Goal: Task Accomplishment & Management: Use online tool/utility

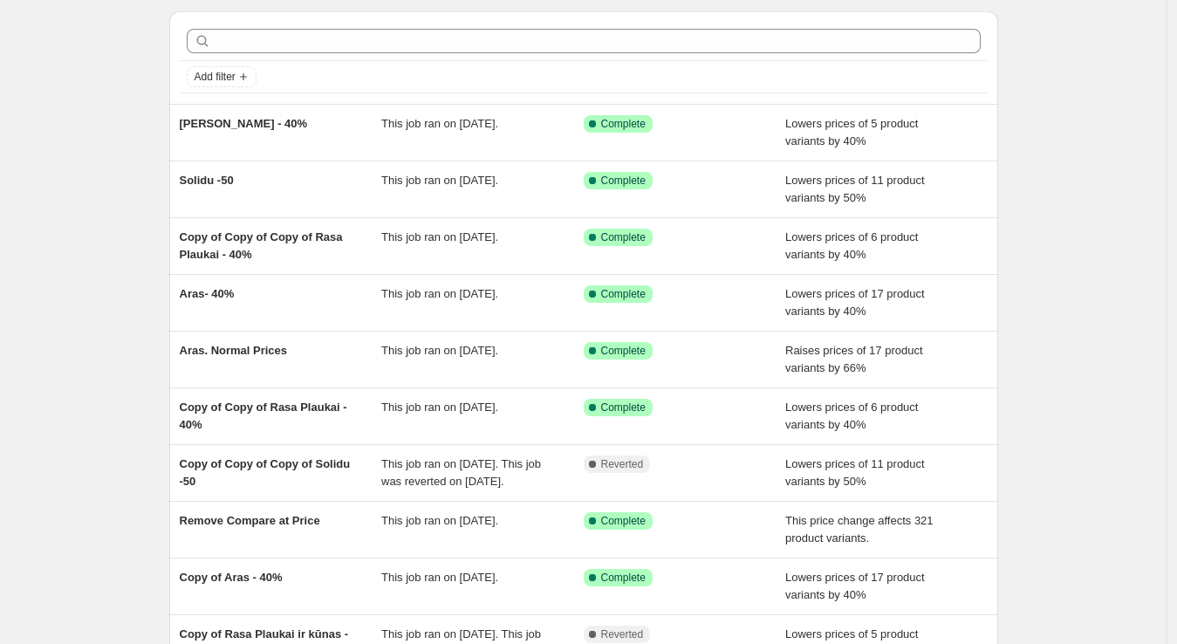
scroll to position [56, 0]
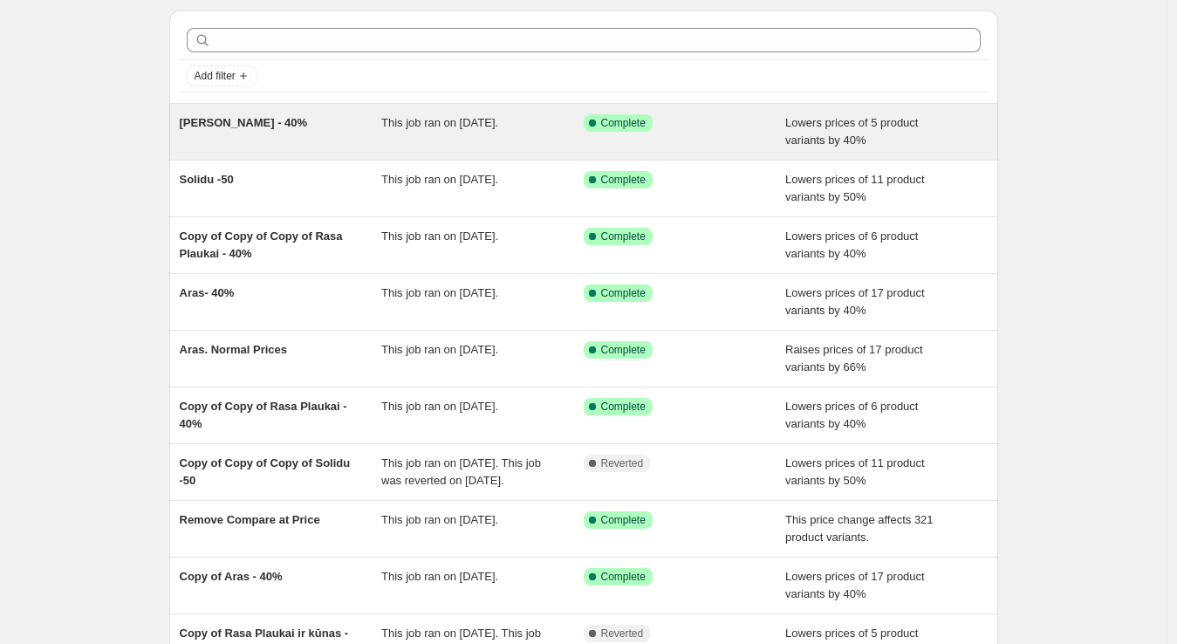
click at [367, 125] on div "[PERSON_NAME] - 40%" at bounding box center [281, 131] width 202 height 35
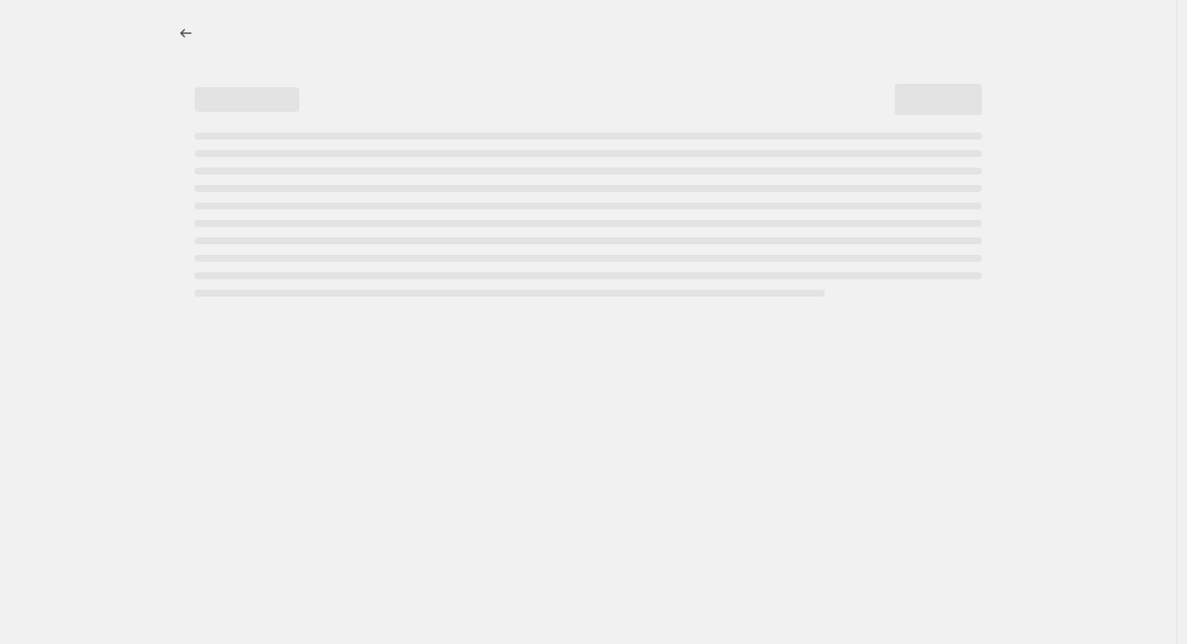
select select "percentage"
select select "no_change"
select select "vendor"
select select "collection"
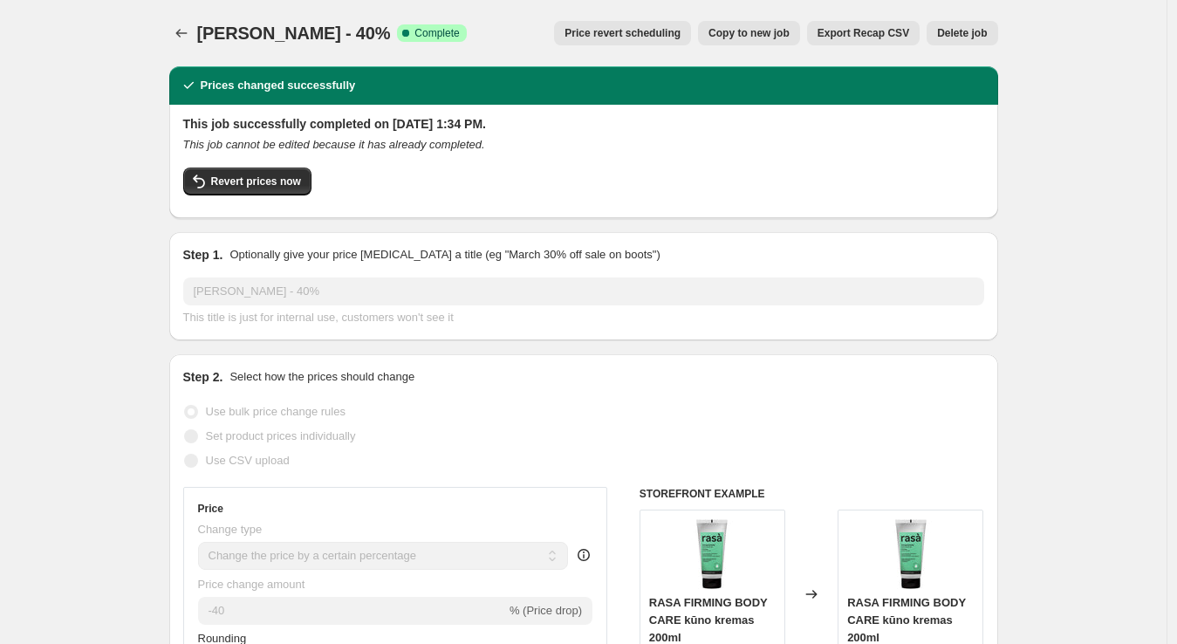
click at [756, 34] on span "Copy to new job" at bounding box center [748, 33] width 81 height 14
select select "percentage"
select select "no_change"
select select "vendor"
select select "collection"
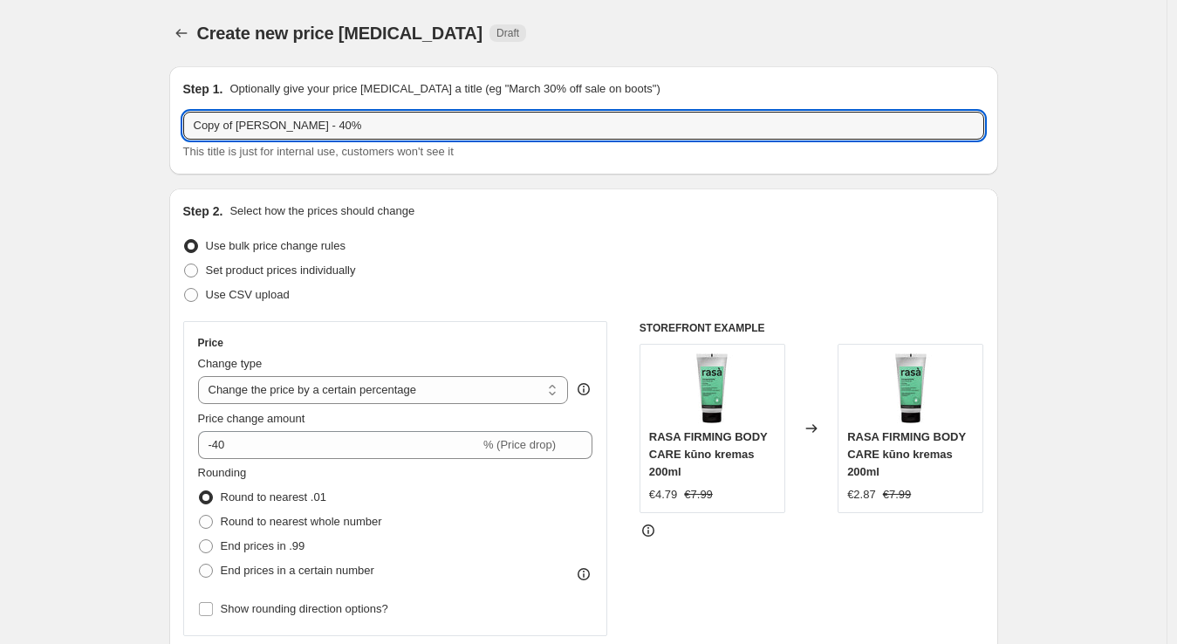
drag, startPoint x: 237, startPoint y: 121, endPoint x: 143, endPoint y: 127, distance: 94.4
click at [310, 126] on input "Copy of Rasa kūnas - 40%" at bounding box center [583, 126] width 801 height 28
drag, startPoint x: 239, startPoint y: 127, endPoint x: 172, endPoint y: 129, distance: 67.2
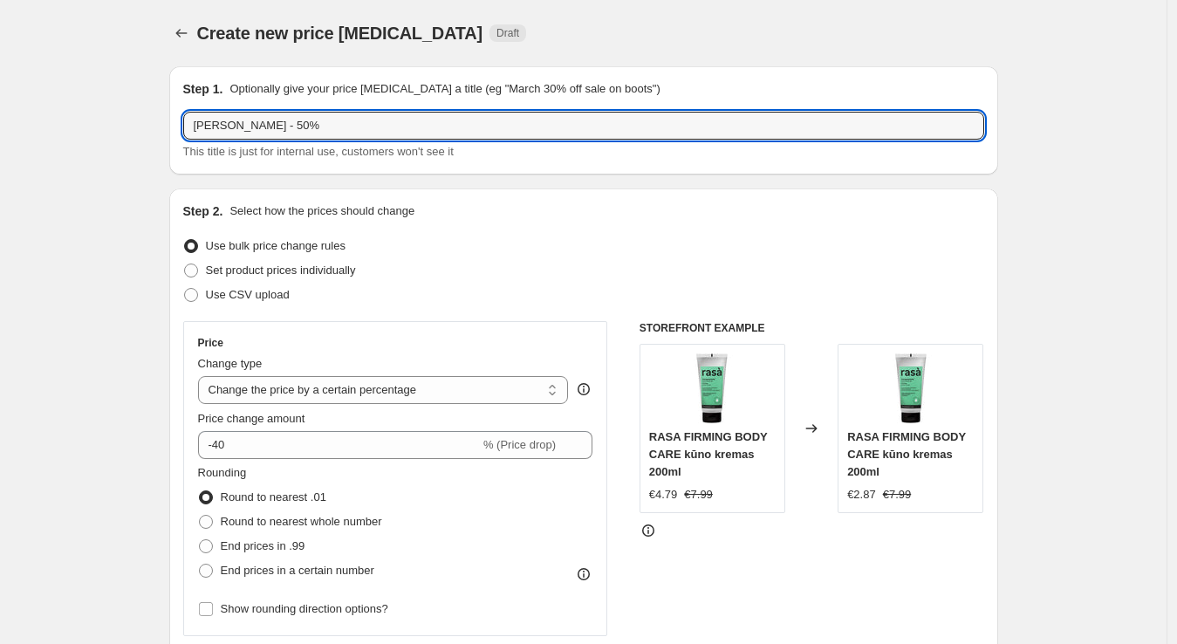
type input "[PERSON_NAME] - 50%"
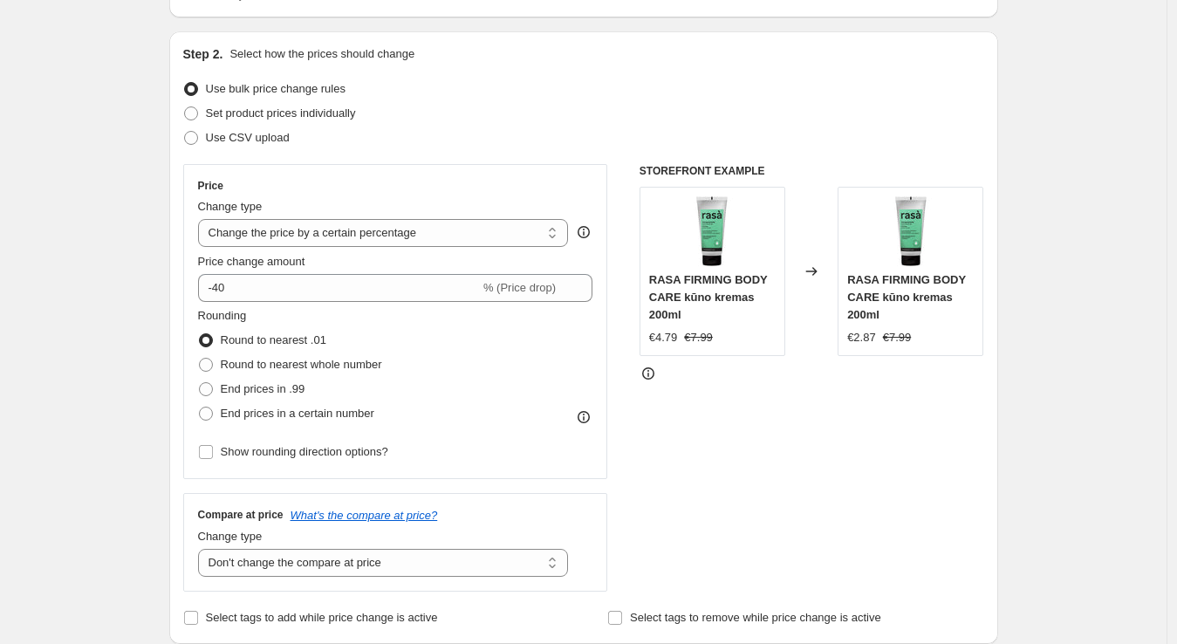
scroll to position [239, 0]
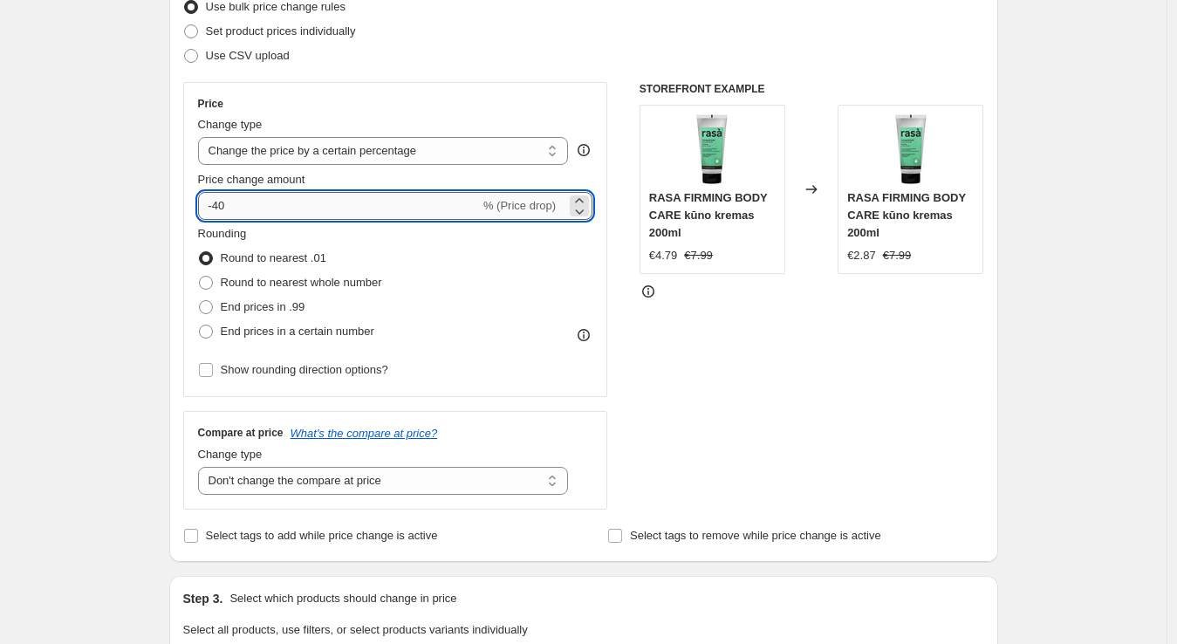
click at [263, 203] on input "-40" at bounding box center [339, 206] width 282 height 28
type input "-4"
type input "-50"
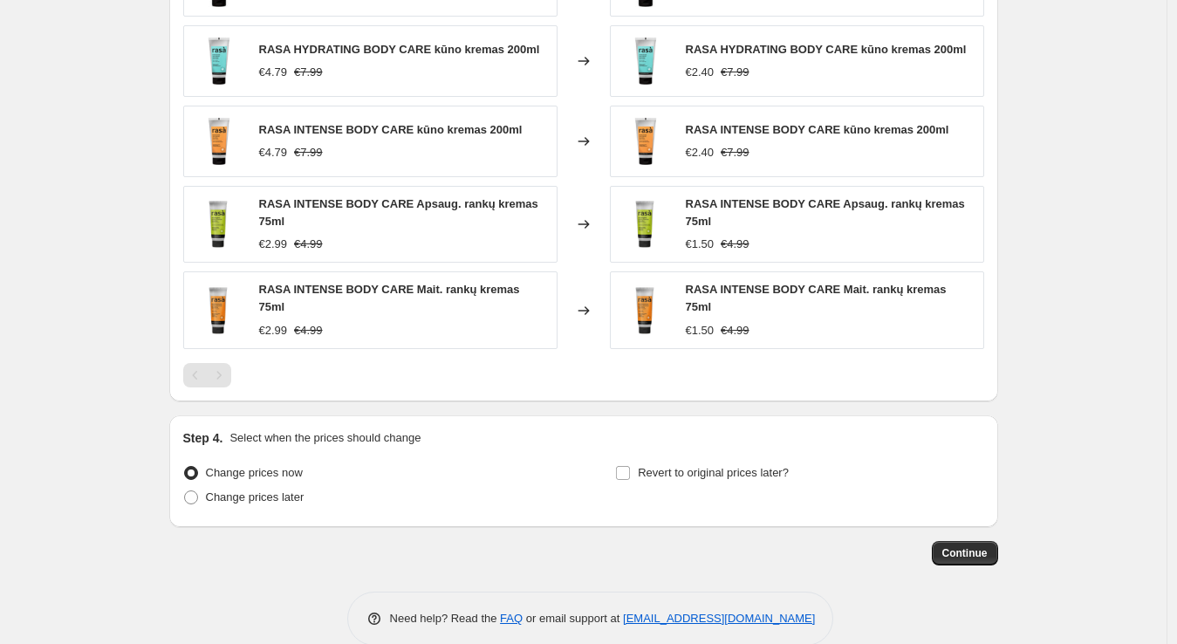
scroll to position [1334, 0]
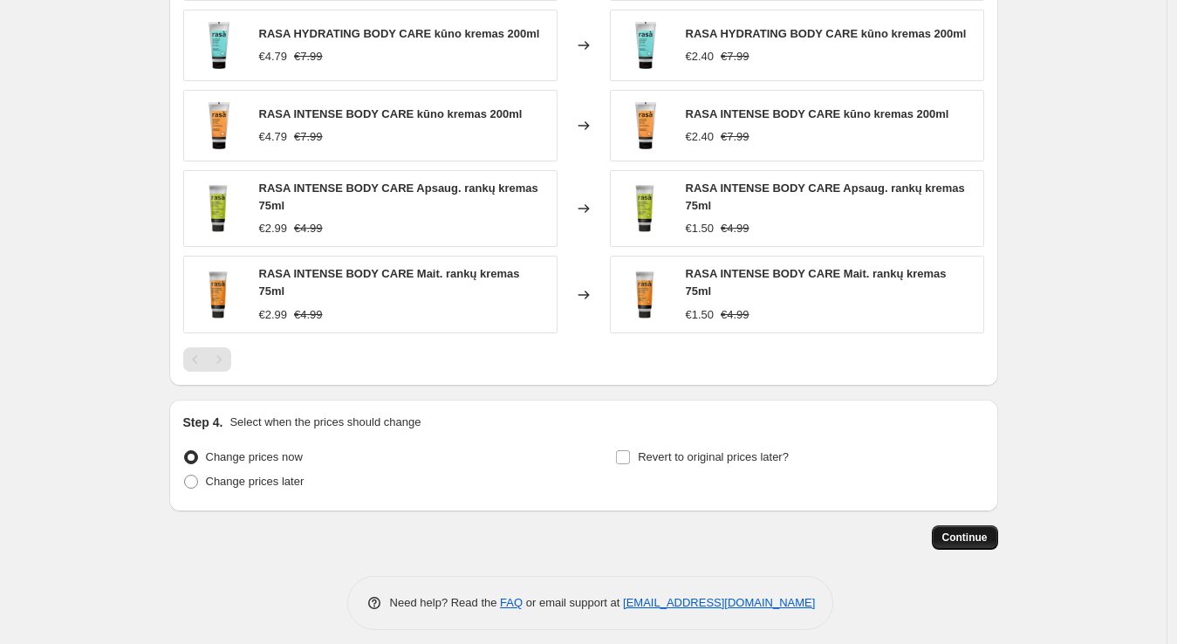
click at [971, 530] on span "Continue" at bounding box center [964, 537] width 45 height 14
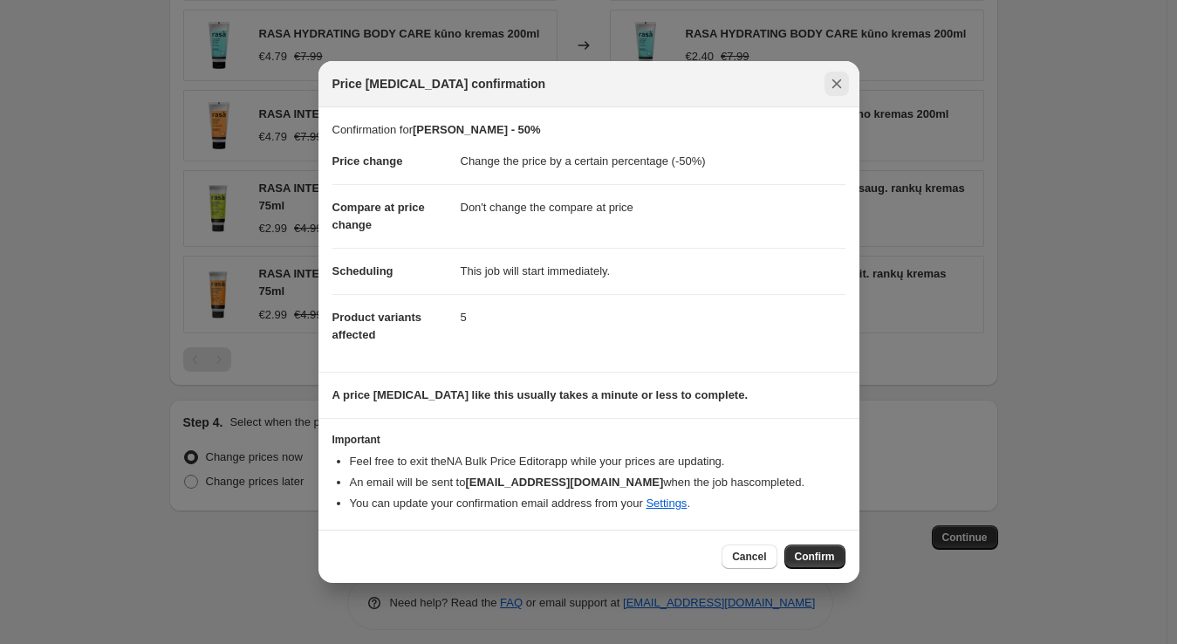
click at [831, 96] on button "Close" at bounding box center [837, 84] width 24 height 24
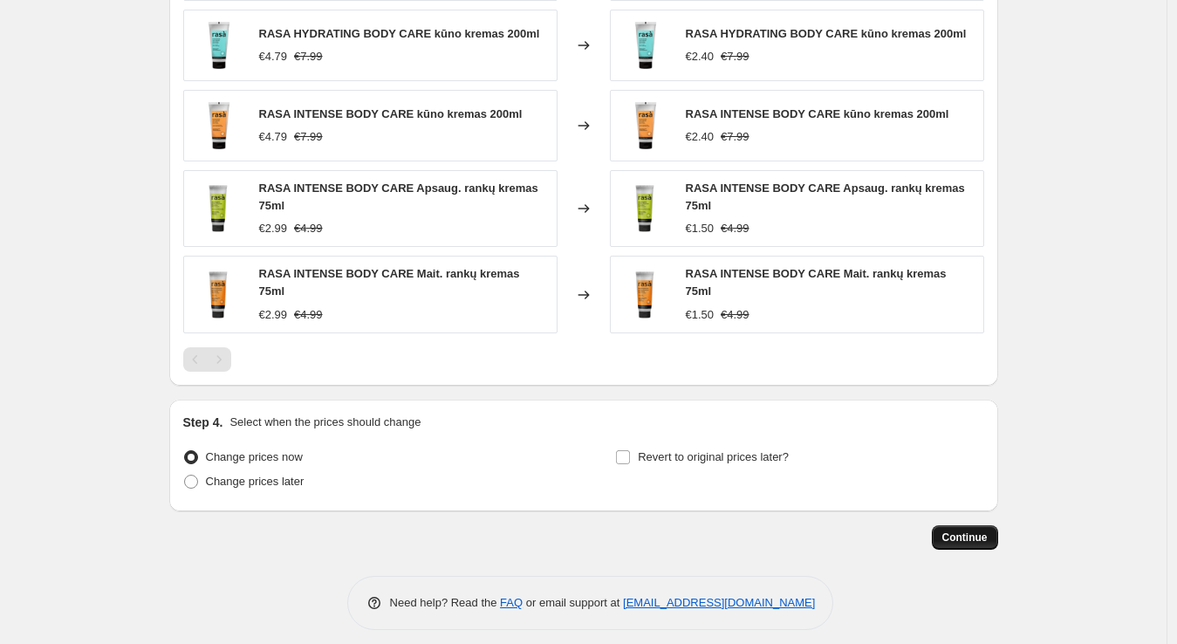
click at [968, 530] on span "Continue" at bounding box center [964, 537] width 45 height 14
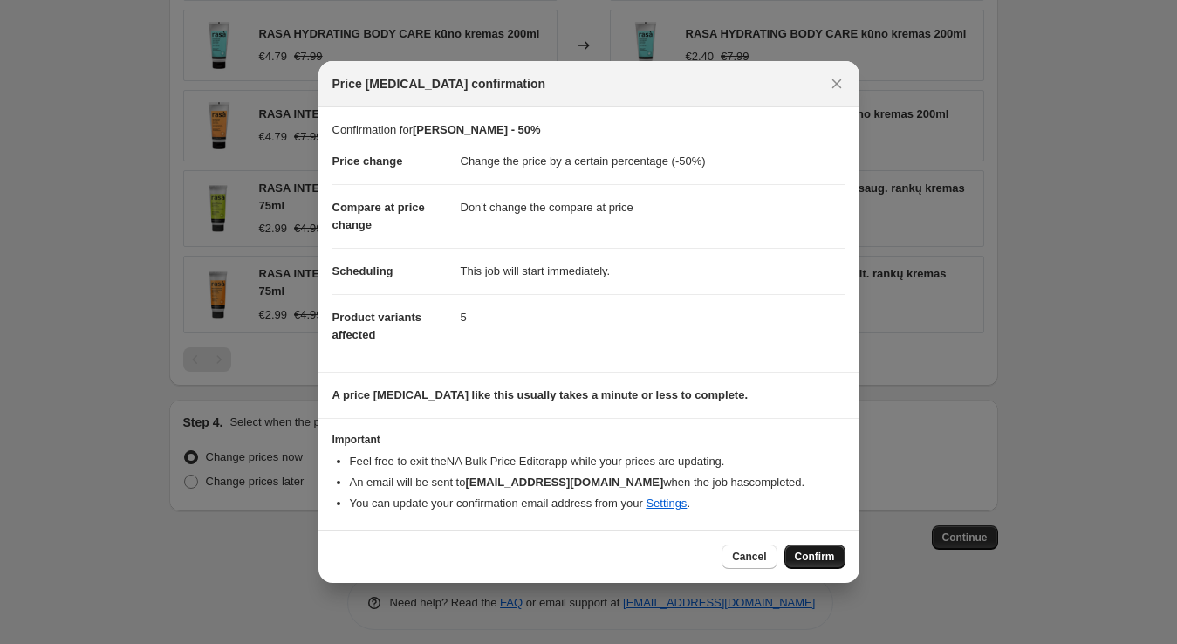
click at [817, 555] on span "Confirm" at bounding box center [815, 557] width 40 height 14
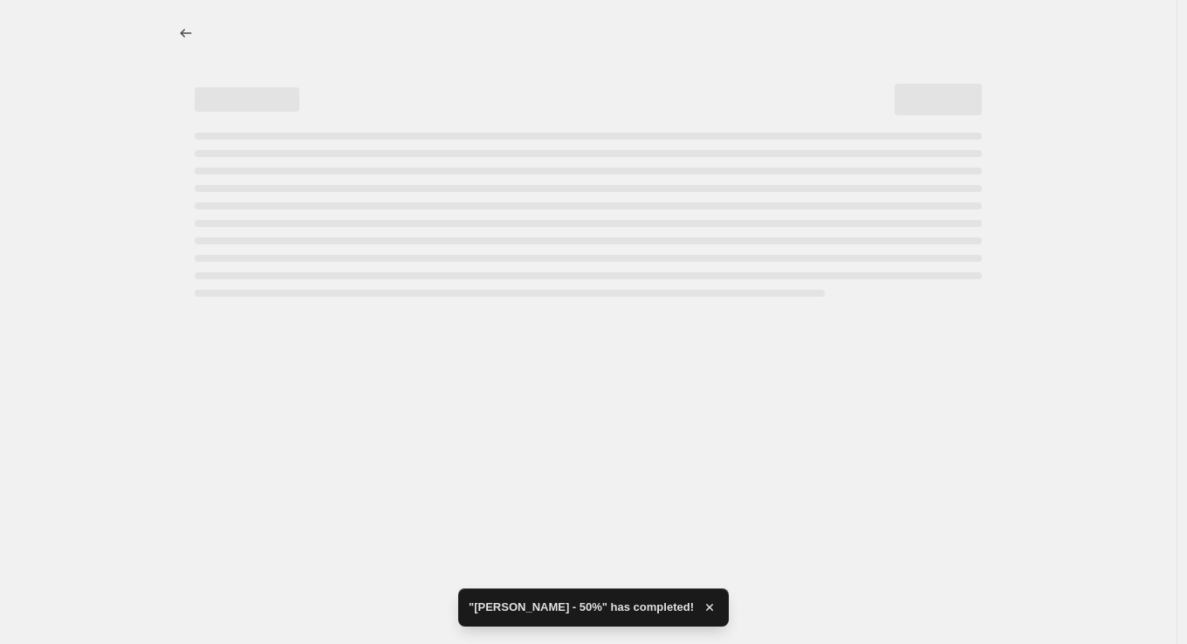
select select "percentage"
select select "no_change"
select select "vendor"
select select "collection"
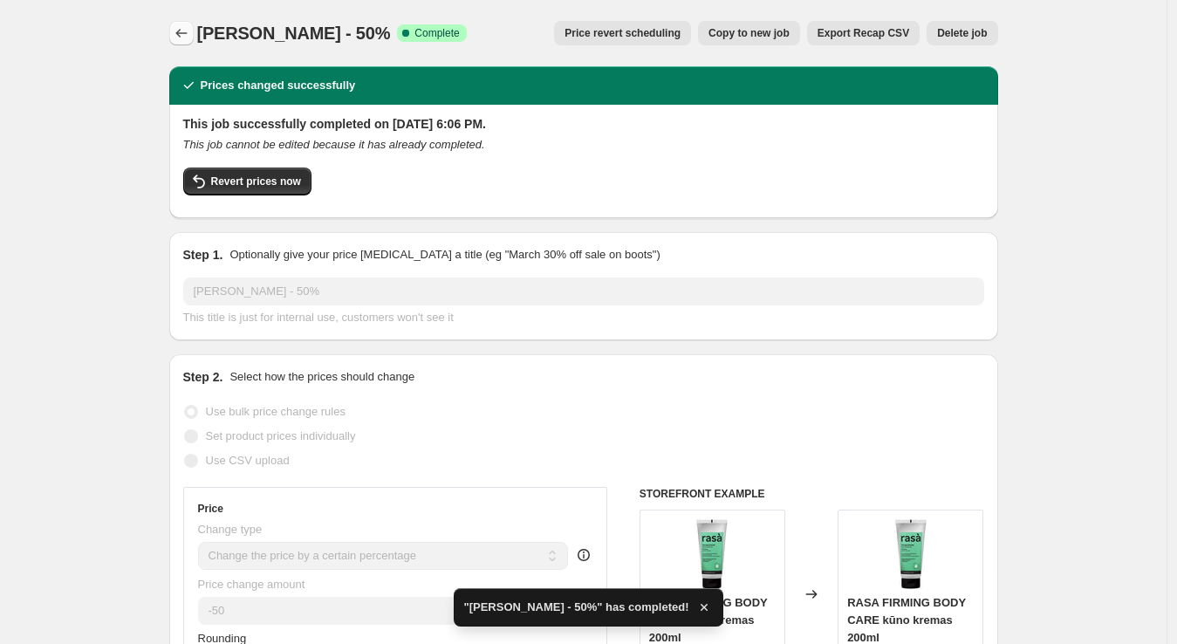
click at [178, 38] on icon "Price change jobs" at bounding box center [181, 32] width 17 height 17
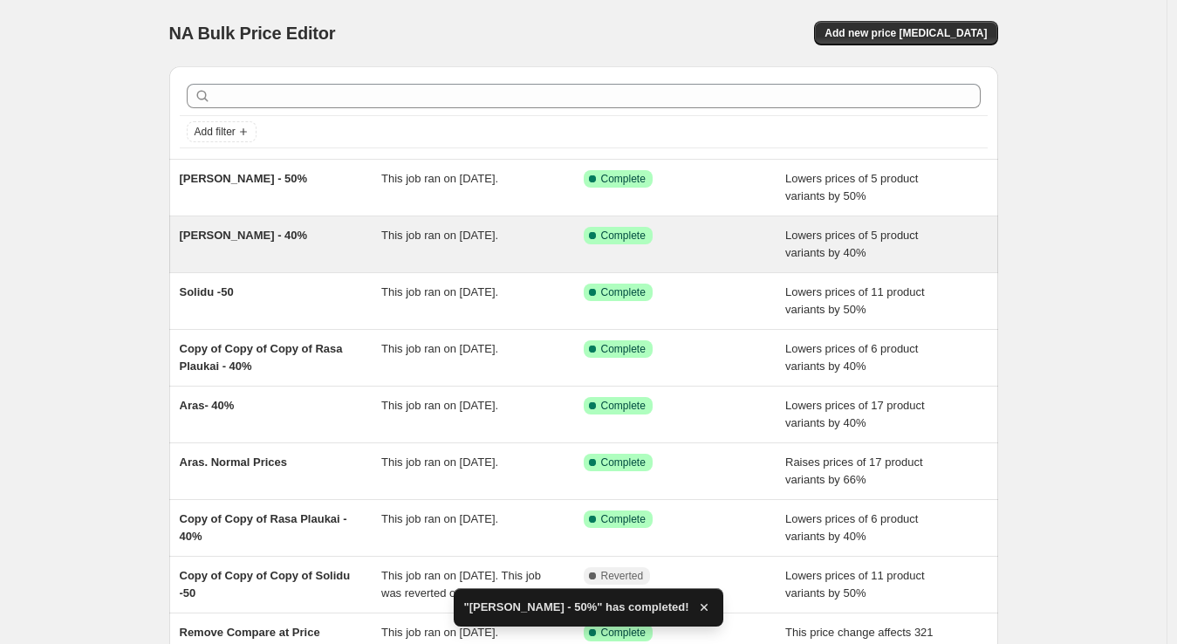
click at [387, 255] on div "This job ran on [DATE]." at bounding box center [482, 244] width 202 height 35
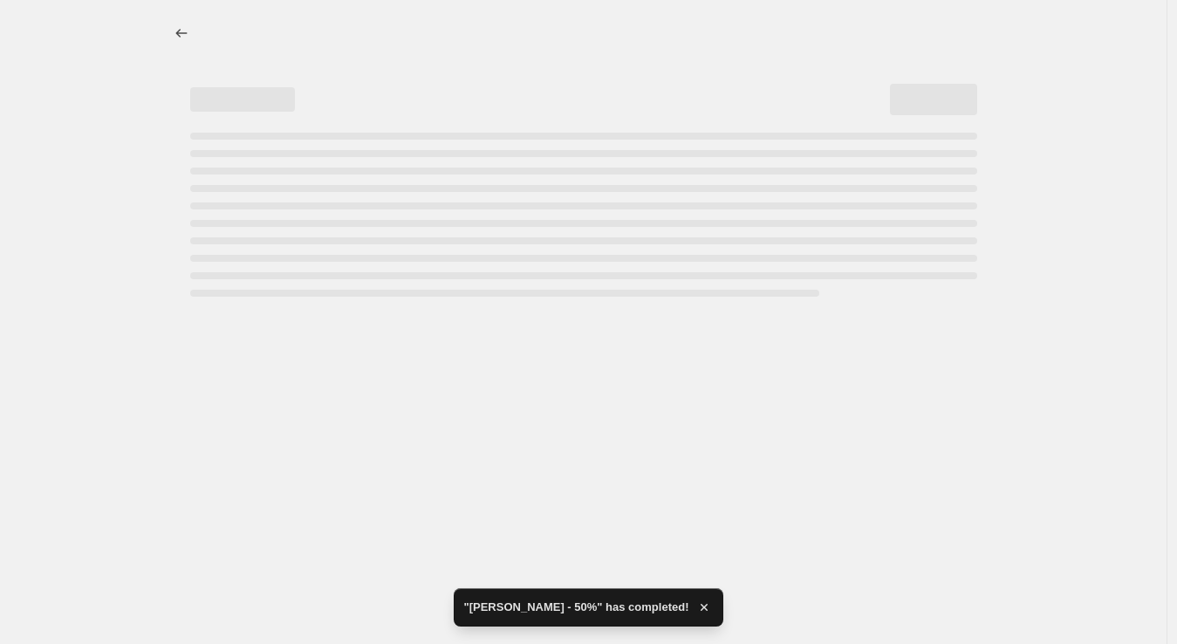
select select "percentage"
select select "no_change"
select select "vendor"
select select "collection"
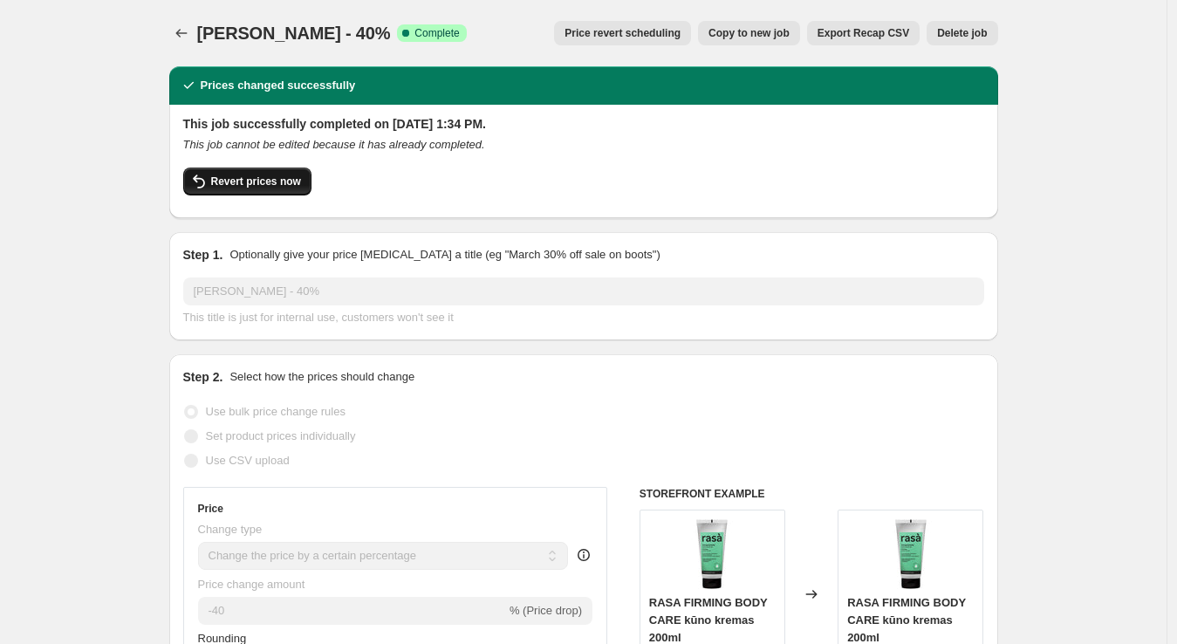
click at [263, 195] on button "Revert prices now" at bounding box center [247, 182] width 128 height 28
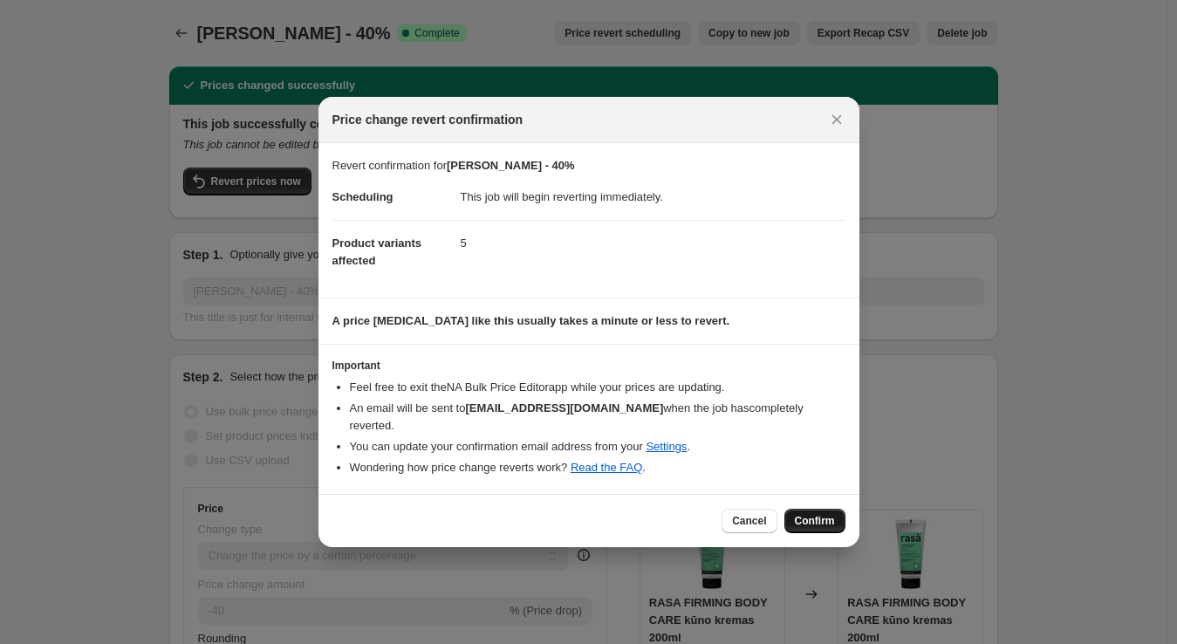
click at [832, 514] on span "Confirm" at bounding box center [815, 521] width 40 height 14
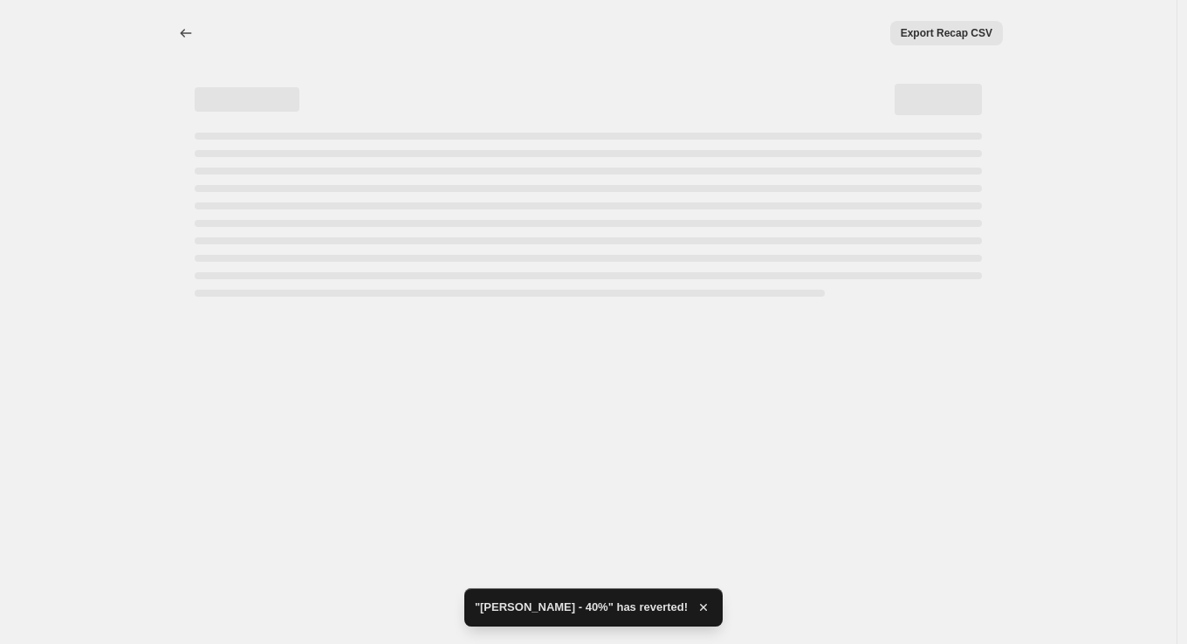
select select "percentage"
select select "no_change"
select select "vendor"
select select "collection"
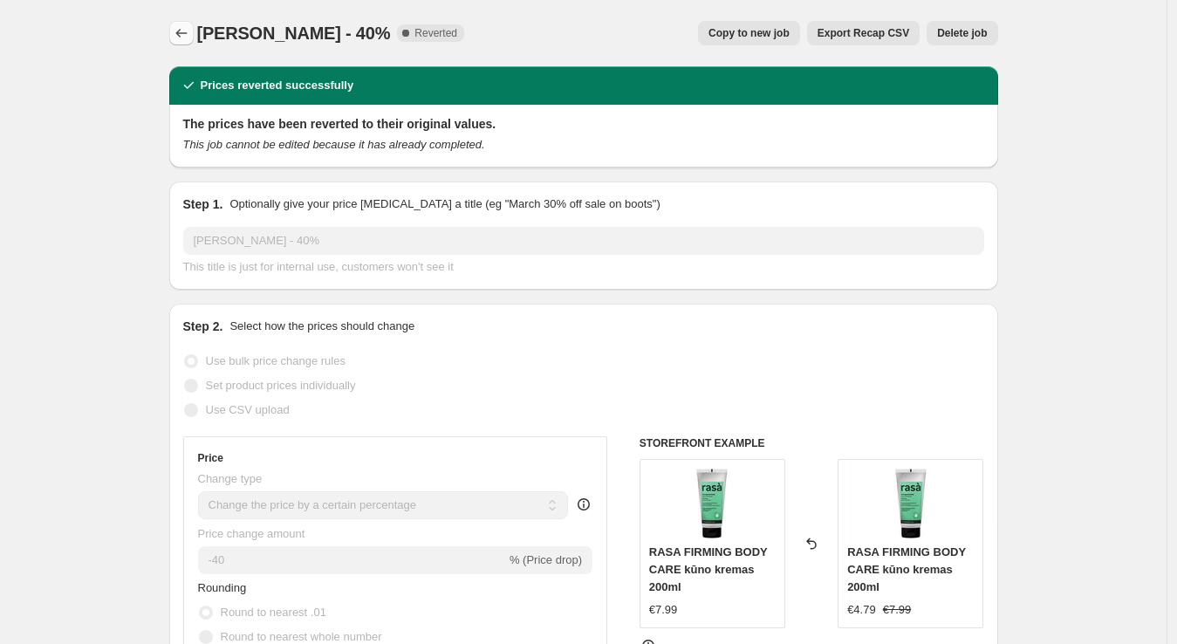
click at [178, 31] on icon "Price change jobs" at bounding box center [181, 32] width 17 height 17
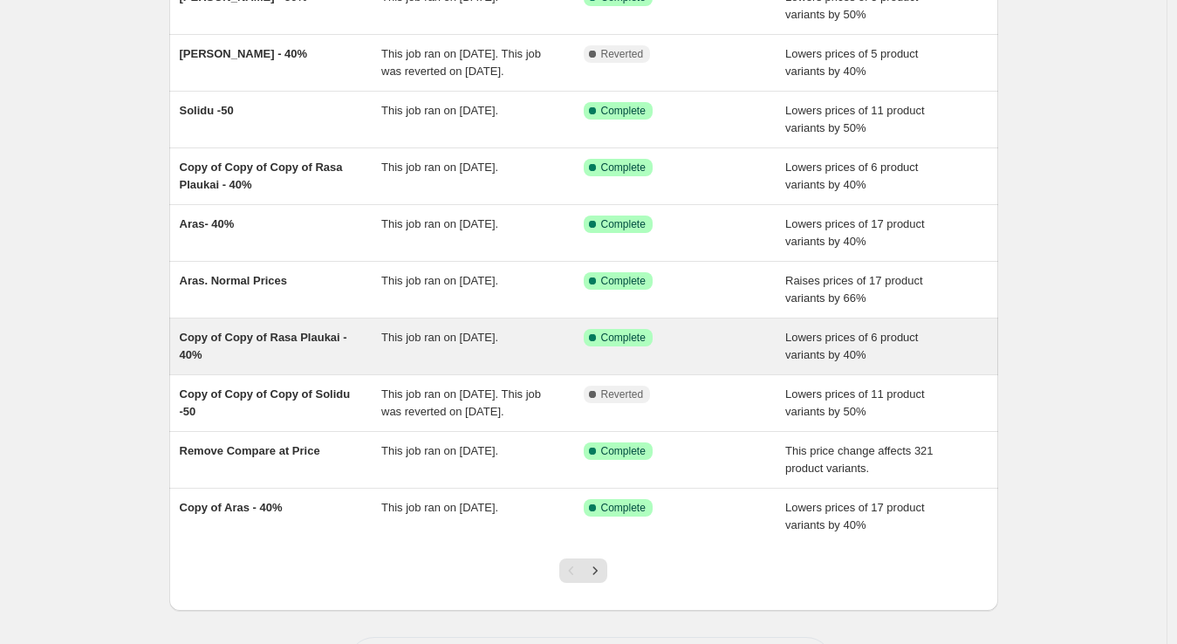
scroll to position [183, 0]
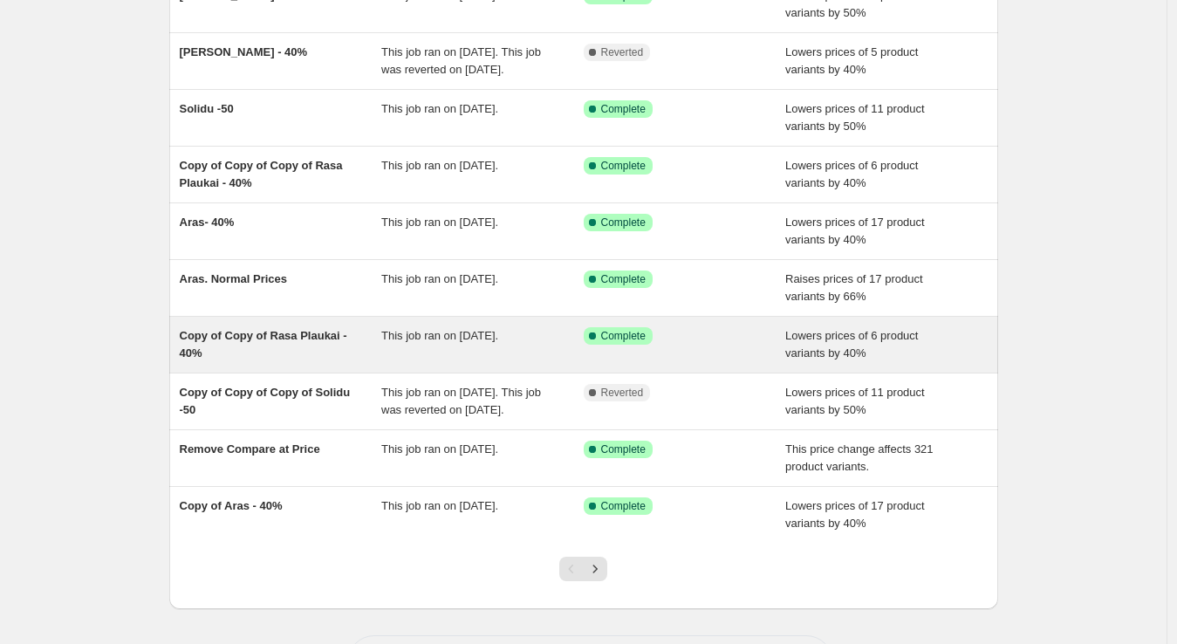
click at [450, 359] on div "This job ran on [DATE]." at bounding box center [482, 344] width 202 height 35
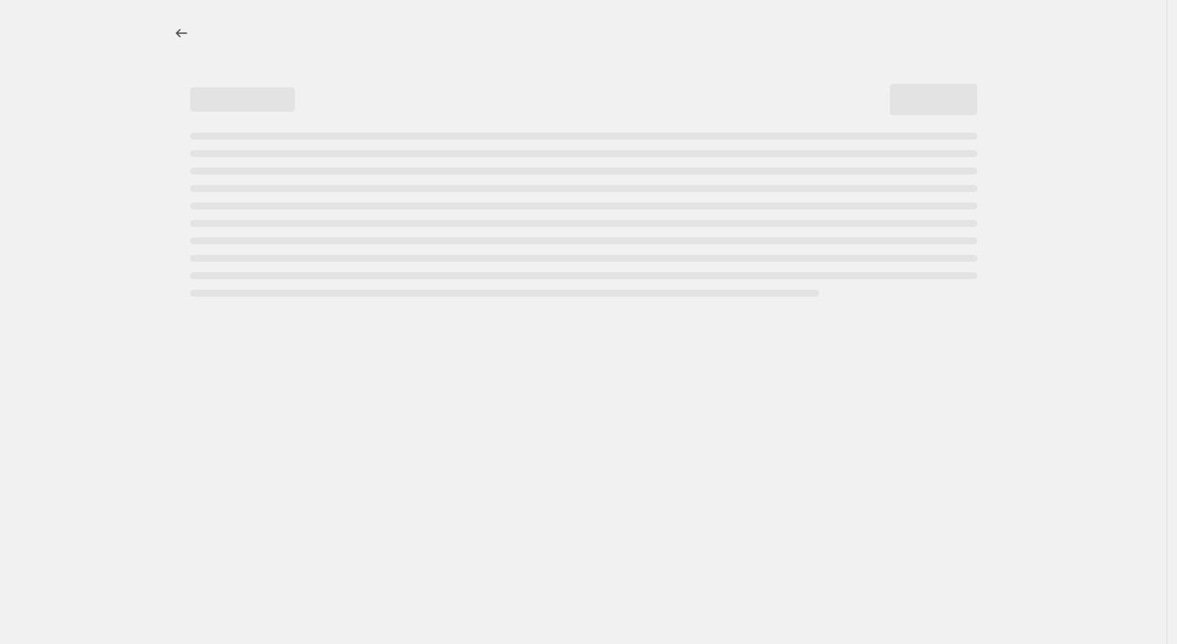
select select "percentage"
select select "vendor"
select select "collection"
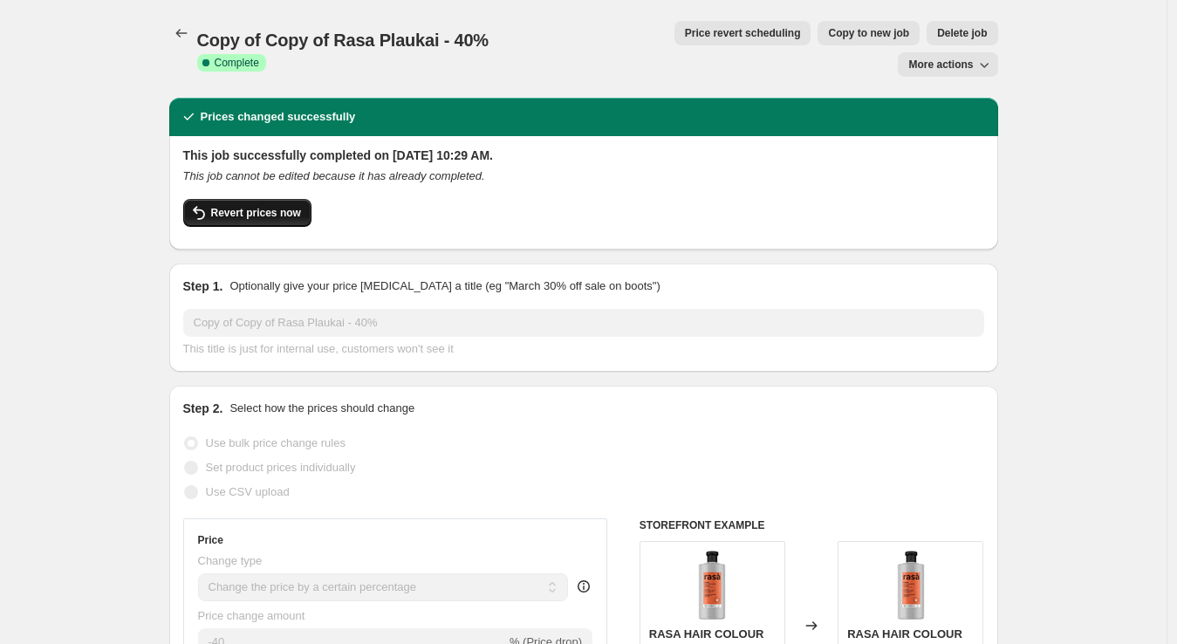
click at [266, 206] on span "Revert prices now" at bounding box center [256, 213] width 90 height 14
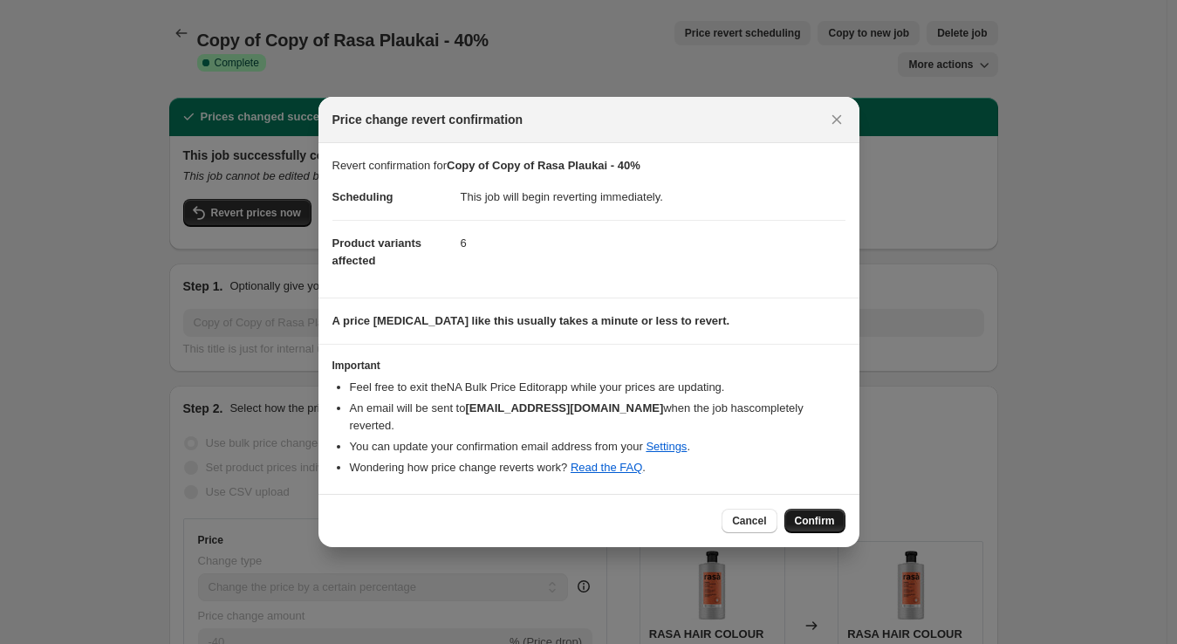
click at [814, 516] on span "Confirm" at bounding box center [815, 521] width 40 height 14
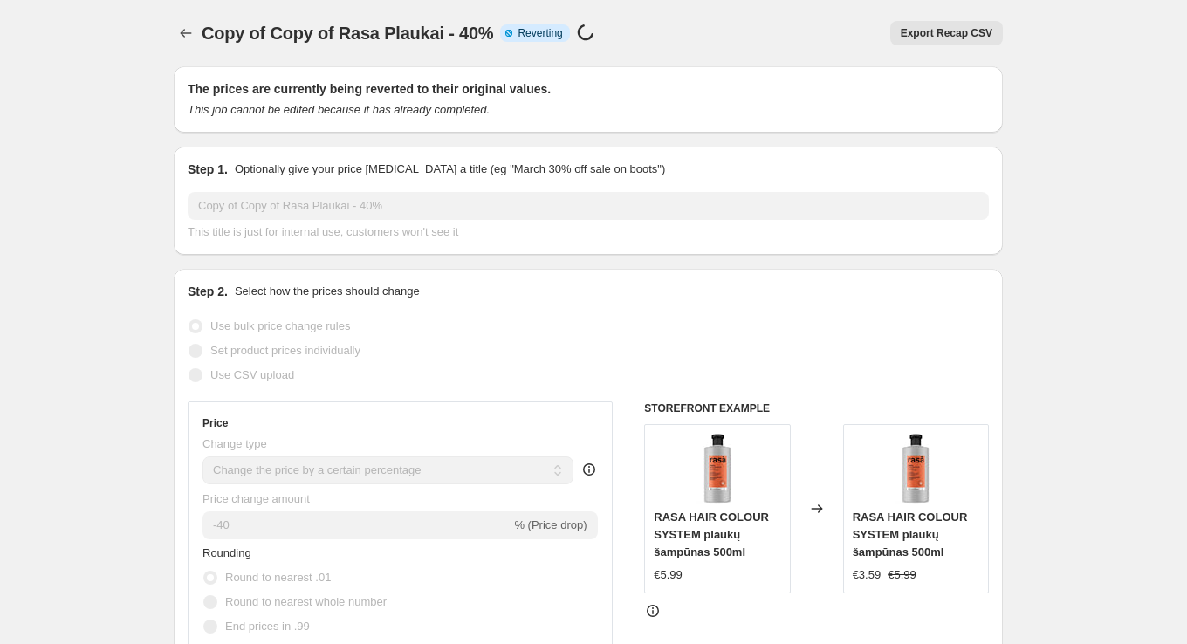
select select "percentage"
select select "vendor"
select select "collection"
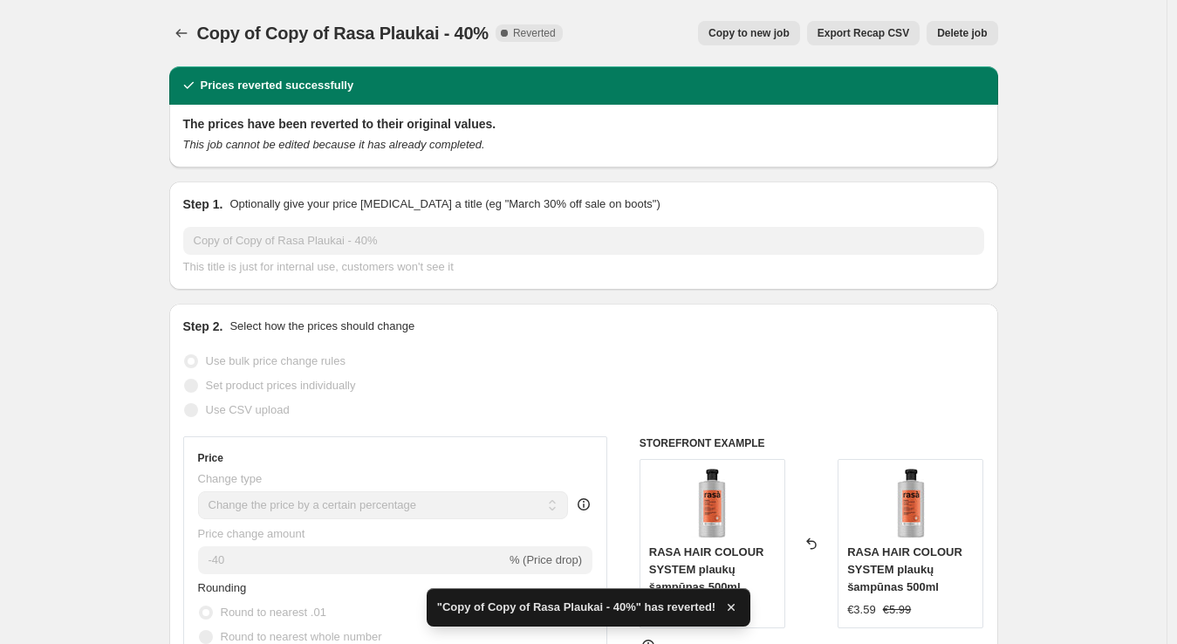
click at [764, 34] on span "Copy to new job" at bounding box center [748, 33] width 81 height 14
select select "percentage"
select select "vendor"
select select "collection"
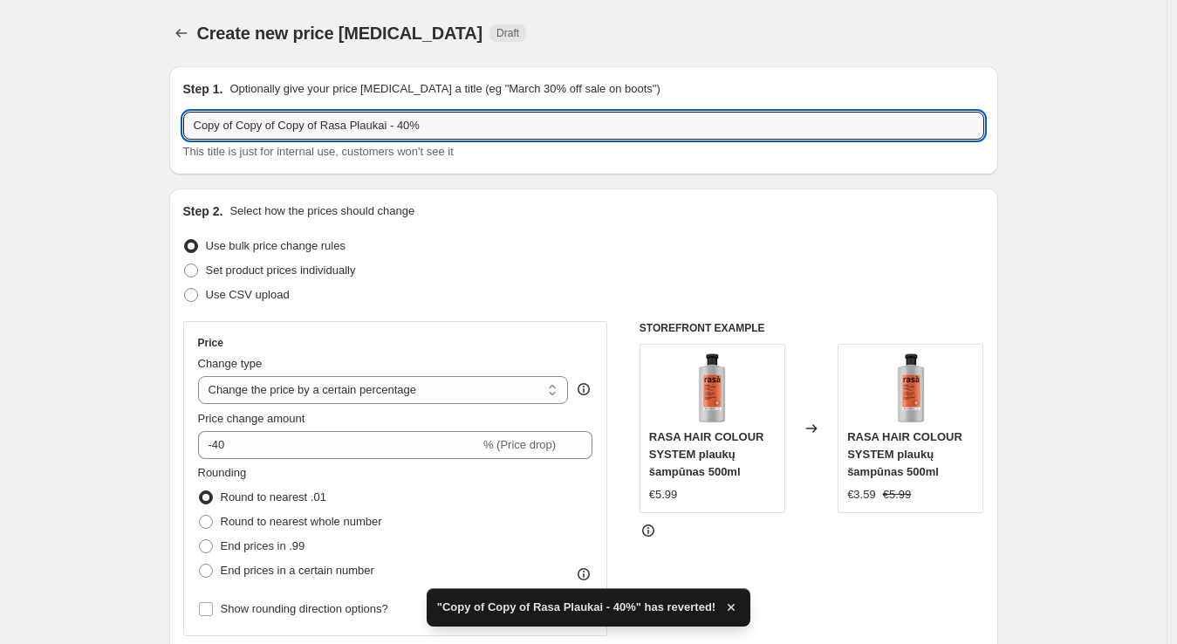
drag, startPoint x: 325, startPoint y: 130, endPoint x: 79, endPoint y: 133, distance: 245.2
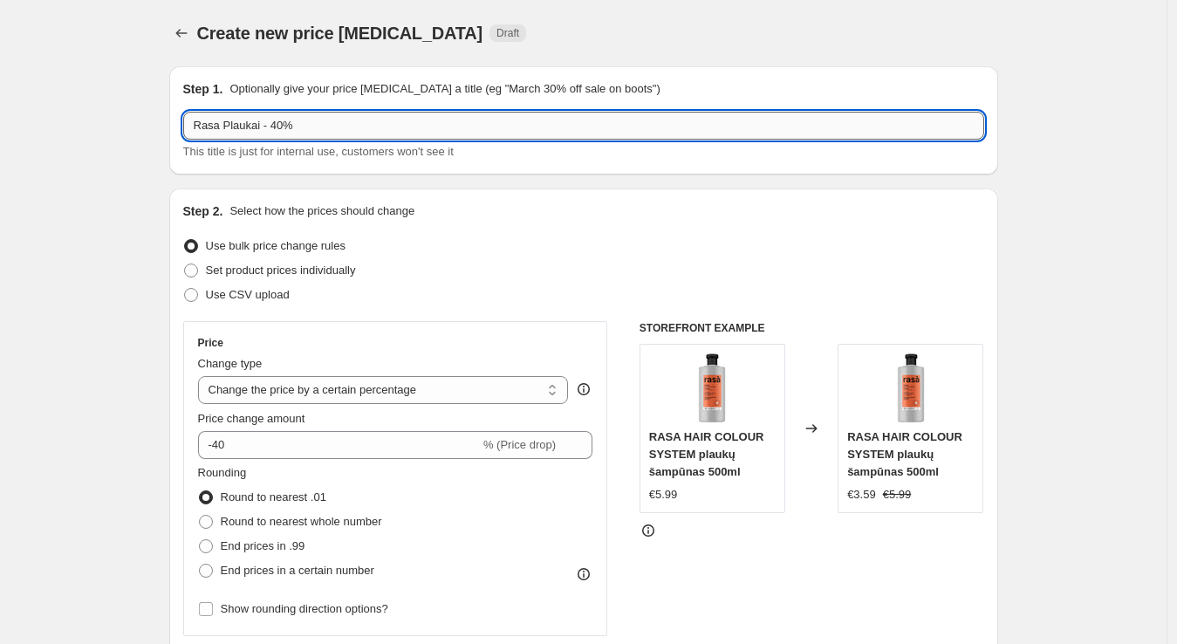
click at [277, 127] on input "Rasa Plaukai - 40%" at bounding box center [583, 126] width 801 height 28
type input "Rasa Plaukai - 50%"
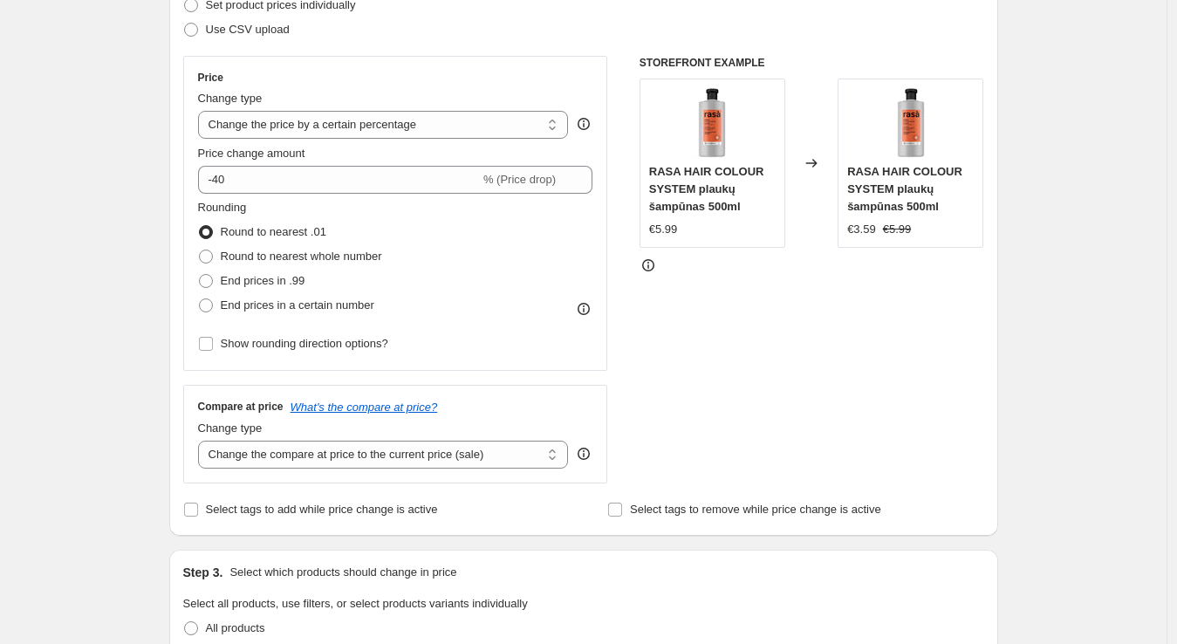
scroll to position [266, 0]
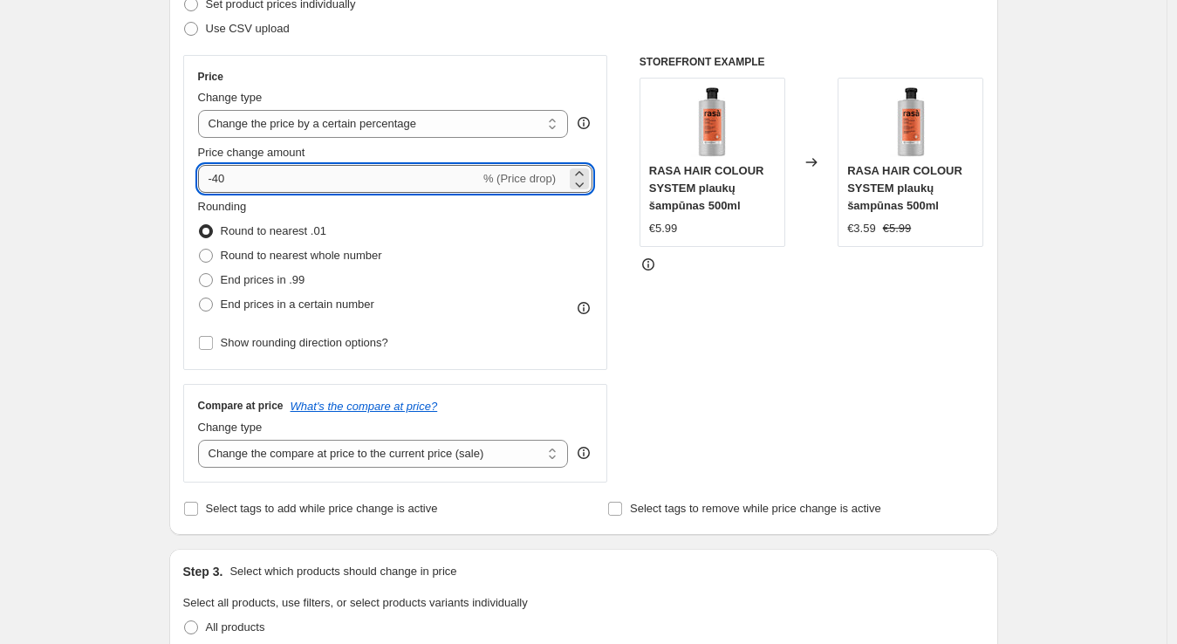
click at [223, 166] on input "-40" at bounding box center [339, 179] width 282 height 28
type input "-50"
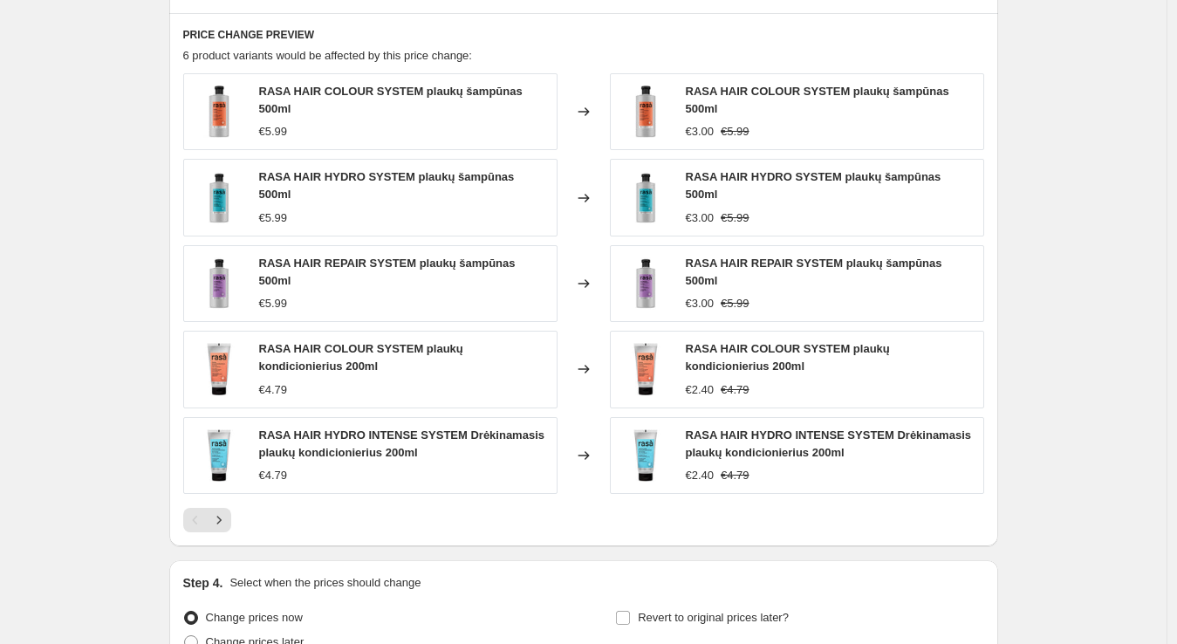
scroll to position [1340, 0]
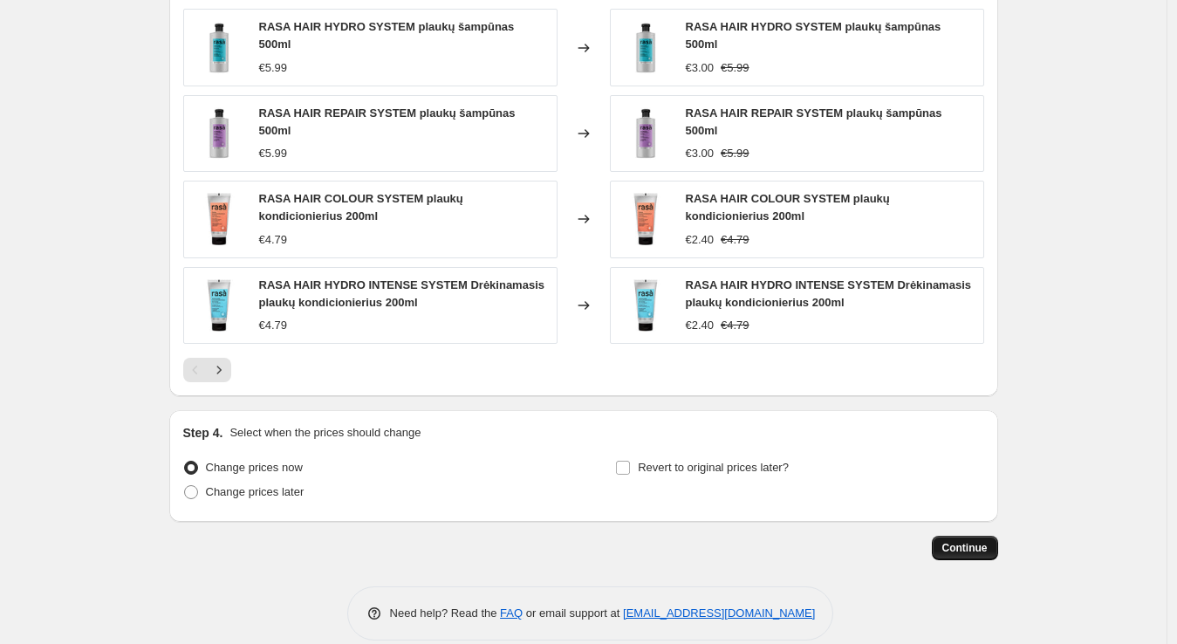
click at [957, 541] on span "Continue" at bounding box center [964, 548] width 45 height 14
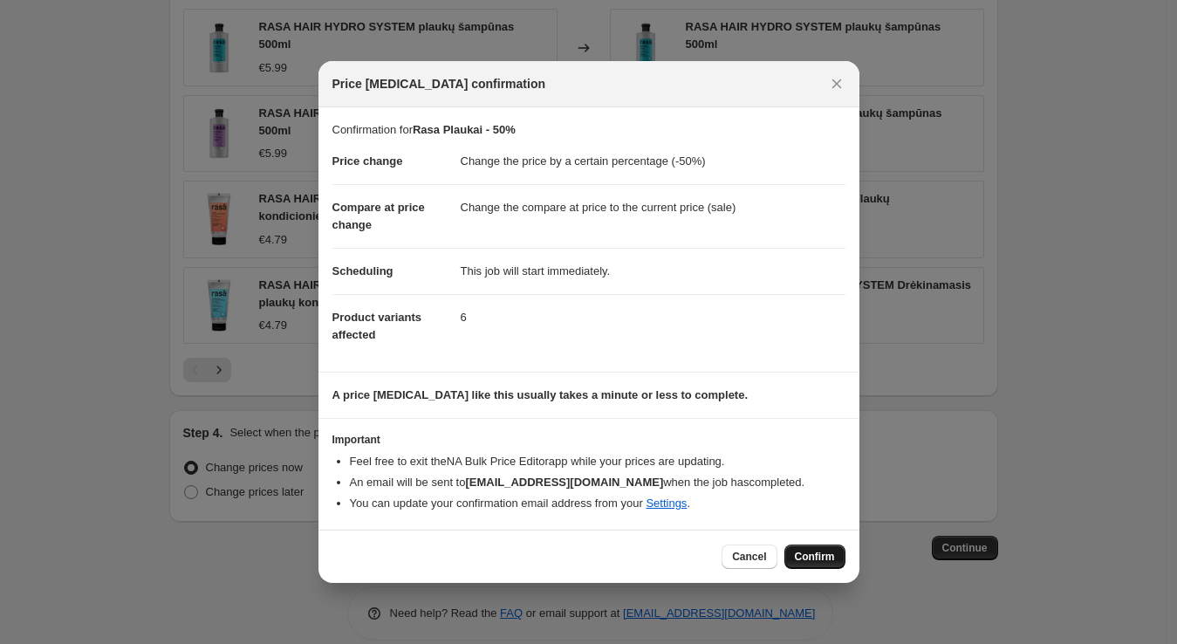
click at [820, 557] on span "Confirm" at bounding box center [815, 557] width 40 height 14
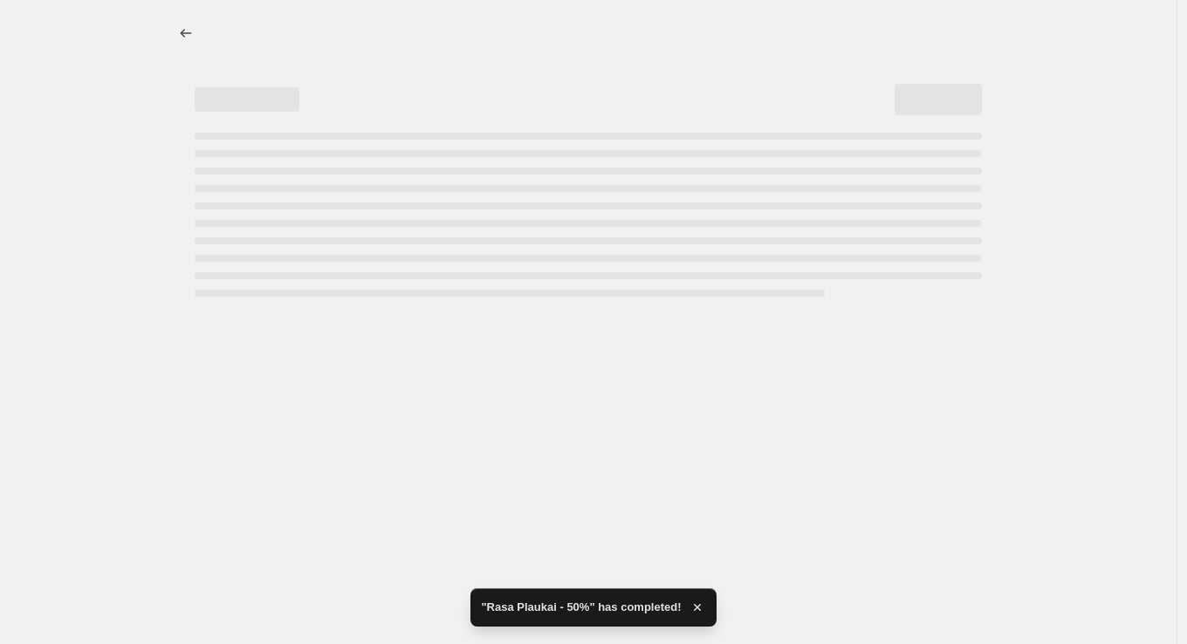
select select "percentage"
select select "vendor"
select select "collection"
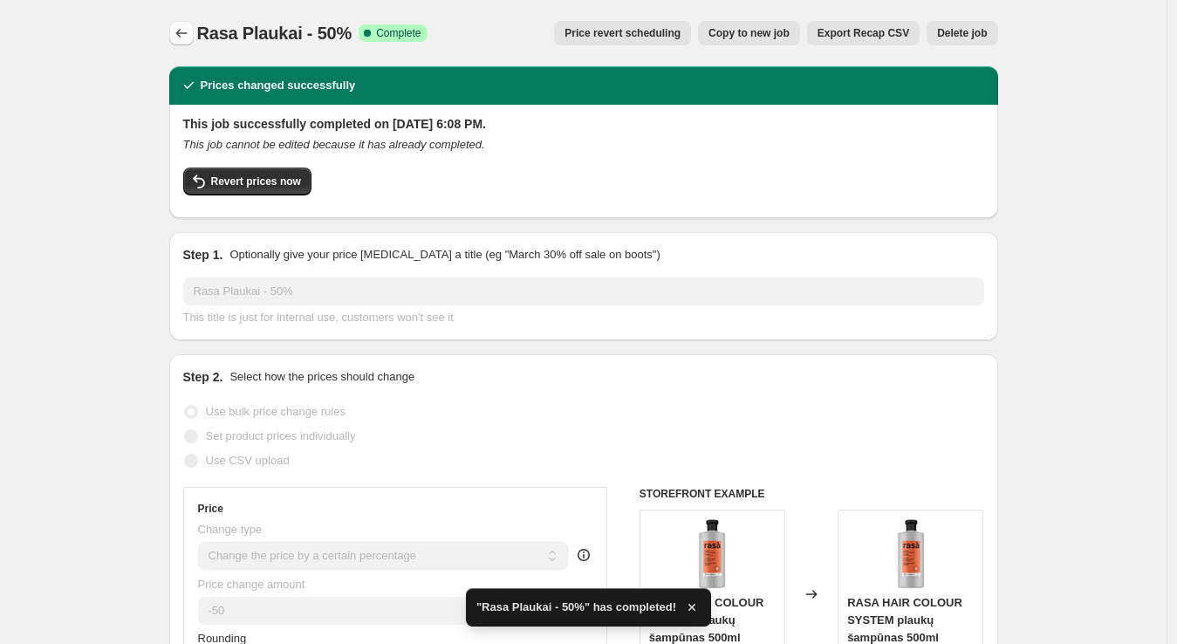
click at [176, 22] on button "Price change jobs" at bounding box center [181, 33] width 24 height 24
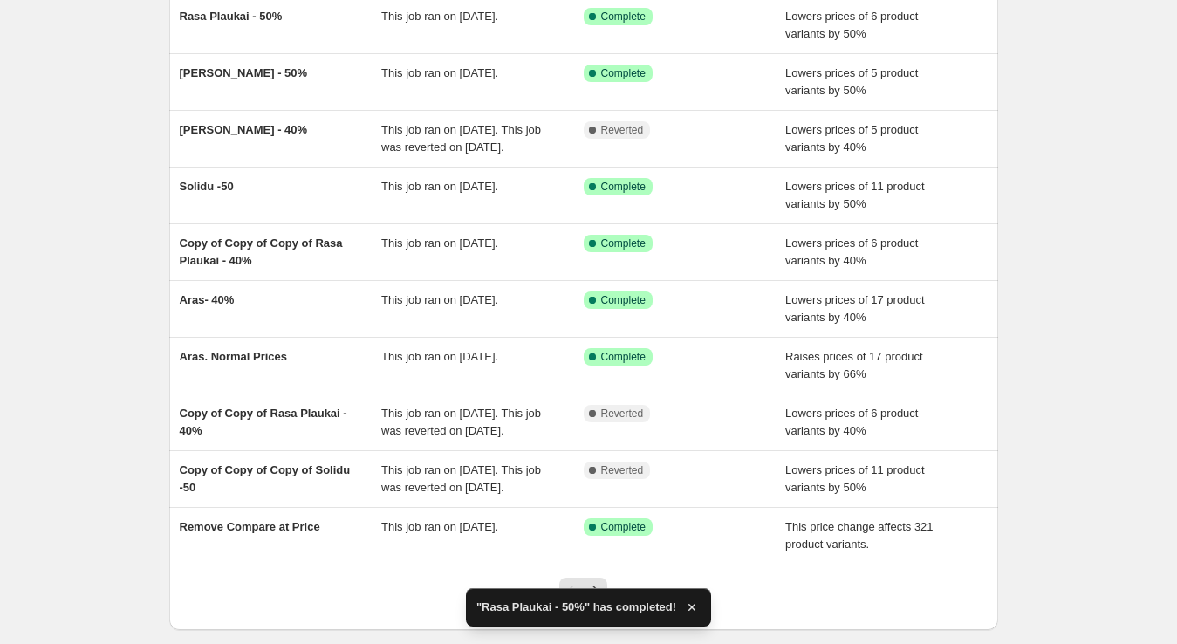
scroll to position [161, 0]
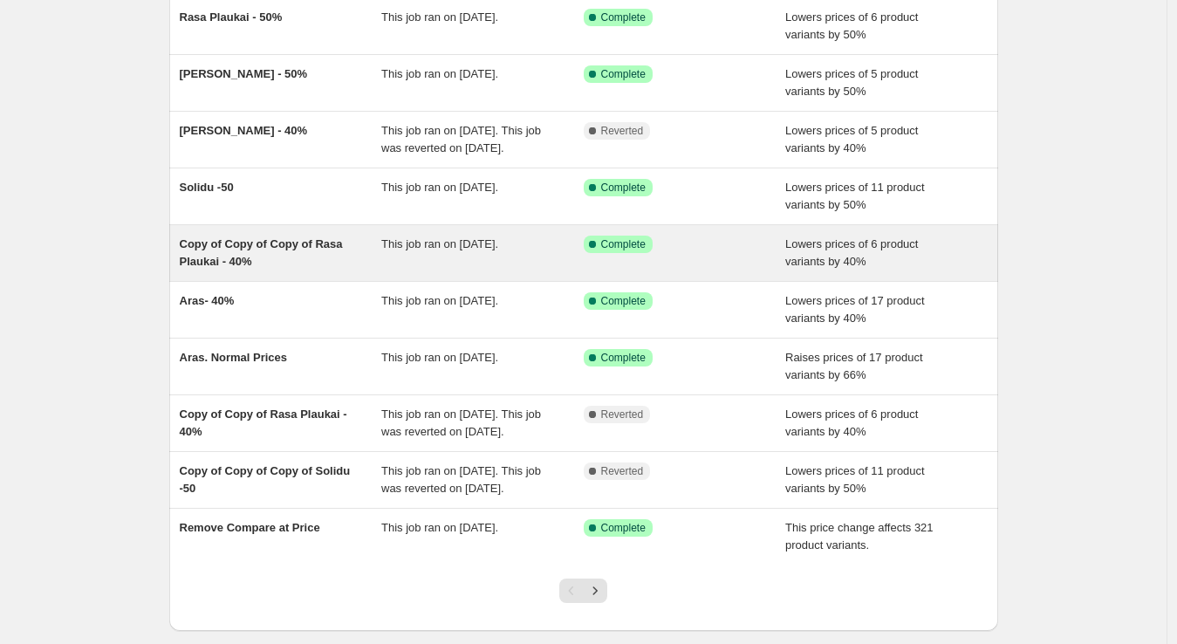
click at [304, 270] on div "Copy of Copy of Copy of Rasa Plaukai - 40%" at bounding box center [281, 253] width 202 height 35
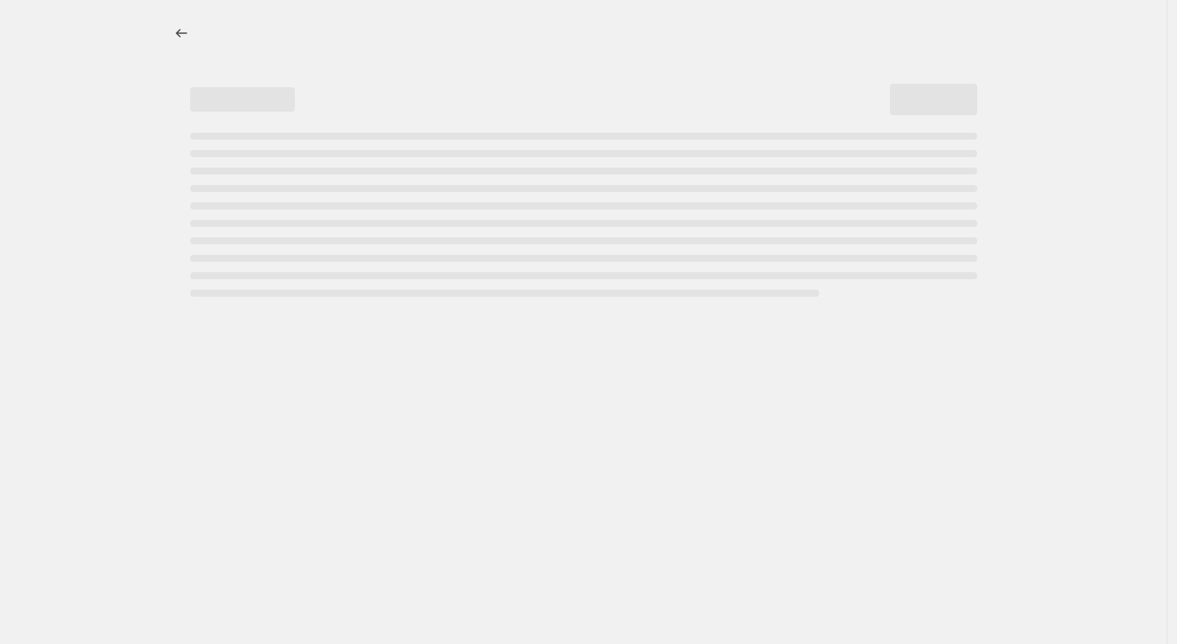
select select "percentage"
select select "no_change"
select select "vendor"
select select "collection"
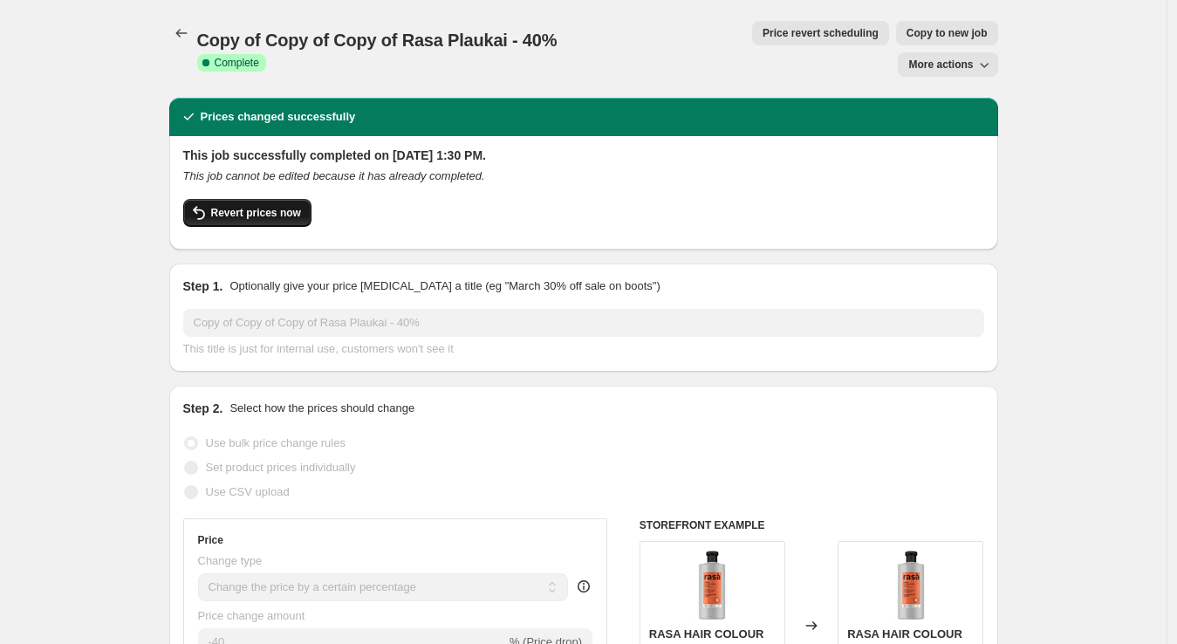
click at [282, 206] on span "Revert prices now" at bounding box center [256, 213] width 90 height 14
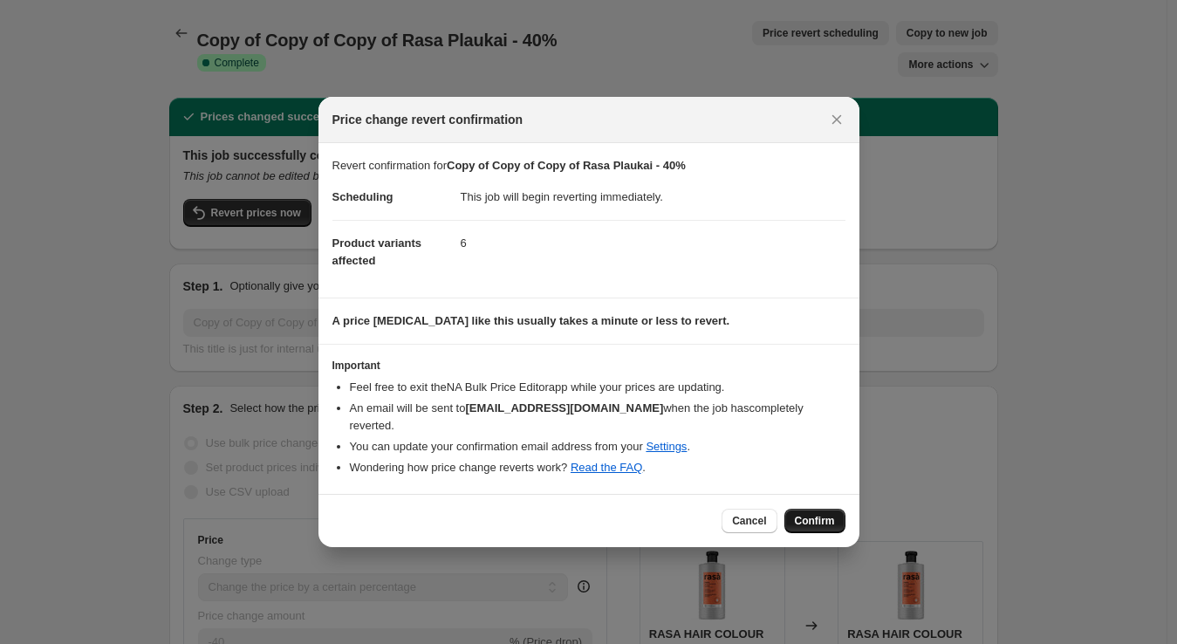
click at [810, 509] on button "Confirm" at bounding box center [814, 521] width 61 height 24
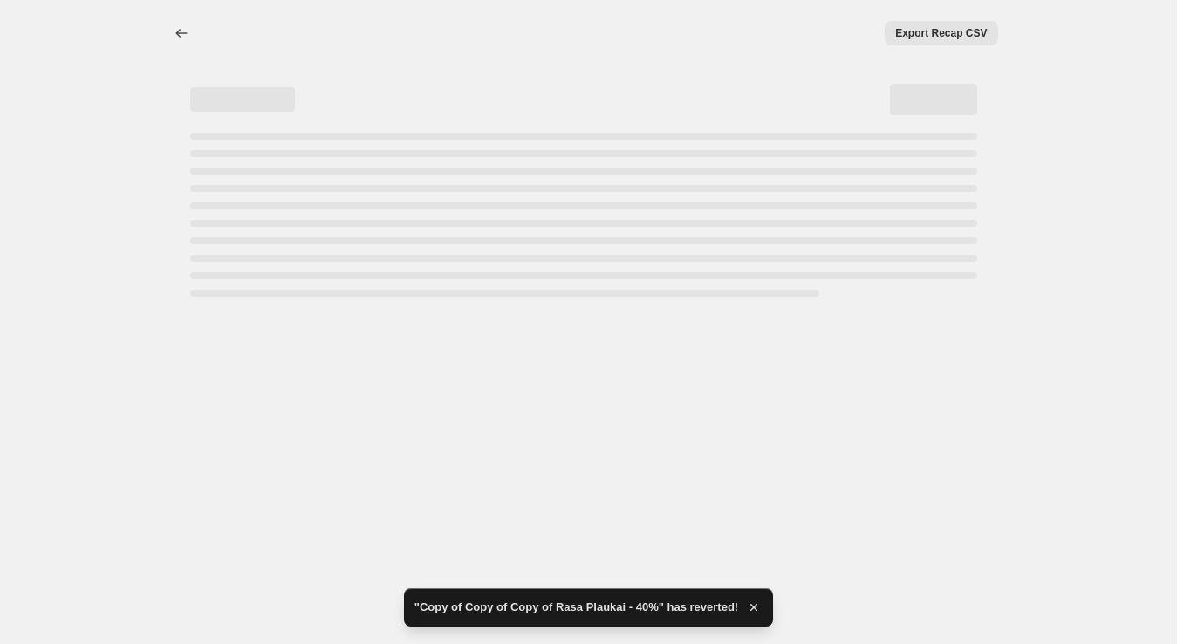
select select "percentage"
select select "no_change"
select select "vendor"
select select "collection"
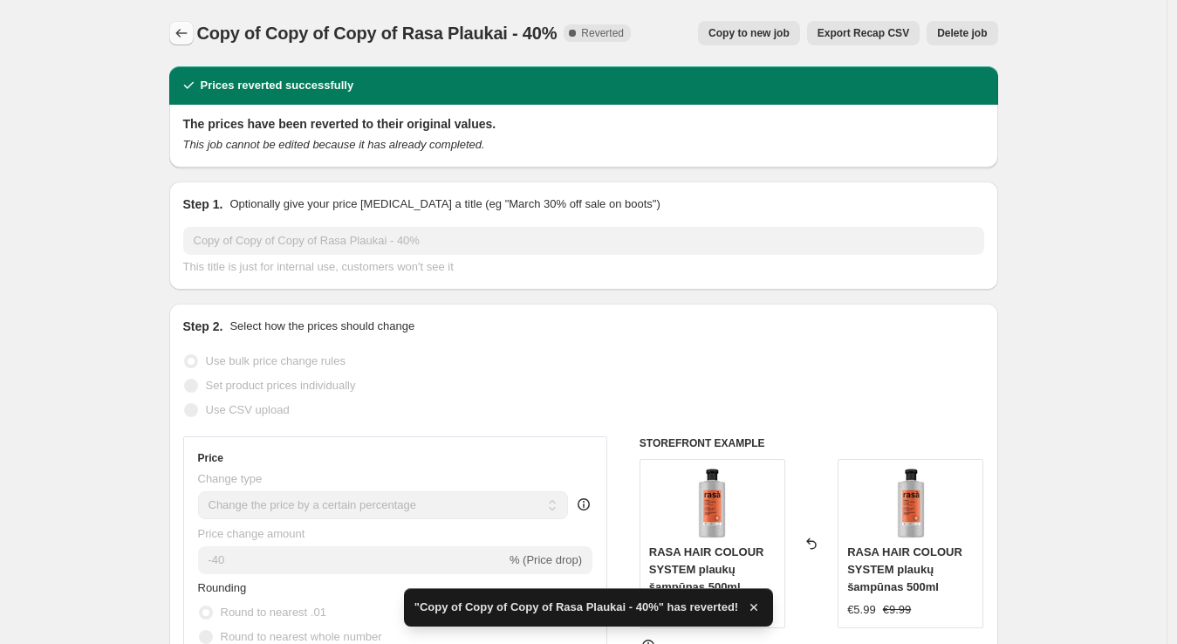
click at [185, 32] on icon "Price change jobs" at bounding box center [181, 32] width 17 height 17
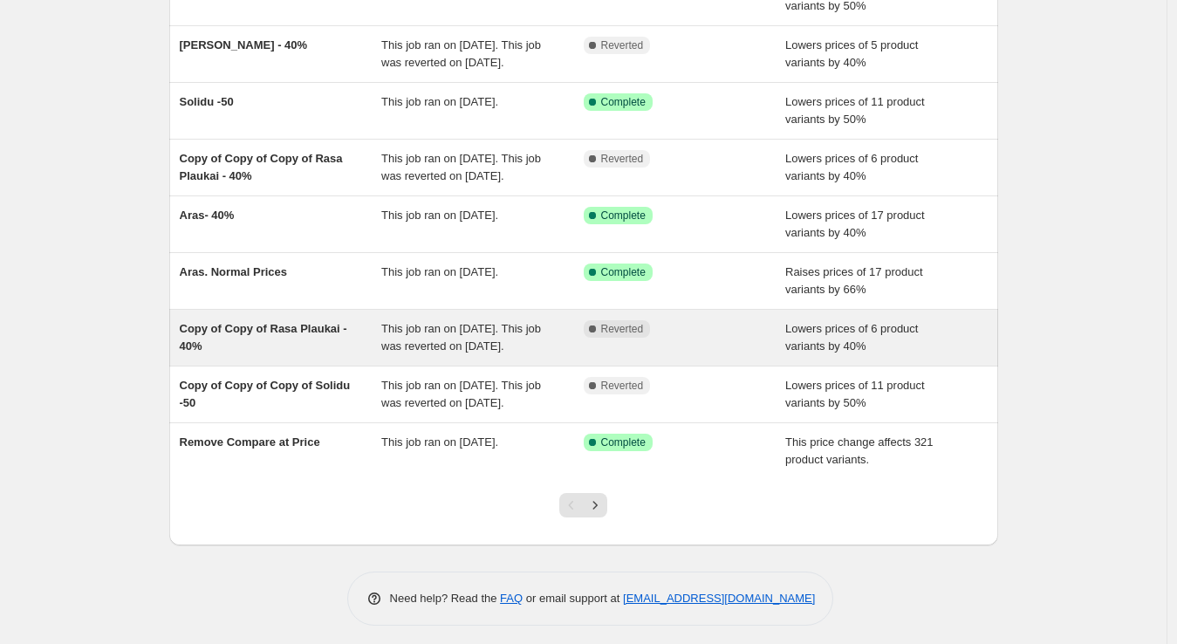
scroll to position [273, 0]
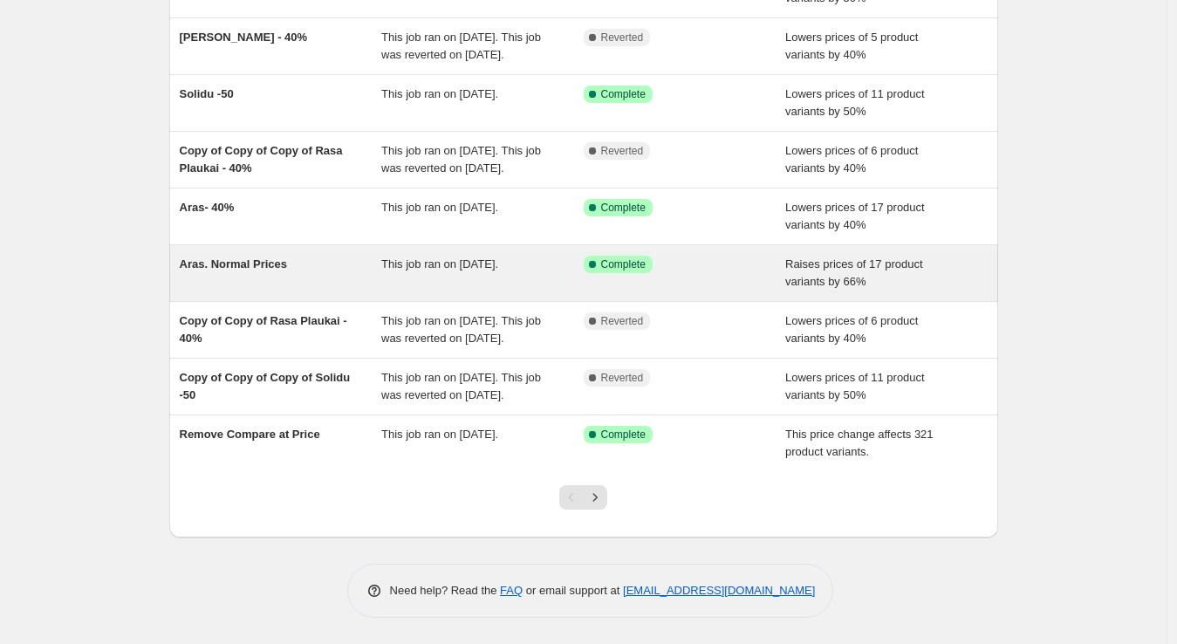
click at [338, 289] on div "Aras. Normal Prices" at bounding box center [281, 273] width 202 height 35
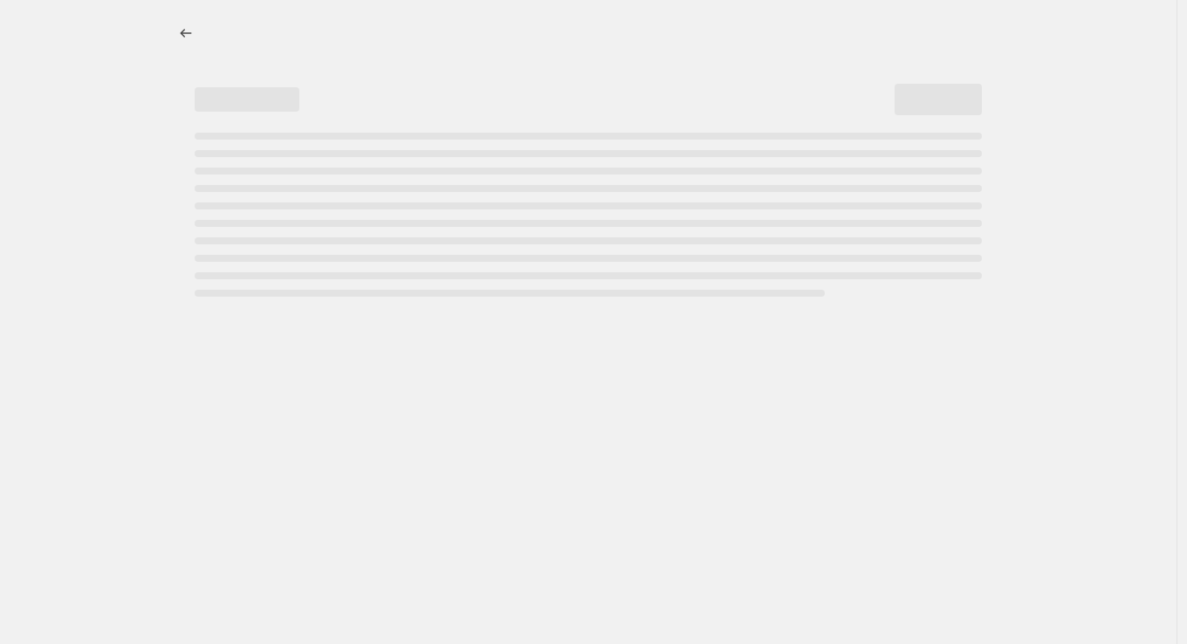
select select "percentage"
select select "remove"
select select "vendor"
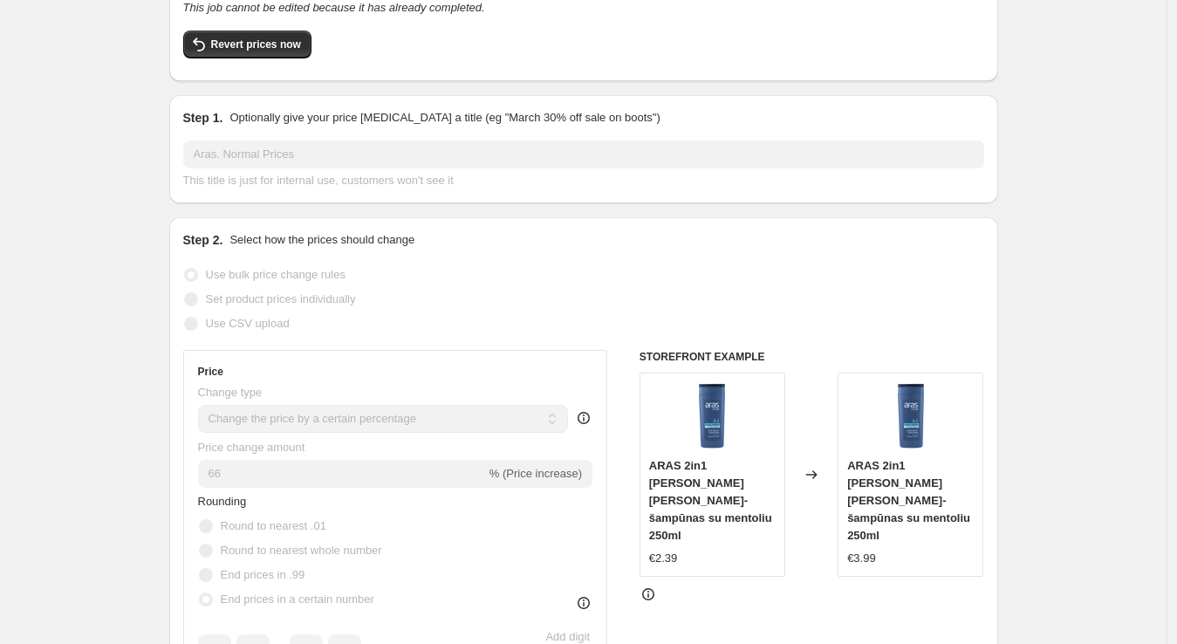
scroll to position [107, 0]
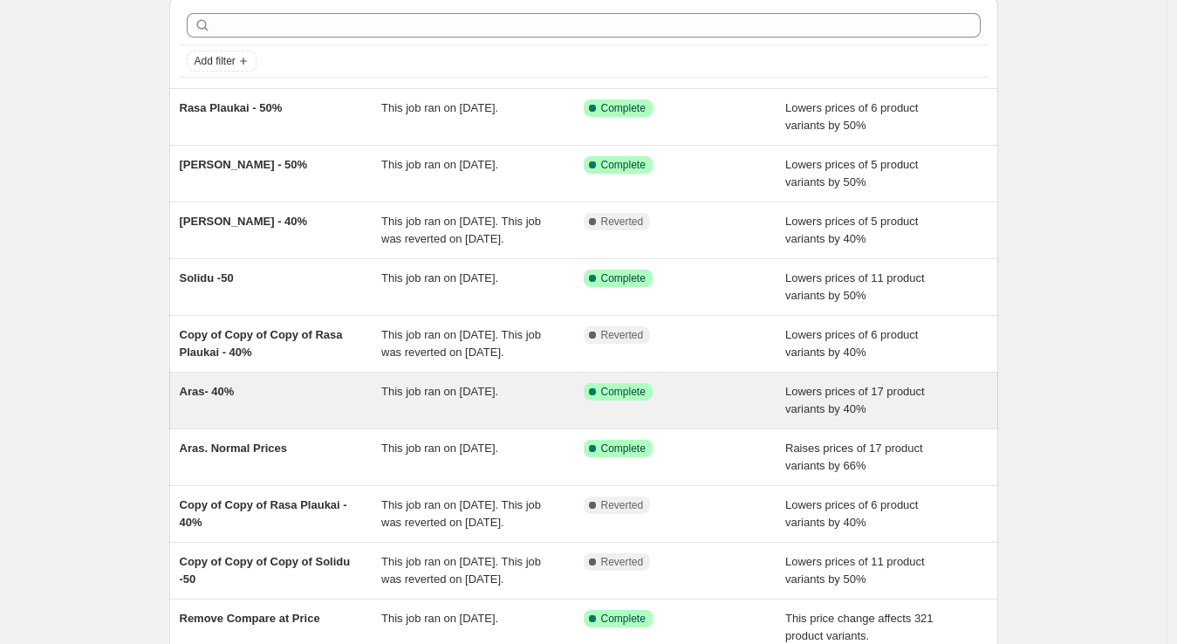
scroll to position [71, 0]
click at [498, 398] on span "This job ran on [DATE]." at bounding box center [439, 391] width 117 height 13
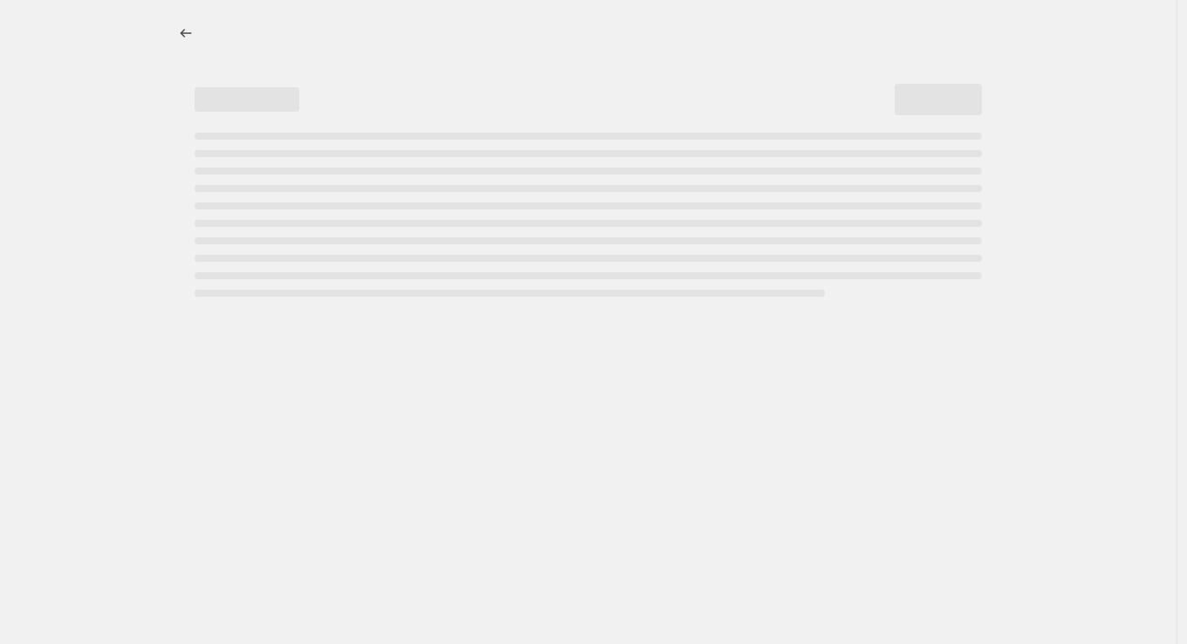
select select "percentage"
select select "vendor"
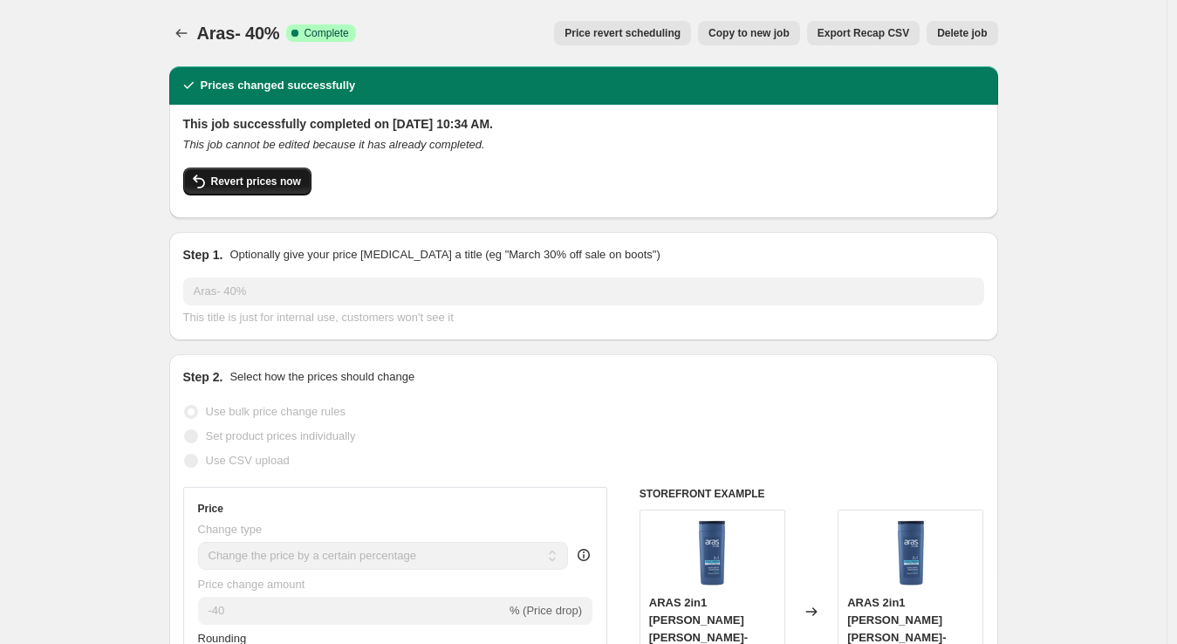
click at [269, 171] on button "Revert prices now" at bounding box center [247, 182] width 128 height 28
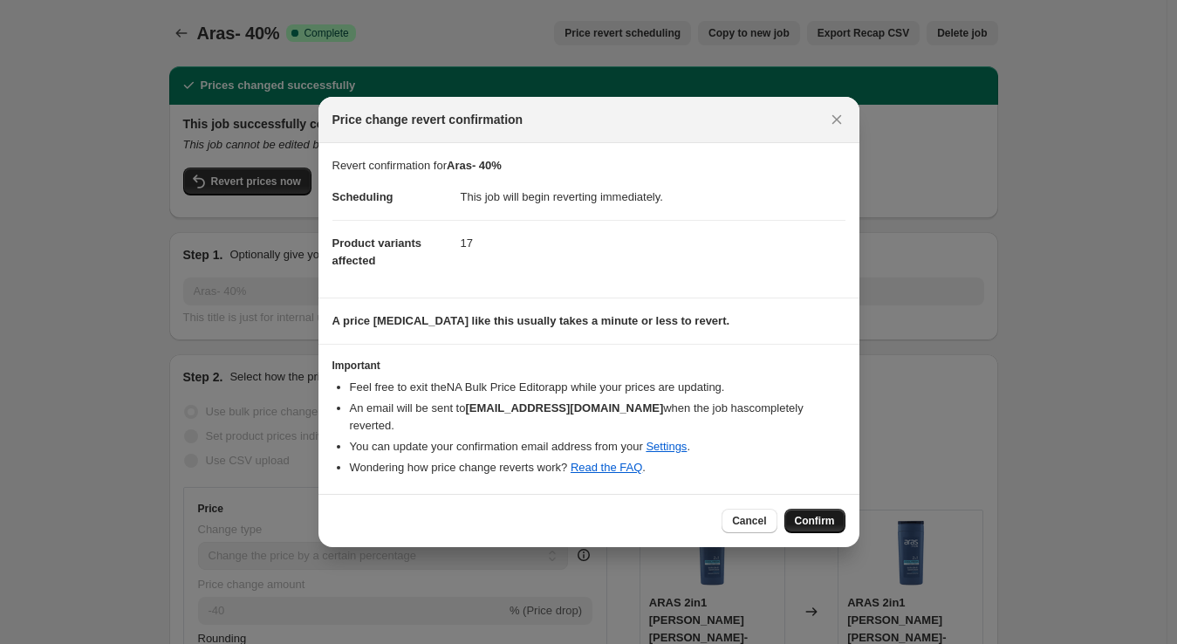
click at [828, 514] on span "Confirm" at bounding box center [815, 521] width 40 height 14
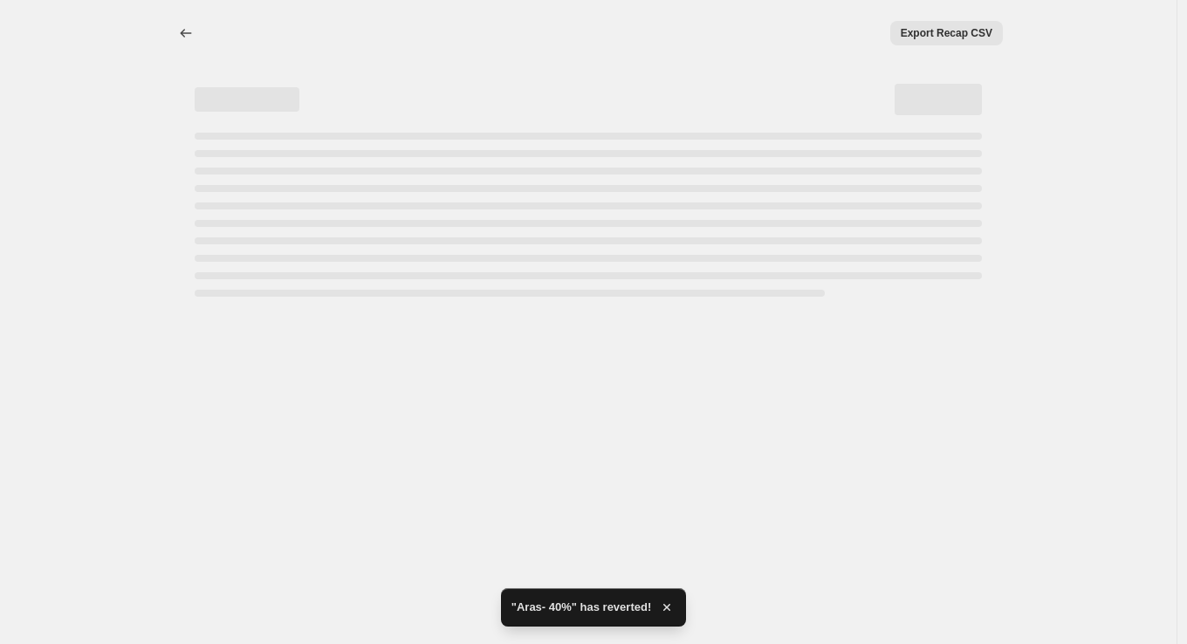
select select "percentage"
select select "vendor"
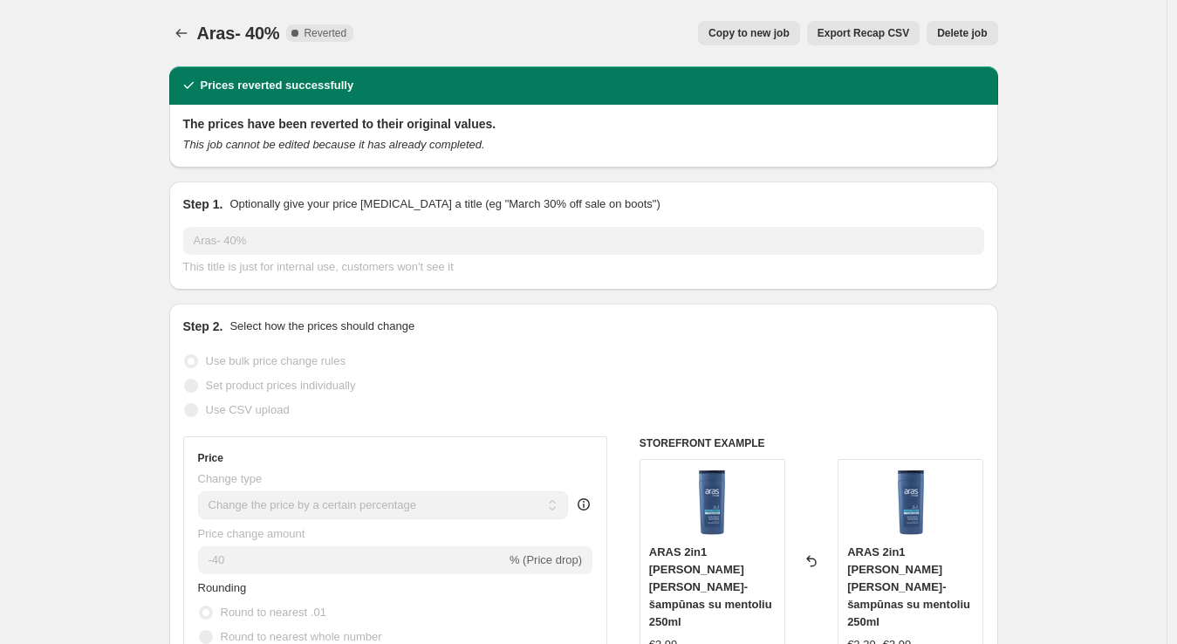
click at [774, 39] on span "Copy to new job" at bounding box center [748, 33] width 81 height 14
select select "percentage"
select select "vendor"
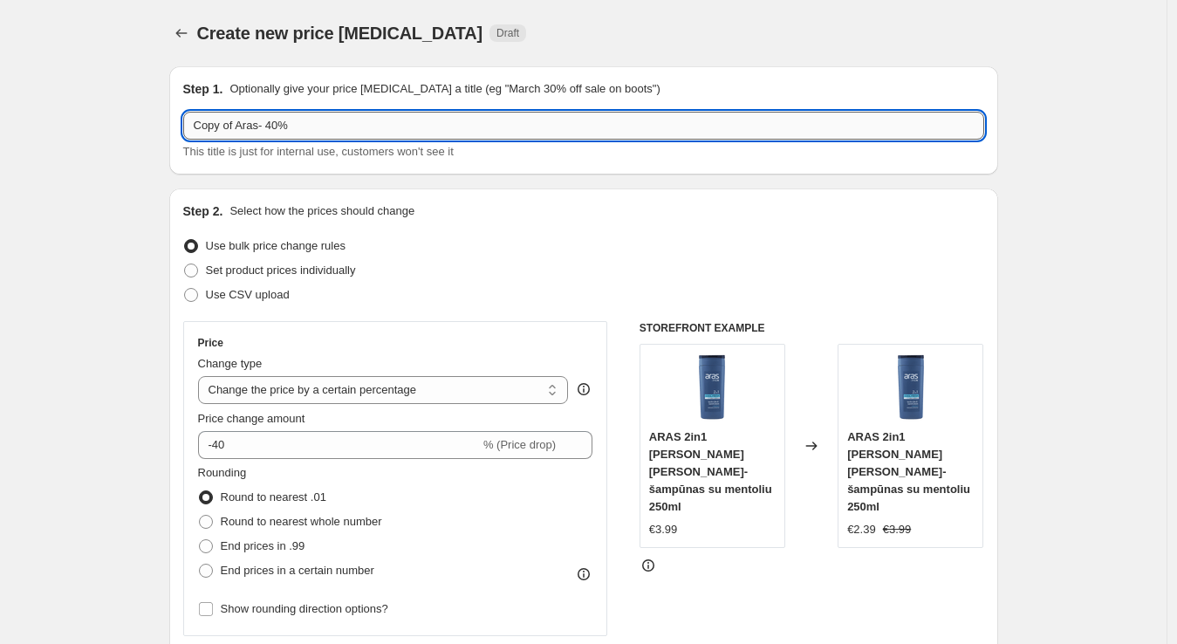
click at [273, 126] on input "Copy of Aras- 40%" at bounding box center [583, 126] width 801 height 28
type input "Copy of Aras- 50%"
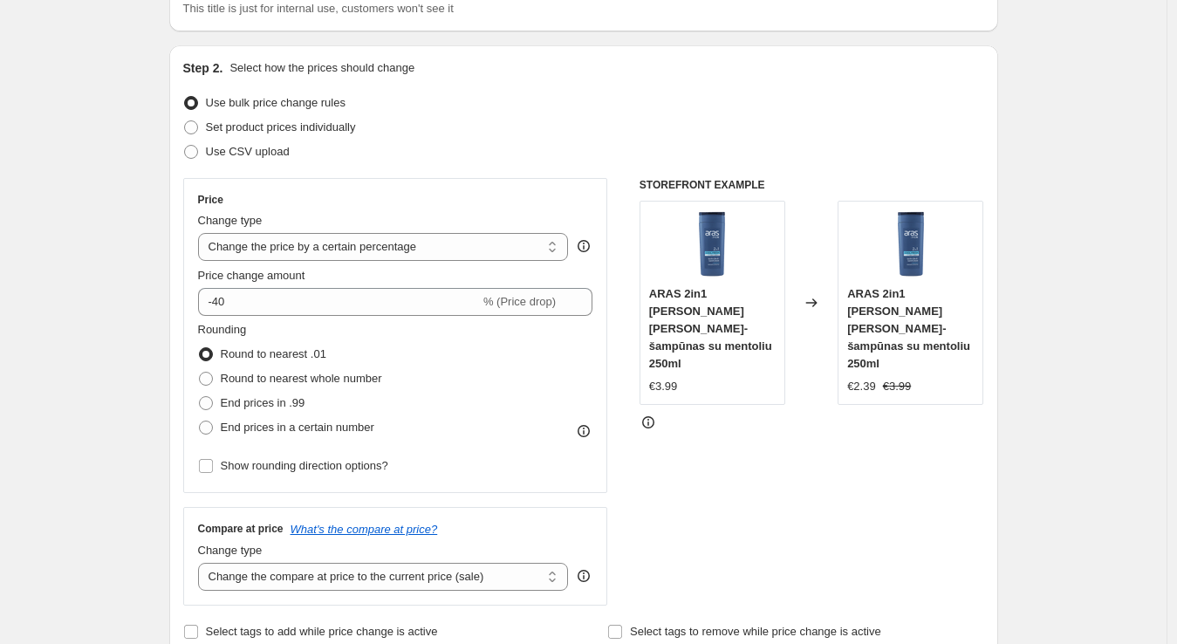
scroll to position [144, 0]
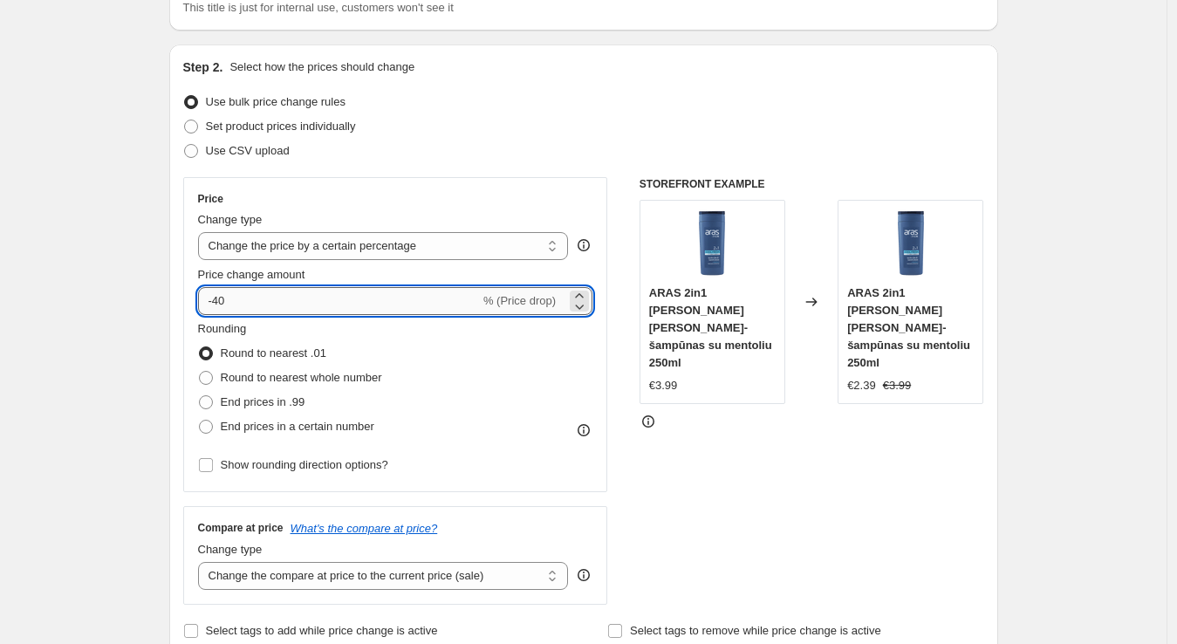
click at [226, 304] on input "-40" at bounding box center [339, 301] width 282 height 28
type input "-50"
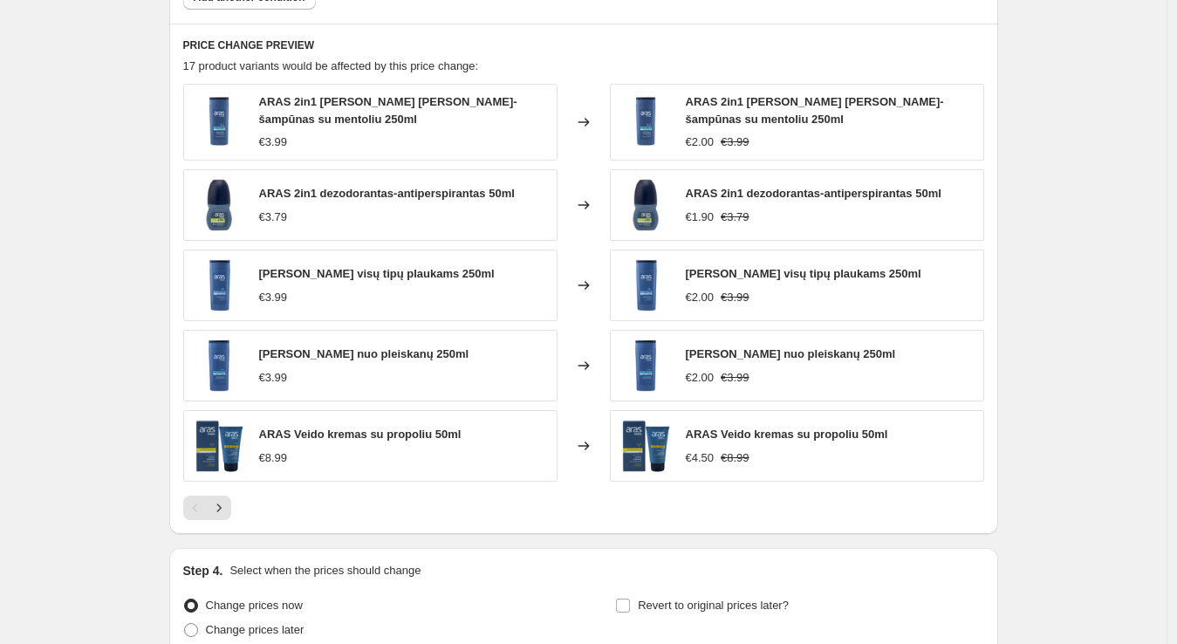
scroll to position [1290, 0]
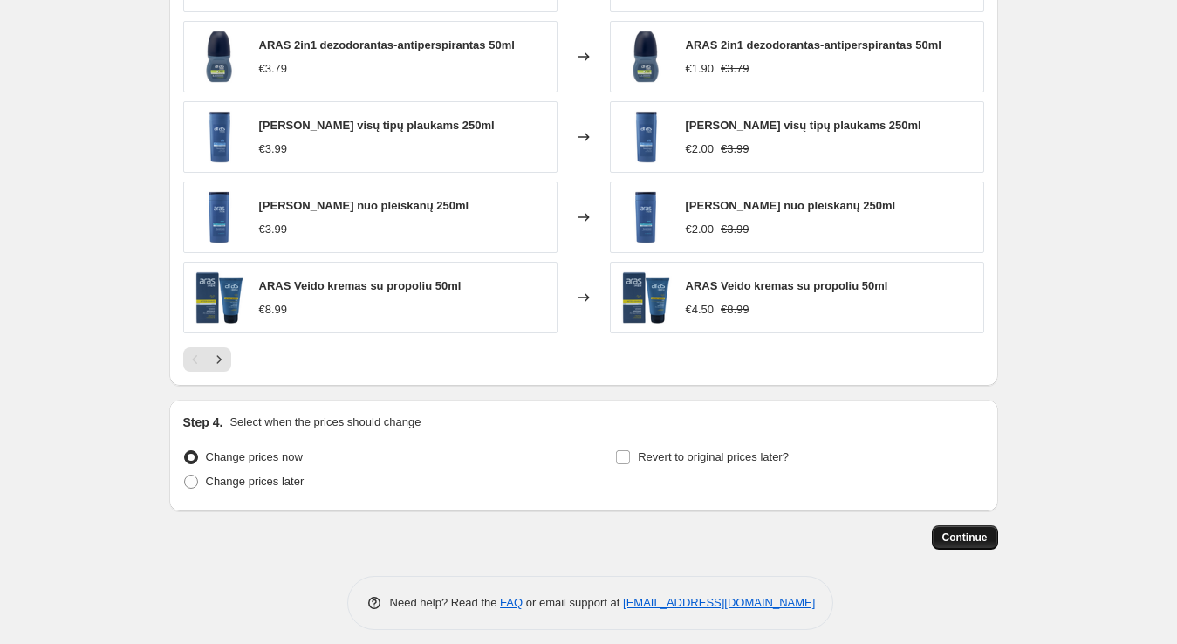
click at [968, 534] on button "Continue" at bounding box center [965, 537] width 66 height 24
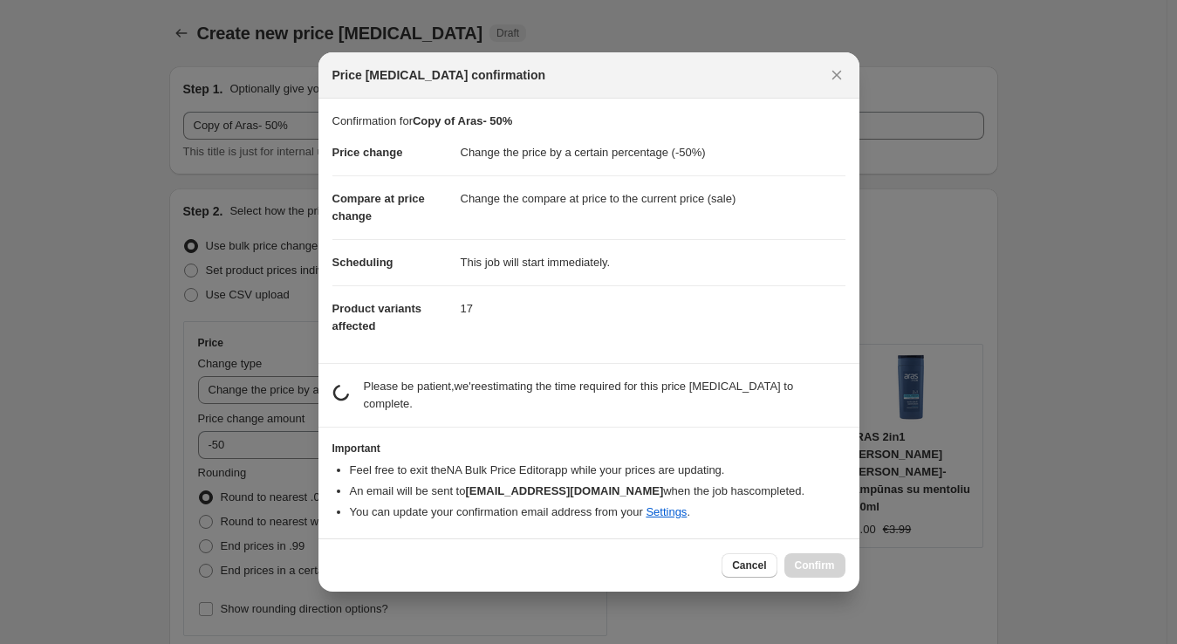
scroll to position [0, 0]
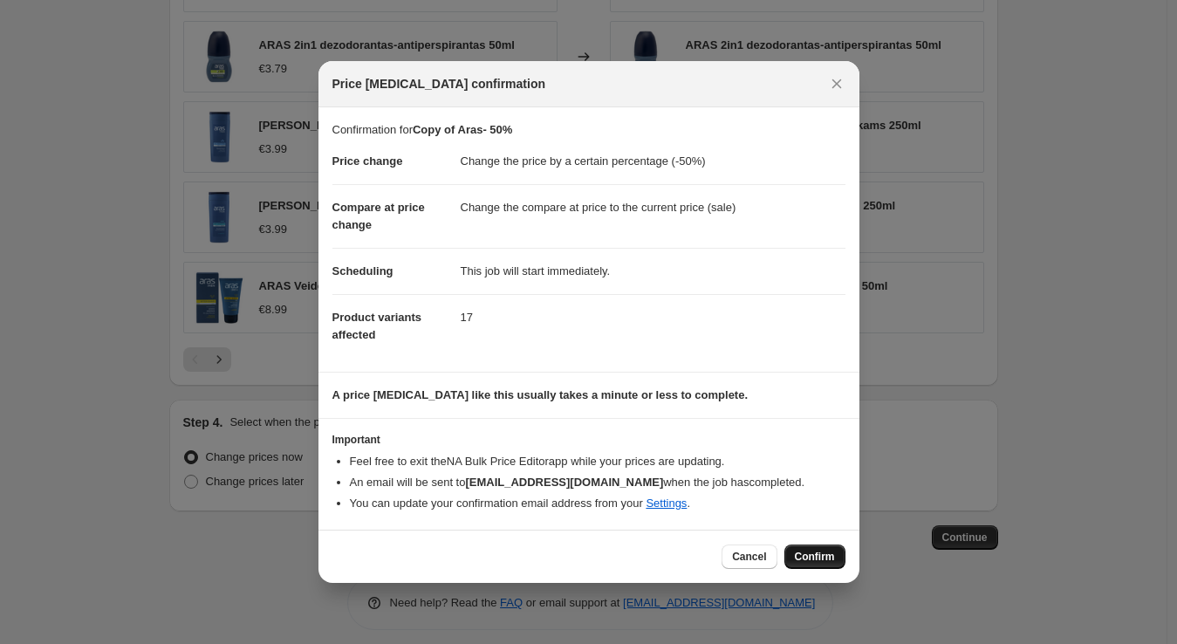
click at [814, 555] on span "Confirm" at bounding box center [815, 557] width 40 height 14
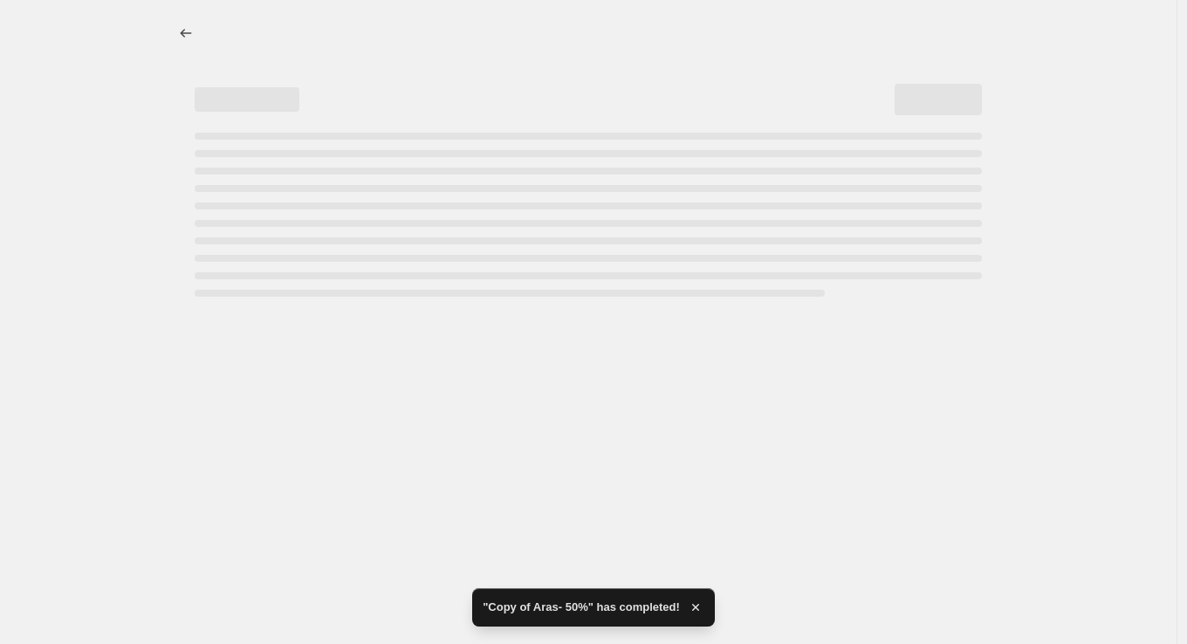
select select "percentage"
select select "vendor"
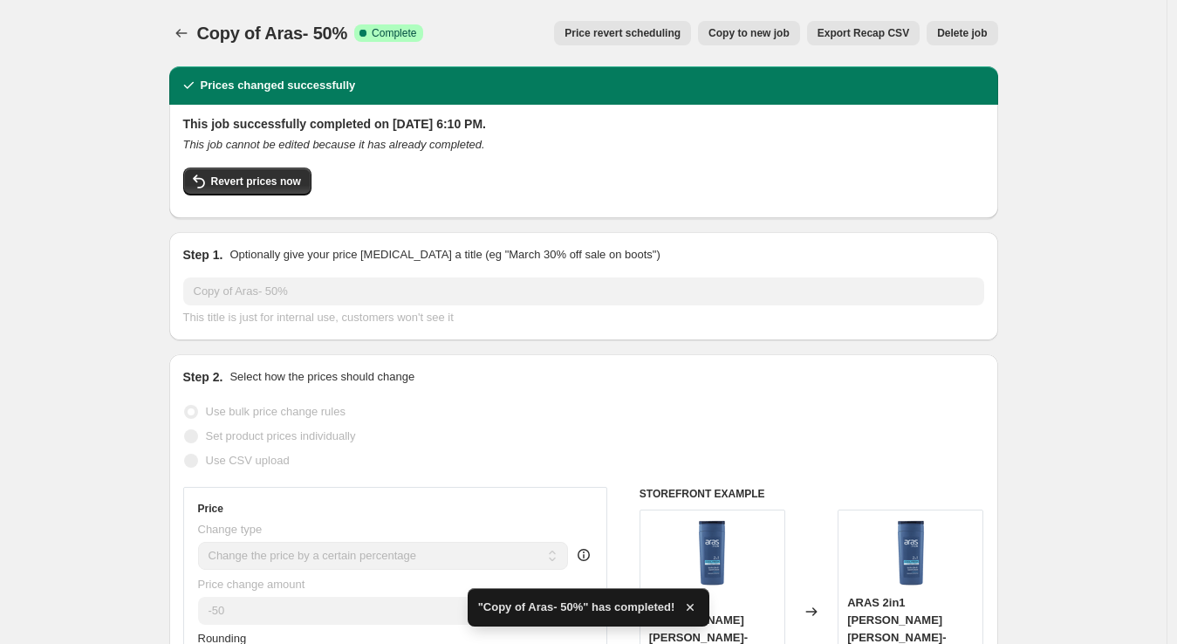
click at [175, 20] on div "Copy of Aras- 50%. This page is ready Copy of Aras- 50% Success Complete Comple…" at bounding box center [583, 33] width 829 height 66
click at [176, 23] on button "Price change jobs" at bounding box center [181, 33] width 24 height 24
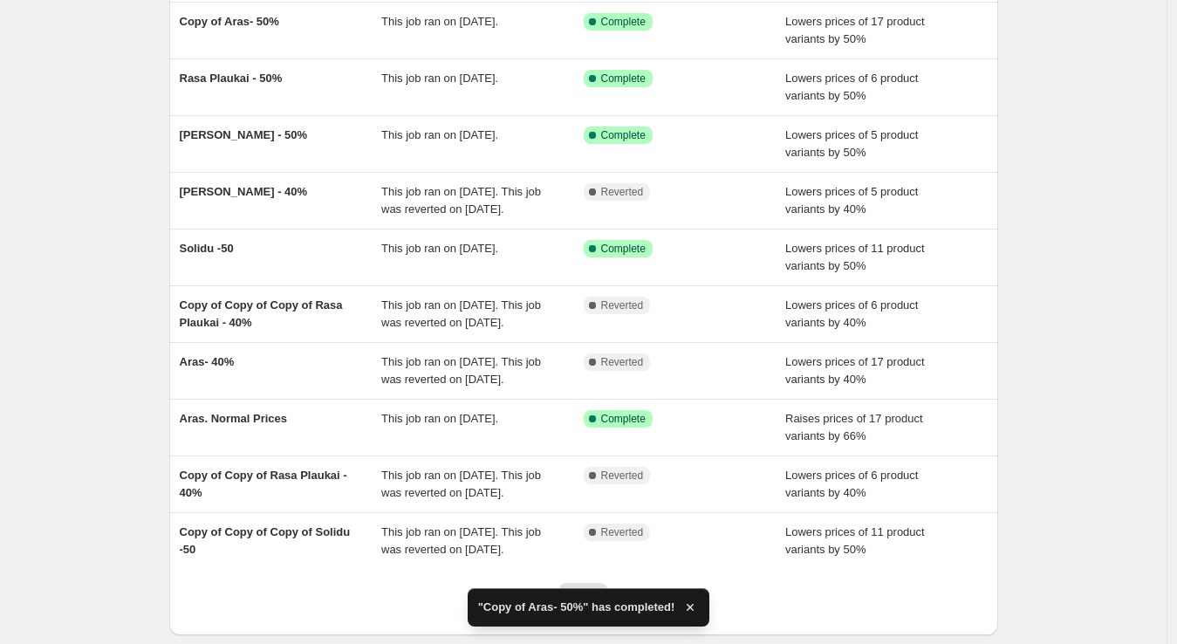
scroll to position [161, 0]
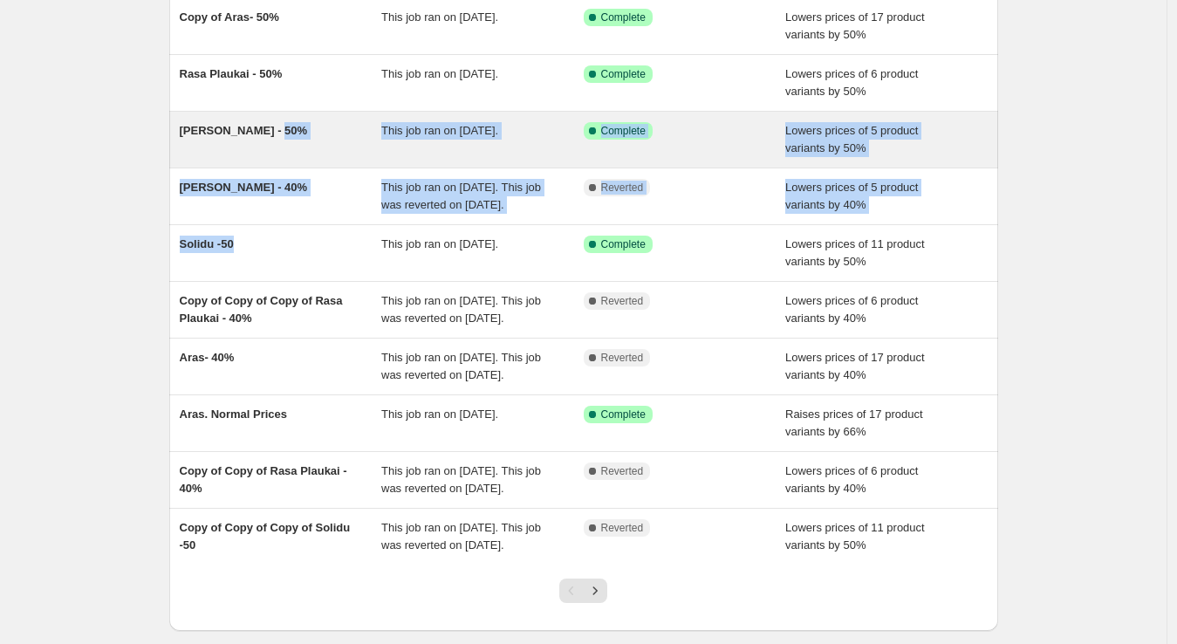
drag, startPoint x: 274, startPoint y: 262, endPoint x: 291, endPoint y: 162, distance: 100.8
click at [291, 162] on ul "Copy of Aras- 50% This job ran on October 9, 2025. Success Complete Complete Lo…" at bounding box center [583, 280] width 829 height 567
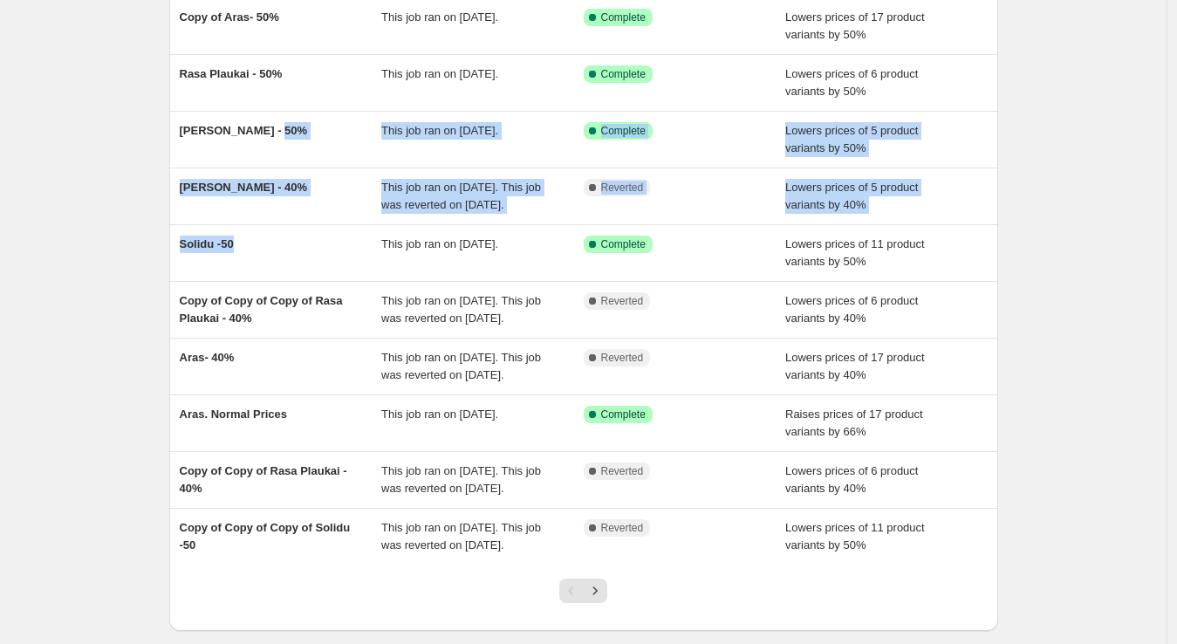
click at [131, 222] on div "NA Bulk Price Editor. This page is ready NA Bulk Price Editor Add new price cha…" at bounding box center [583, 288] width 1167 height 899
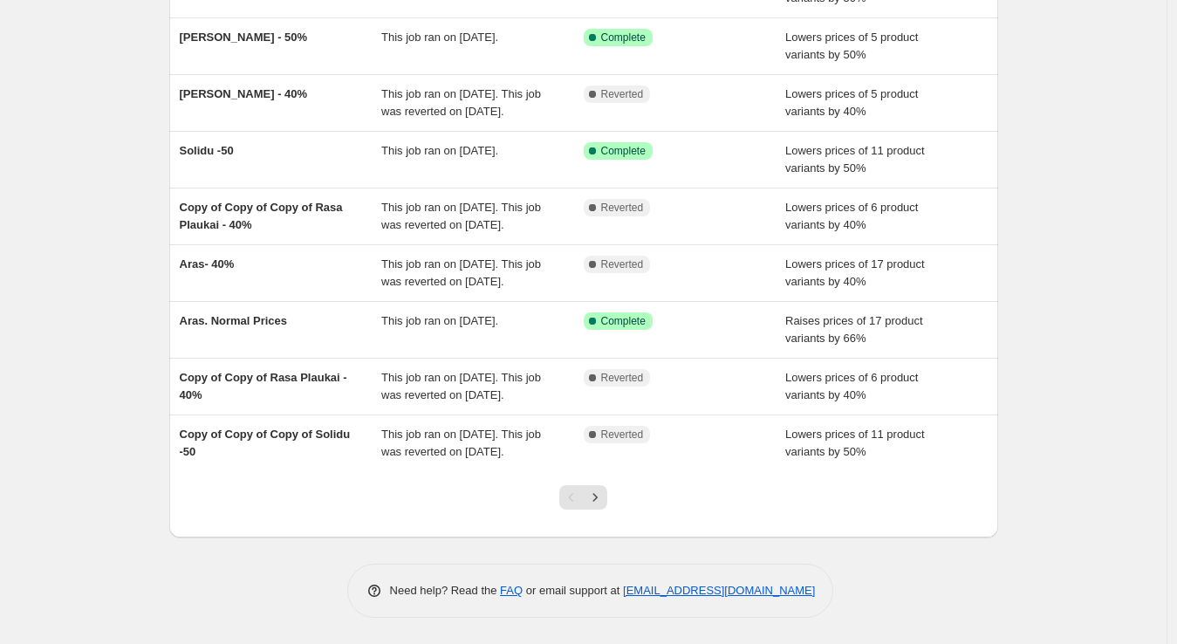
scroll to position [329, 0]
click at [612, 505] on div at bounding box center [583, 504] width 71 height 66
click at [604, 505] on icon "Next" at bounding box center [594, 497] width 17 height 17
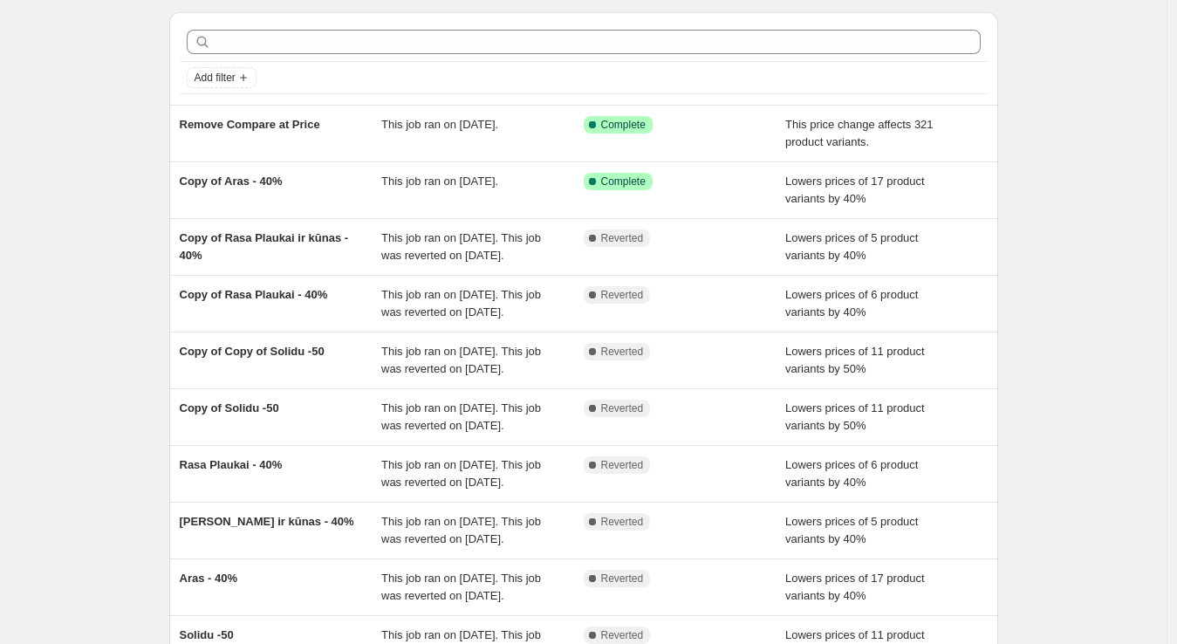
scroll to position [55, 0]
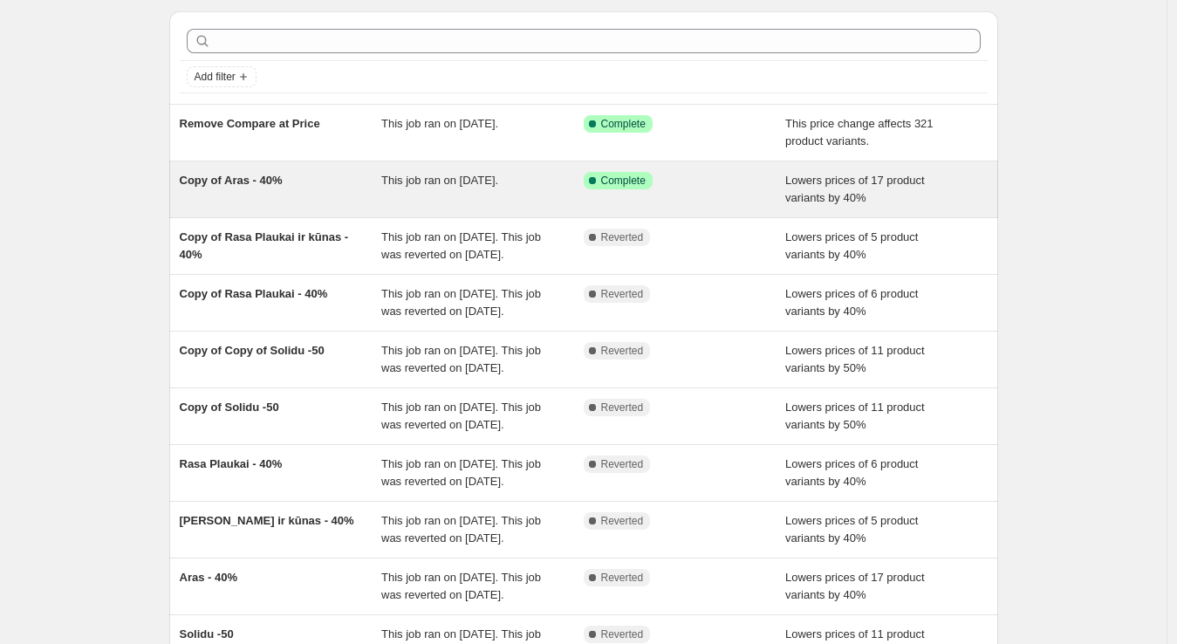
click at [847, 194] on span "Lowers prices of 17 product variants by 40%" at bounding box center [855, 189] width 140 height 31
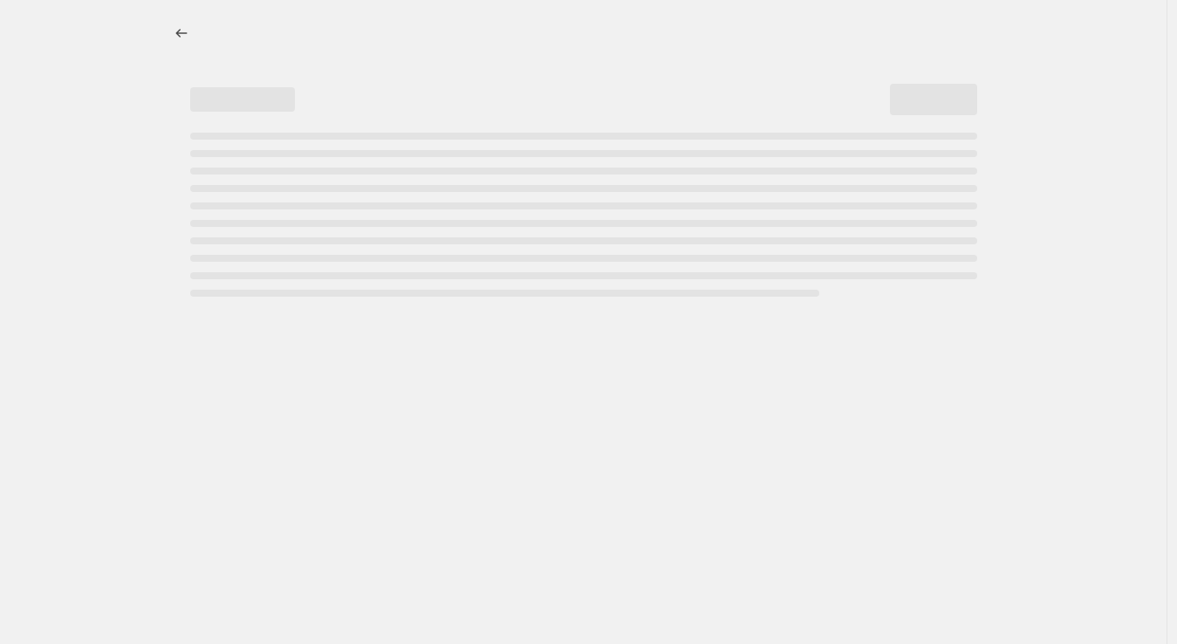
select select "percentage"
select select "vendor"
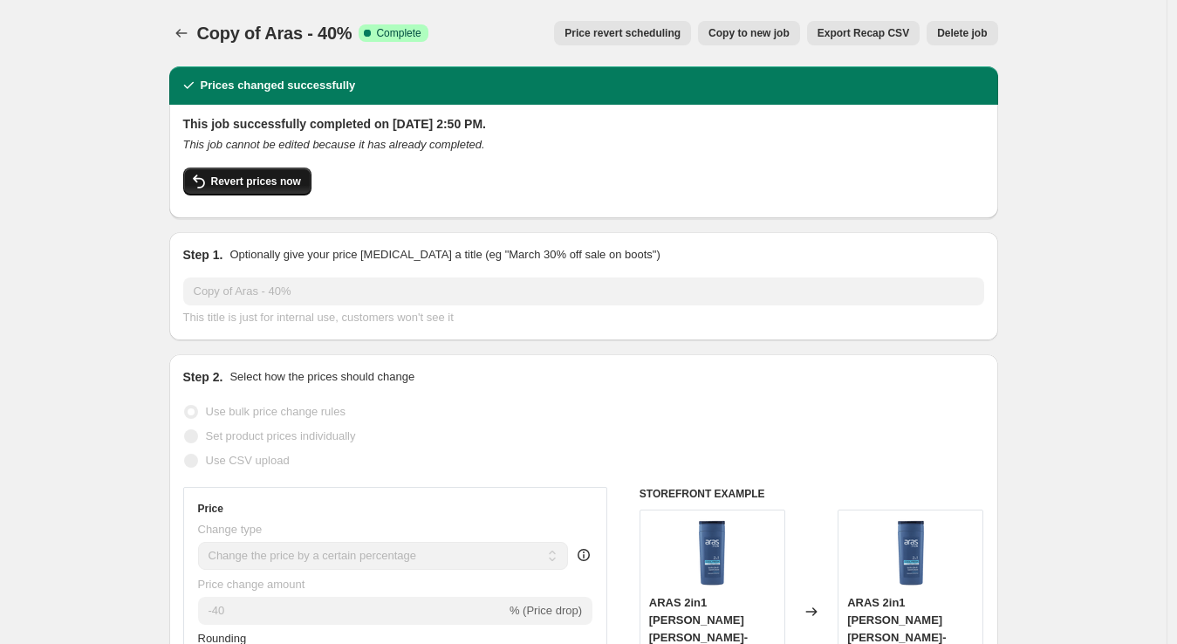
click at [231, 181] on span "Revert prices now" at bounding box center [256, 181] width 90 height 14
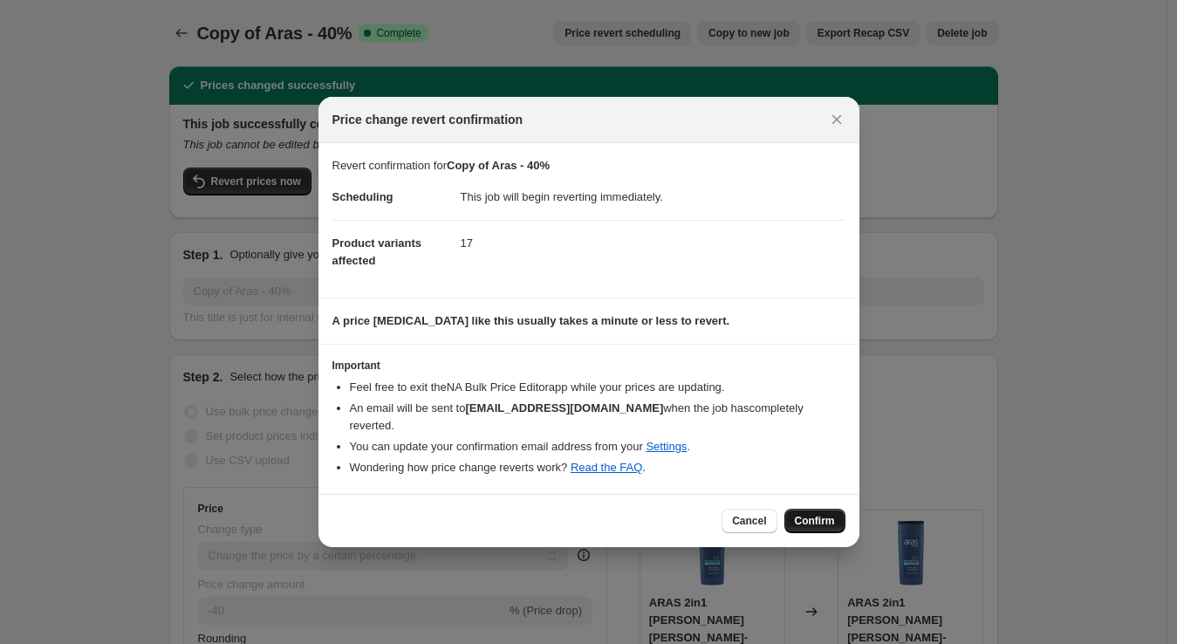
click at [824, 514] on span "Confirm" at bounding box center [815, 521] width 40 height 14
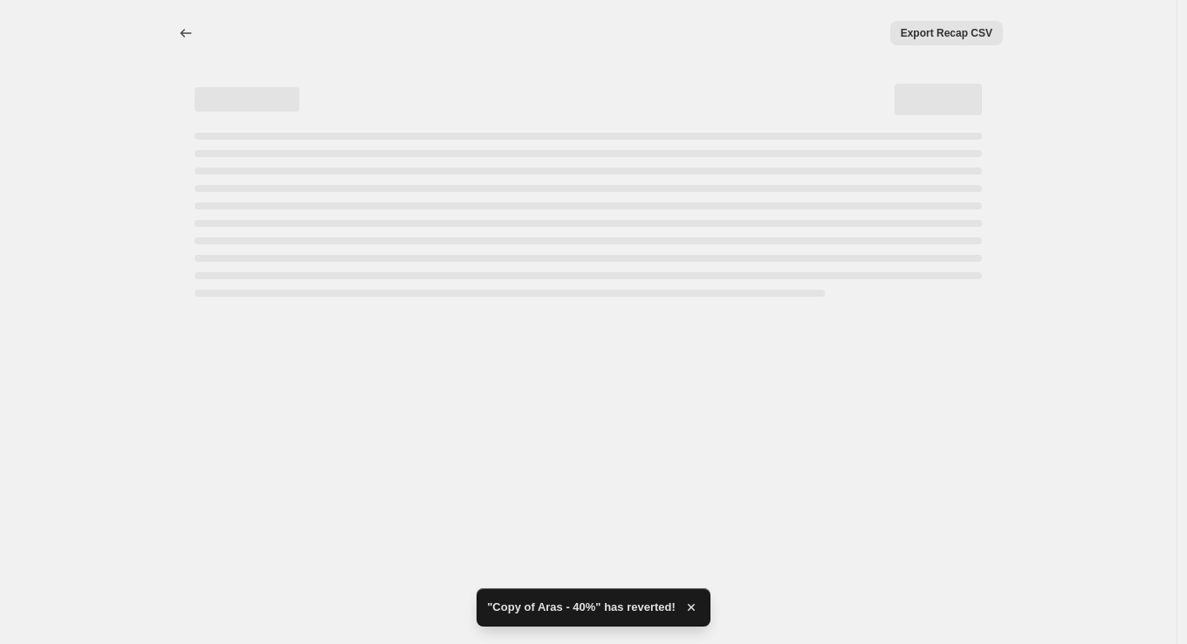
select select "percentage"
select select "vendor"
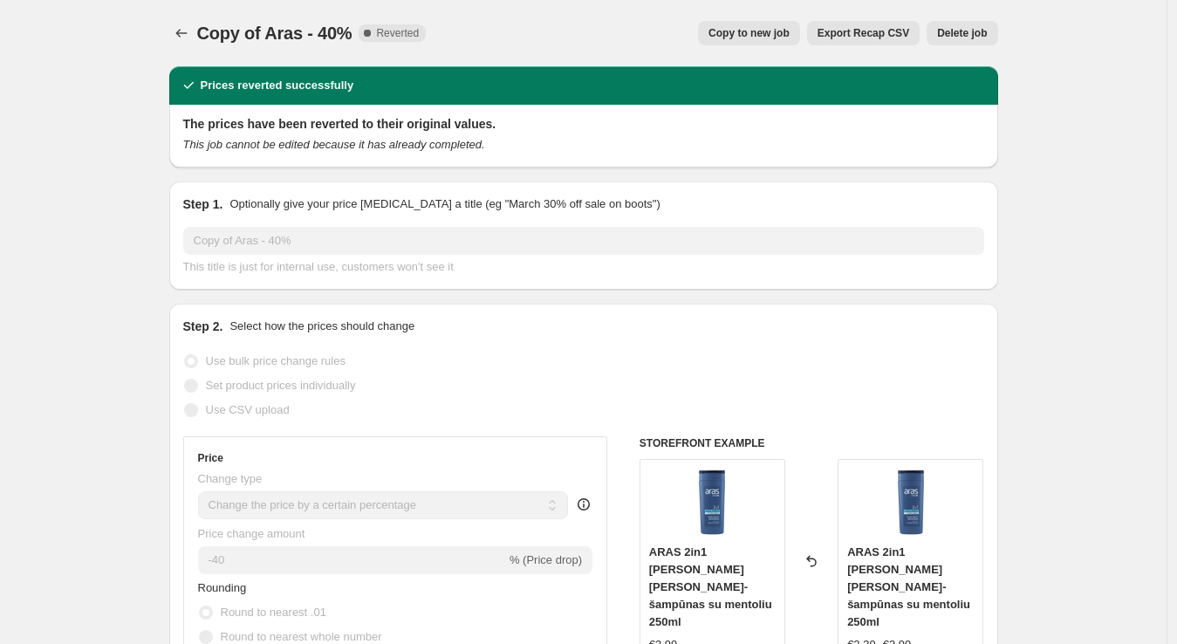
click at [189, 20] on div "Copy of Aras - 40%. This page is ready Copy of Aras - 40% Complete Reverted Cop…" at bounding box center [583, 33] width 829 height 66
click at [188, 22] on button "Price change jobs" at bounding box center [181, 33] width 24 height 24
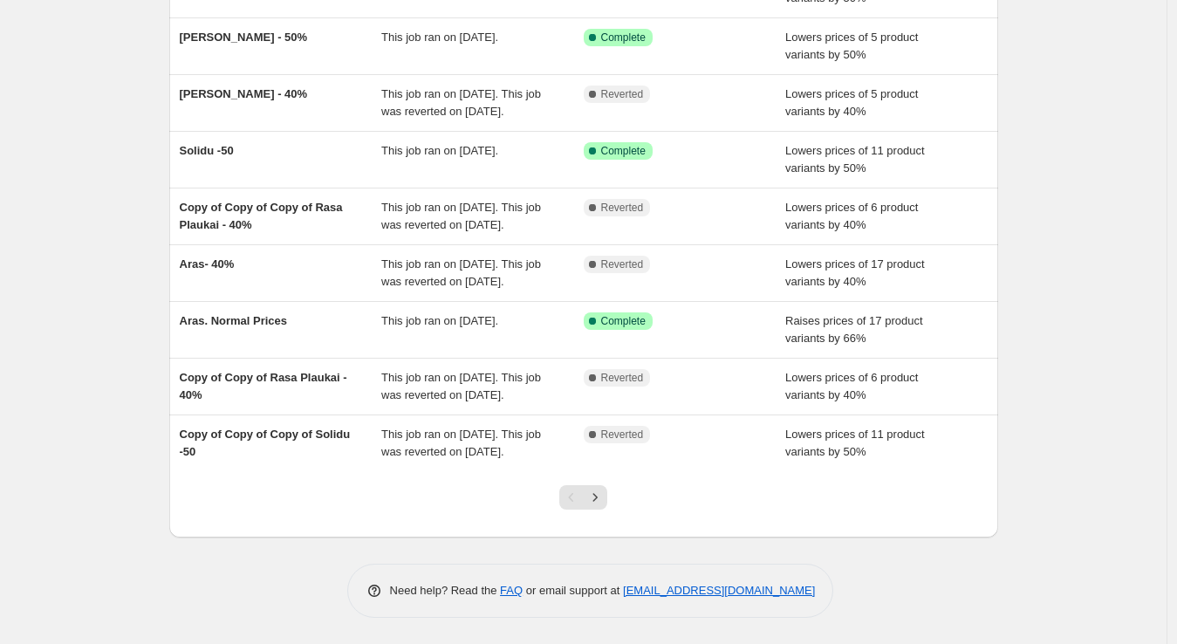
scroll to position [337, 0]
click at [604, 503] on icon "Next" at bounding box center [594, 497] width 17 height 17
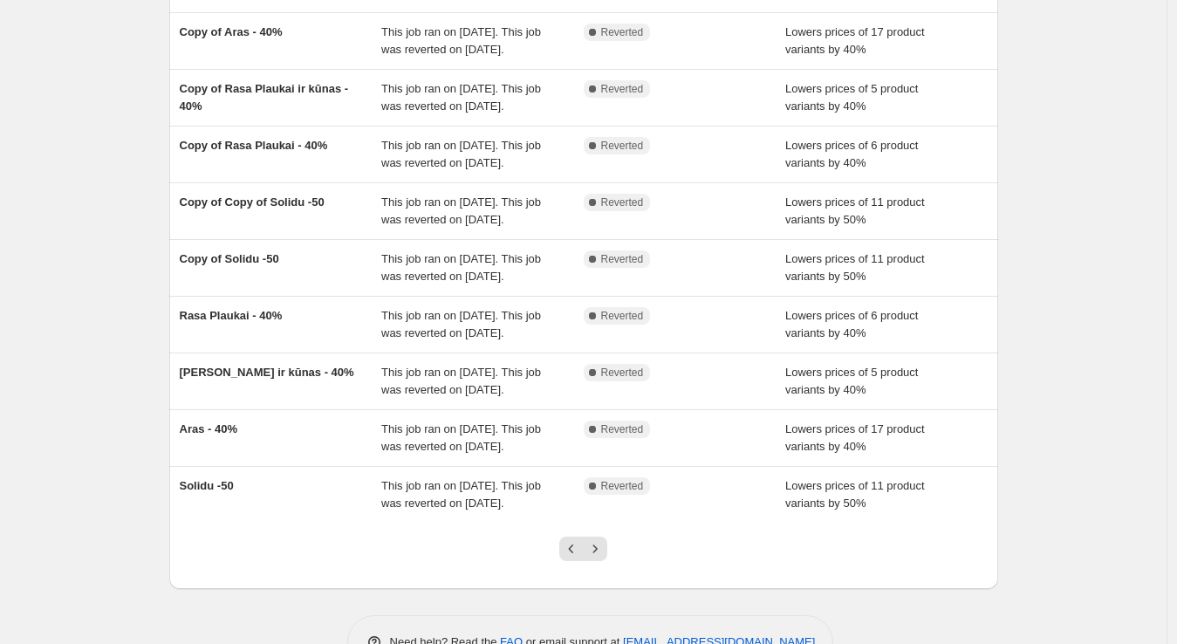
scroll to position [407, 0]
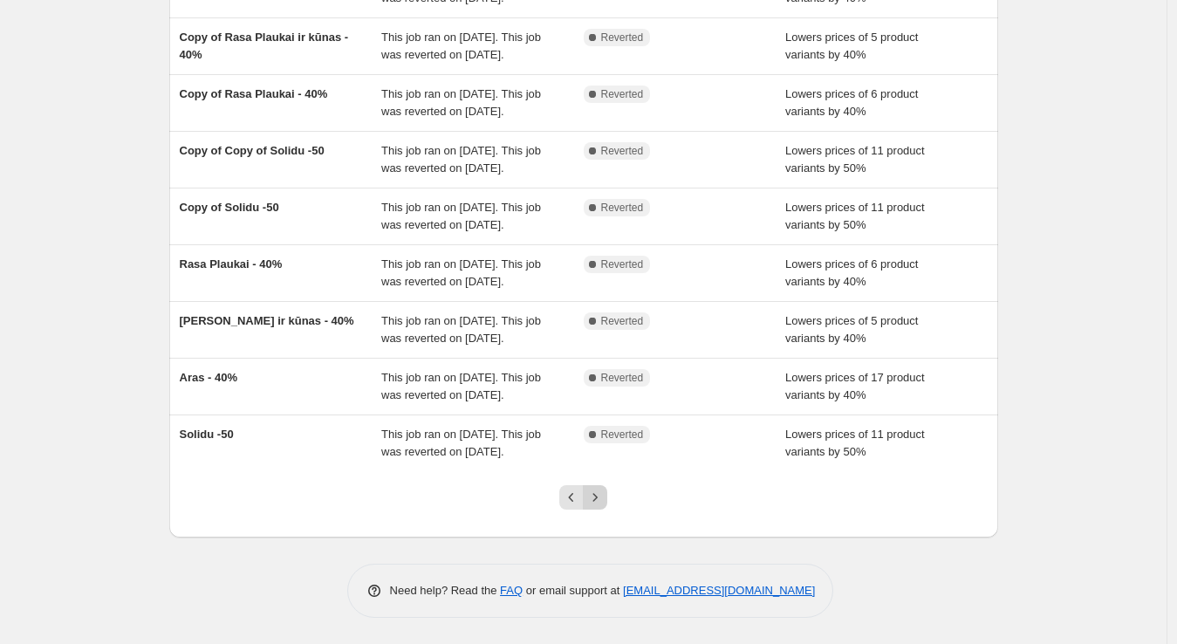
click at [602, 491] on icon "Next" at bounding box center [594, 497] width 17 height 17
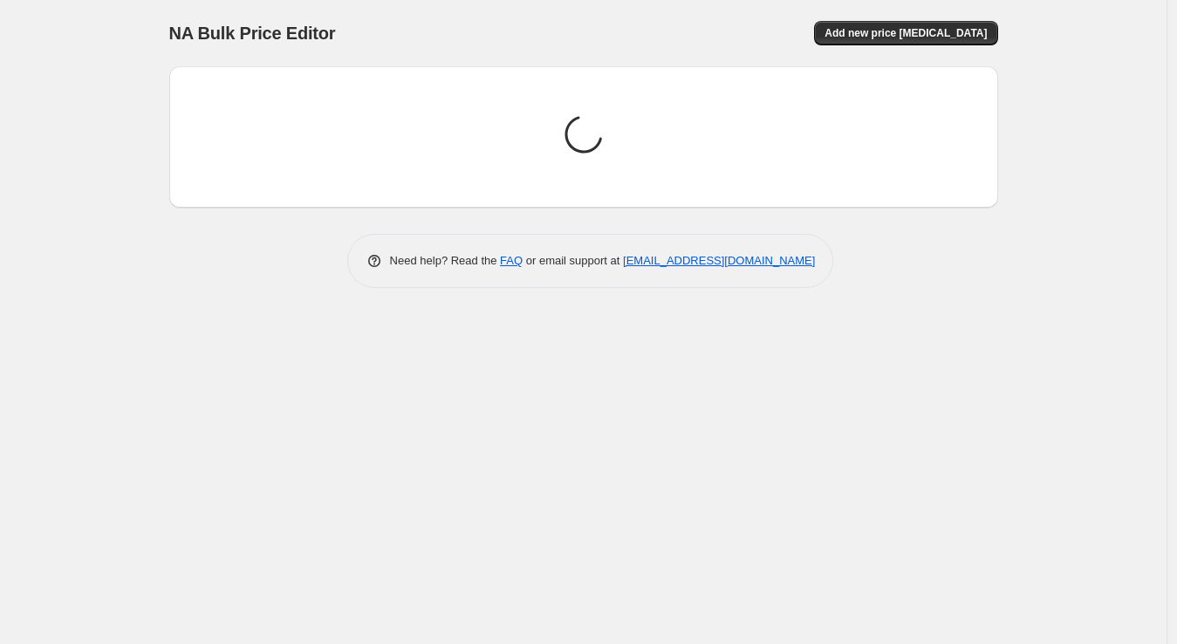
scroll to position [0, 0]
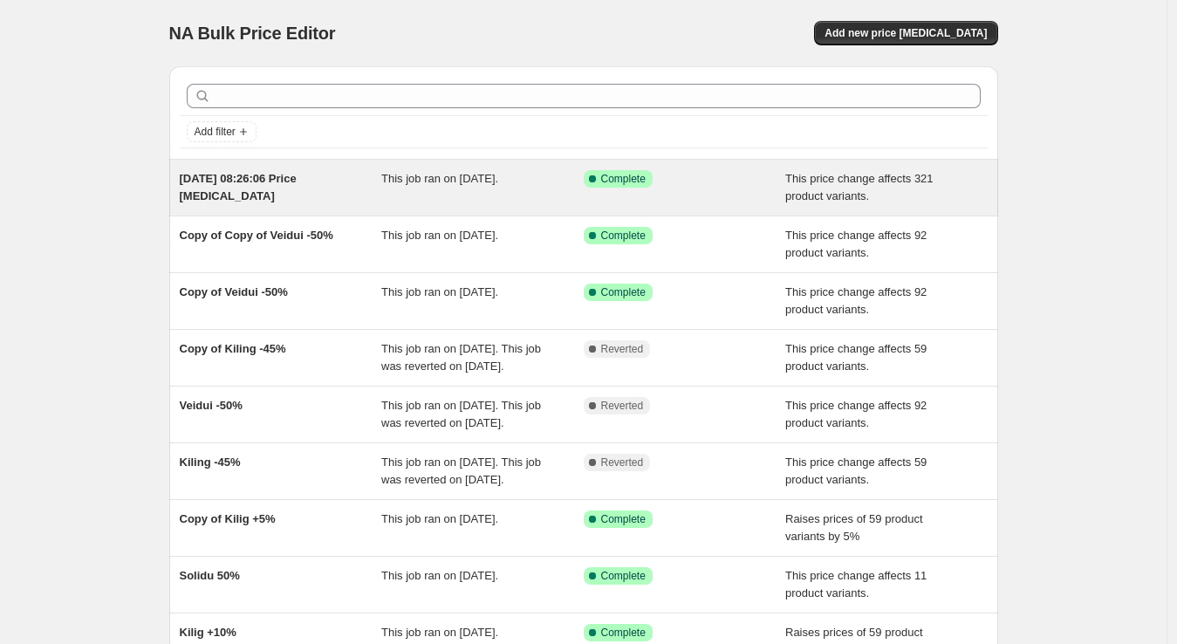
click at [714, 188] on div "Success Complete Complete" at bounding box center [685, 187] width 202 height 35
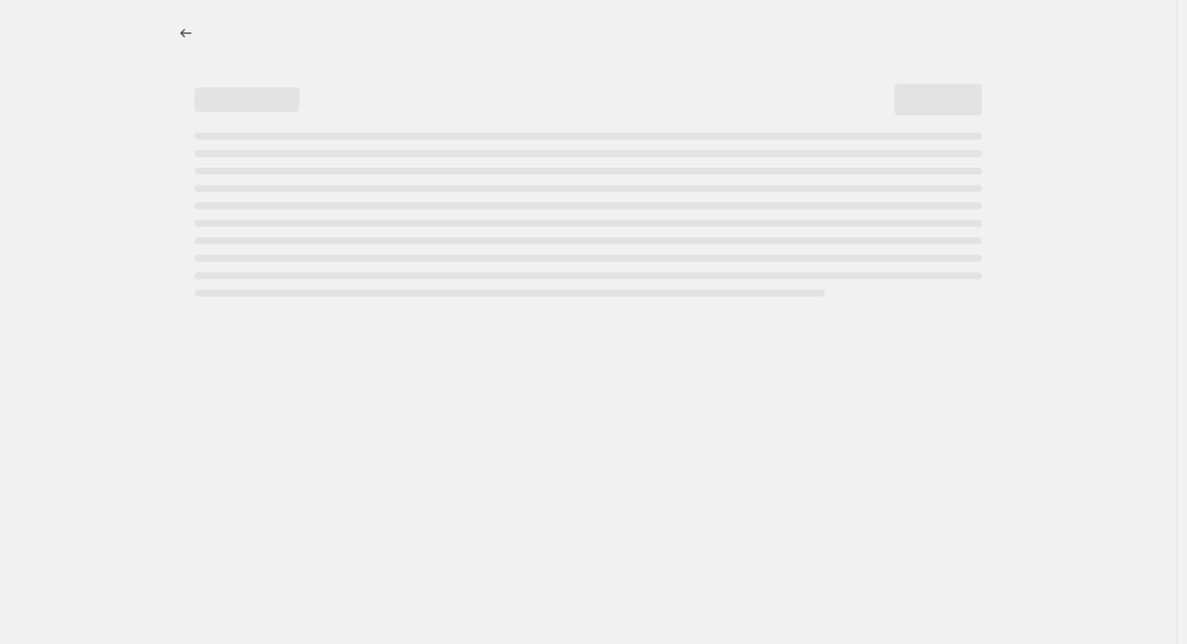
select select "ecap"
select select "no_change"
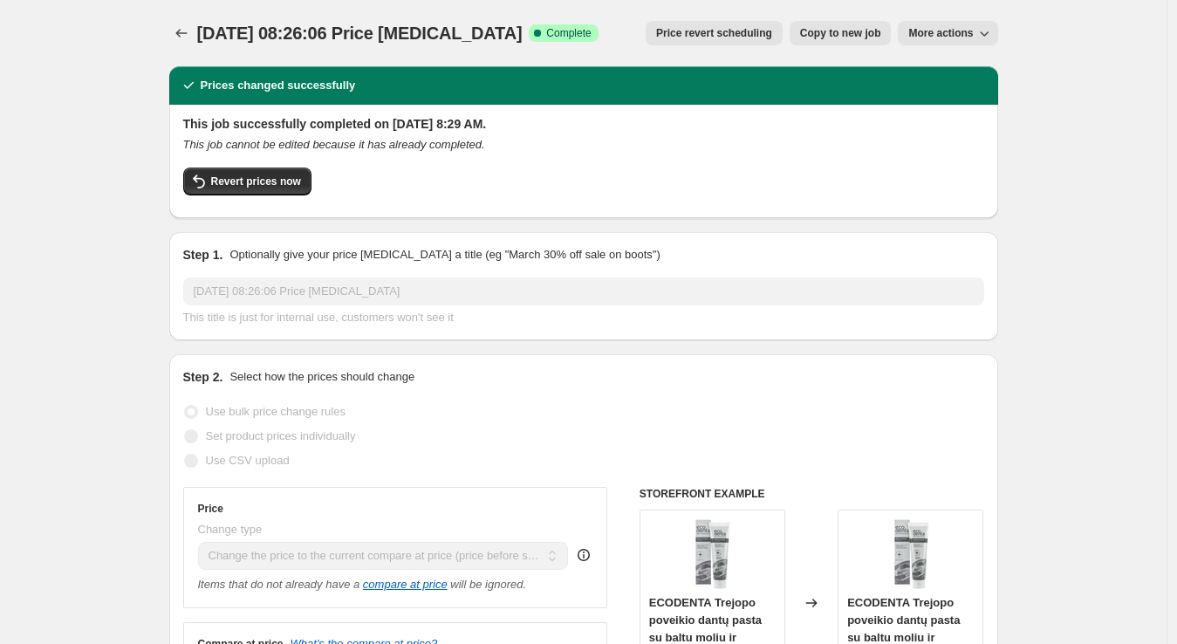
click at [187, 33] on icon "Price change jobs" at bounding box center [180, 33] width 11 height 9
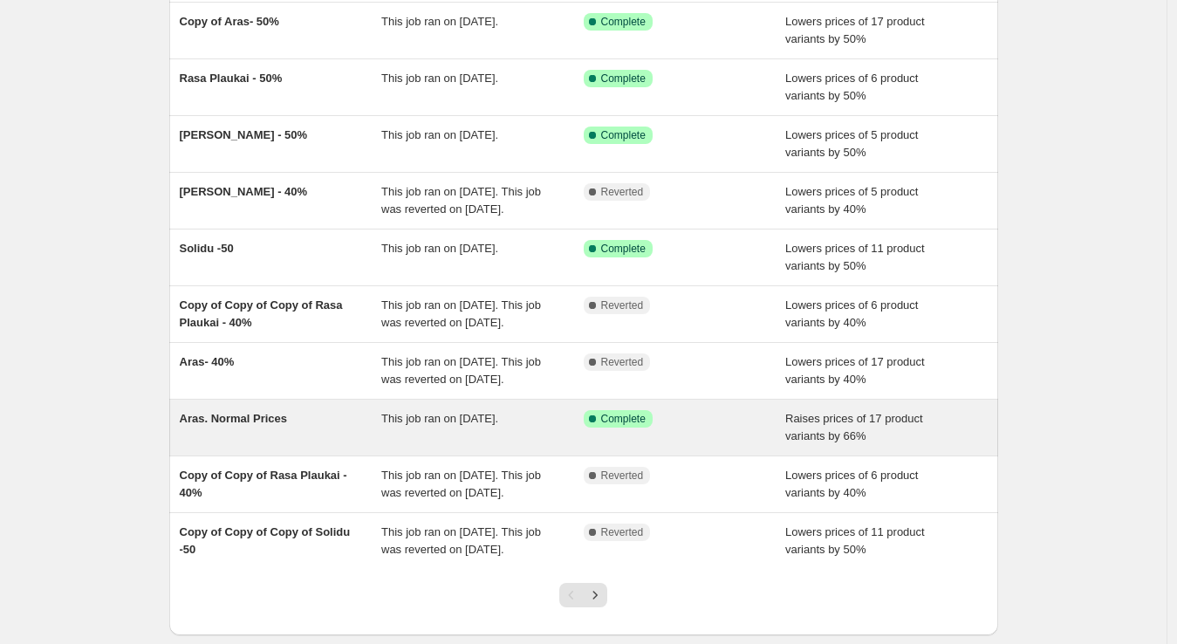
scroll to position [156, 0]
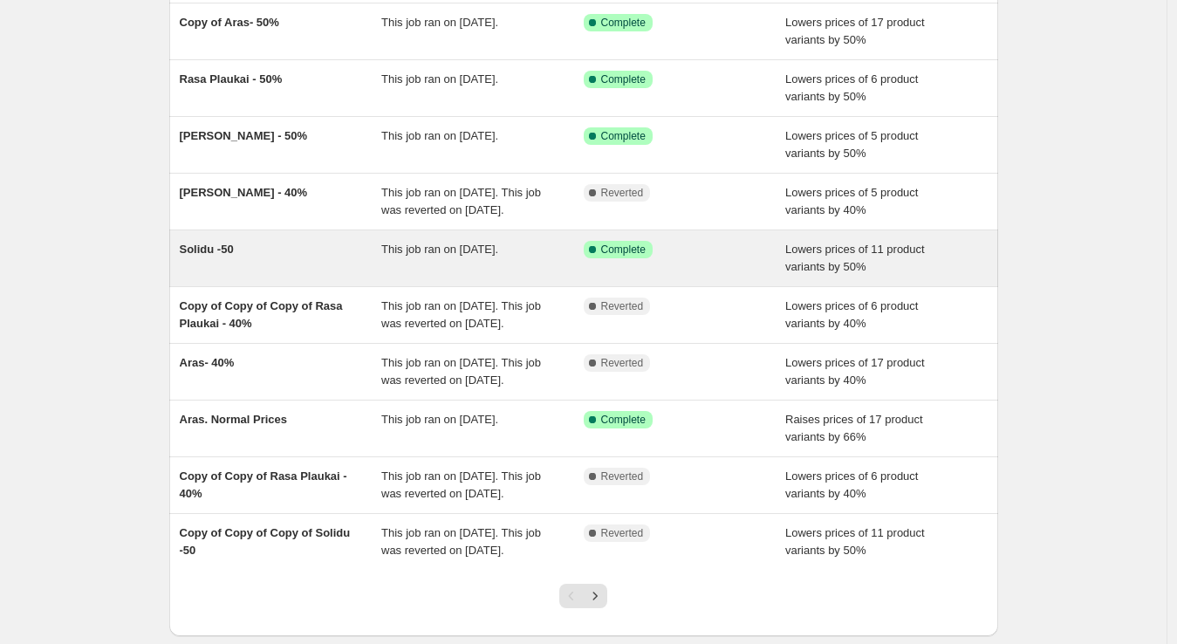
click at [721, 276] on div "Success Complete Complete" at bounding box center [685, 258] width 202 height 35
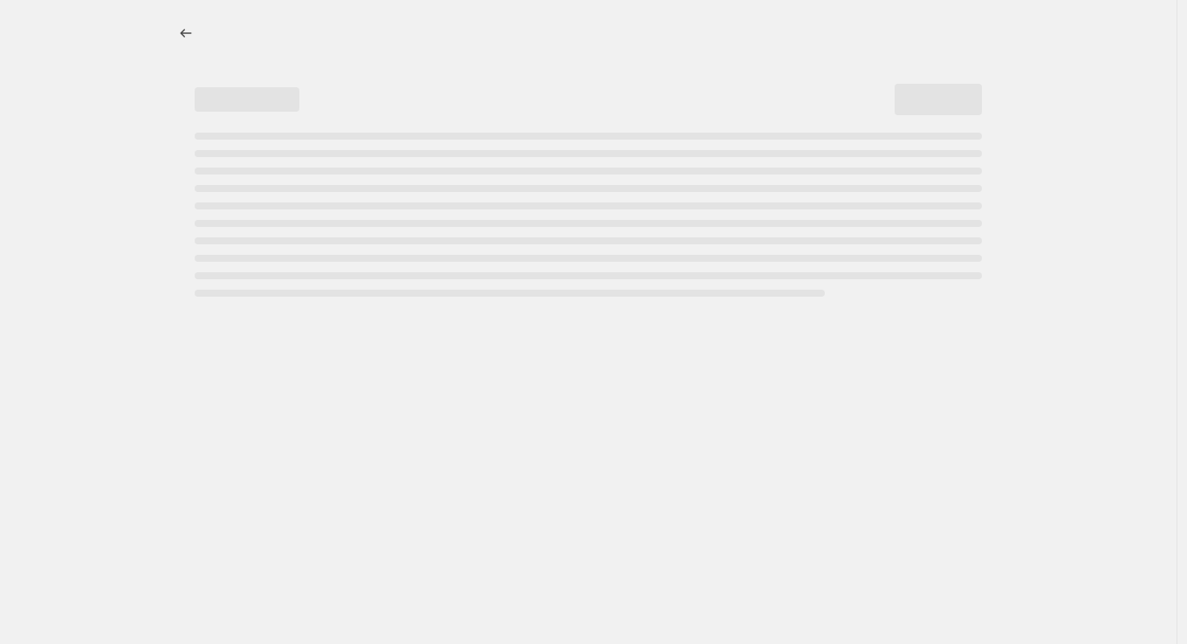
select select "percentage"
select select "no_change"
select select "vendor"
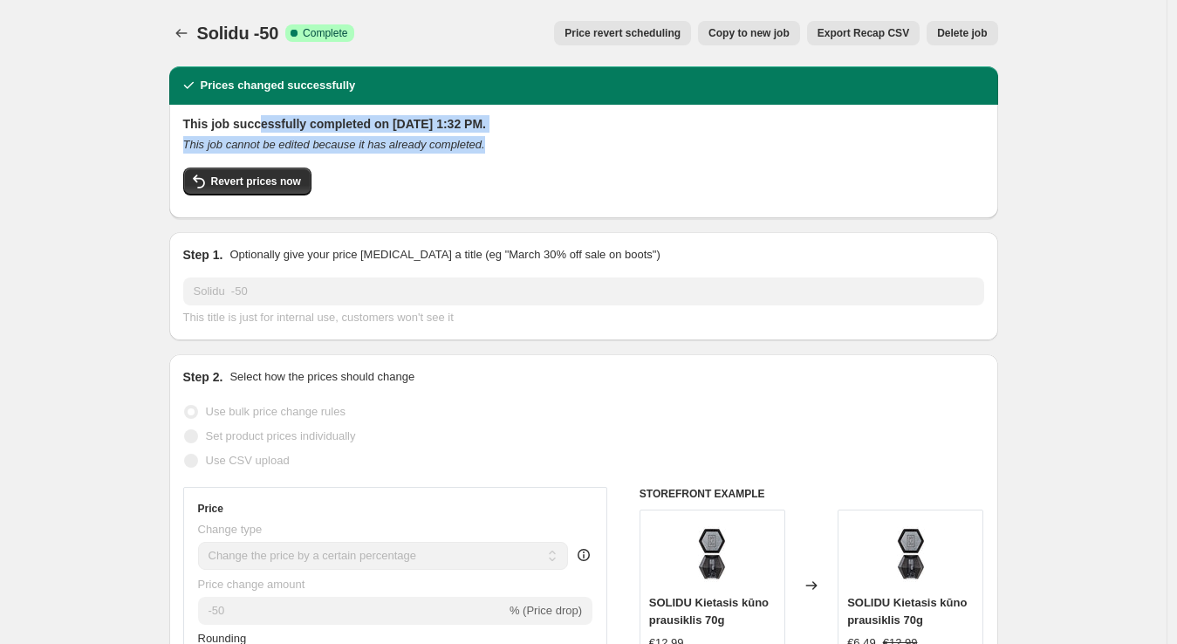
drag, startPoint x: 260, startPoint y: 116, endPoint x: 571, endPoint y: 139, distance: 311.4
click at [571, 139] on div "This job successfully completed on October 1, 2025 at 1:32 PM. This job cannot …" at bounding box center [583, 159] width 801 height 89
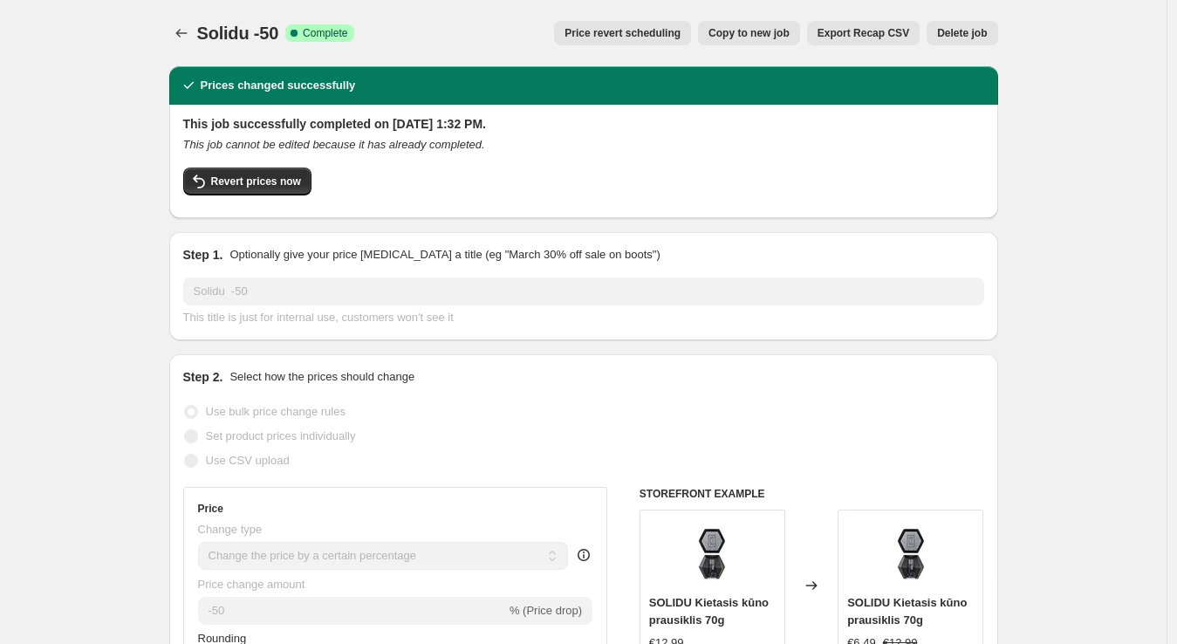
click at [597, 191] on div "Revert prices now" at bounding box center [583, 186] width 801 height 37
drag, startPoint x: 491, startPoint y: 154, endPoint x: 124, endPoint y: 116, distance: 369.2
click at [194, 26] on button "Price change jobs" at bounding box center [181, 33] width 24 height 24
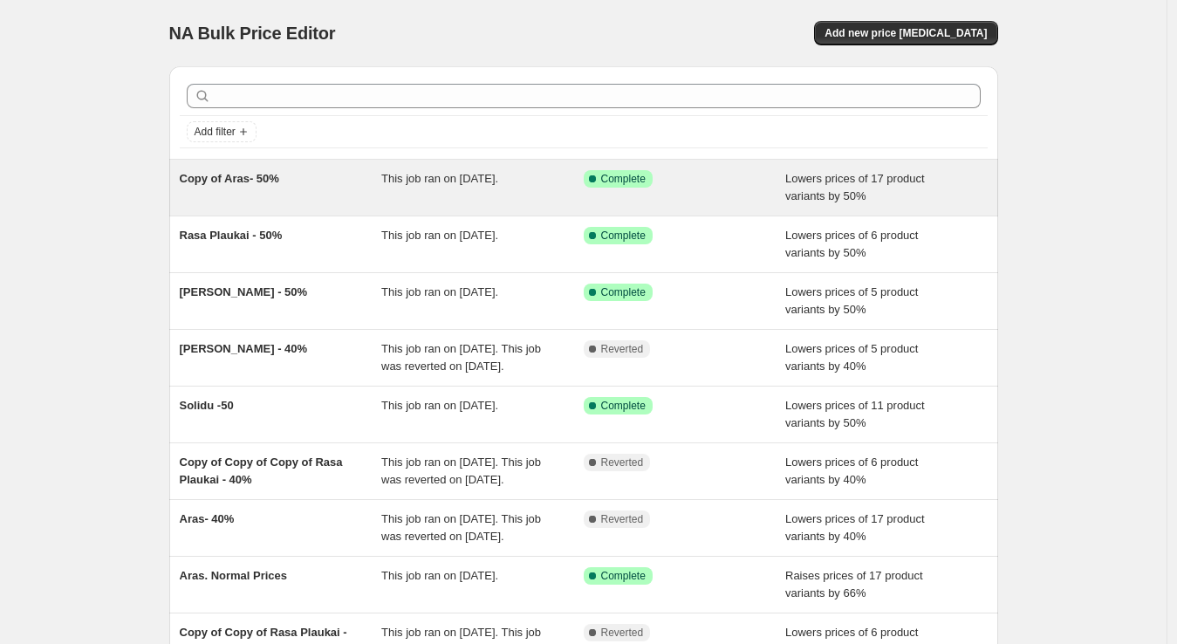
scroll to position [1, 0]
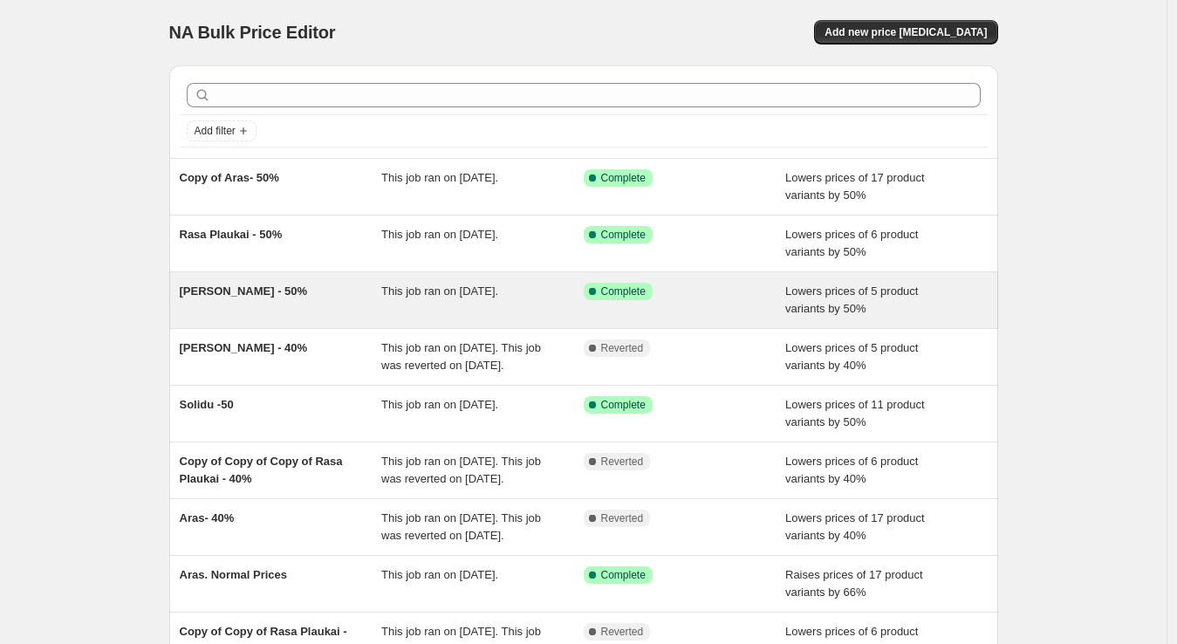
click at [498, 284] on span "This job ran on [DATE]." at bounding box center [439, 290] width 117 height 13
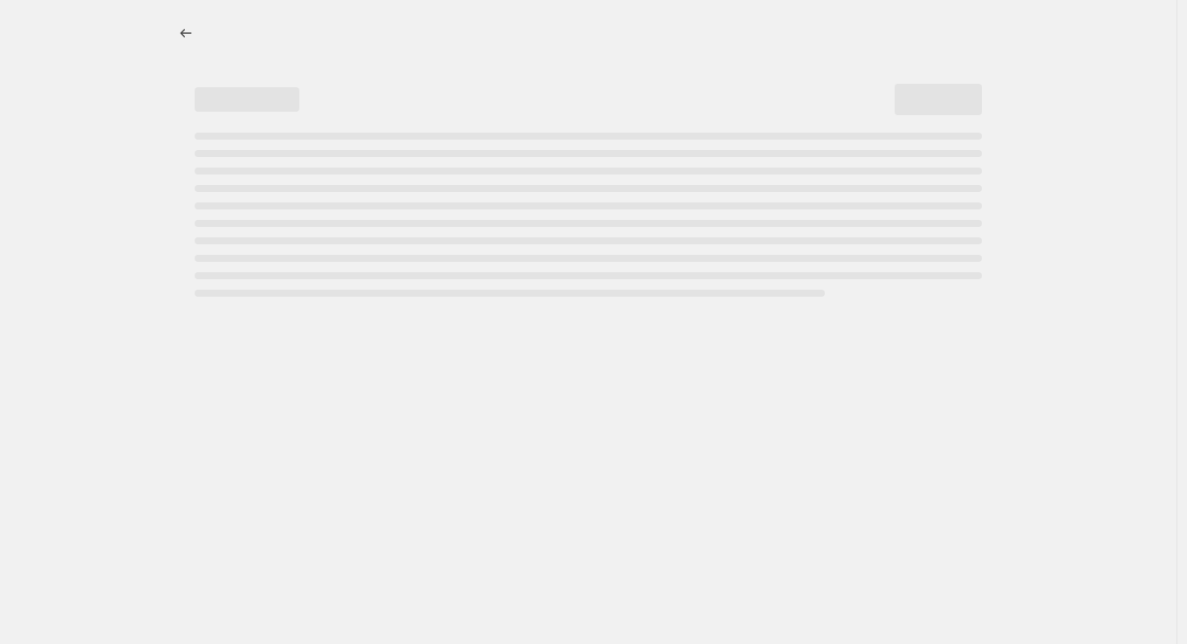
click at [629, 324] on div at bounding box center [588, 322] width 1176 height 644
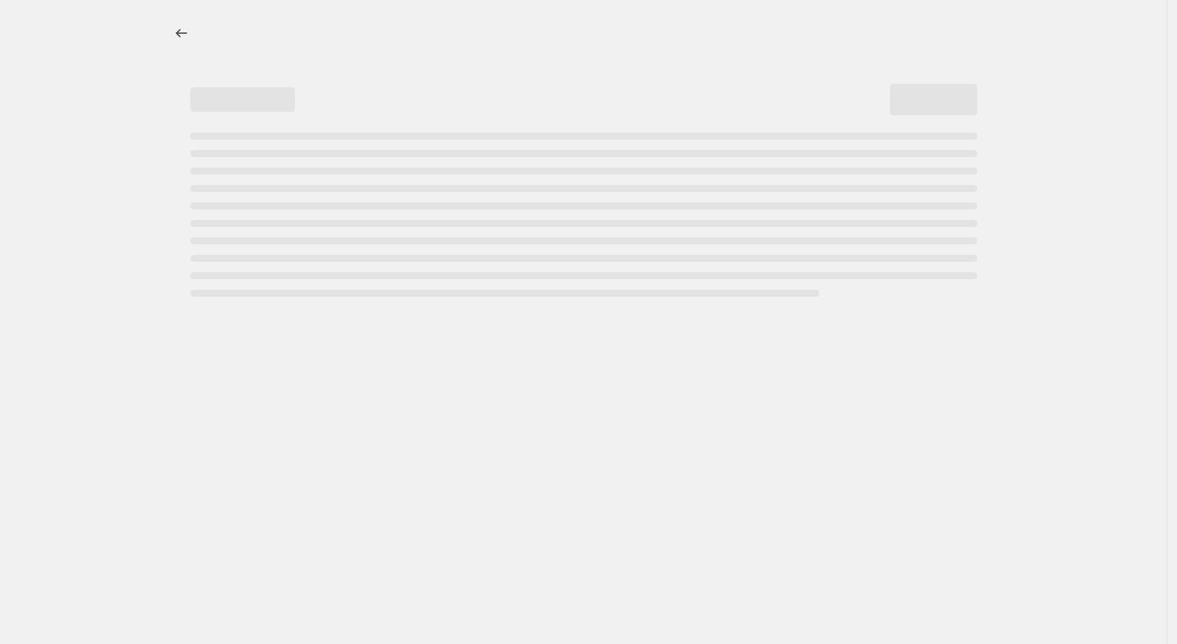
select select "percentage"
select select "no_change"
select select "vendor"
select select "collection"
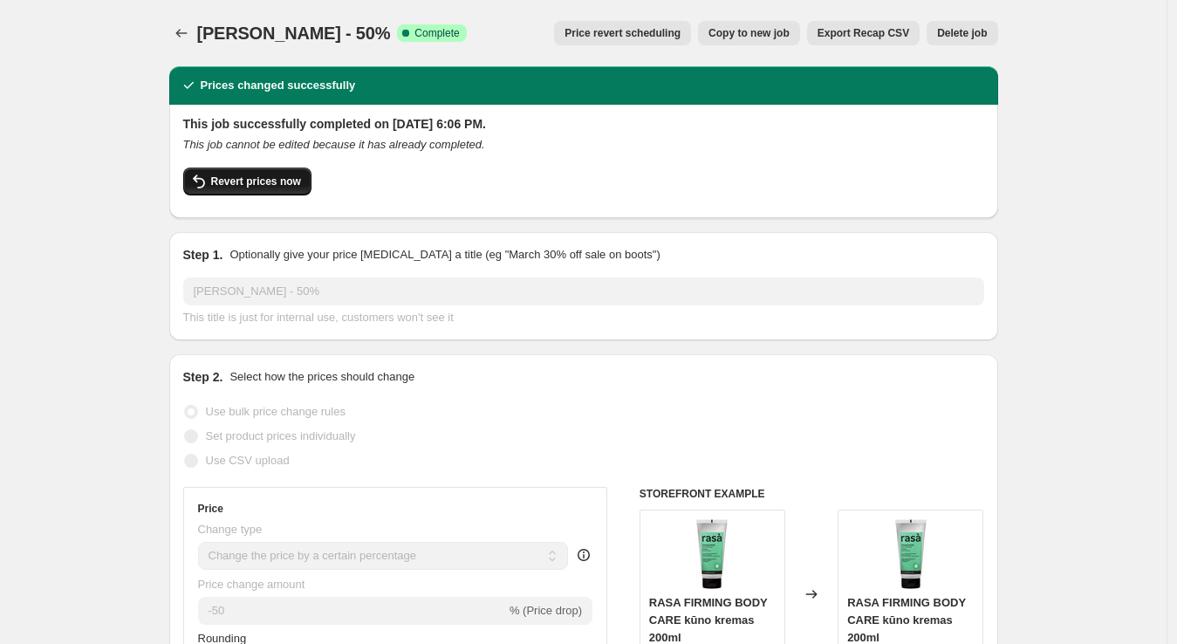
click at [250, 188] on button "Revert prices now" at bounding box center [247, 182] width 128 height 28
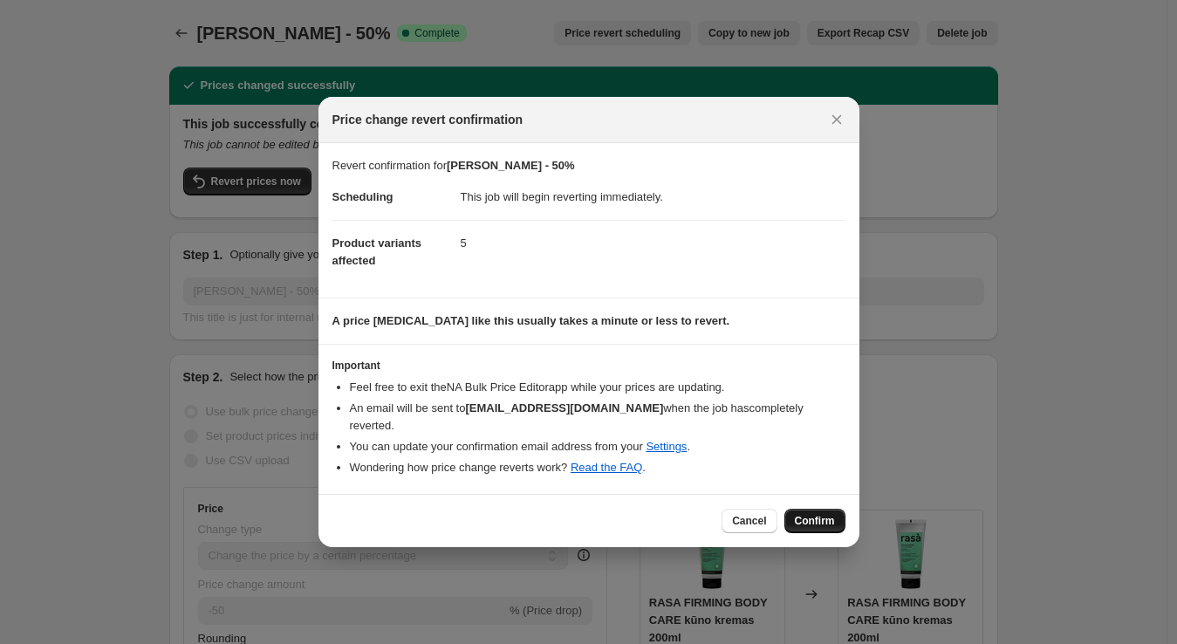
click at [811, 514] on span "Confirm" at bounding box center [815, 521] width 40 height 14
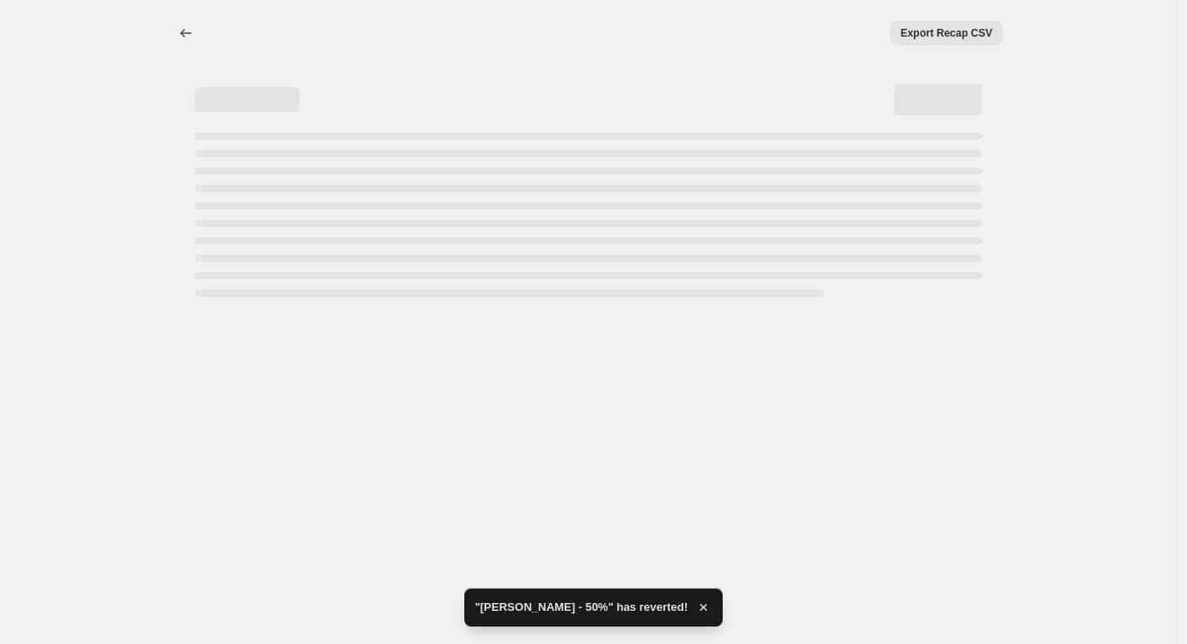
select select "percentage"
select select "no_change"
select select "vendor"
select select "collection"
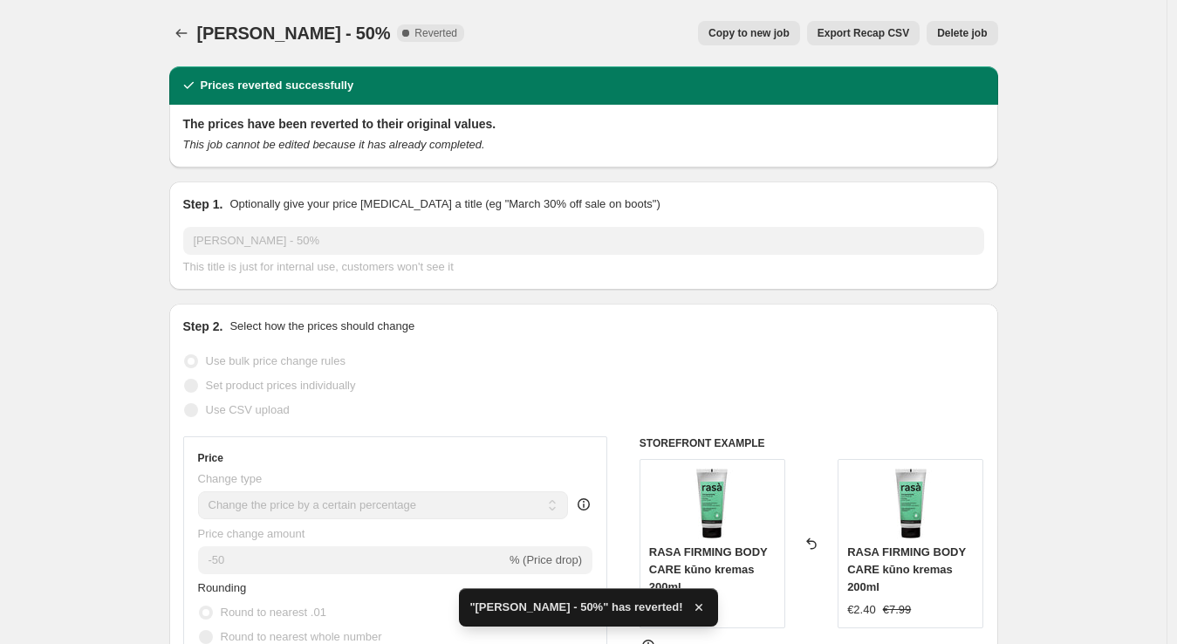
click at [783, 36] on span "Copy to new job" at bounding box center [748, 33] width 81 height 14
select select "percentage"
select select "no_change"
select select "vendor"
select select "collection"
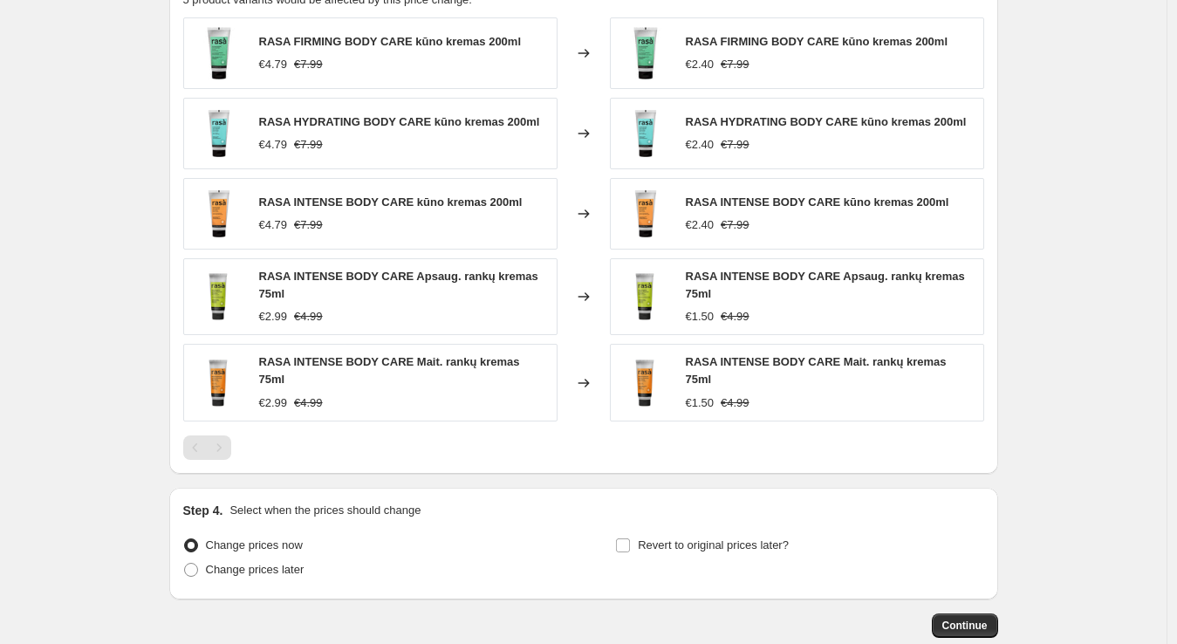
scroll to position [1334, 0]
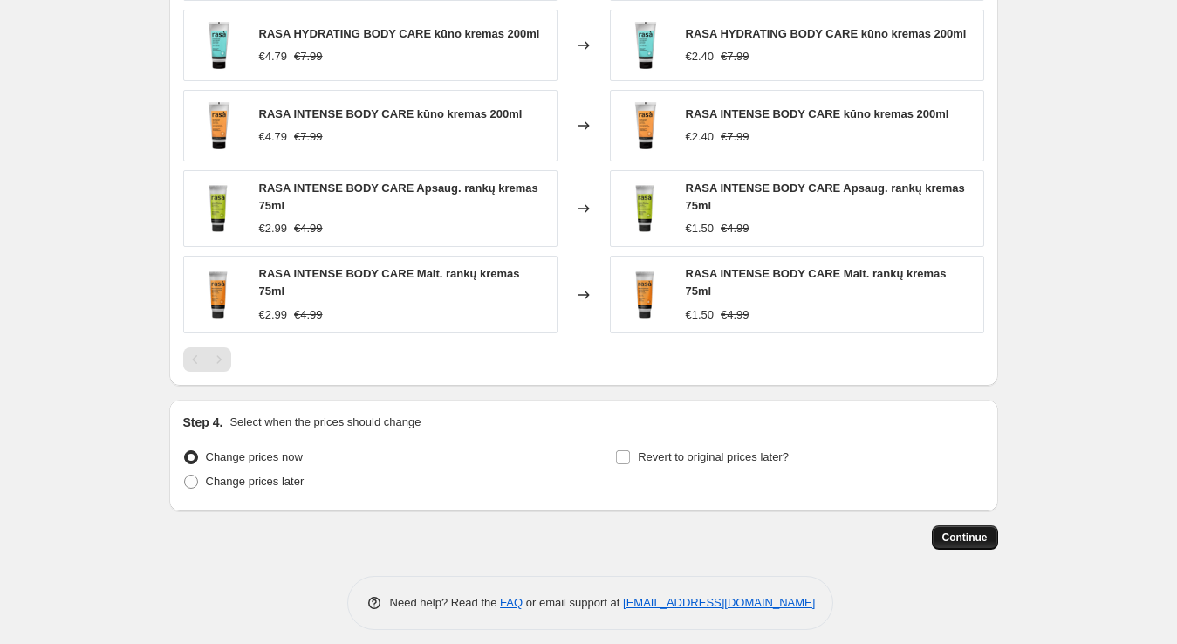
click at [955, 530] on span "Continue" at bounding box center [964, 537] width 45 height 14
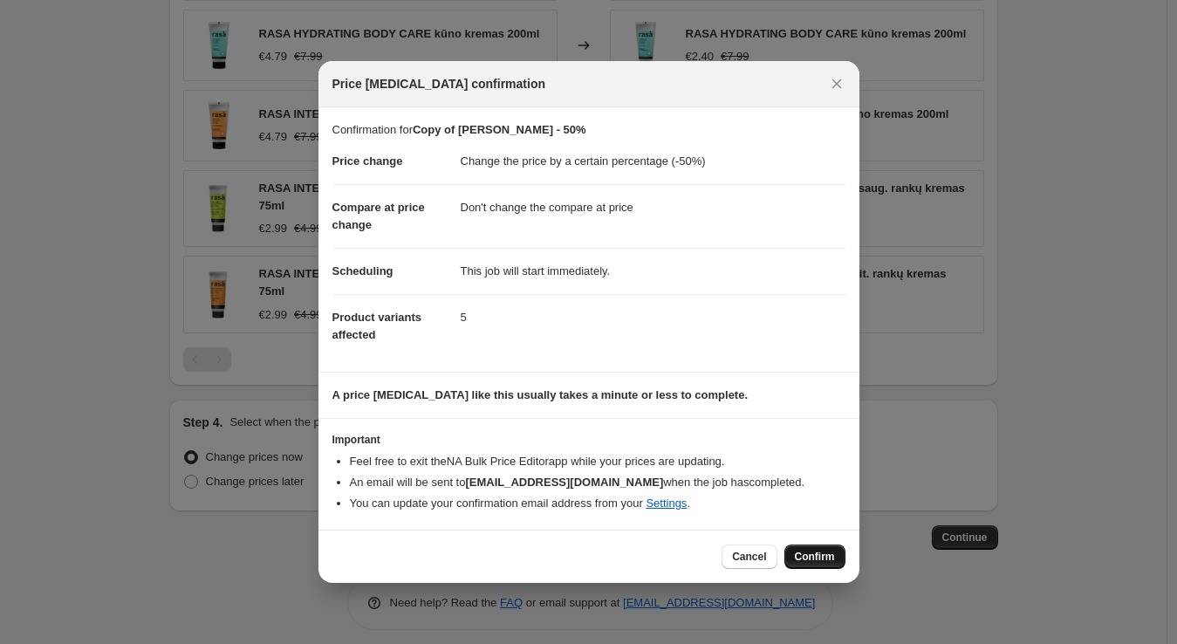
click at [825, 548] on button "Confirm" at bounding box center [814, 556] width 61 height 24
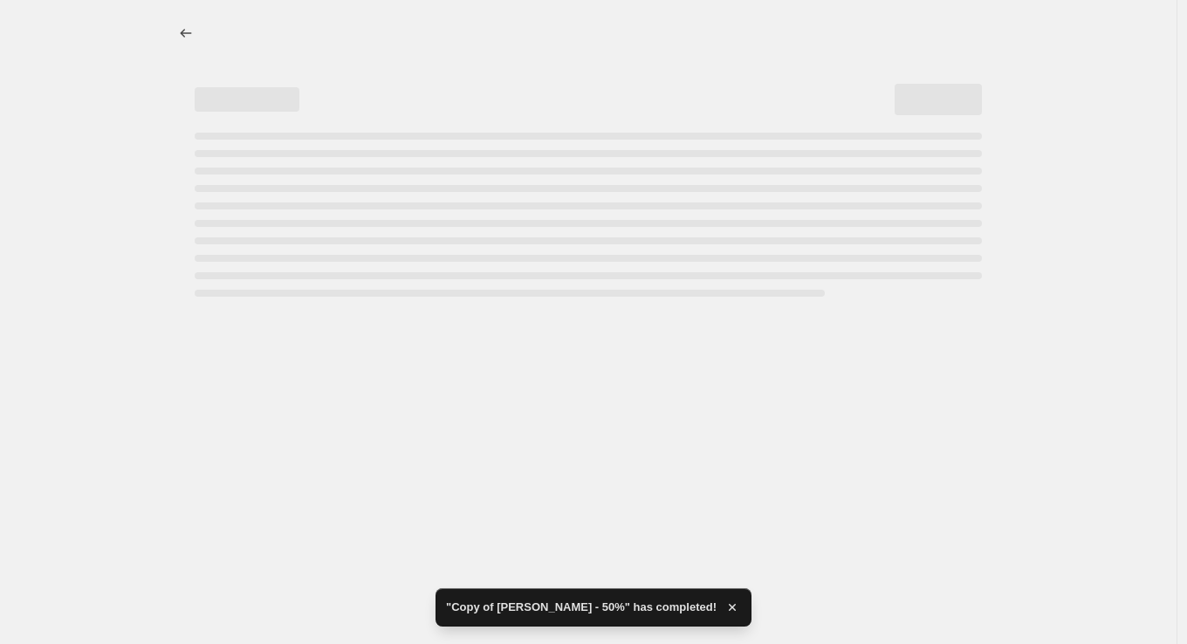
select select "percentage"
select select "no_change"
select select "vendor"
select select "collection"
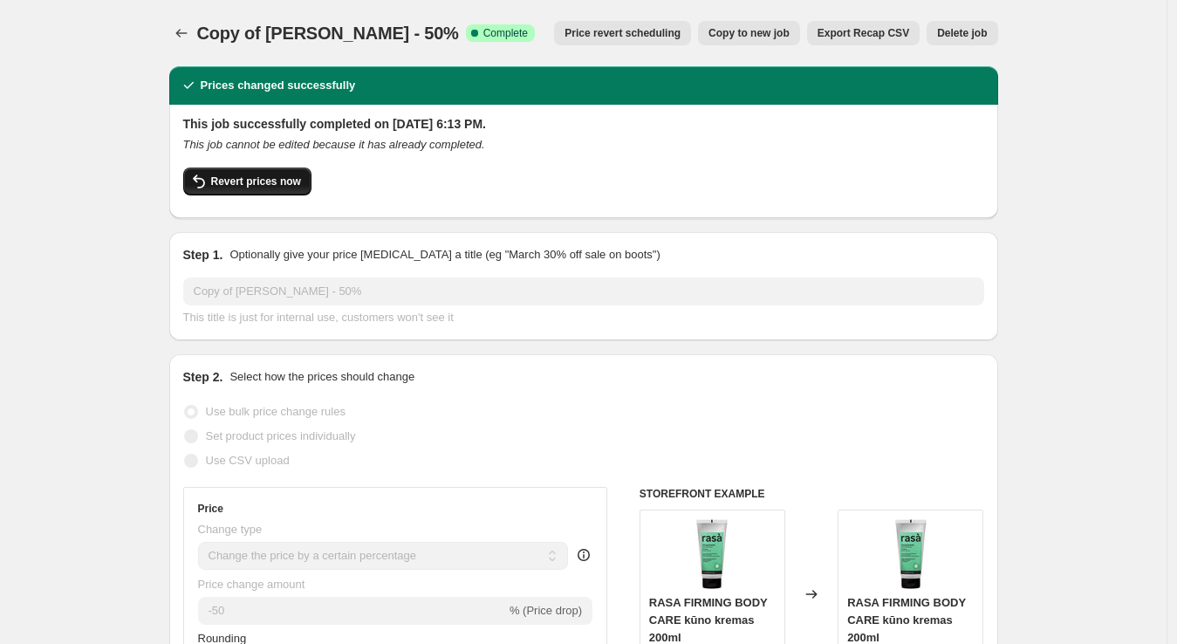
click at [241, 183] on span "Revert prices now" at bounding box center [256, 181] width 90 height 14
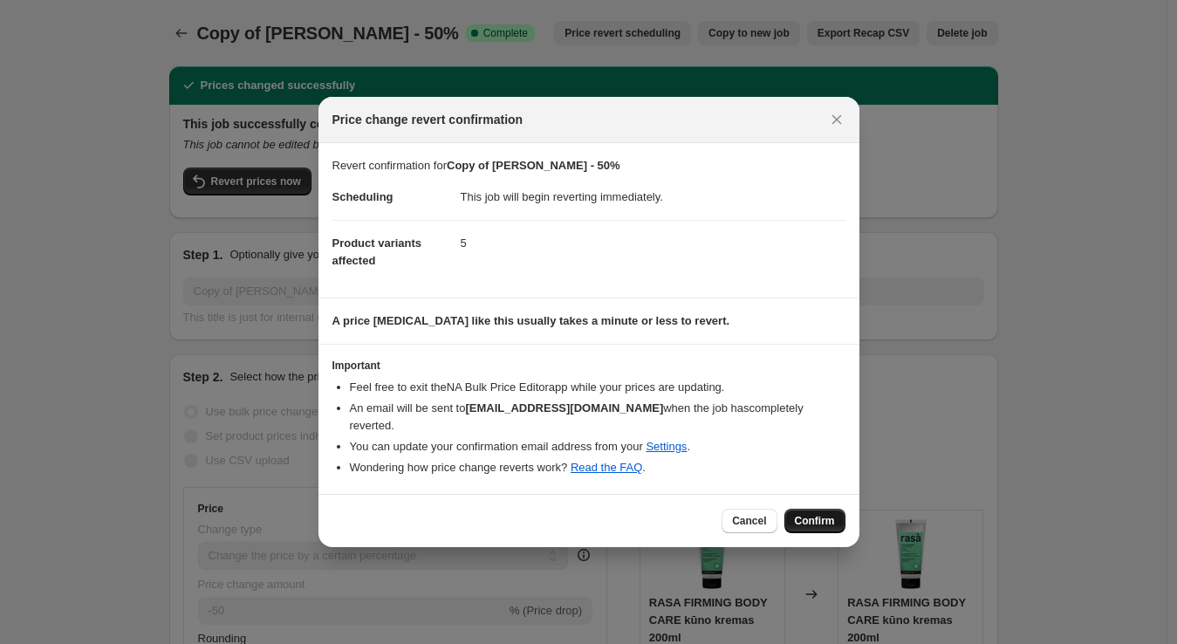
click at [802, 514] on span "Confirm" at bounding box center [815, 521] width 40 height 14
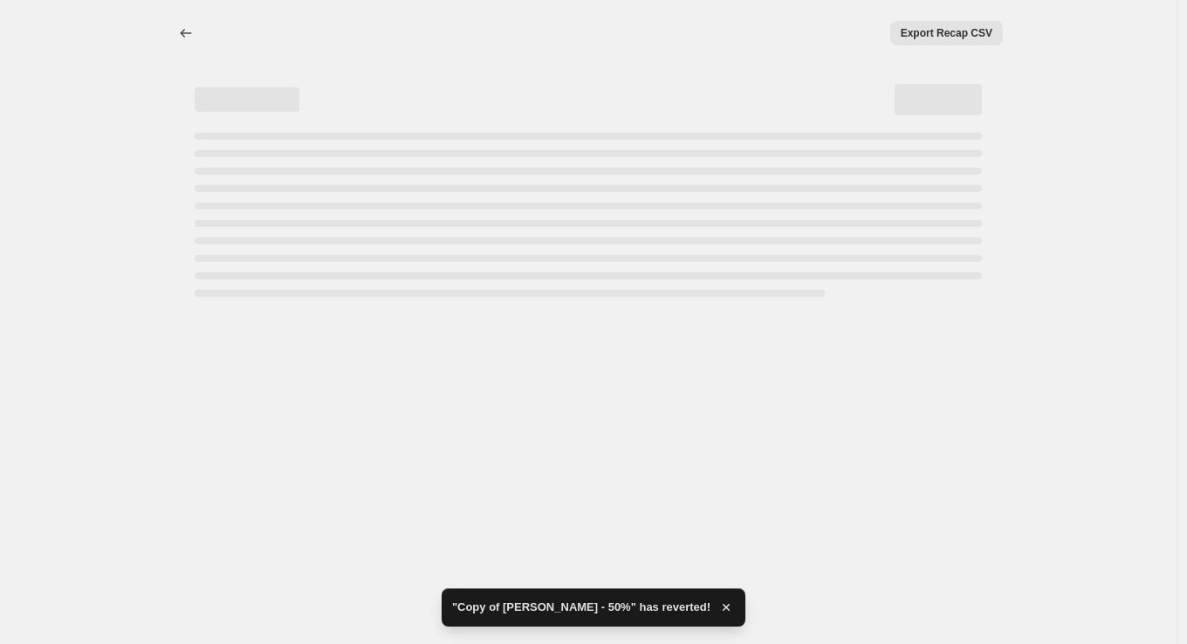
select select "percentage"
select select "no_change"
select select "vendor"
select select "collection"
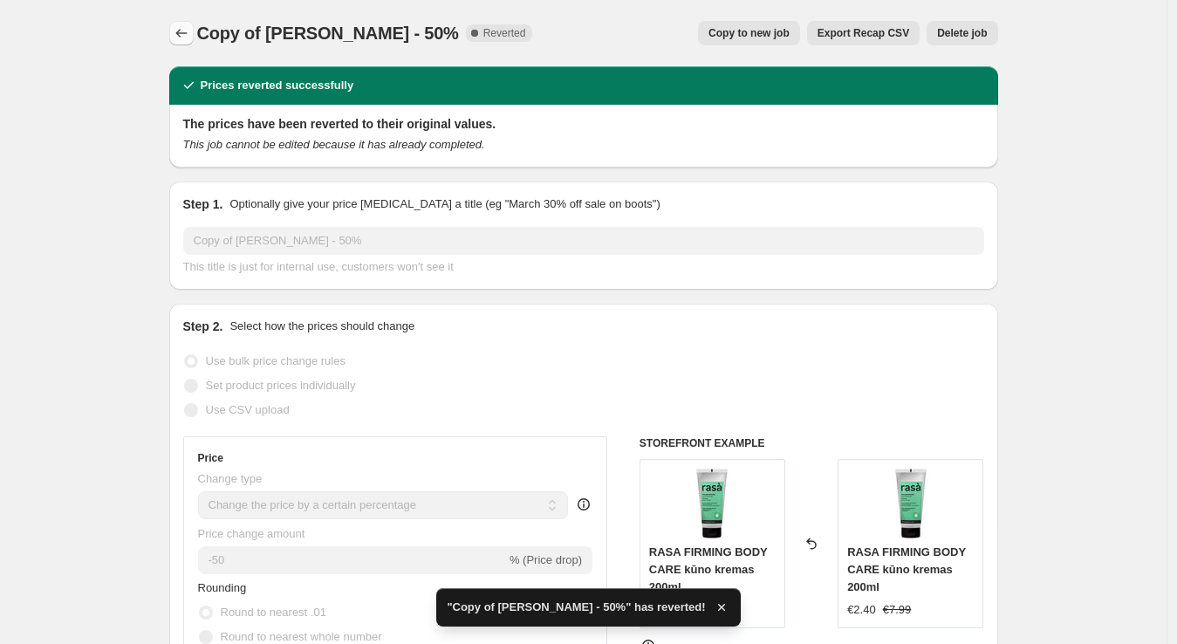
click at [177, 31] on icon "Price change jobs" at bounding box center [181, 32] width 17 height 17
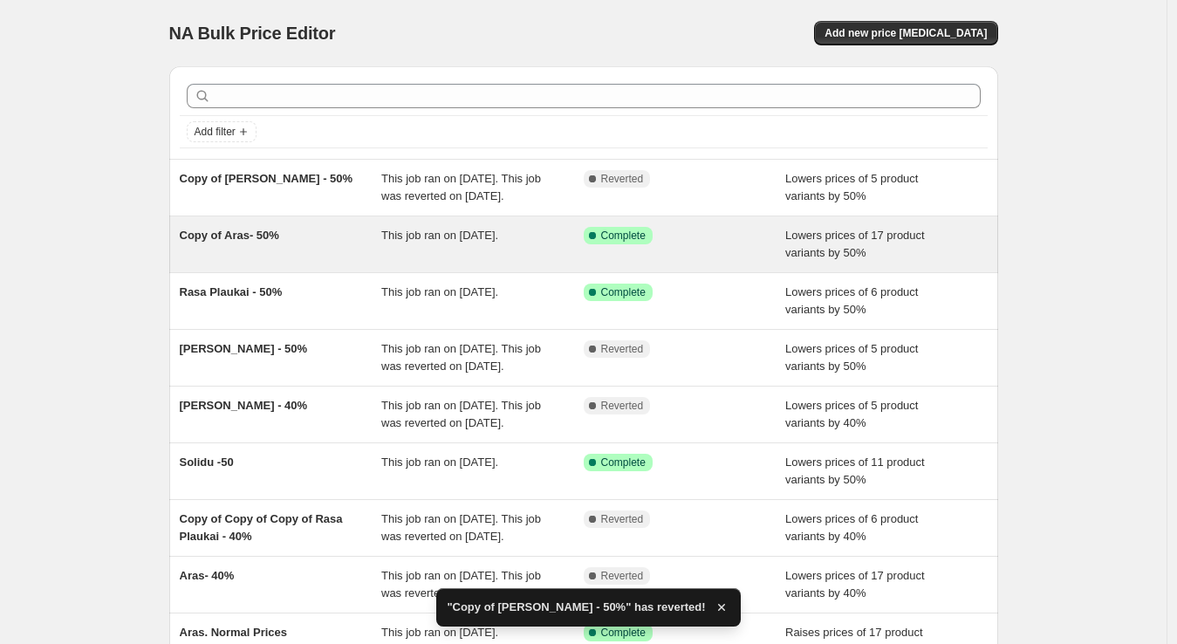
click at [449, 242] on span "This job ran on [DATE]." at bounding box center [439, 235] width 117 height 13
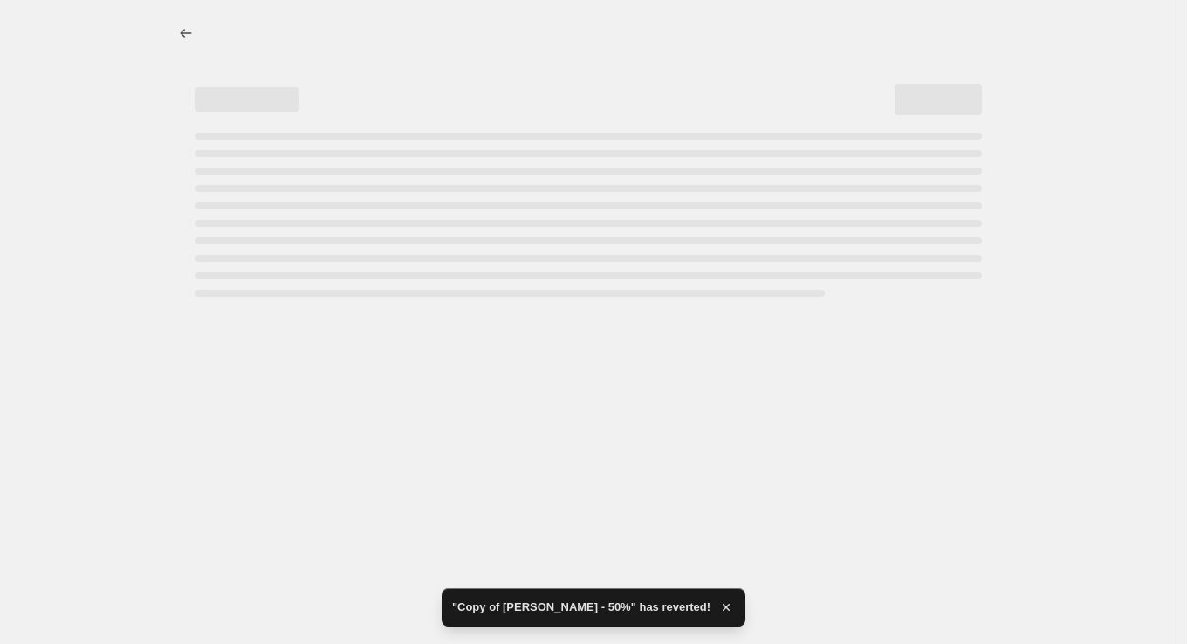
select select "percentage"
select select "vendor"
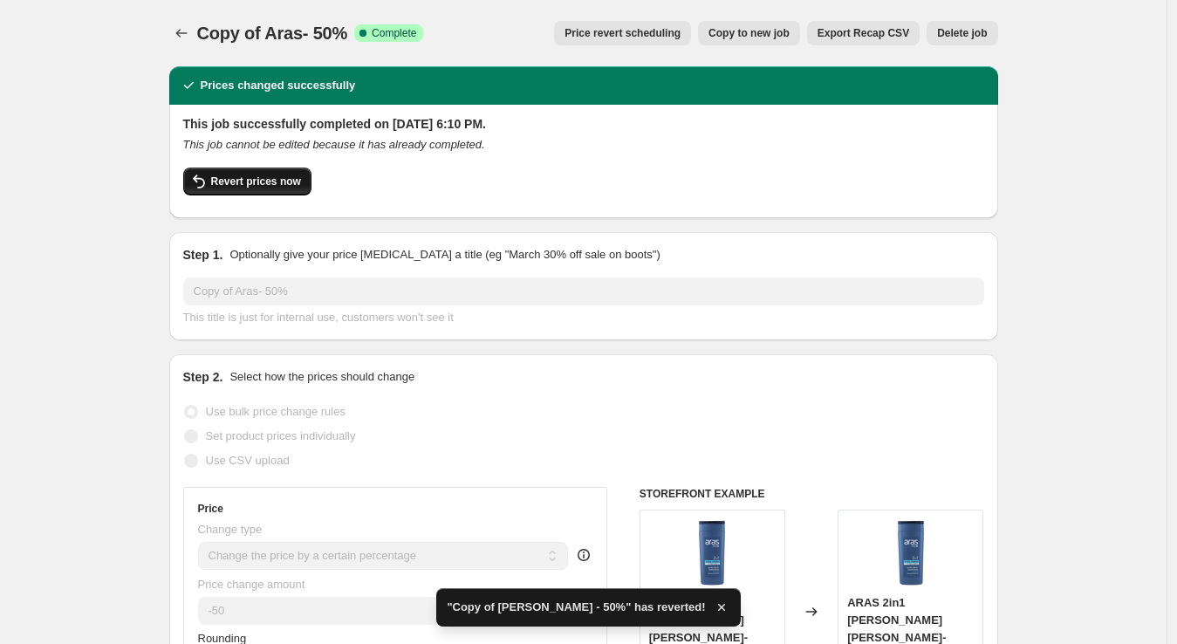
click at [277, 188] on button "Revert prices now" at bounding box center [247, 182] width 128 height 28
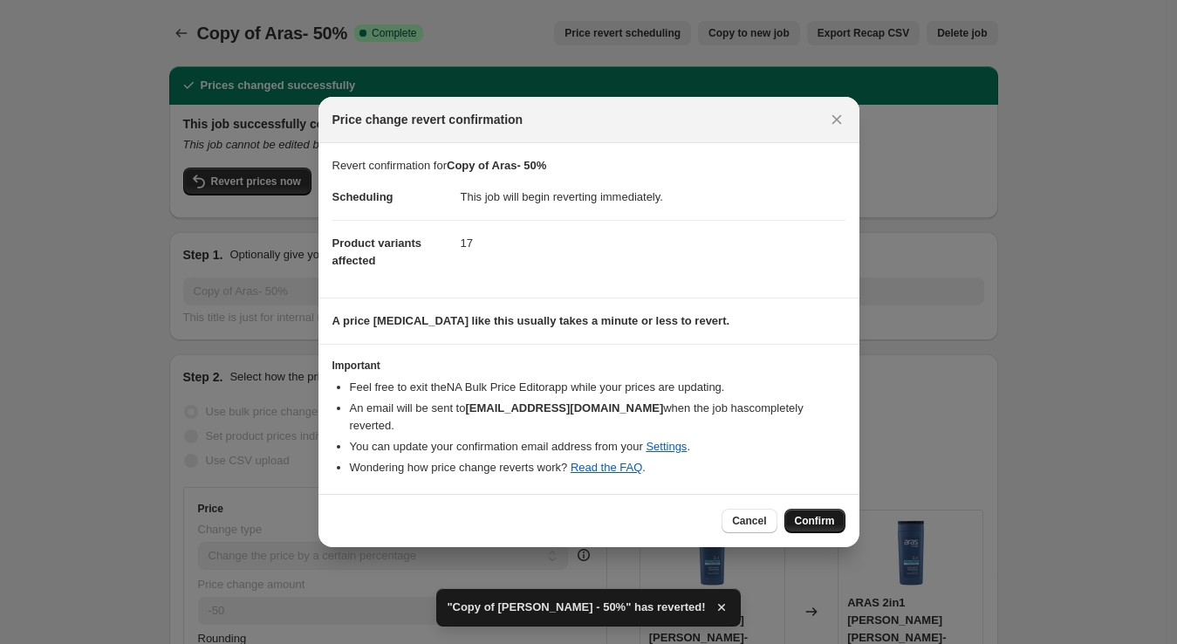
click at [834, 511] on button "Confirm" at bounding box center [814, 521] width 61 height 24
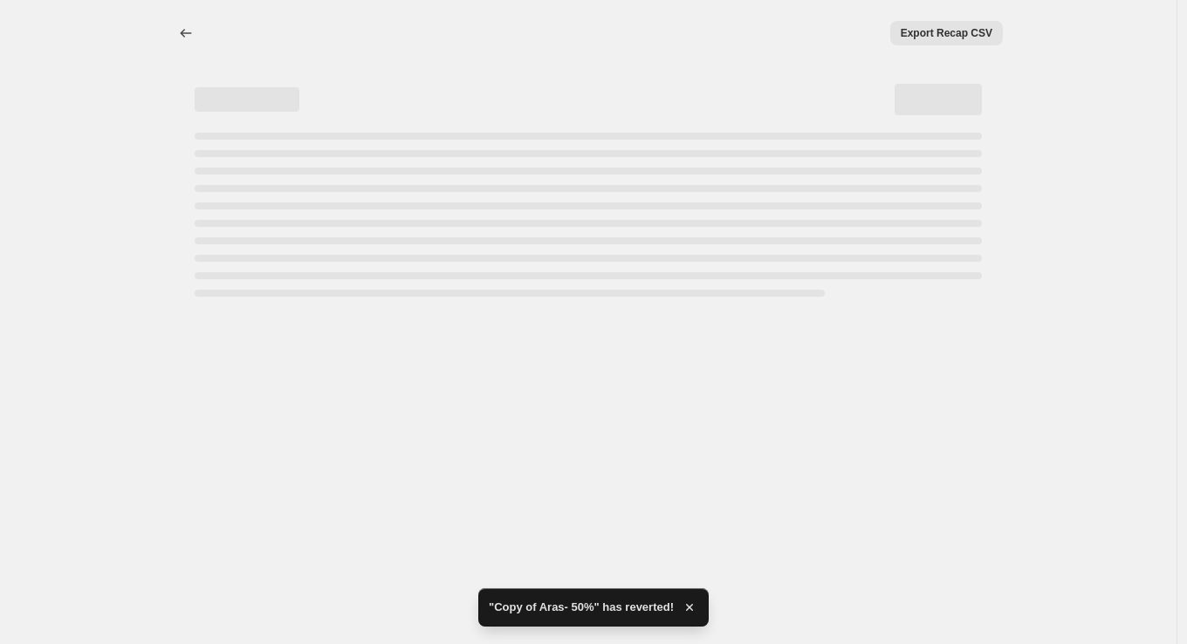
select select "percentage"
select select "vendor"
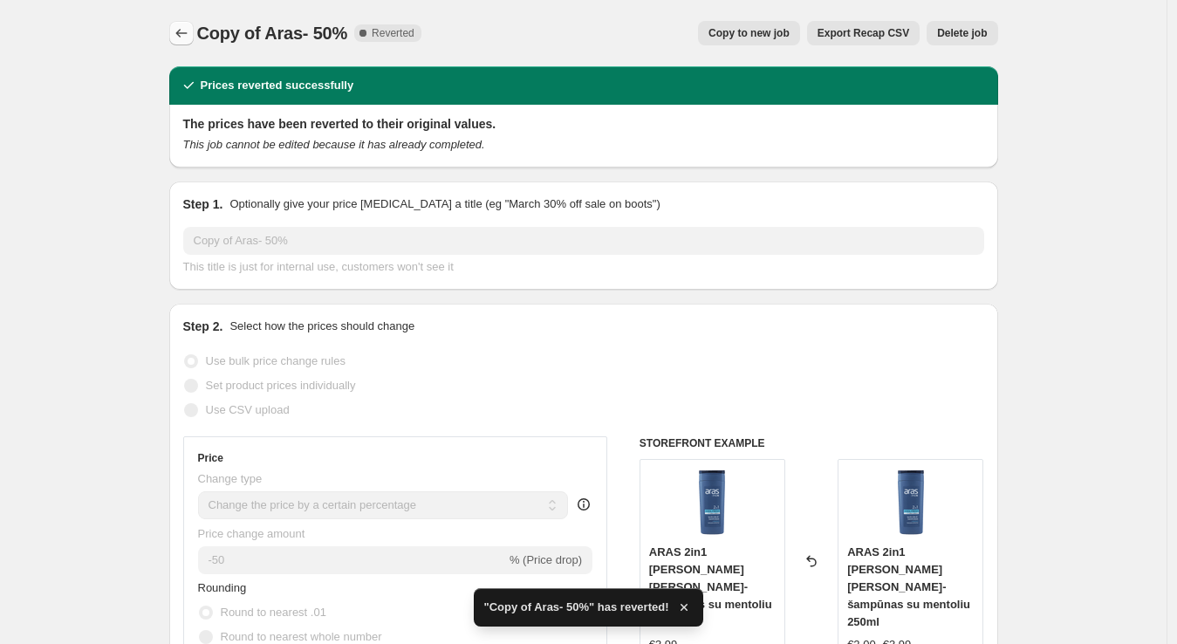
click at [190, 33] on icon "Price change jobs" at bounding box center [181, 32] width 17 height 17
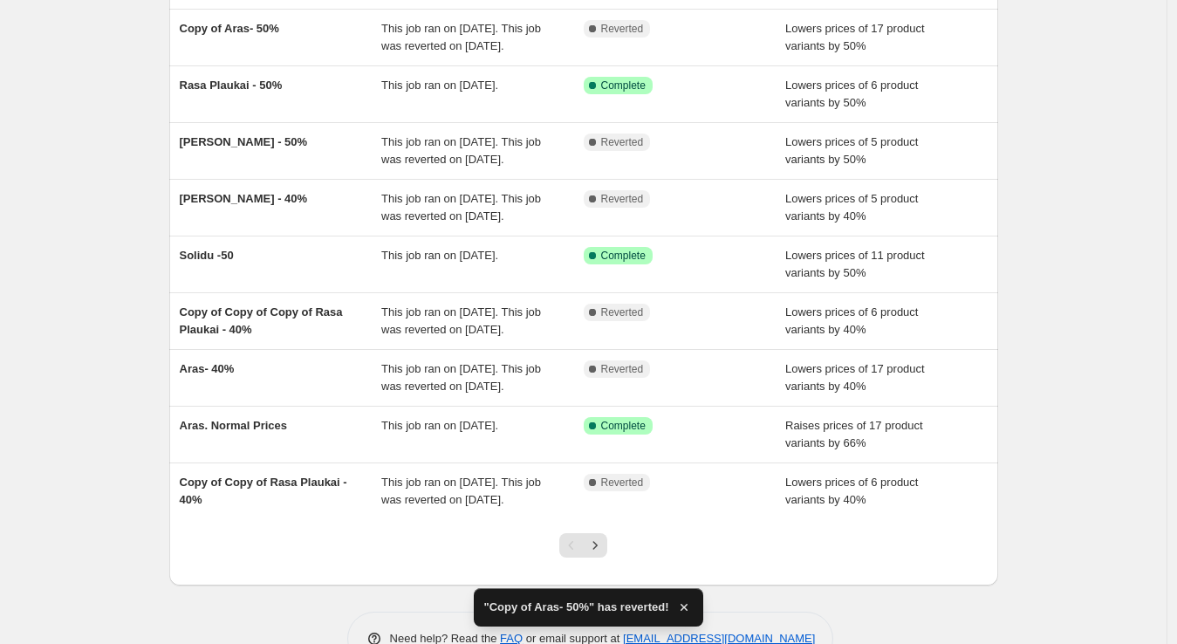
scroll to position [208, 0]
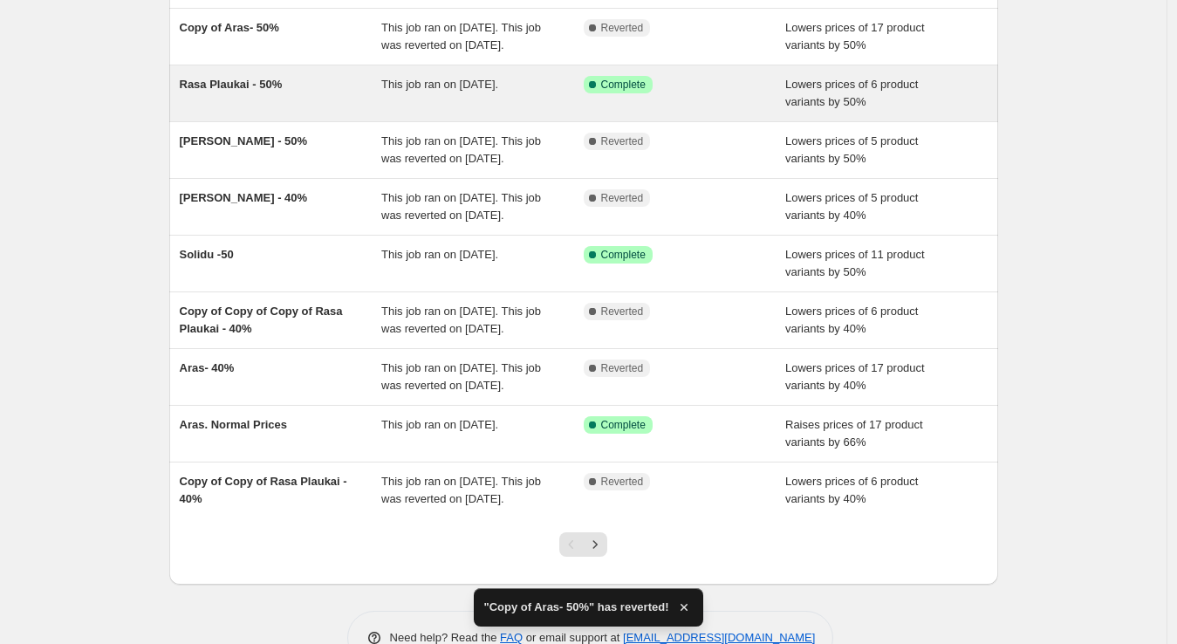
click at [419, 91] on span "This job ran on [DATE]." at bounding box center [439, 84] width 117 height 13
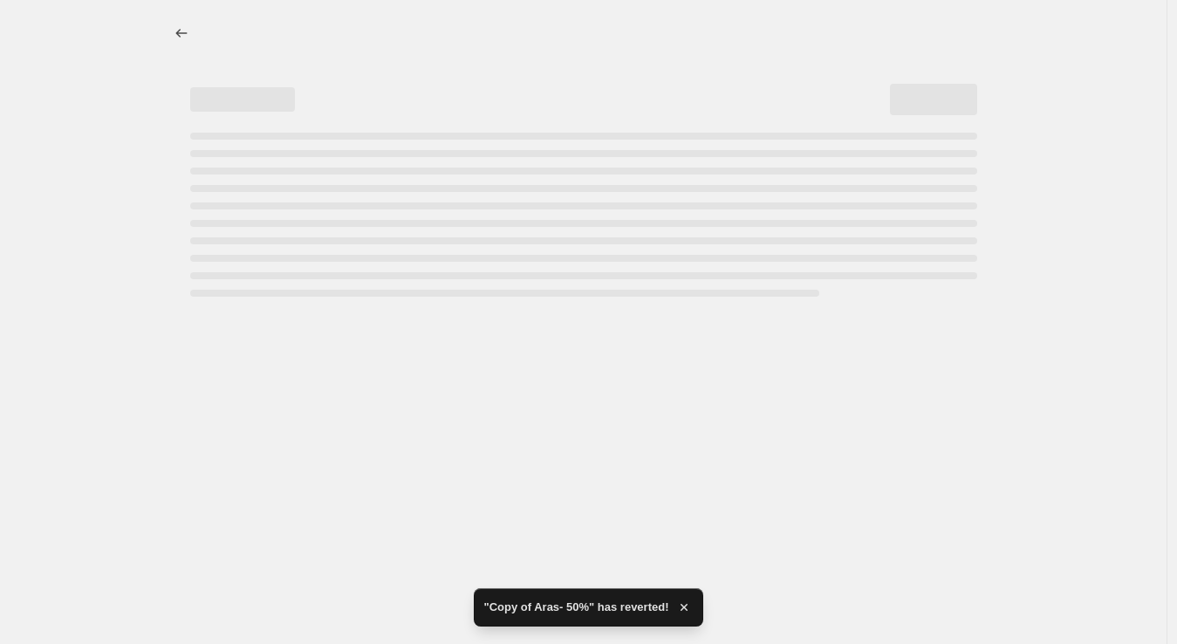
select select "percentage"
select select "vendor"
select select "collection"
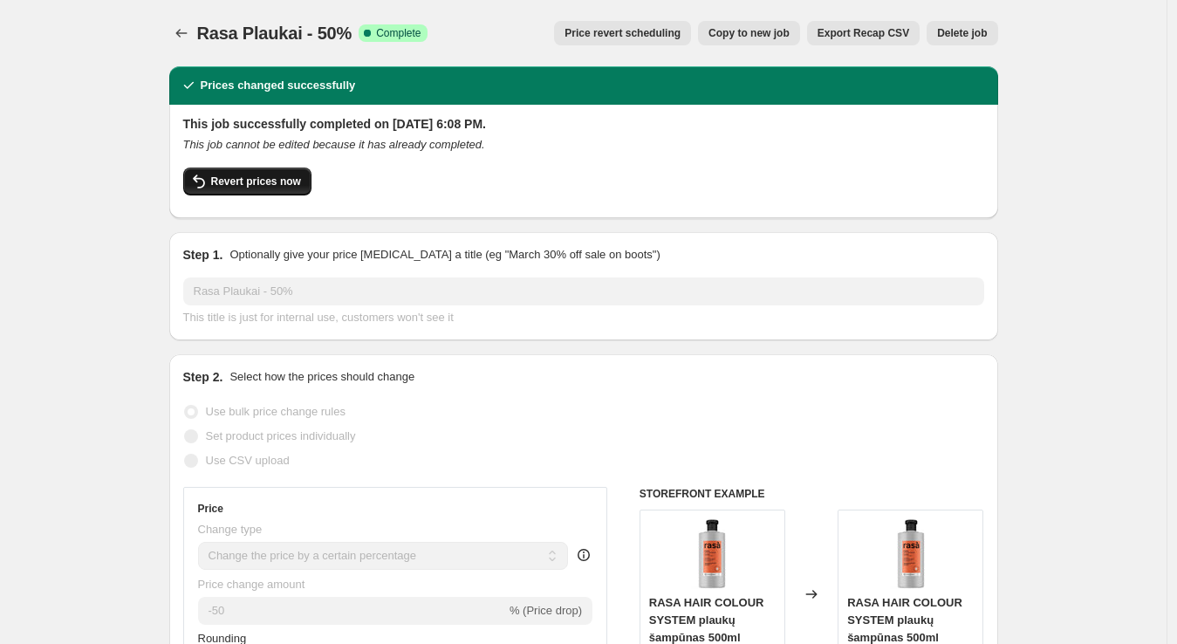
click at [284, 179] on span "Revert prices now" at bounding box center [256, 181] width 90 height 14
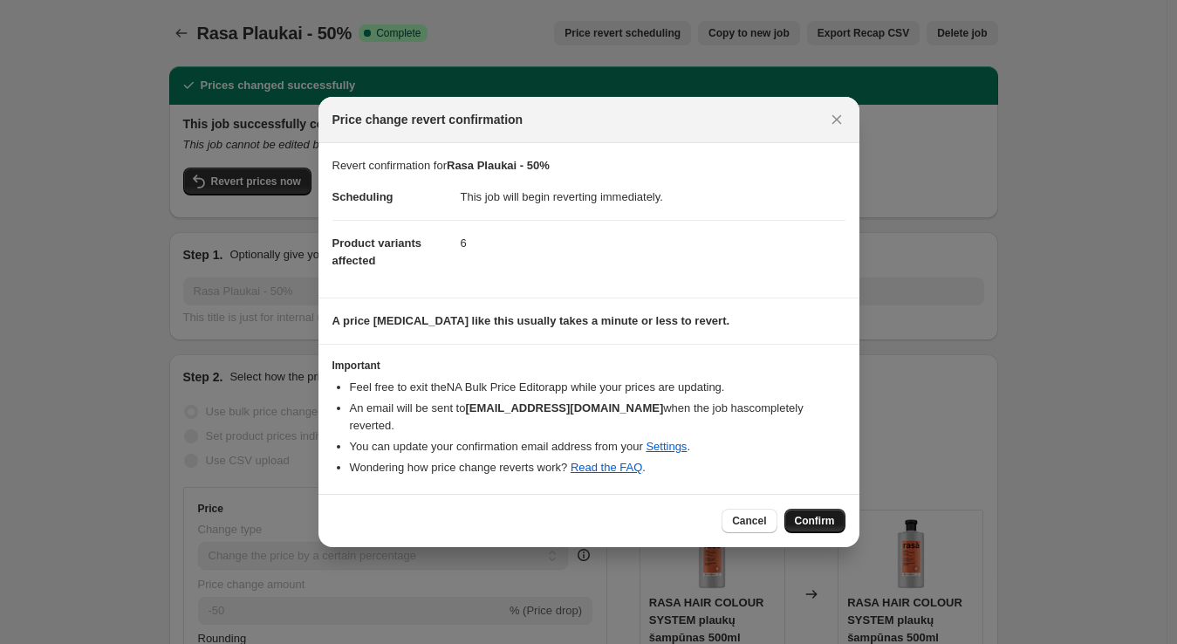
click at [827, 514] on span "Confirm" at bounding box center [815, 521] width 40 height 14
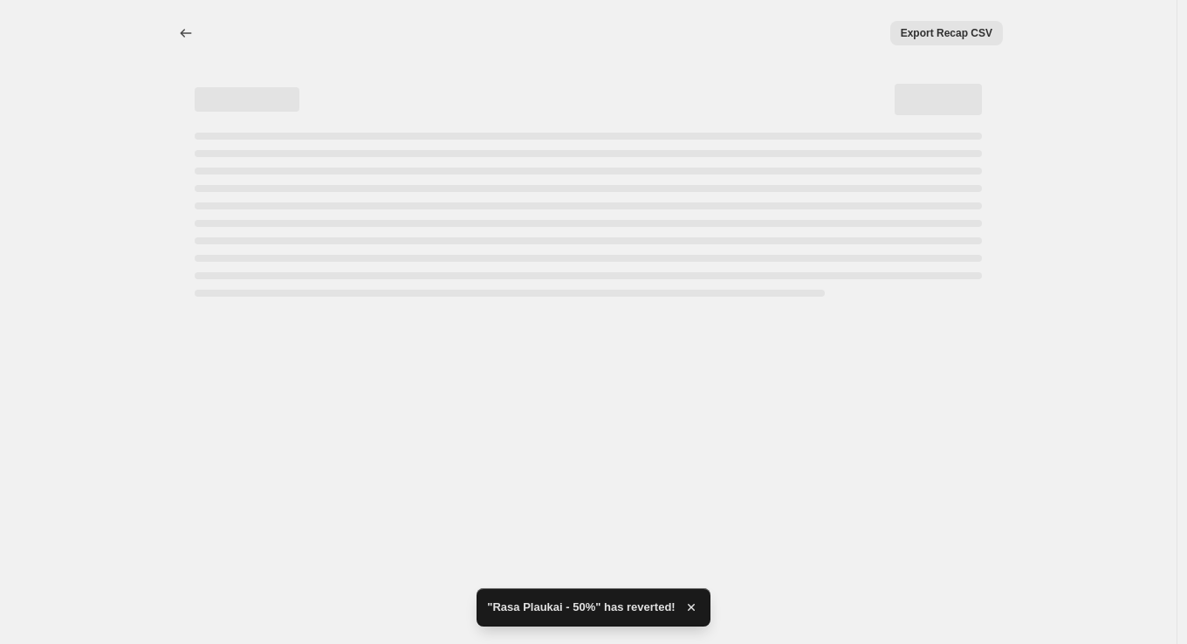
select select "percentage"
select select "vendor"
select select "collection"
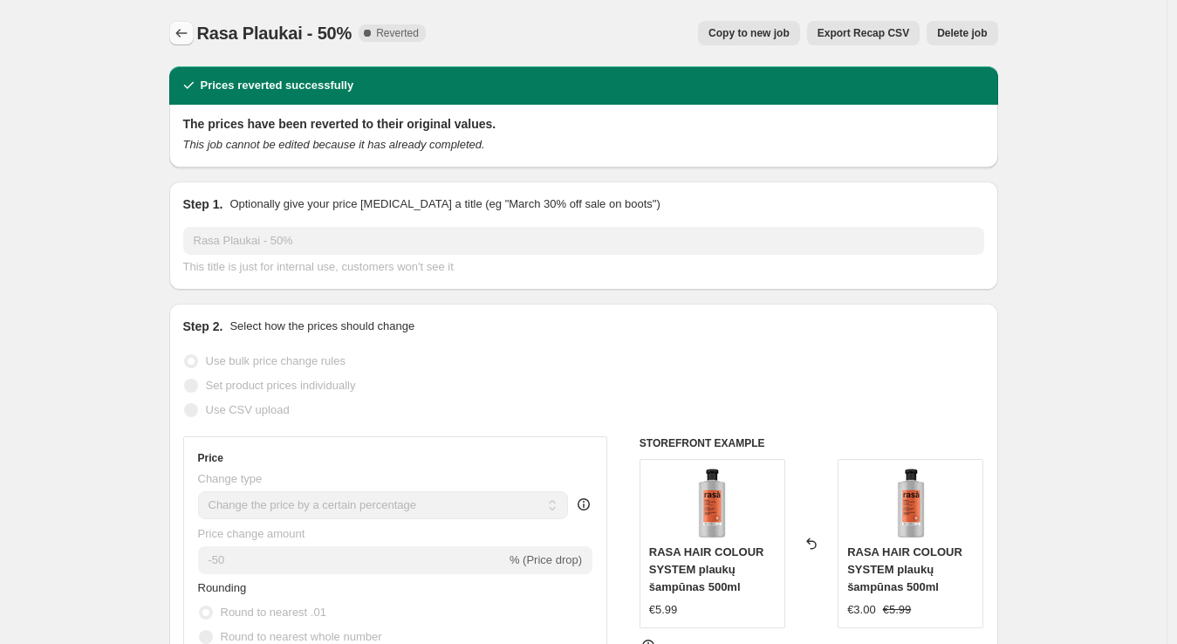
click at [180, 22] on button "Price change jobs" at bounding box center [181, 33] width 24 height 24
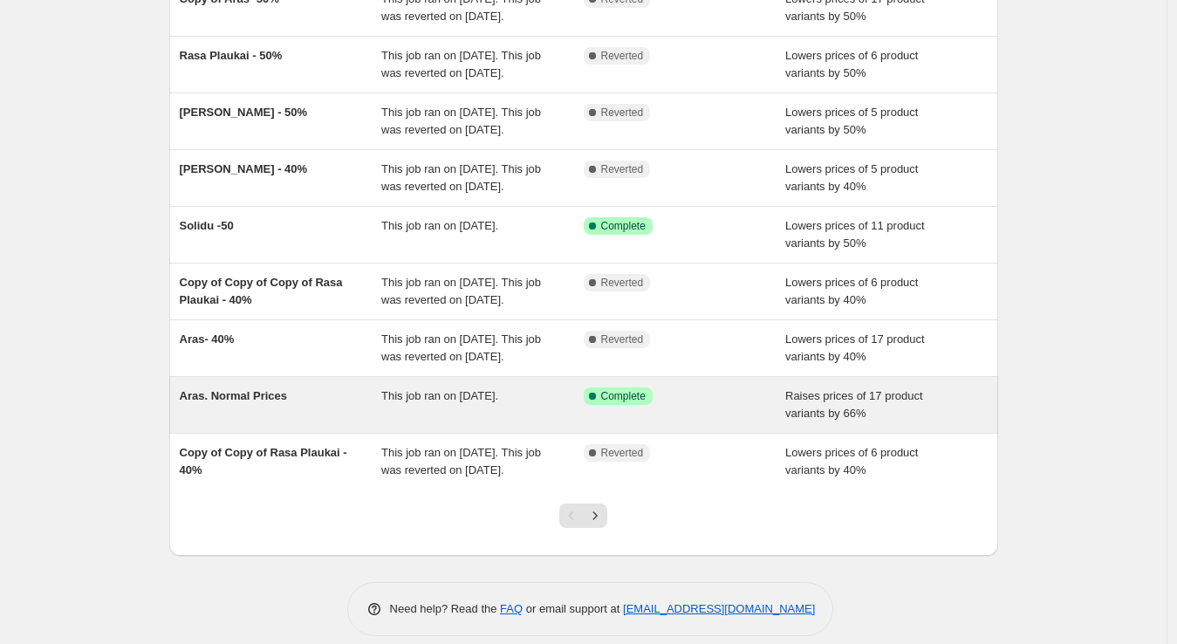
scroll to position [389, 0]
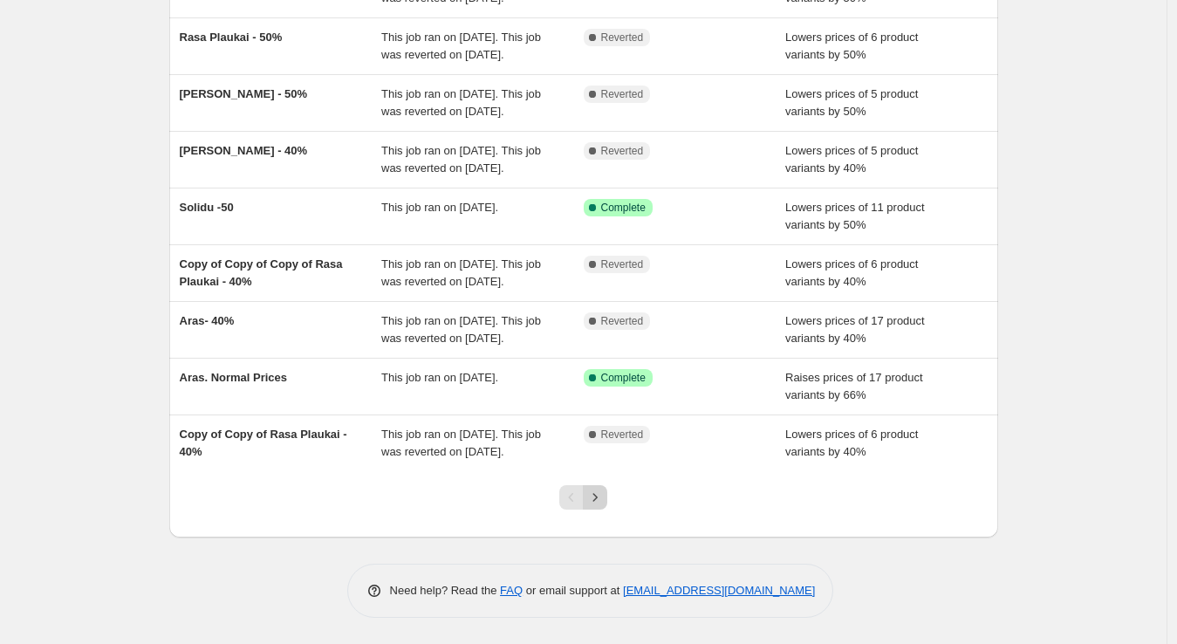
click at [604, 497] on icon "Next" at bounding box center [594, 497] width 17 height 17
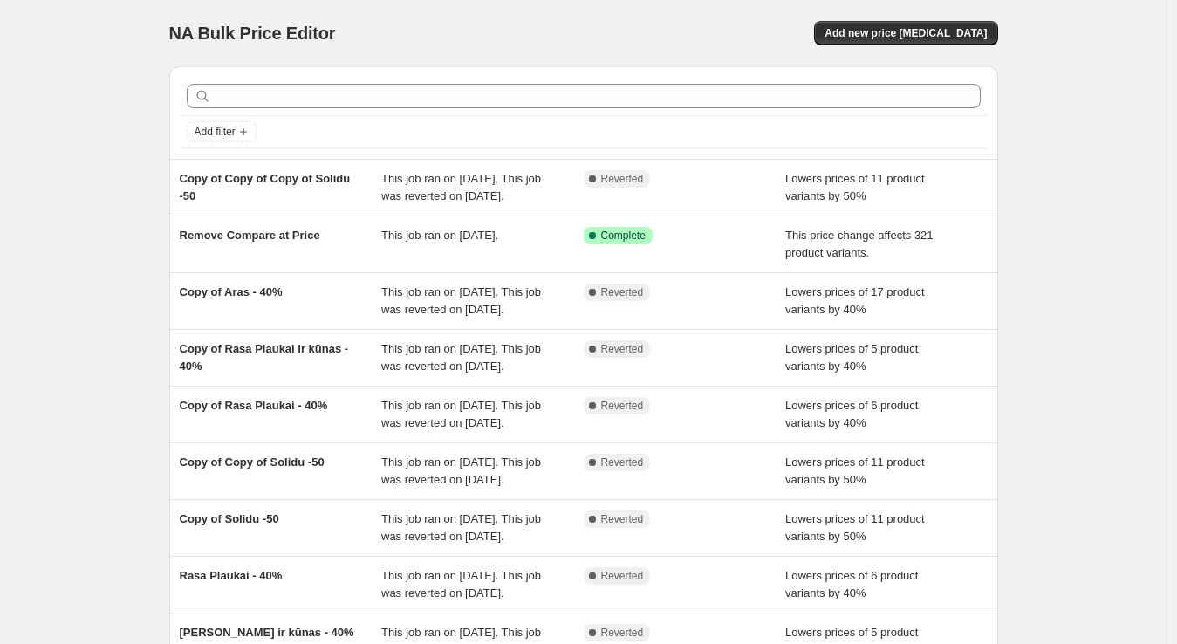
scroll to position [407, 0]
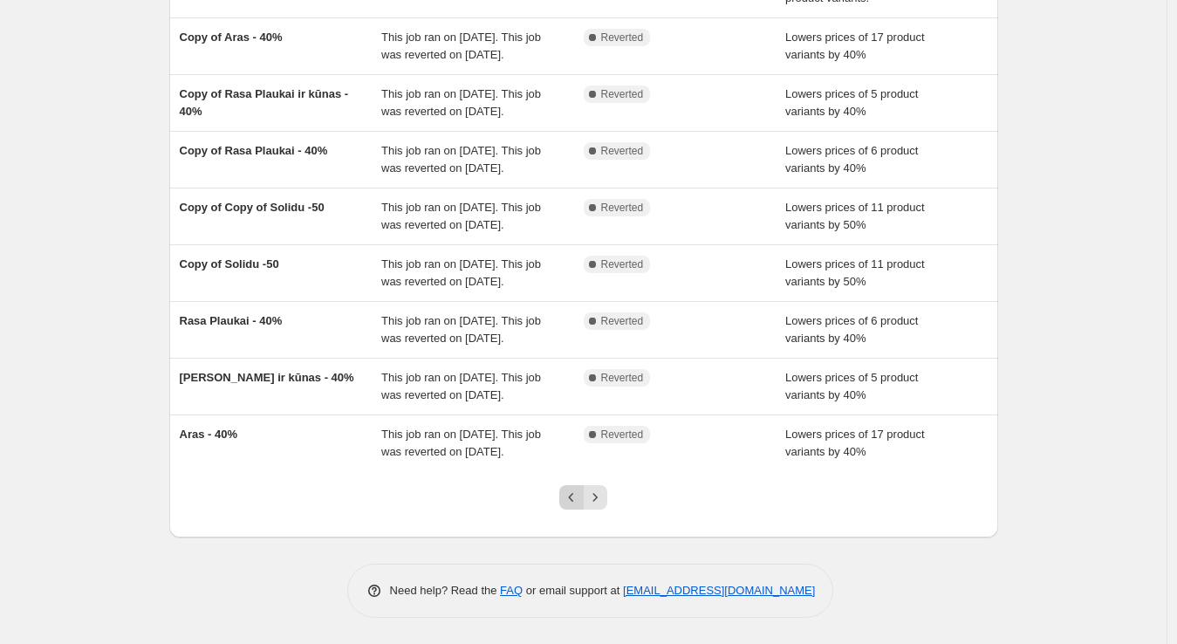
click at [577, 498] on icon "Previous" at bounding box center [571, 497] width 17 height 17
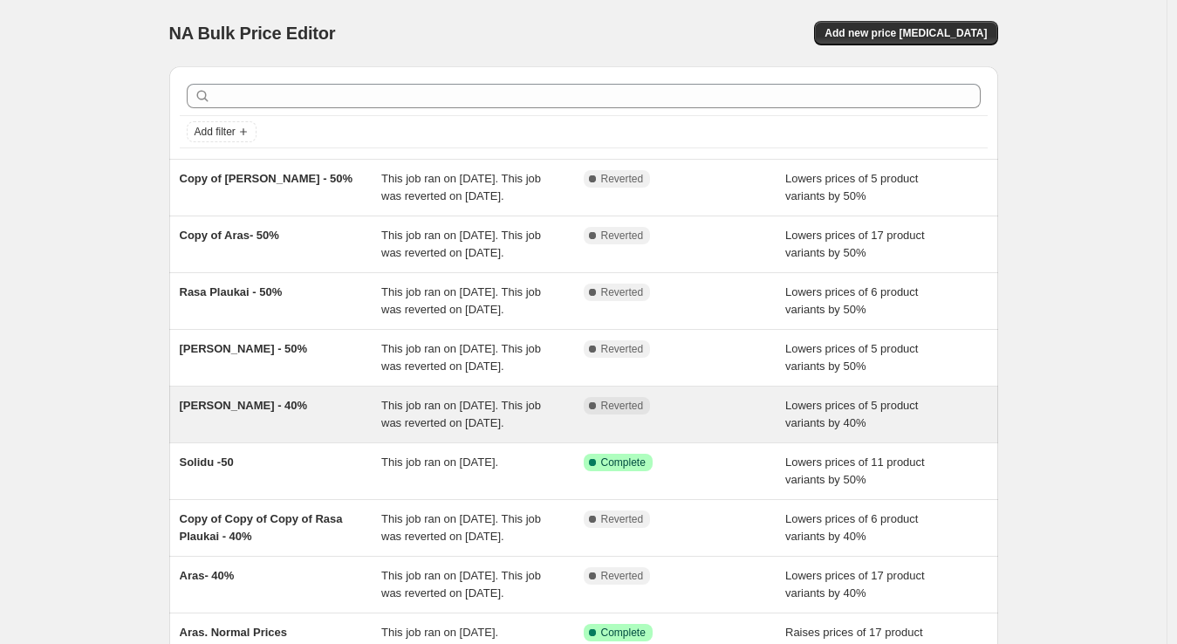
scroll to position [389, 0]
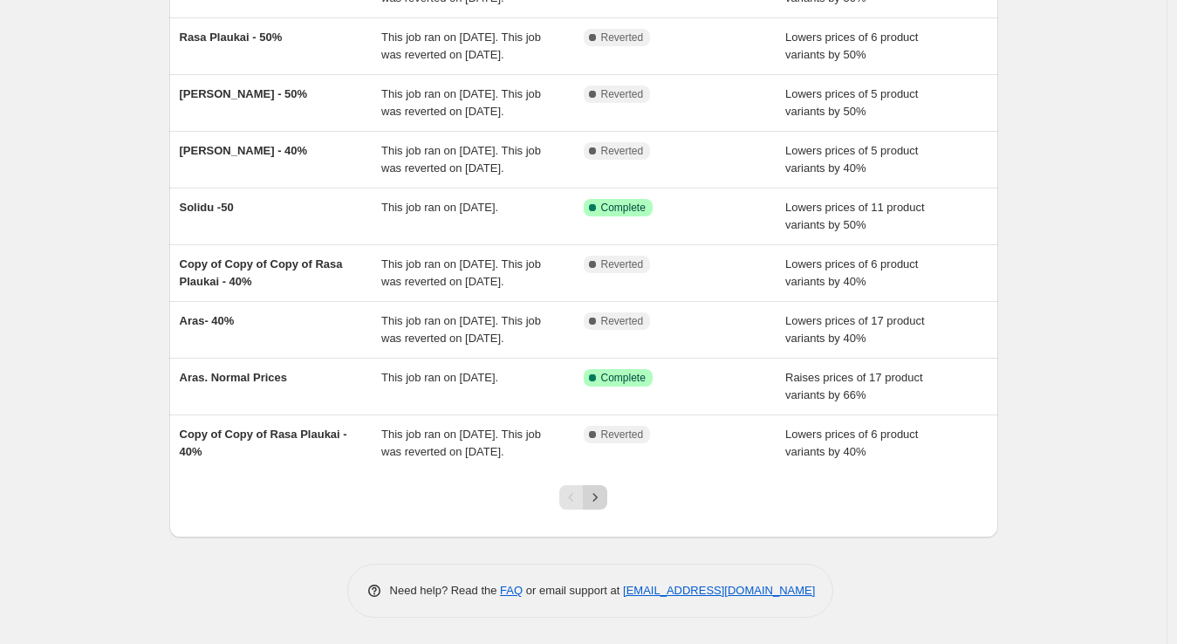
click at [597, 495] on icon "Next" at bounding box center [594, 497] width 17 height 17
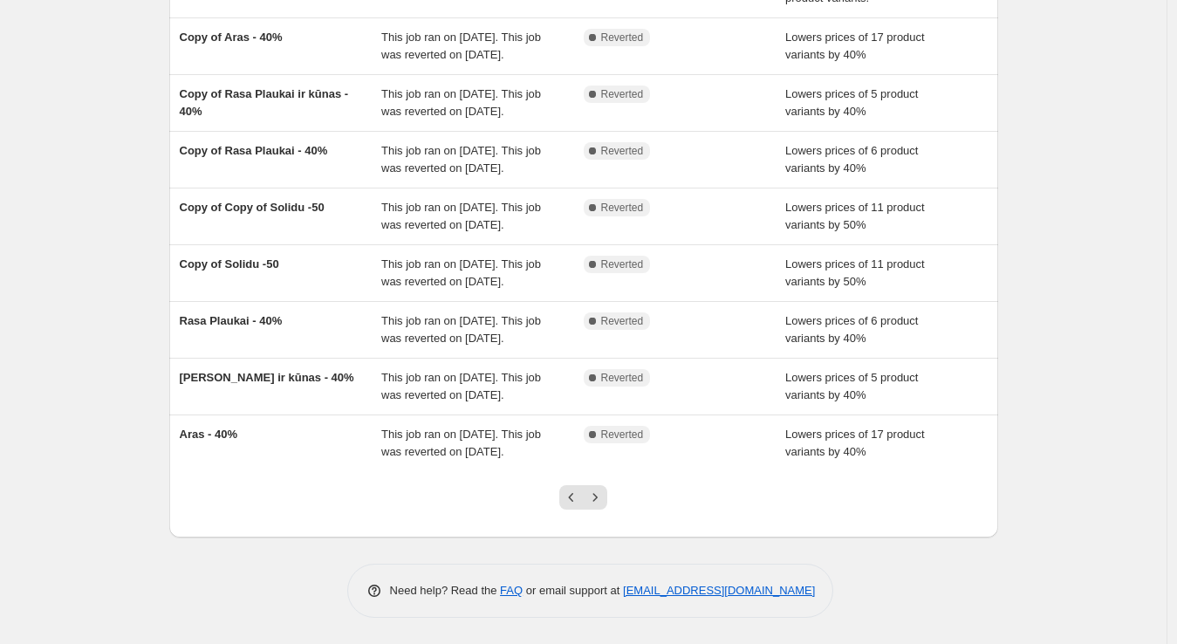
scroll to position [406, 0]
click at [604, 505] on icon "Next" at bounding box center [594, 497] width 17 height 17
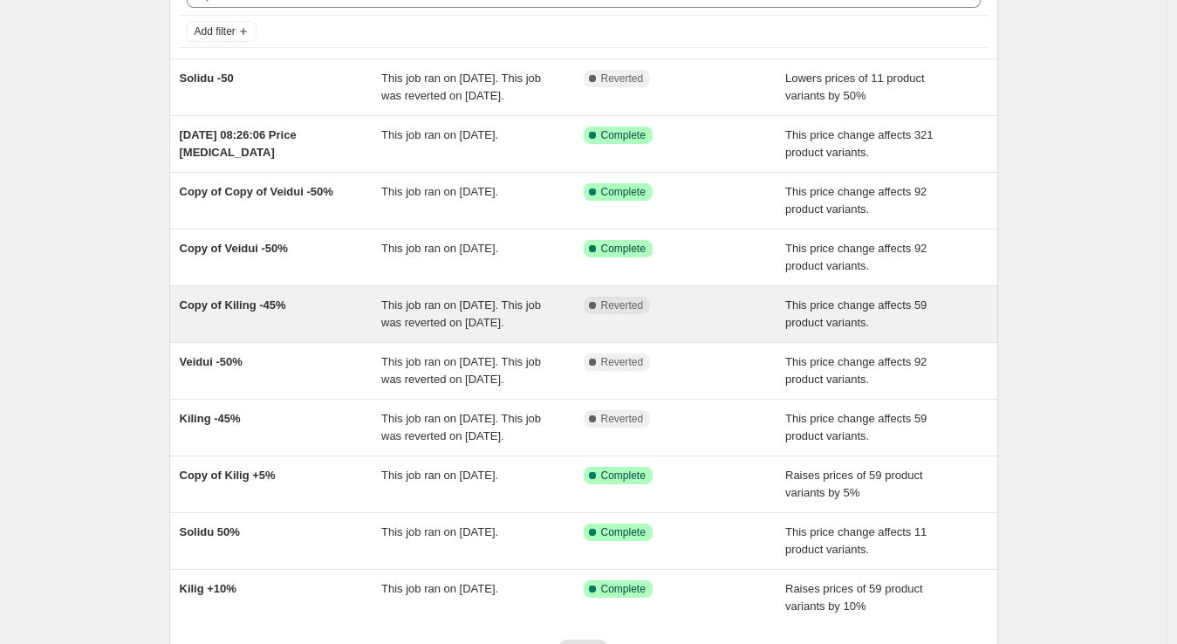
scroll to position [319, 0]
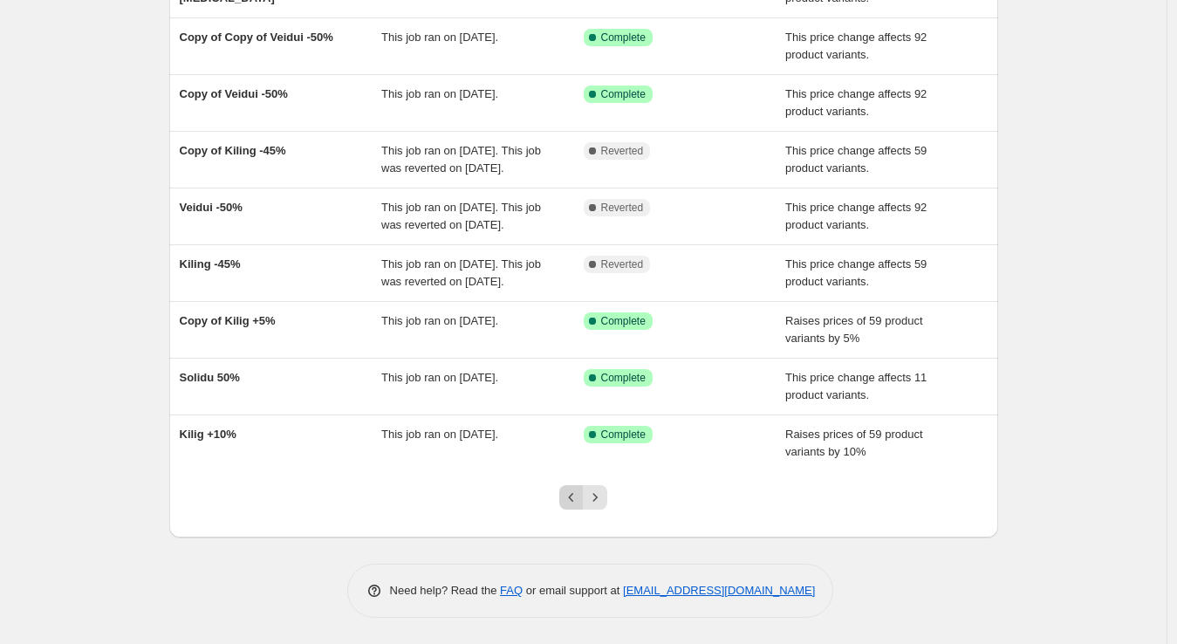
click at [571, 500] on icon "Previous" at bounding box center [571, 497] width 17 height 17
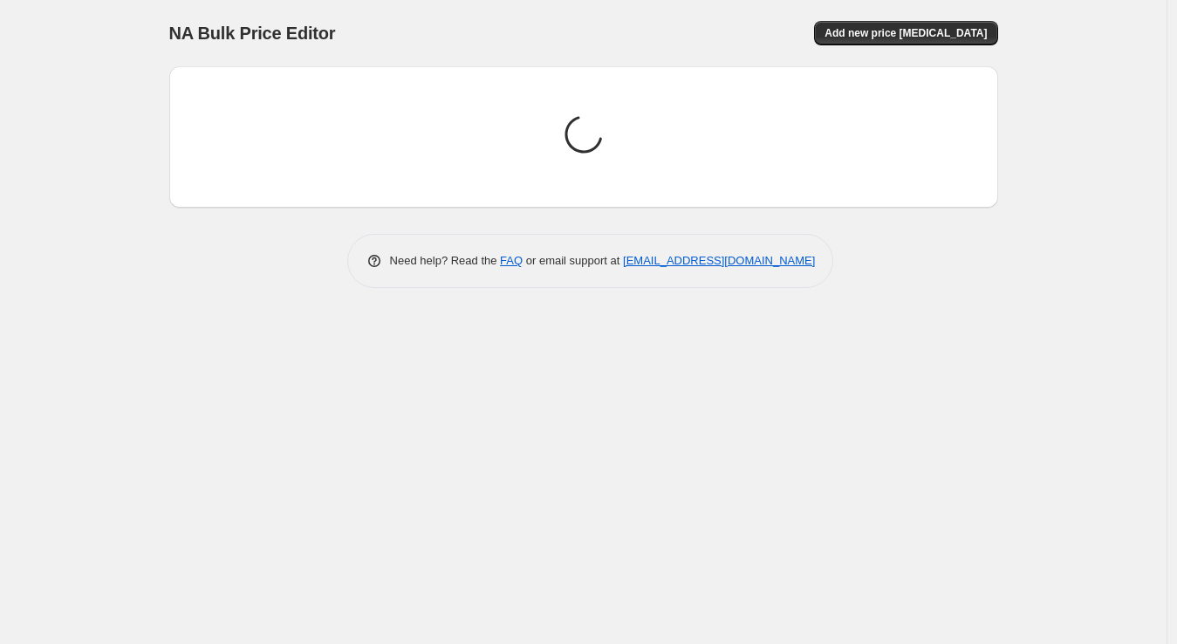
scroll to position [0, 0]
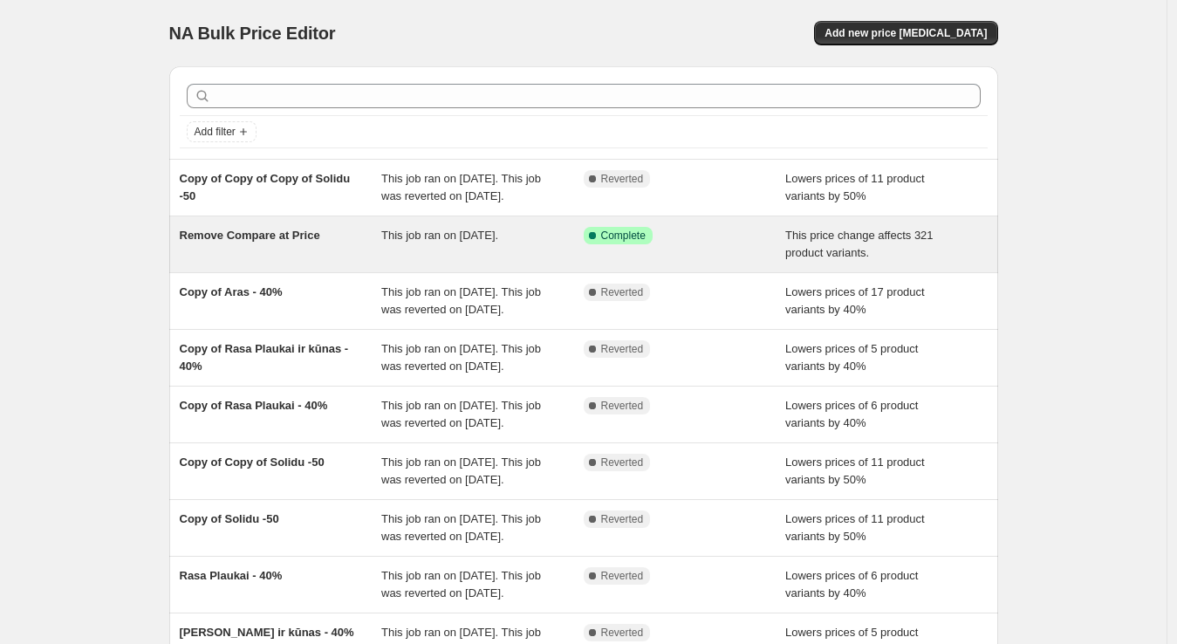
drag, startPoint x: 571, startPoint y: 500, endPoint x: 550, endPoint y: 270, distance: 230.5
click at [550, 270] on ul "Copy of Copy of Copy of Solidu -50 This job ran on October 1, 2025. This job wa…" at bounding box center [583, 442] width 829 height 567
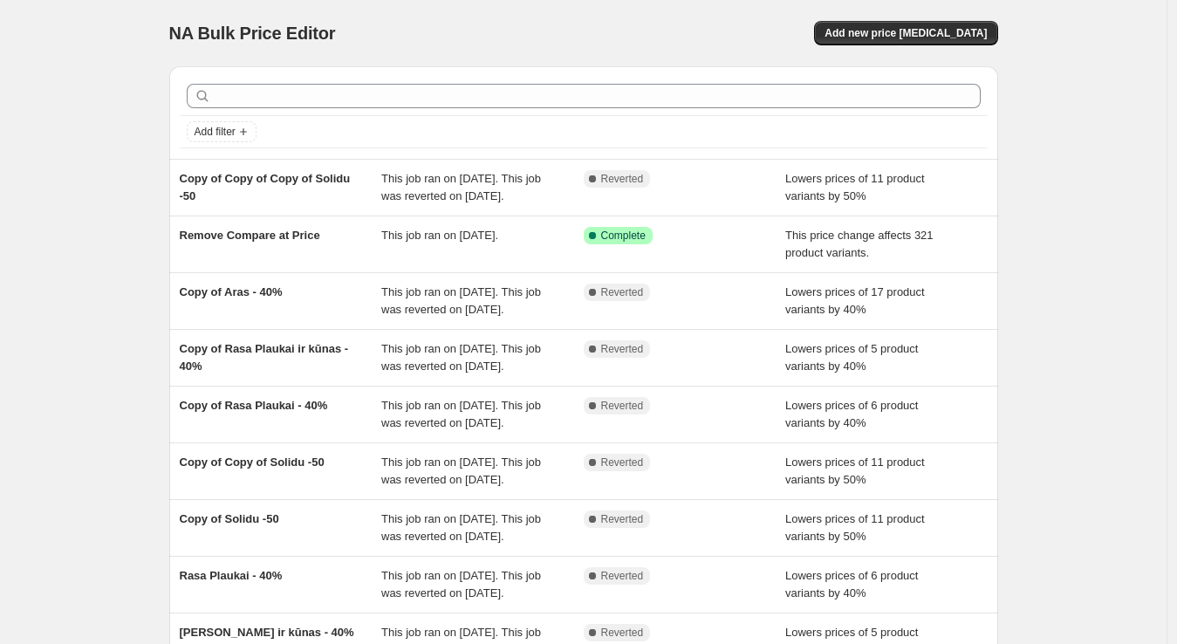
click at [70, 245] on div "NA Bulk Price Editor. This page is ready NA Bulk Price Editor Add new price cha…" at bounding box center [583, 449] width 1167 height 899
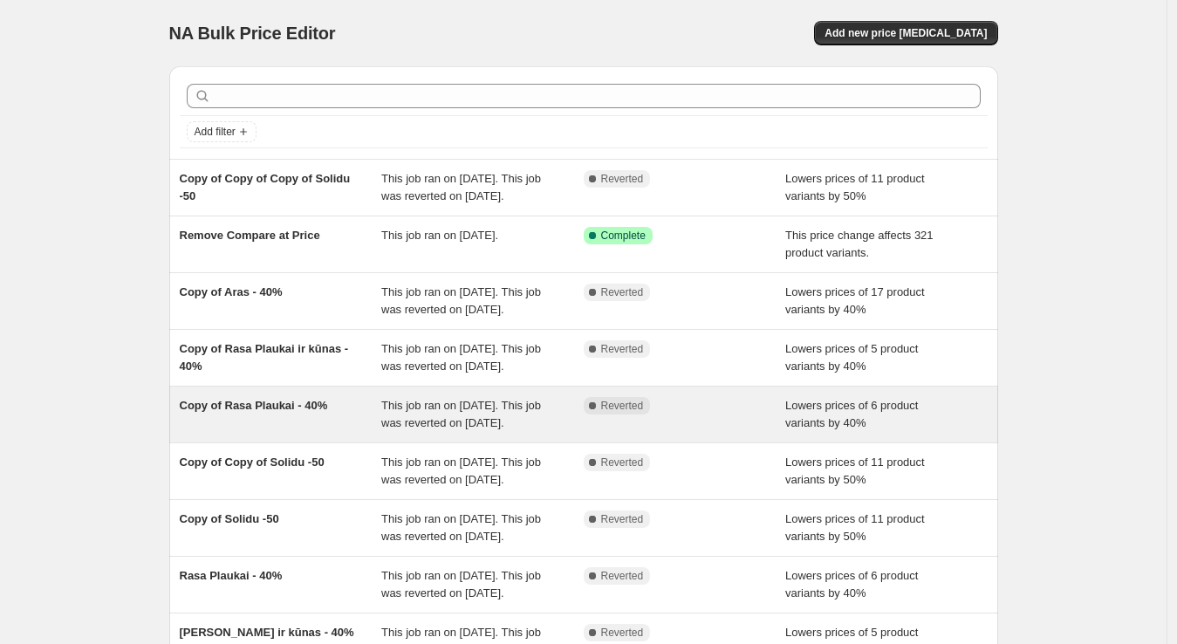
scroll to position [407, 0]
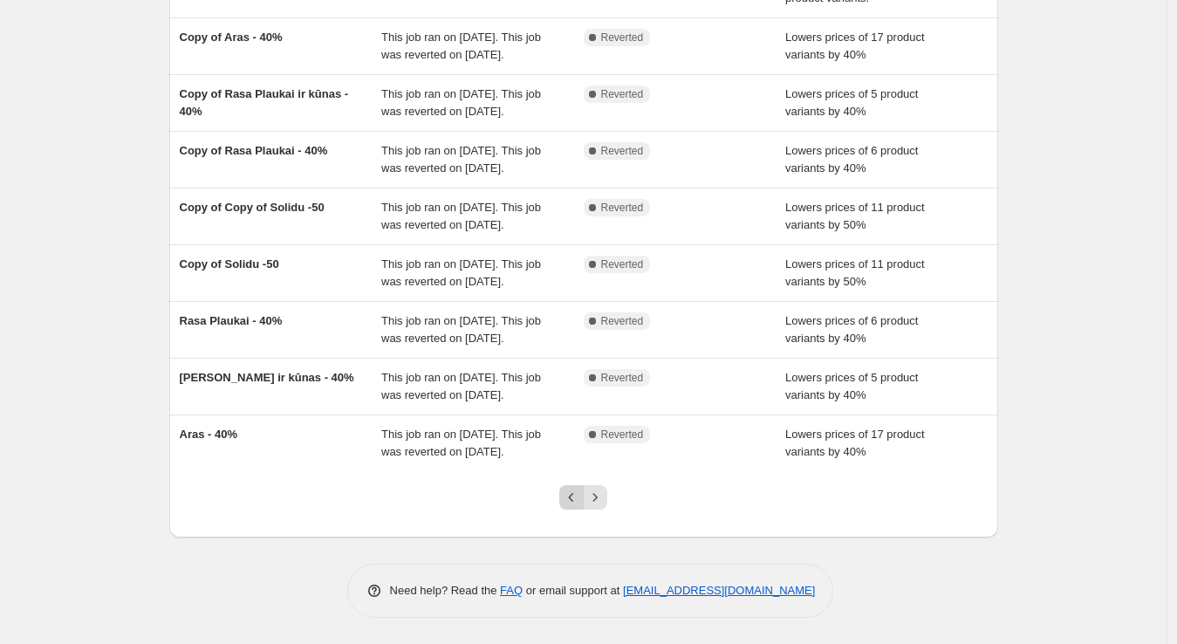
click at [565, 500] on button "Previous" at bounding box center [571, 497] width 24 height 24
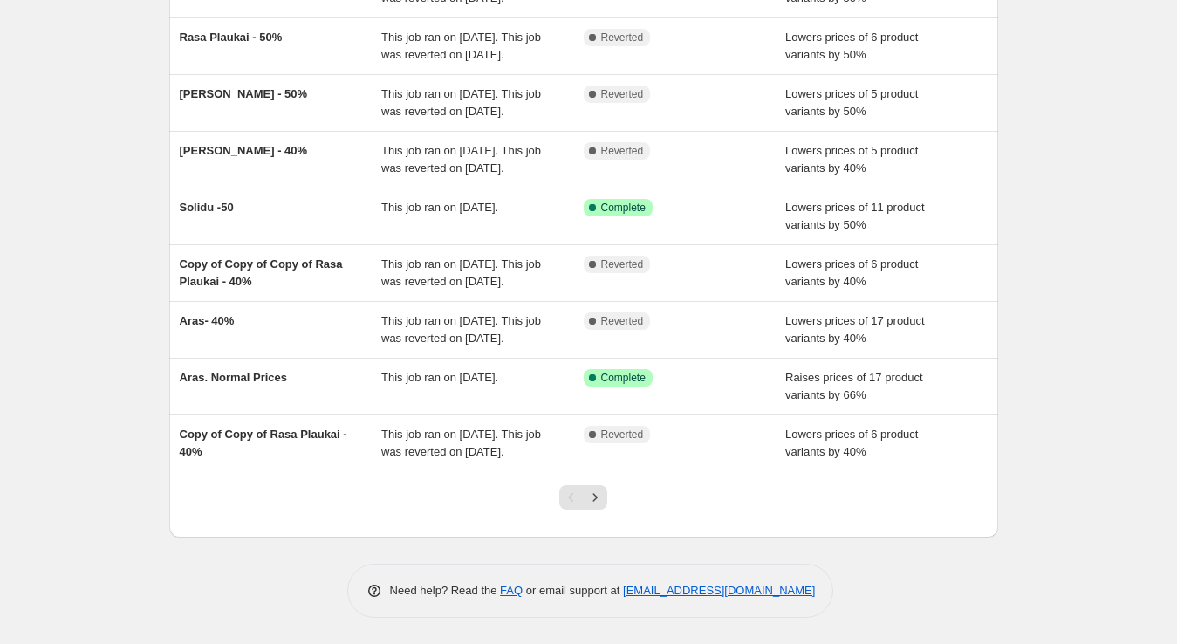
scroll to position [389, 0]
click at [602, 496] on icon "Next" at bounding box center [594, 497] width 17 height 17
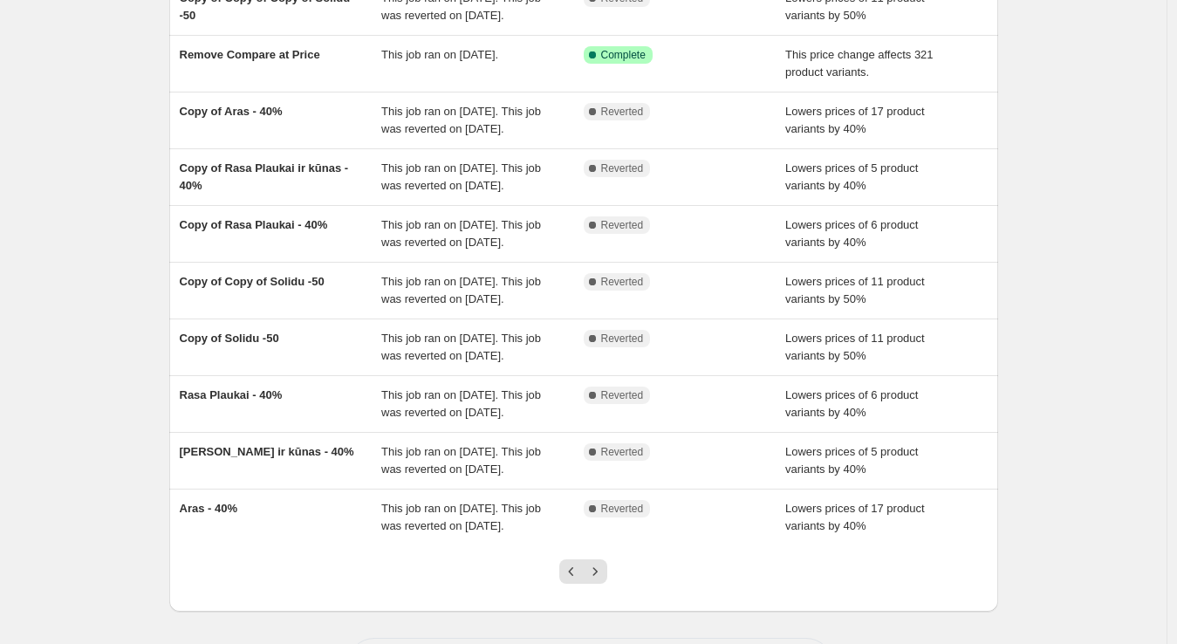
scroll to position [407, 0]
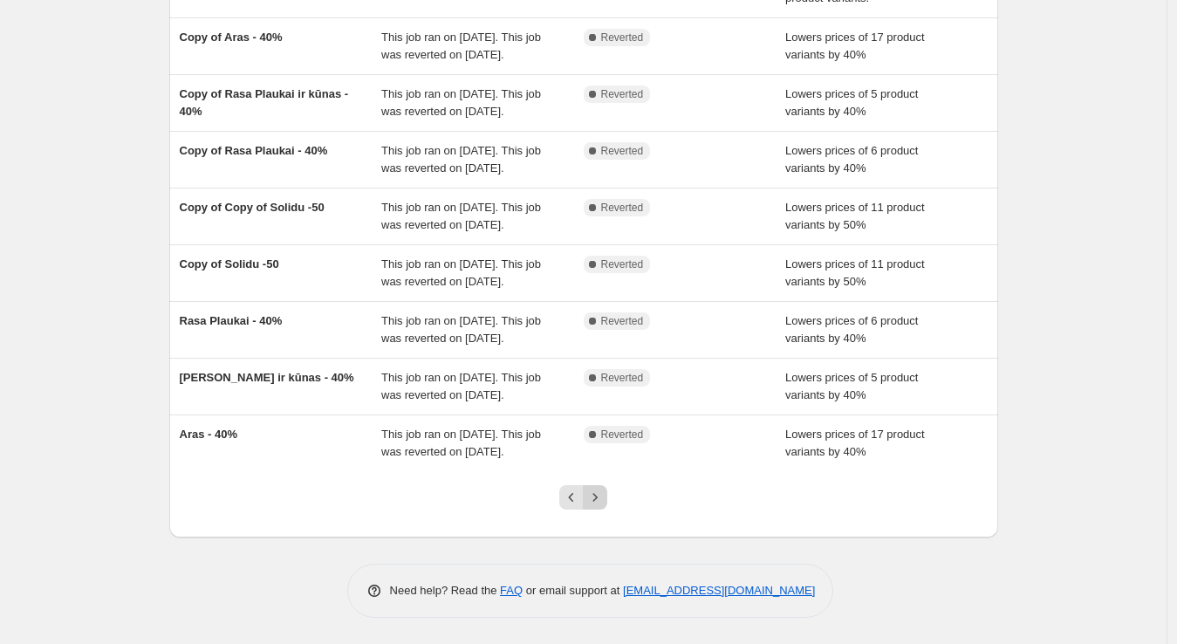
click at [603, 500] on icon "Next" at bounding box center [594, 497] width 17 height 17
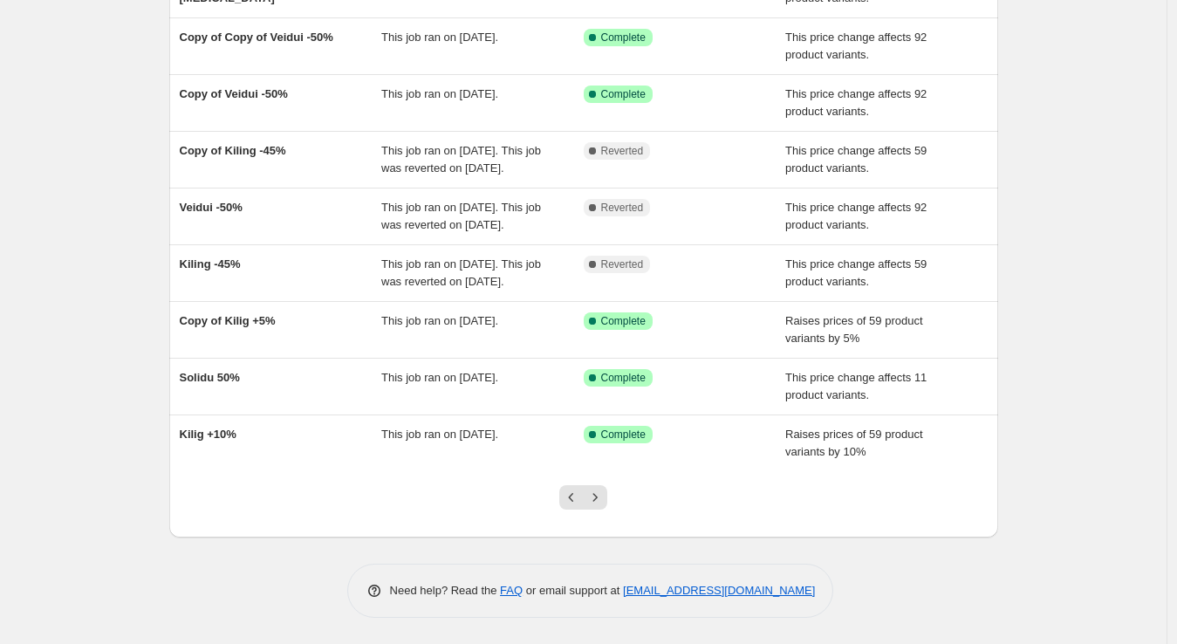
scroll to position [319, 0]
click at [603, 503] on icon "Next" at bounding box center [594, 497] width 17 height 17
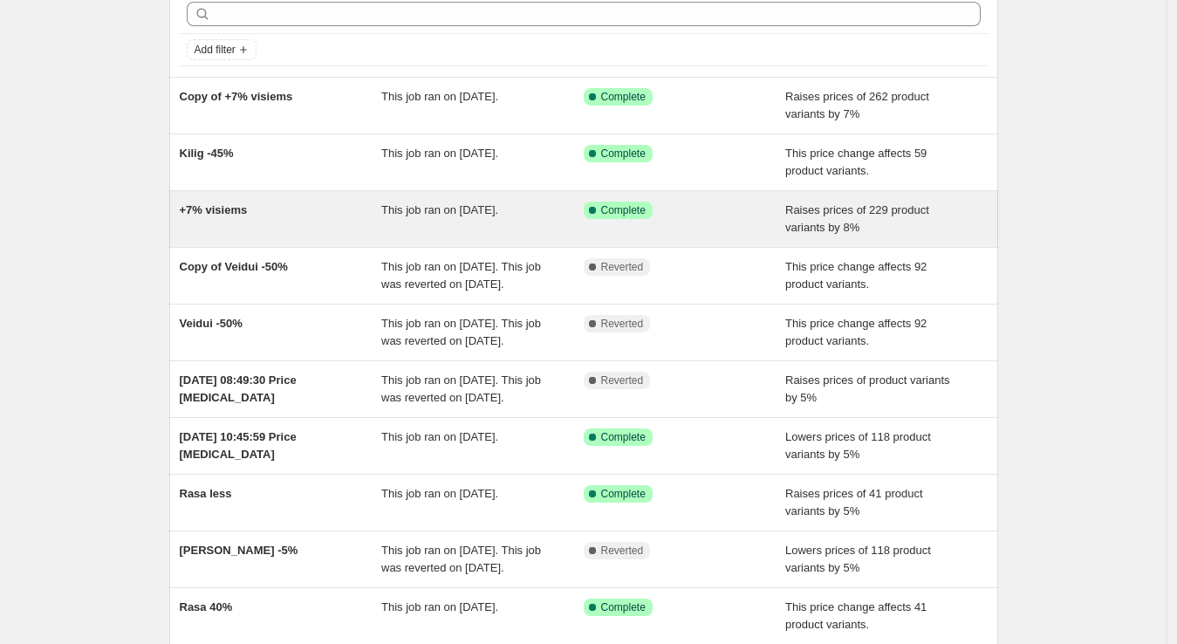
scroll to position [83, 0]
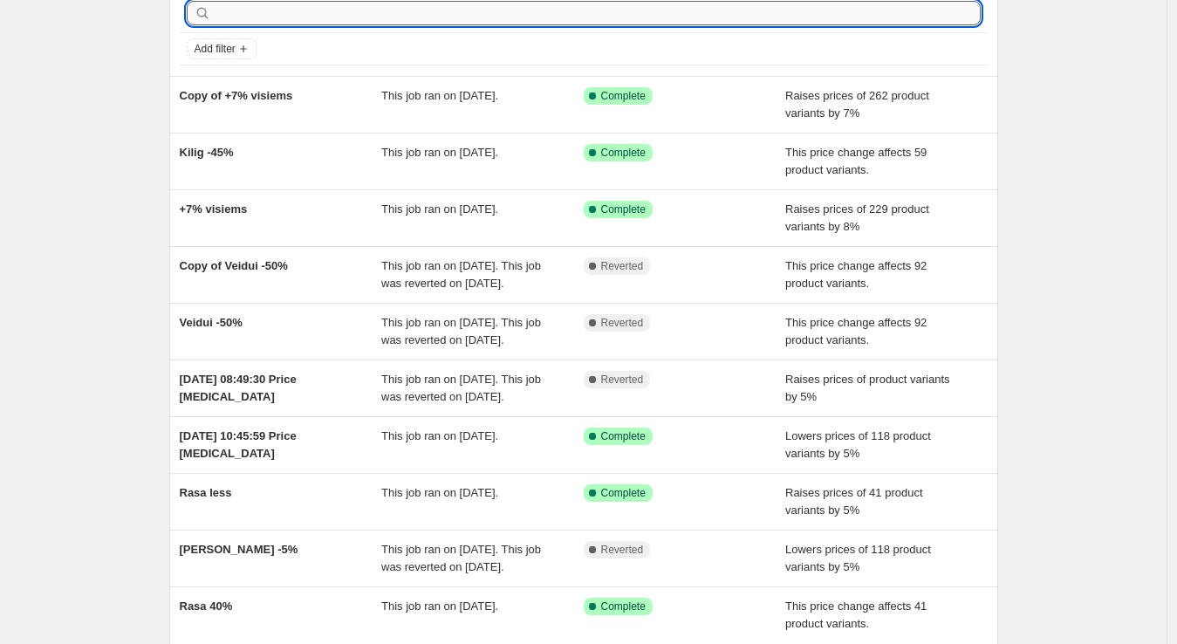
click at [403, 10] on input "text" at bounding box center [598, 13] width 766 height 24
type input "RASA"
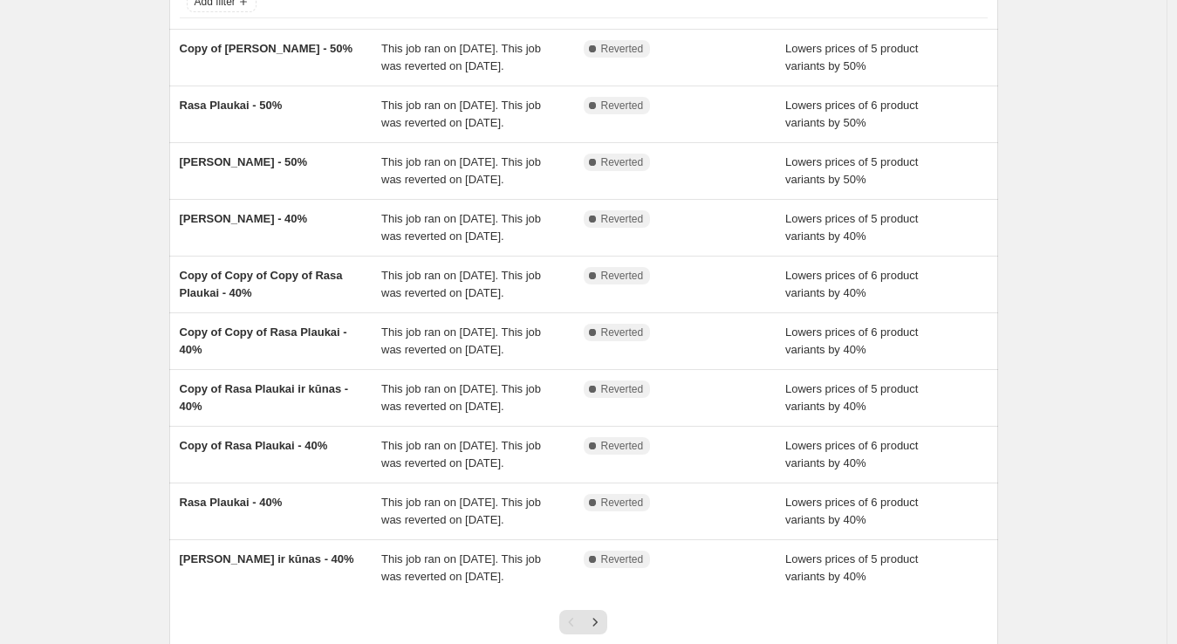
scroll to position [424, 0]
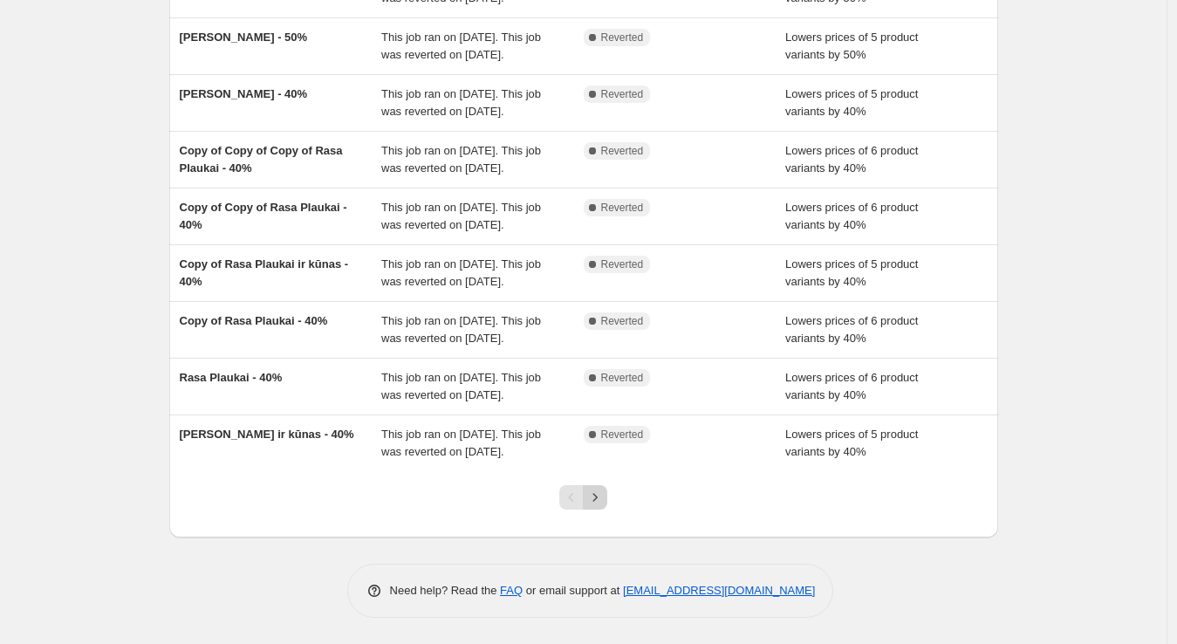
click at [601, 496] on icon "Next" at bounding box center [594, 497] width 17 height 17
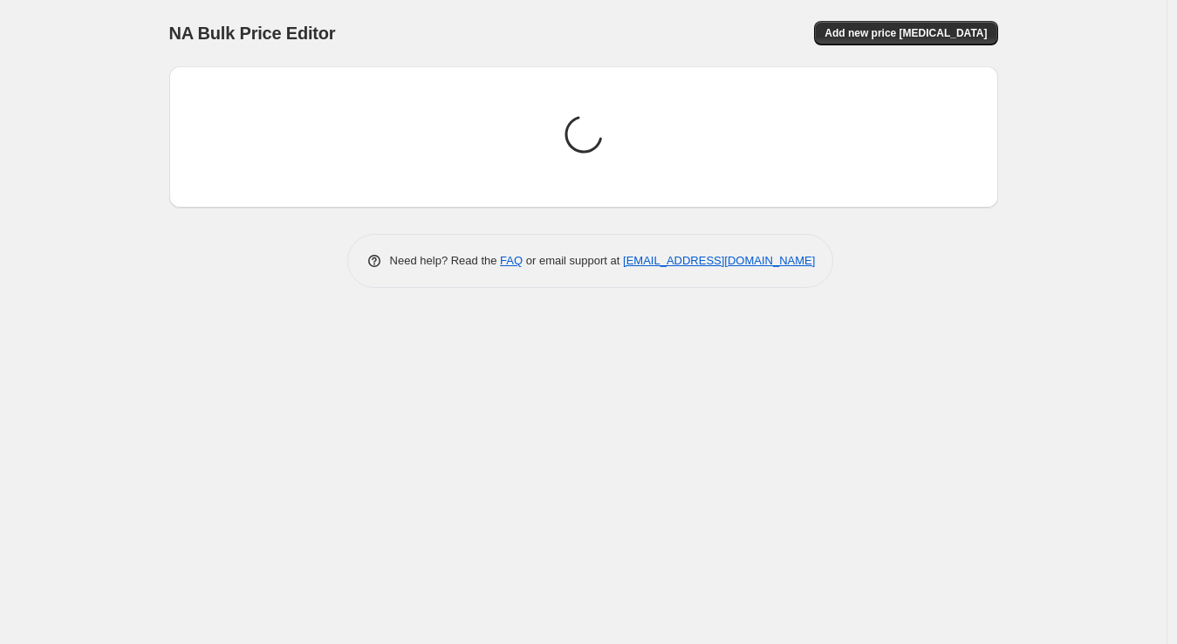
scroll to position [0, 0]
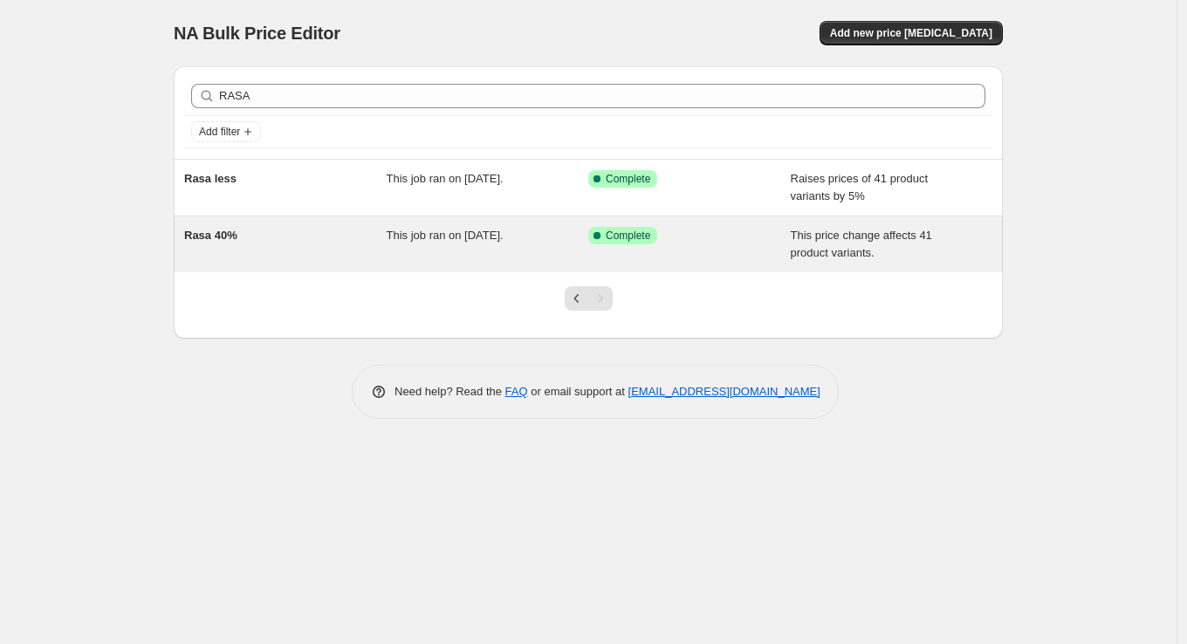
click at [517, 253] on div "This job ran on June 3, 2025." at bounding box center [488, 244] width 202 height 35
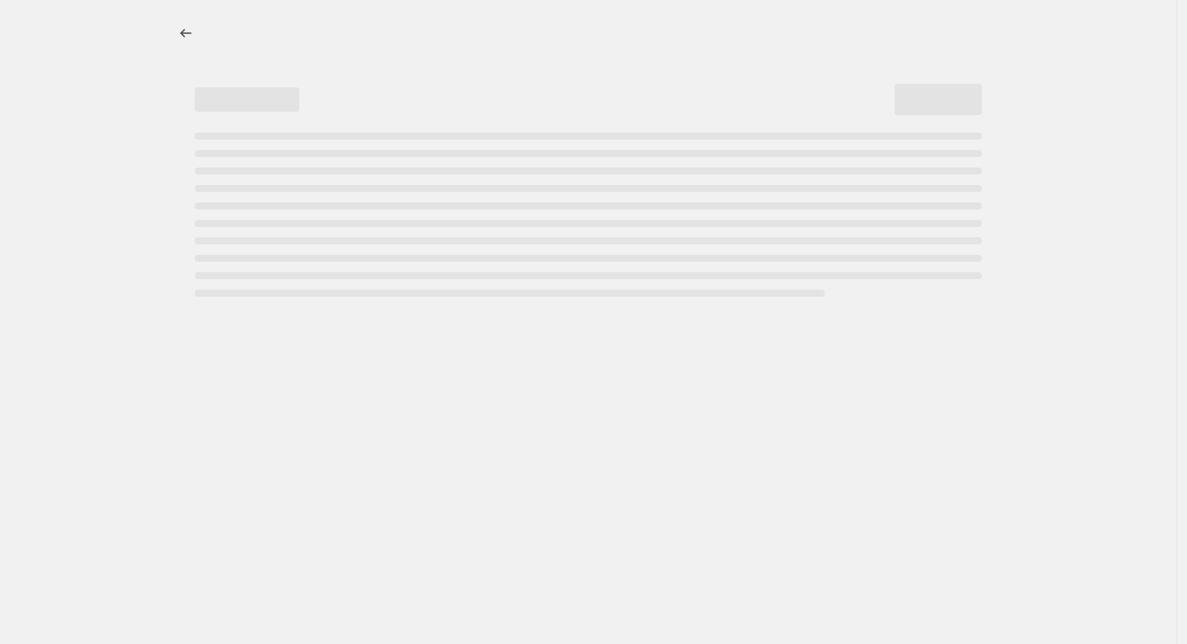
select select "pcap"
select select "no_change"
select select "vendor"
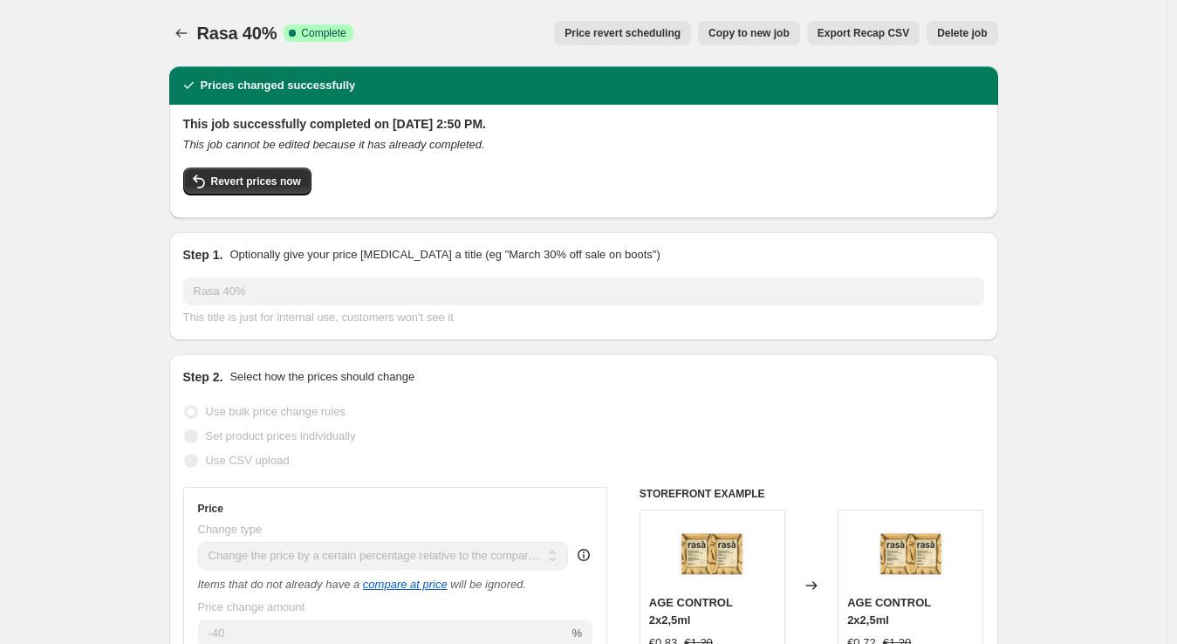
click at [266, 166] on div "This job successfully completed on June 3, 2025 at 2:50 PM. This job cannot be …" at bounding box center [583, 159] width 801 height 89
click at [276, 184] on span "Revert prices now" at bounding box center [256, 181] width 90 height 14
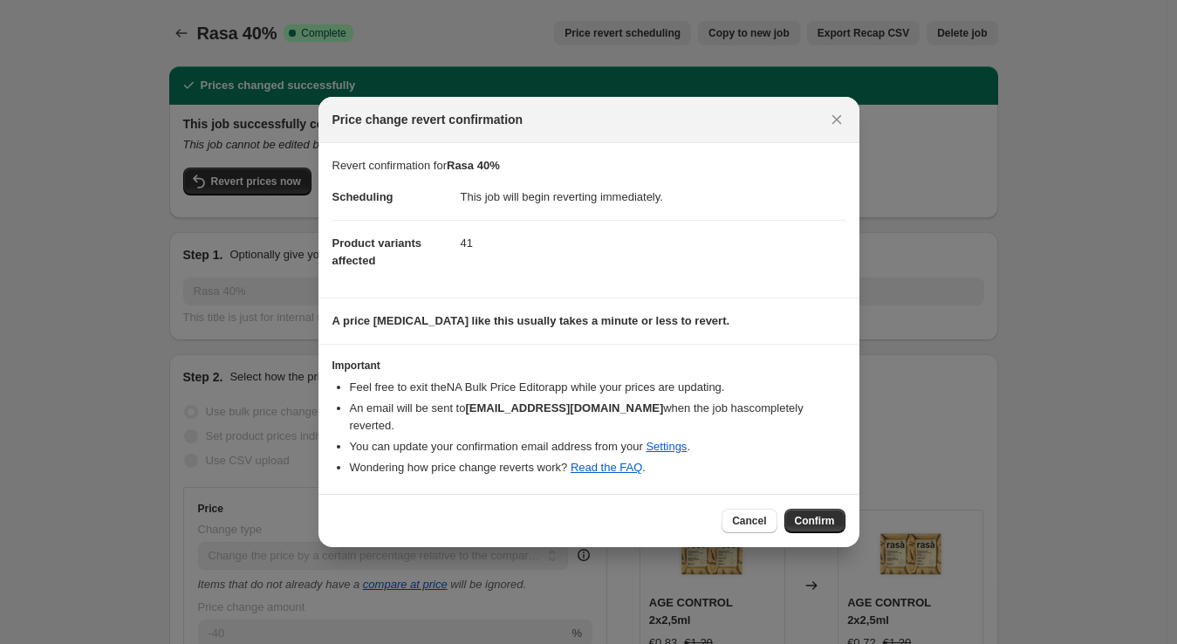
click at [171, 243] on div at bounding box center [588, 322] width 1177 height 644
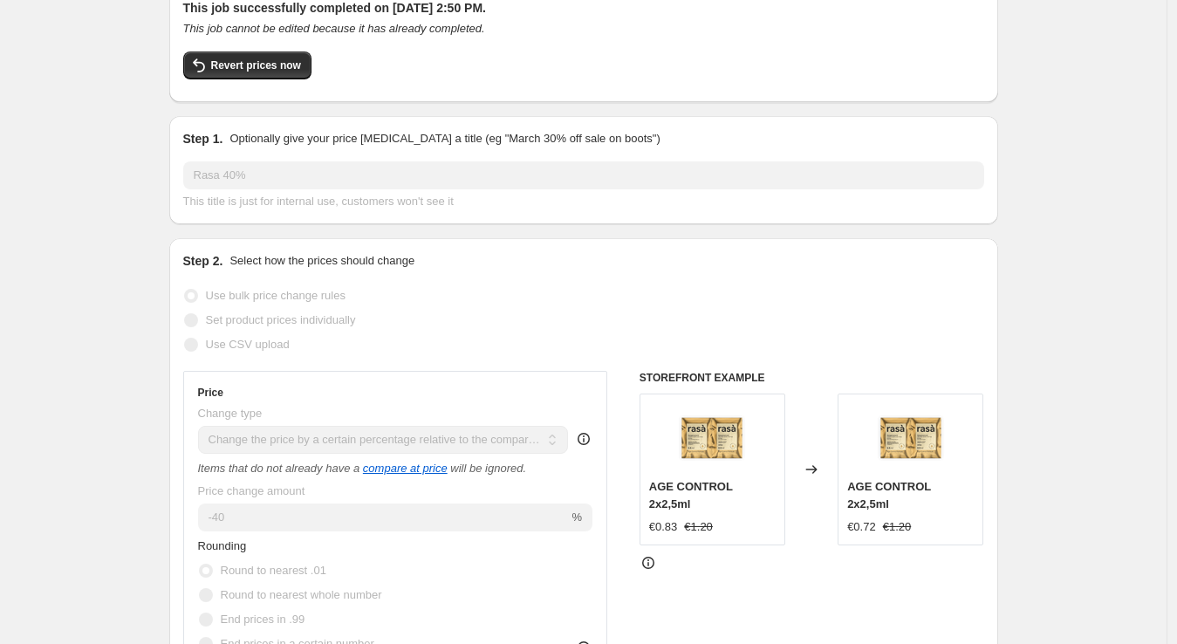
scroll to position [64, 0]
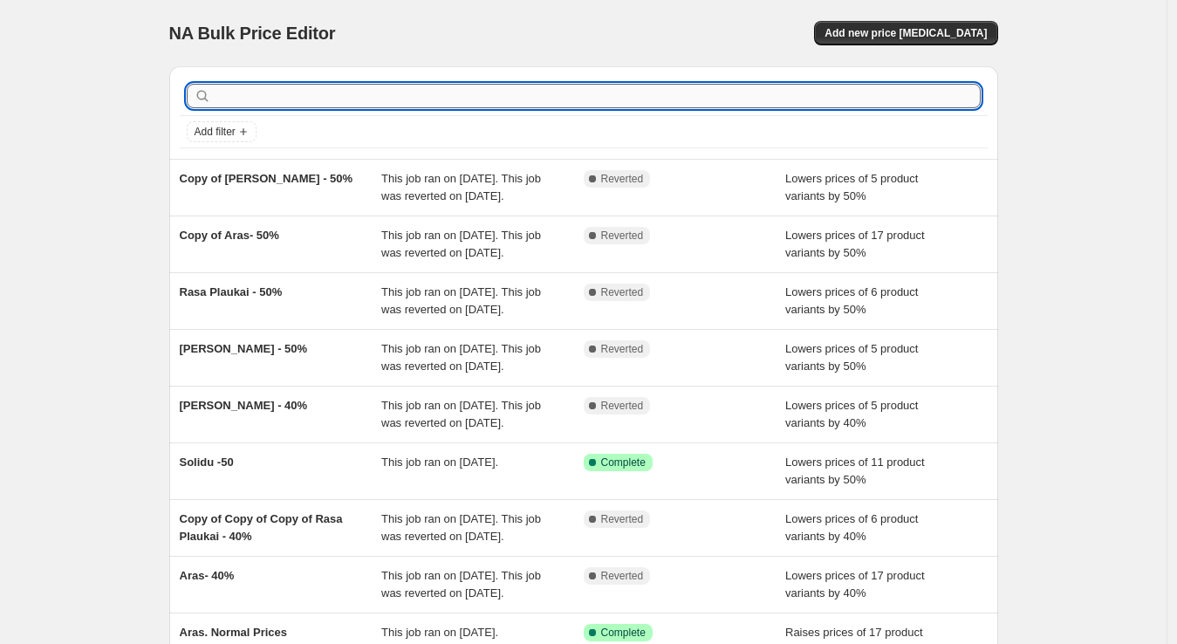
click at [324, 91] on input "text" at bounding box center [598, 96] width 766 height 24
type input "RASA"
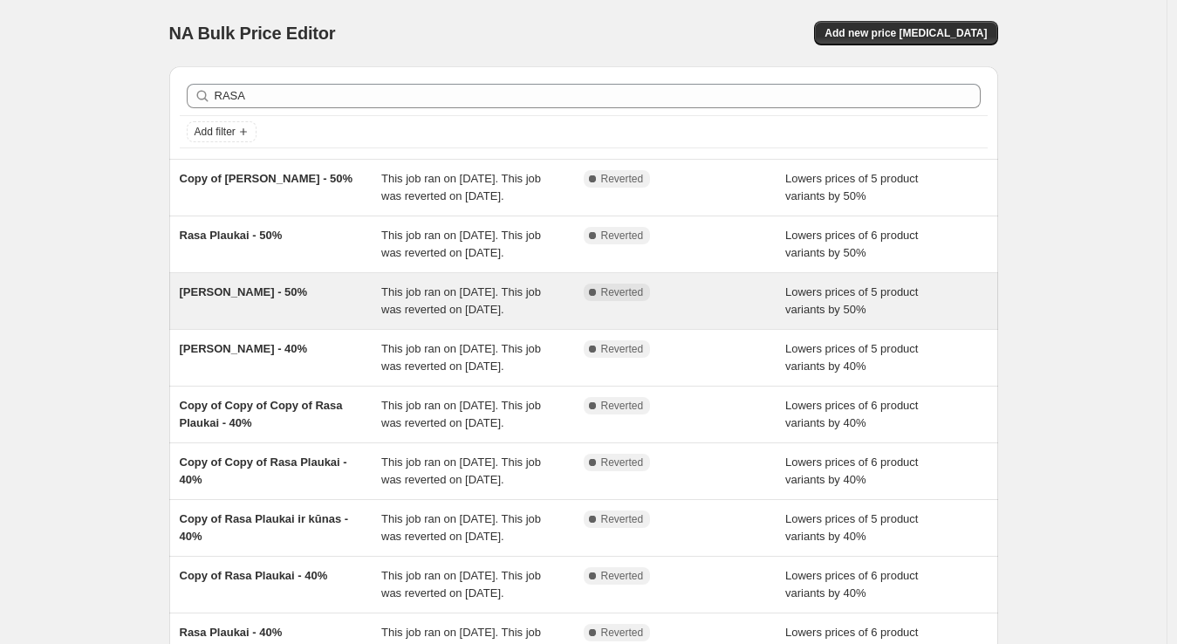
scroll to position [424, 0]
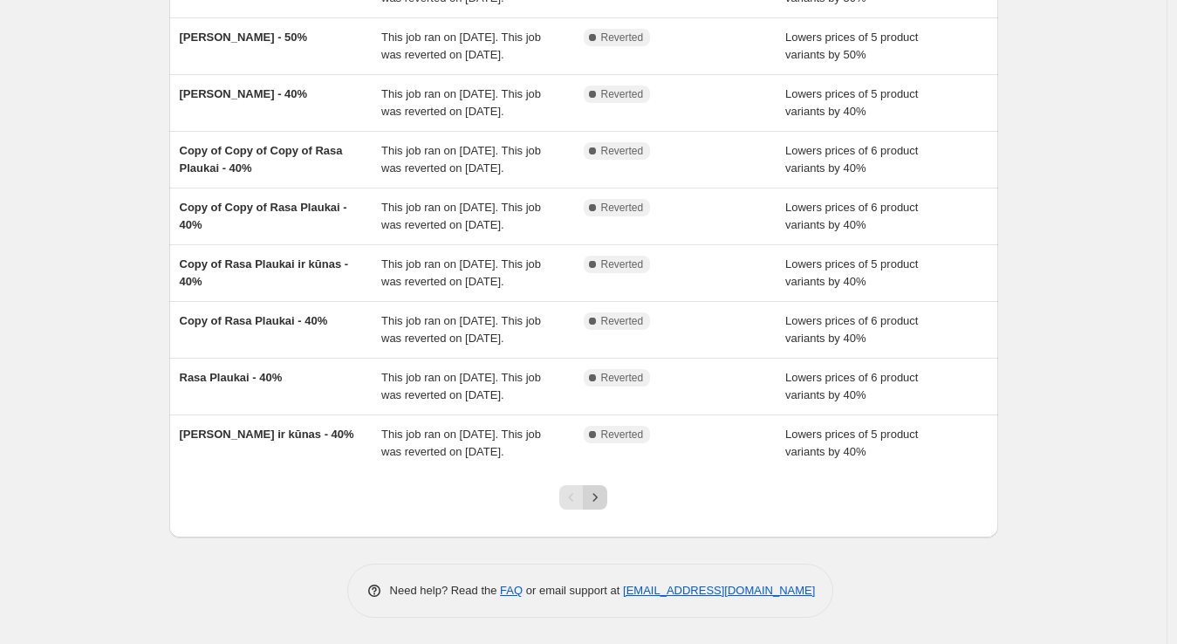
click at [604, 499] on icon "Next" at bounding box center [594, 497] width 17 height 17
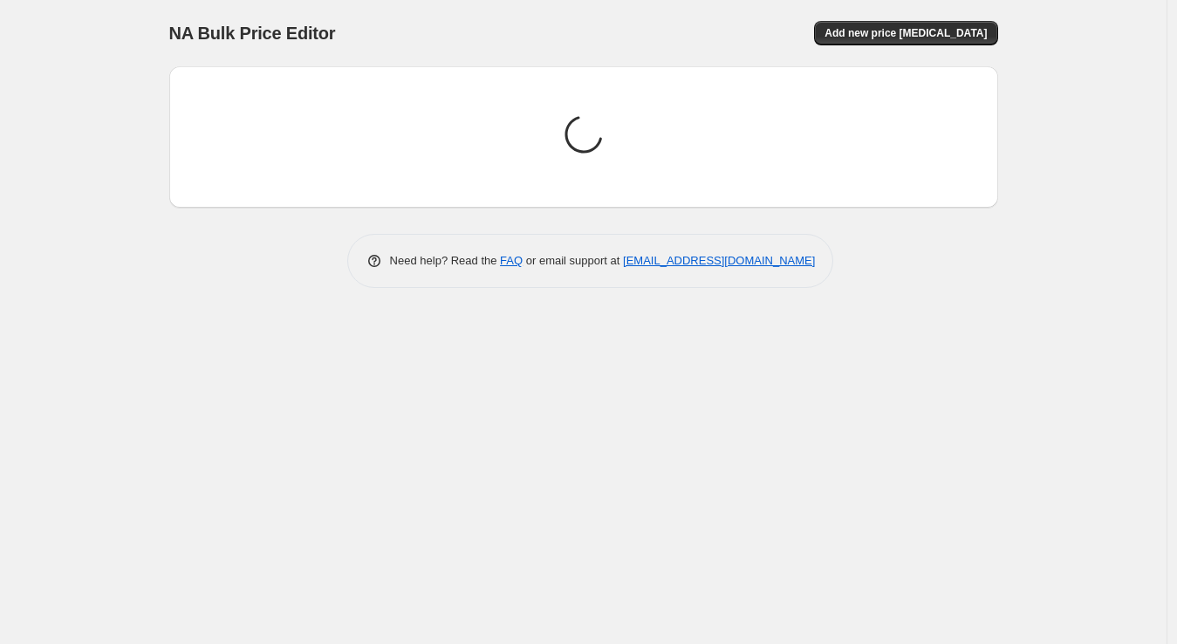
scroll to position [0, 0]
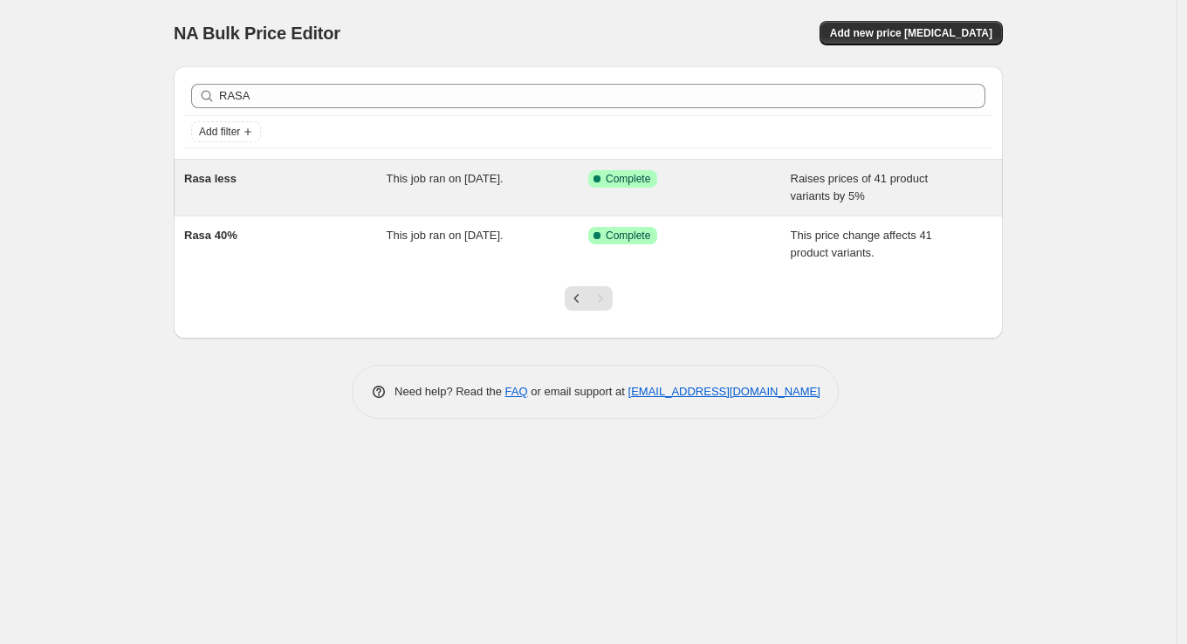
click at [496, 187] on div "This job ran on June 9, 2025." at bounding box center [488, 187] width 202 height 35
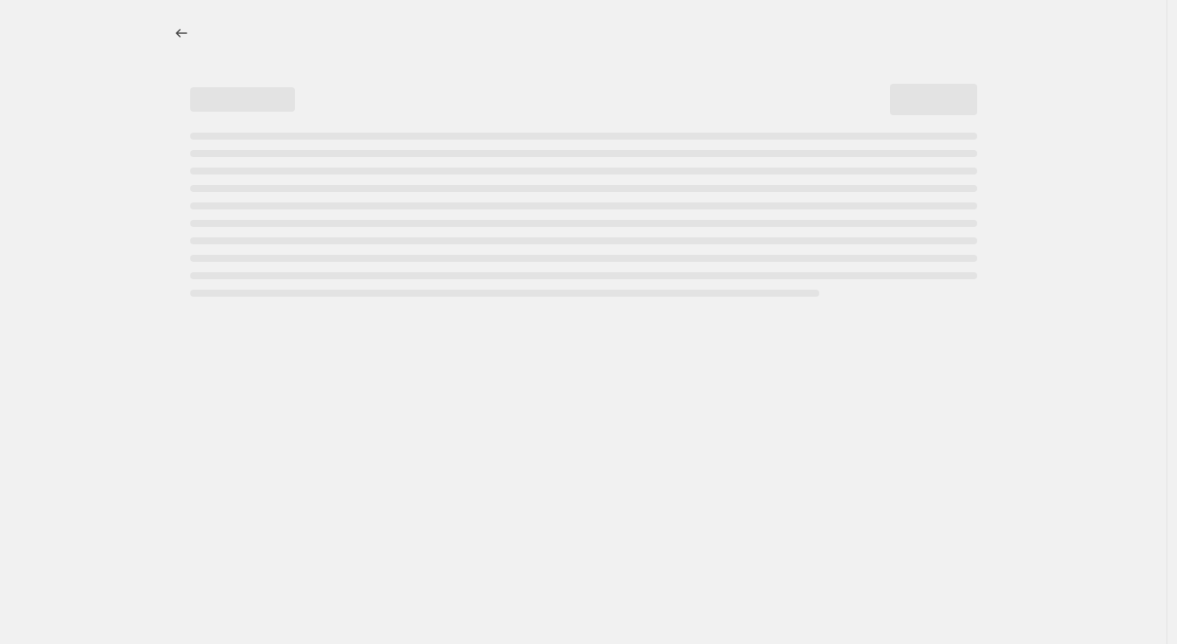
select select "percentage"
select select "no_change"
select select "vendor"
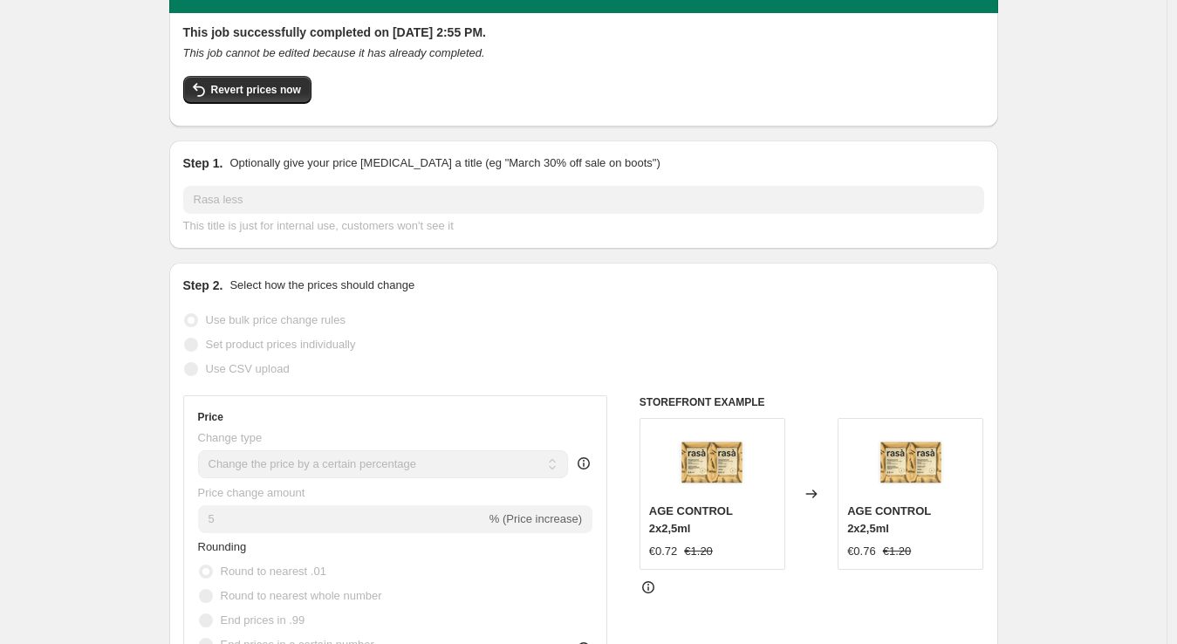
scroll to position [5, 0]
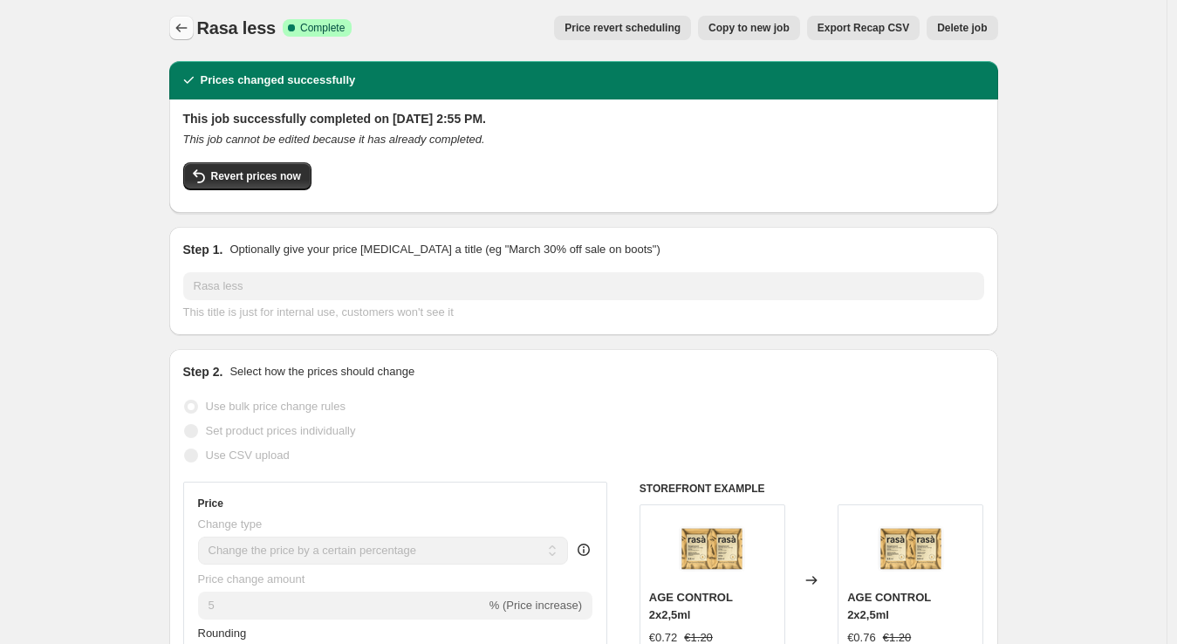
click at [181, 38] on button "Price change jobs" at bounding box center [181, 28] width 24 height 24
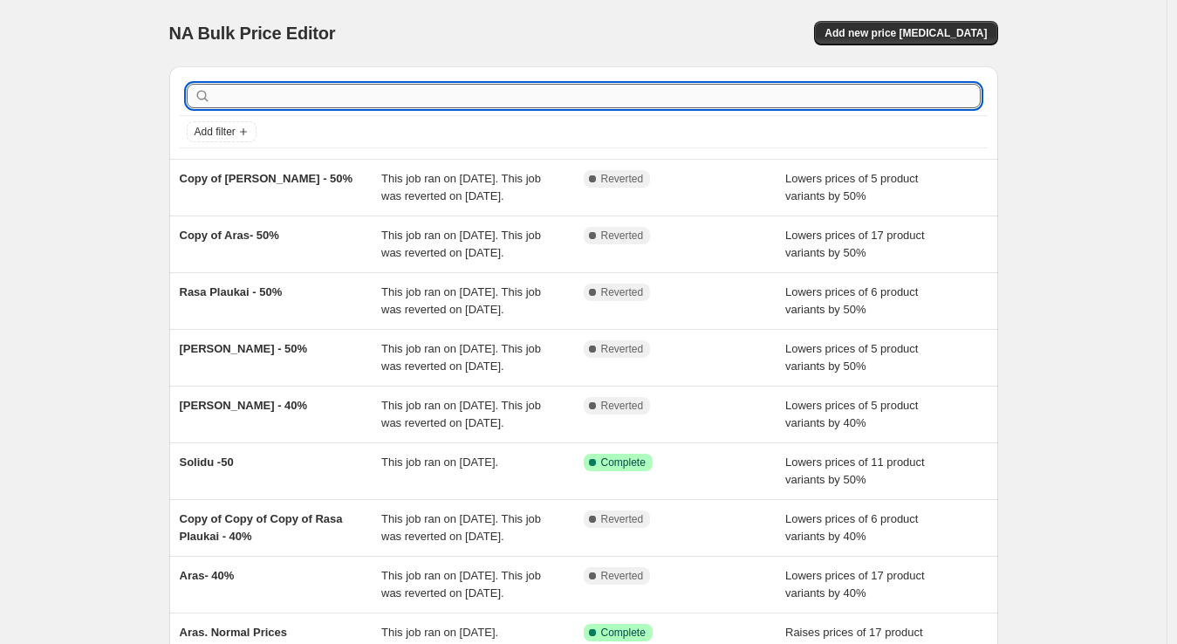
click at [288, 85] on input "text" at bounding box center [598, 96] width 766 height 24
type input "kūnas"
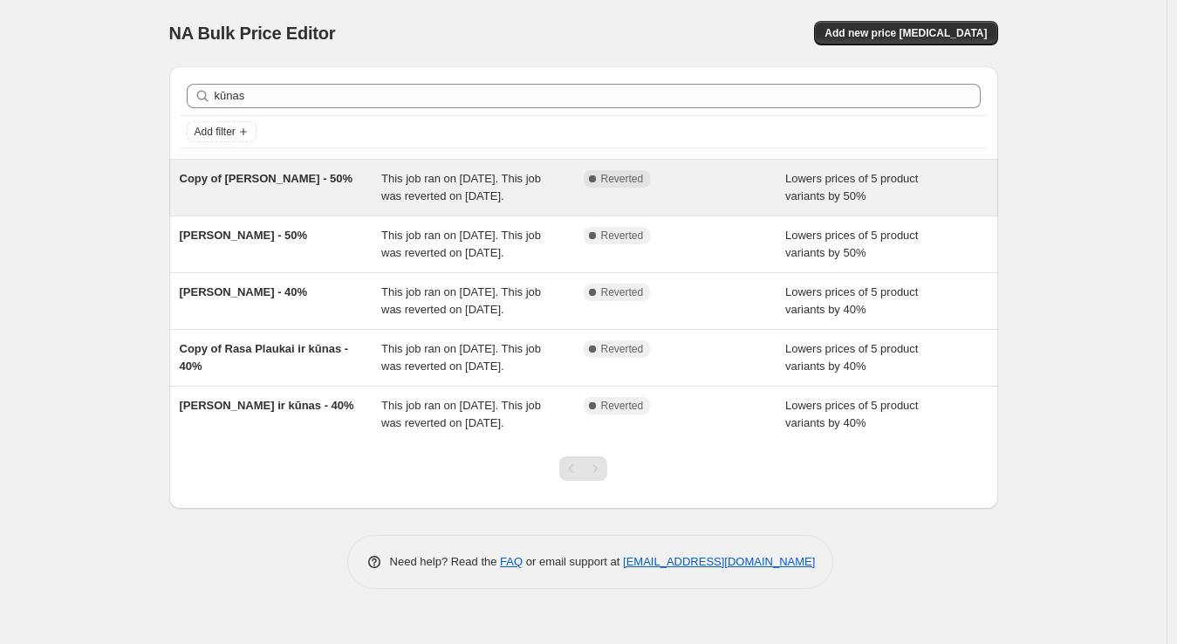
click at [380, 188] on div "Copy of [PERSON_NAME] - 50%" at bounding box center [281, 187] width 202 height 35
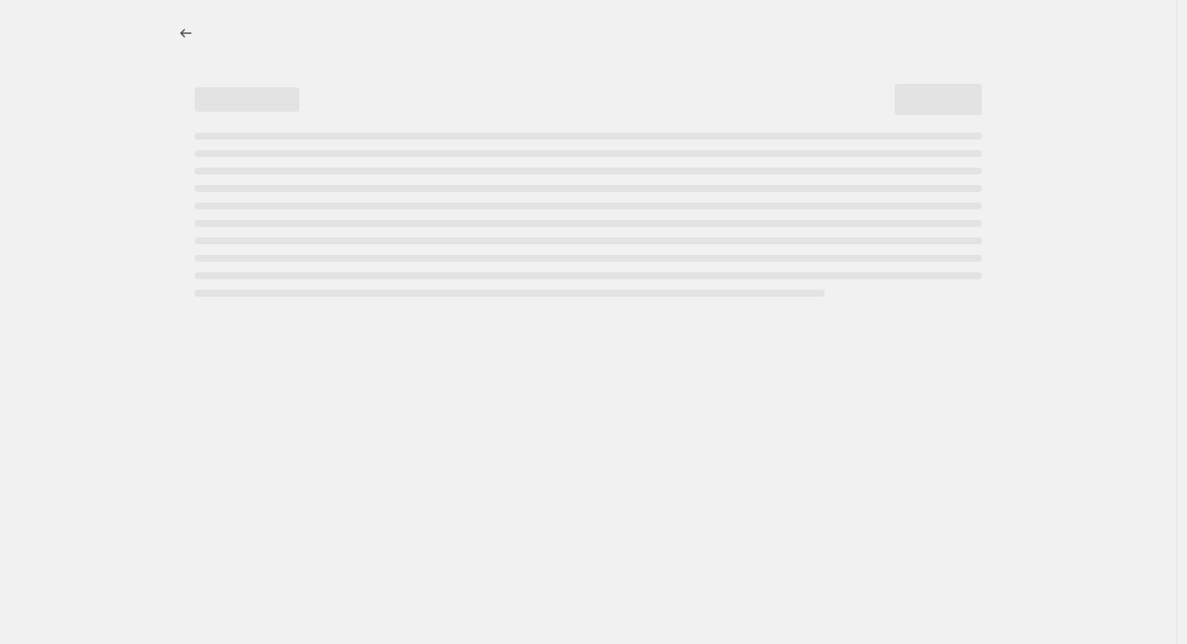
select select "percentage"
select select "no_change"
select select "vendor"
select select "collection"
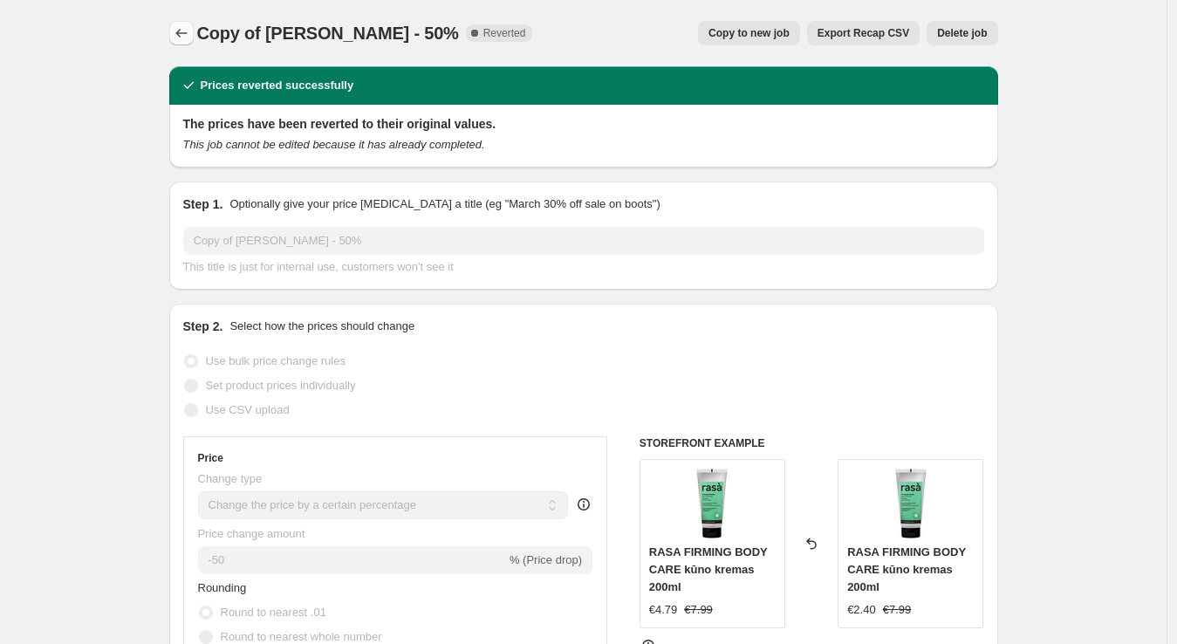
click at [185, 35] on icon "Price change jobs" at bounding box center [181, 32] width 17 height 17
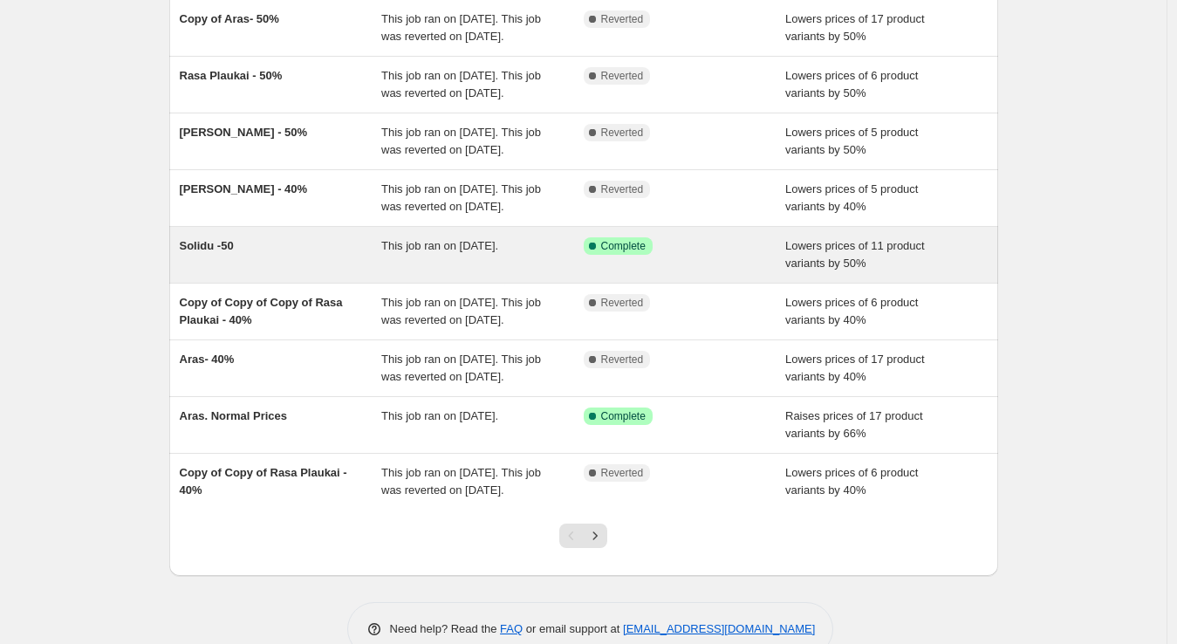
scroll to position [215, 0]
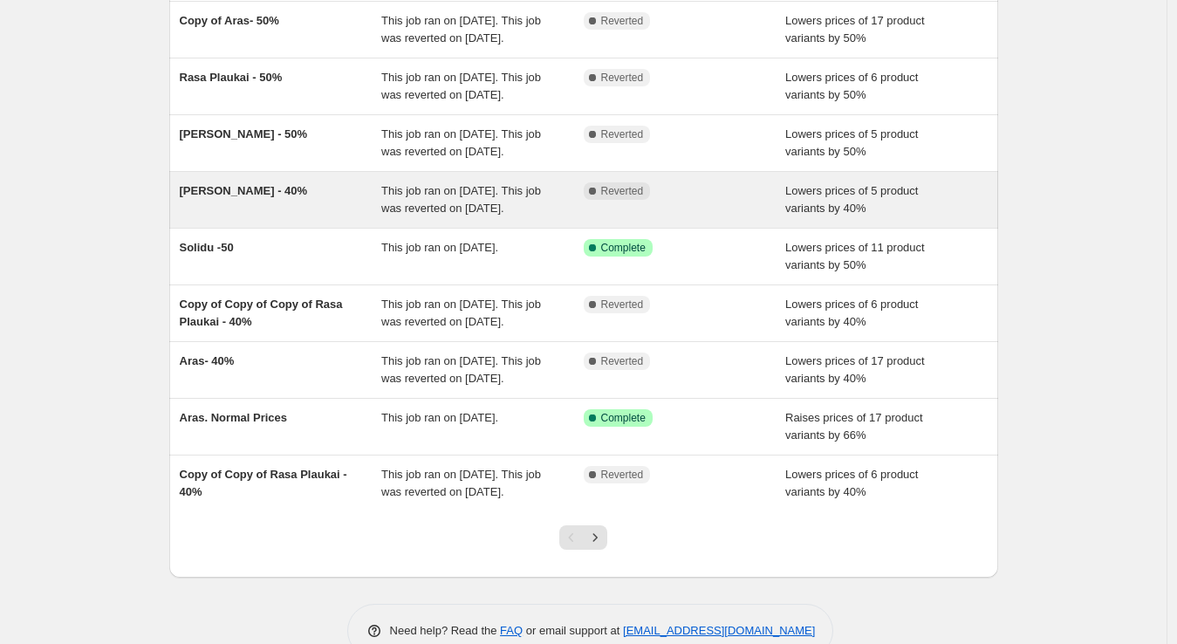
click at [445, 215] on span "This job ran on [DATE]. This job was reverted on [DATE]." at bounding box center [461, 199] width 160 height 31
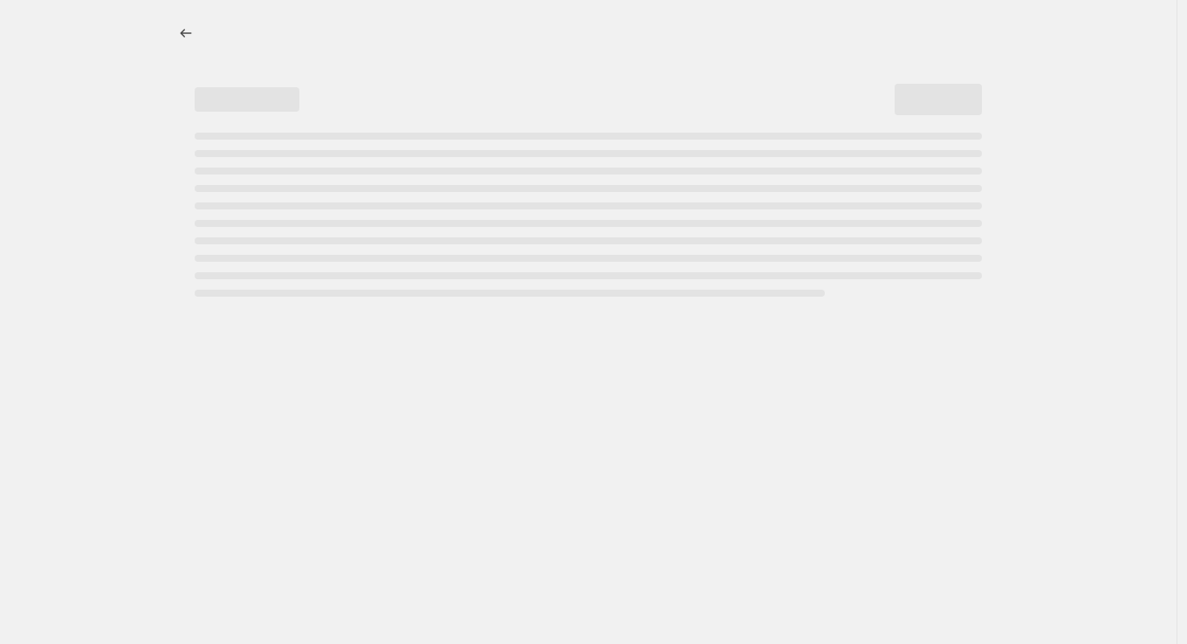
select select "percentage"
select select "no_change"
select select "vendor"
select select "collection"
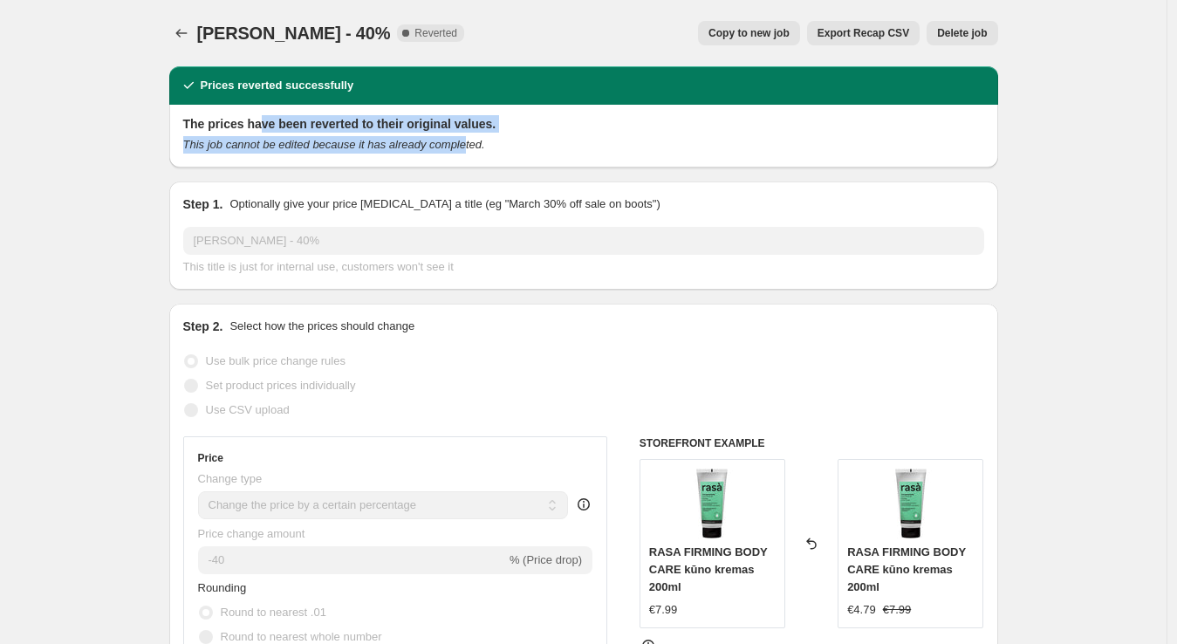
drag, startPoint x: 264, startPoint y: 130, endPoint x: 459, endPoint y: 138, distance: 194.7
click at [459, 138] on div "The prices have been reverted to their original values. This job cannot be edit…" at bounding box center [583, 134] width 801 height 38
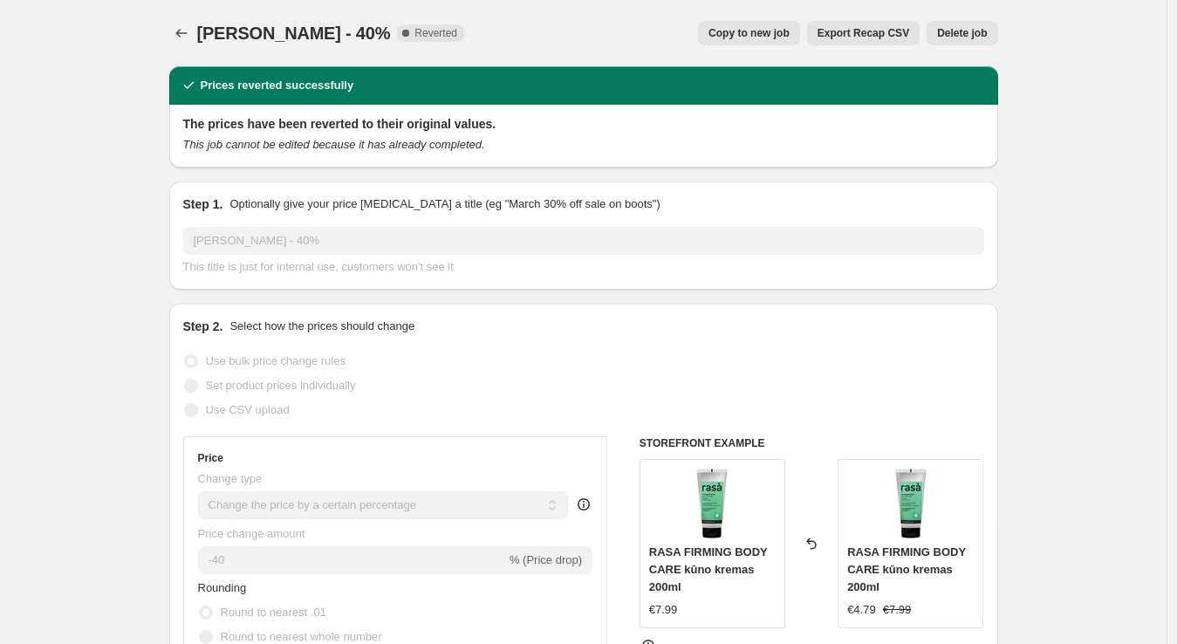
click at [511, 156] on div "The prices have been reverted to their original values. This job cannot be edit…" at bounding box center [583, 136] width 829 height 63
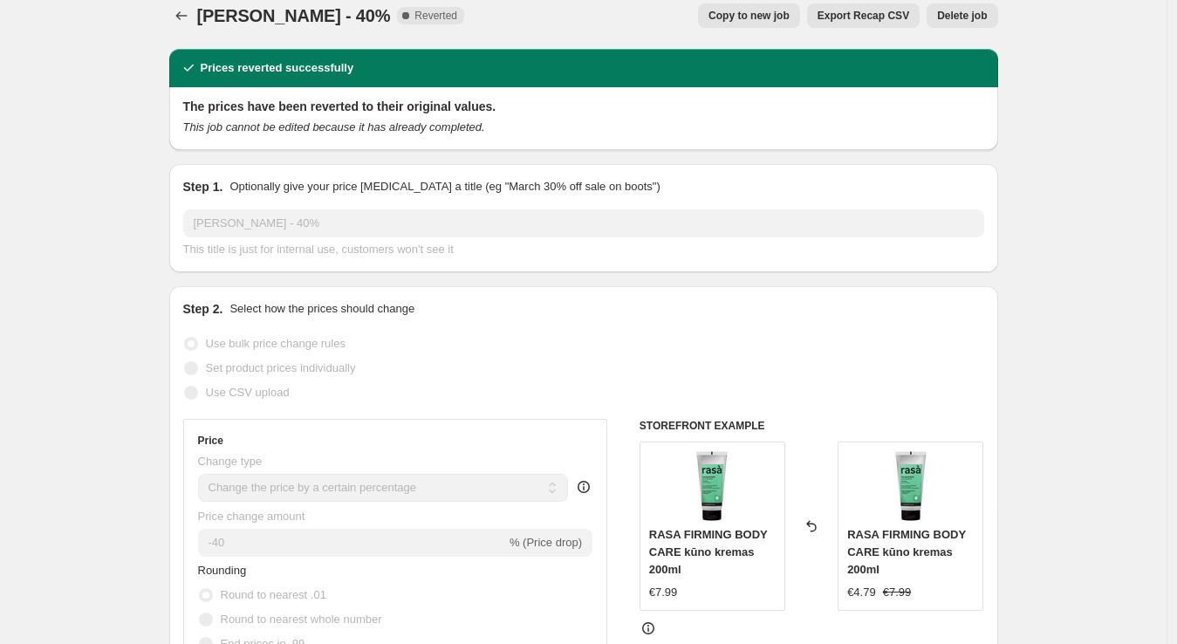
scroll to position [13, 0]
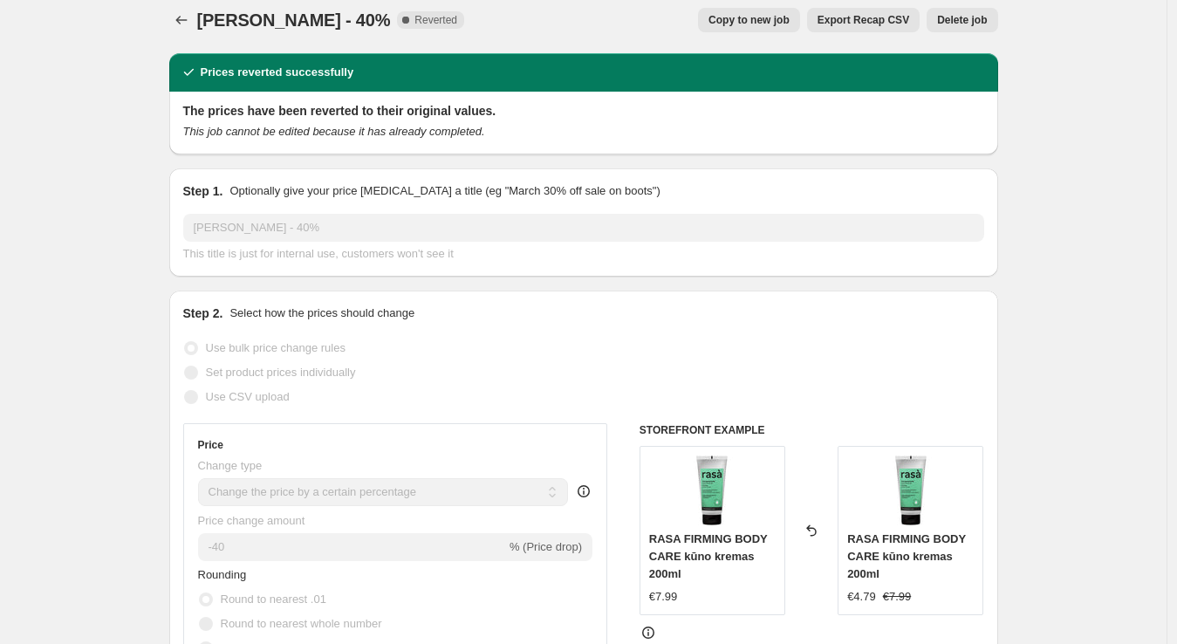
click at [739, 22] on span "Copy to new job" at bounding box center [748, 20] width 81 height 14
select select "percentage"
select select "no_change"
select select "vendor"
select select "collection"
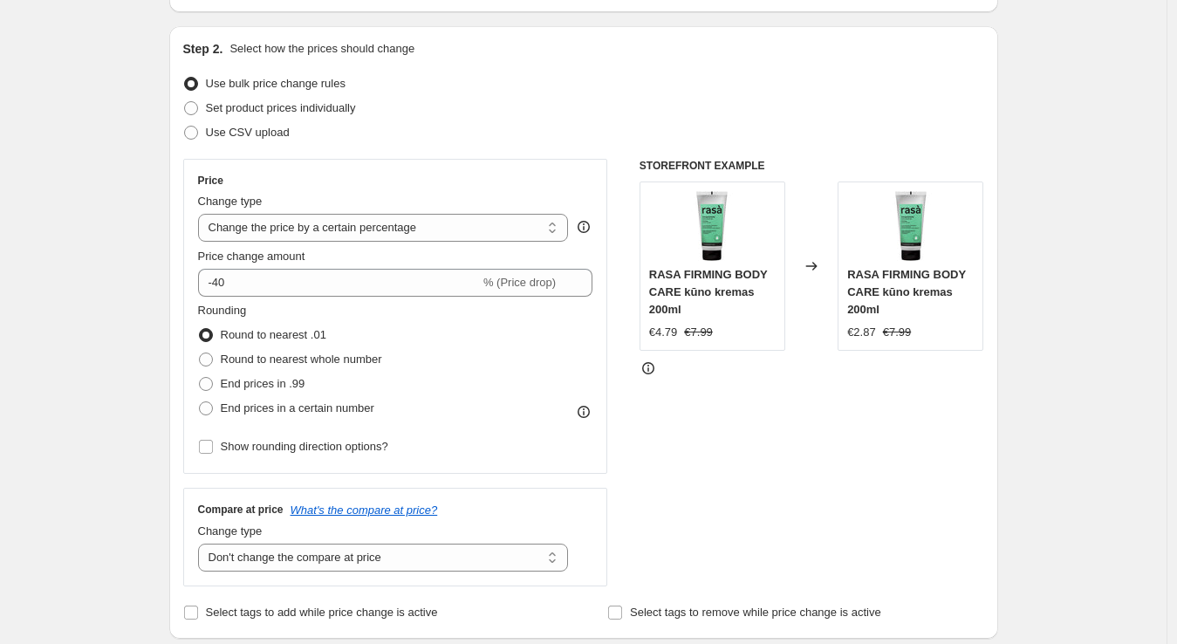
scroll to position [193, 0]
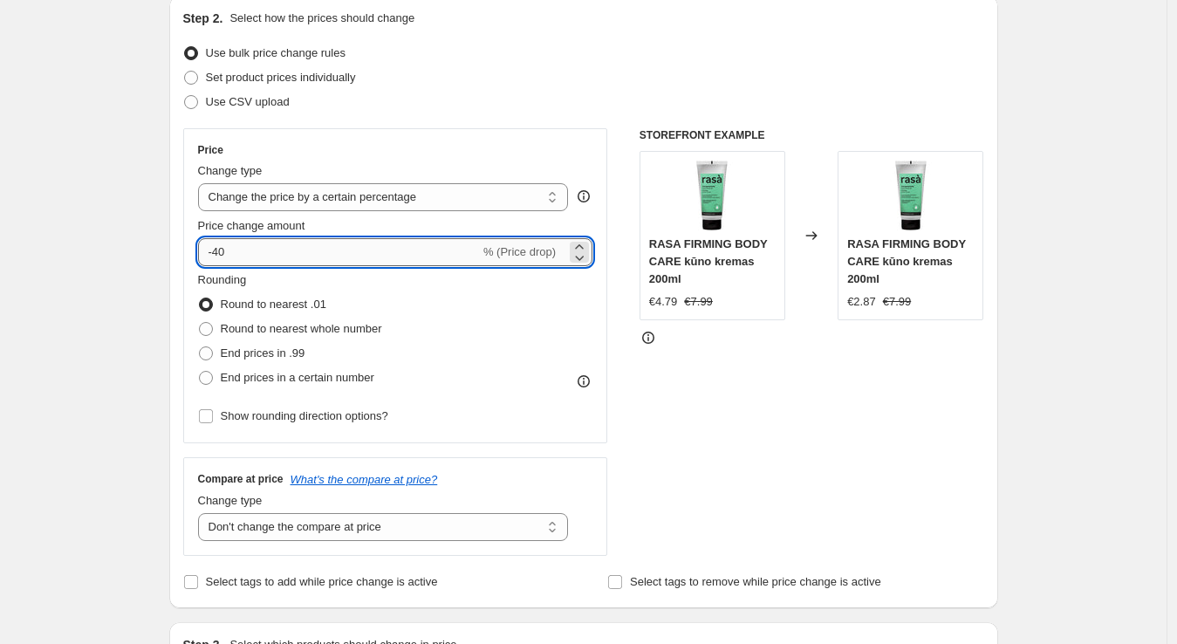
click at [219, 251] on input "-40" at bounding box center [339, 252] width 282 height 28
type input "40"
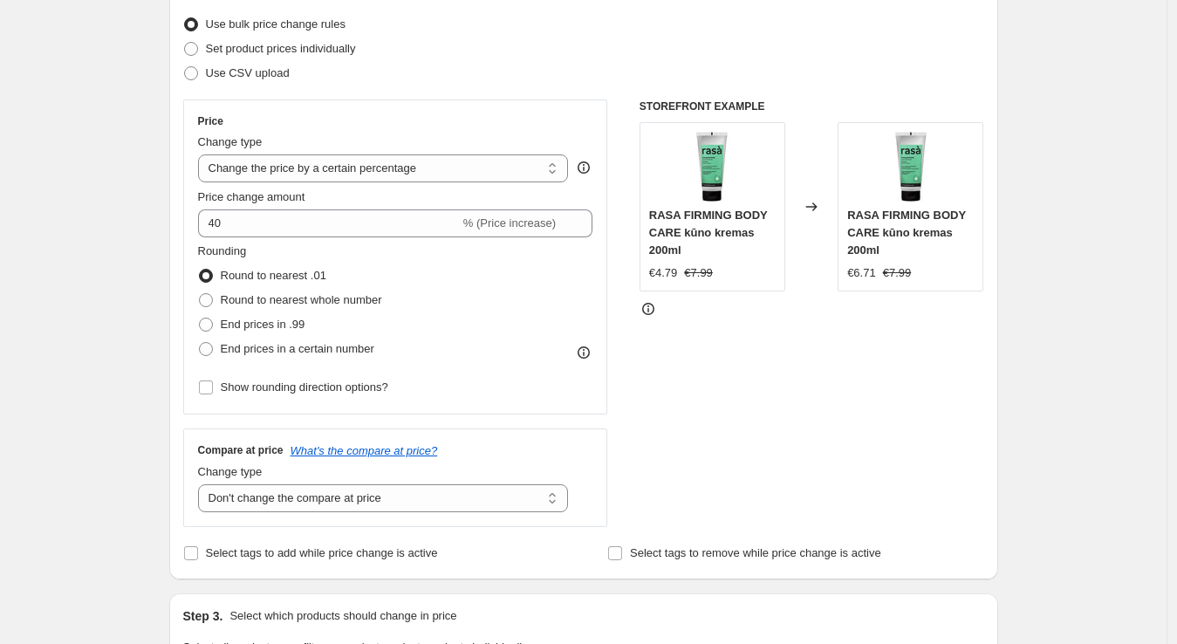
scroll to position [0, 0]
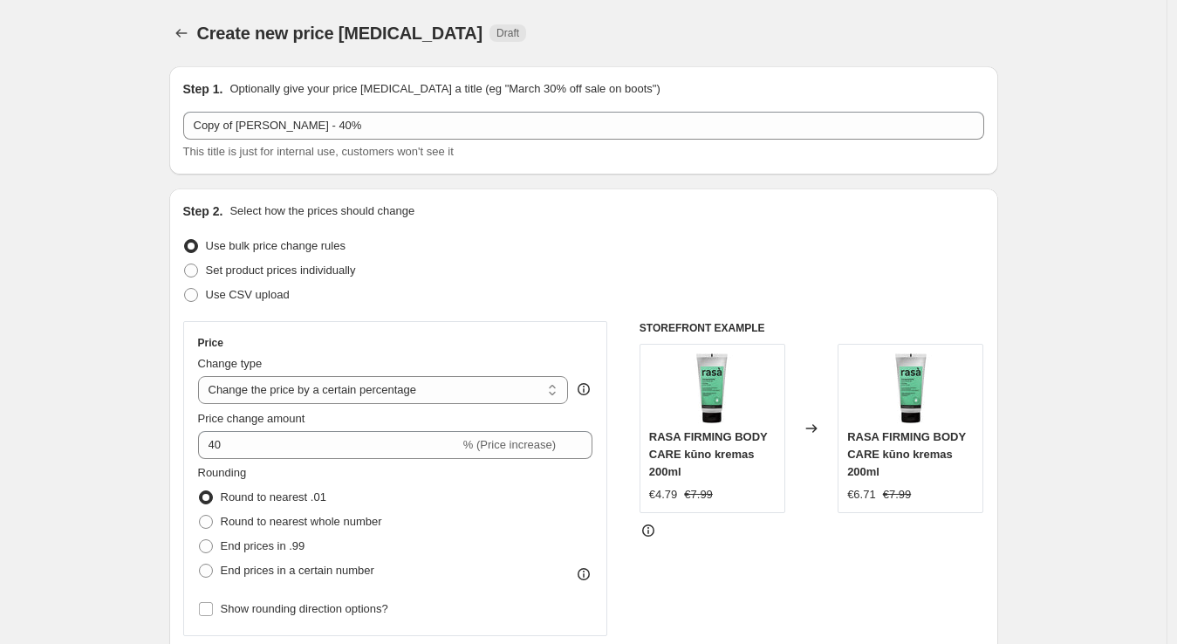
click at [196, 17] on div "Create new price [MEDICAL_DATA]. This page is ready Create new price [MEDICAL_D…" at bounding box center [583, 33] width 829 height 66
click at [181, 35] on icon "Price change jobs" at bounding box center [180, 33] width 11 height 9
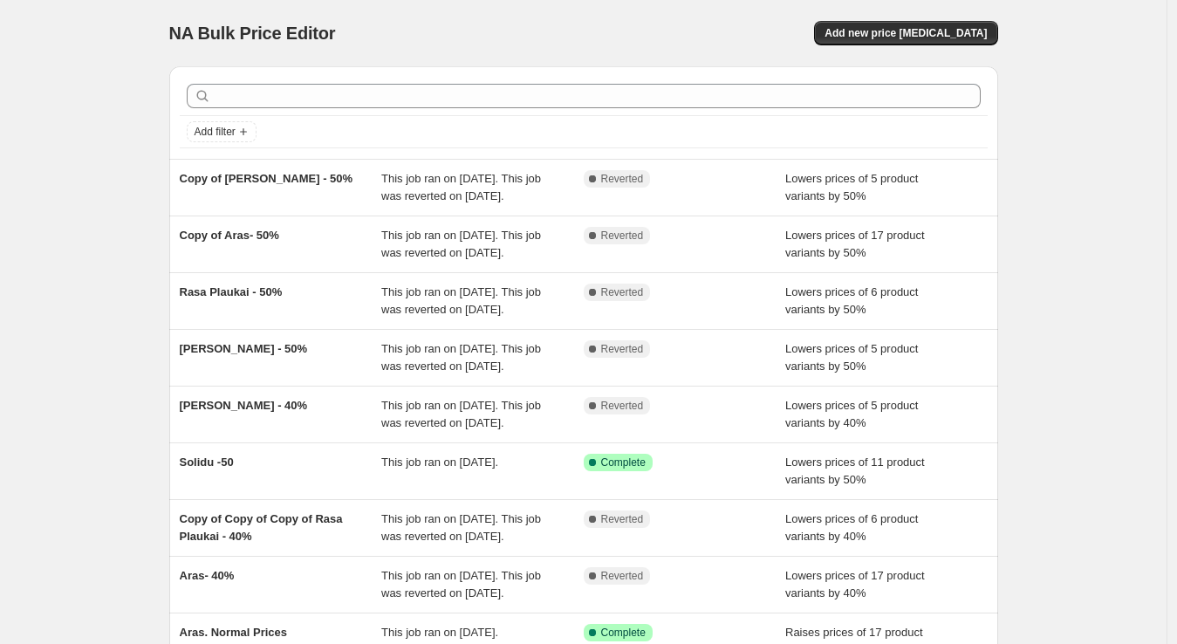
scroll to position [389, 0]
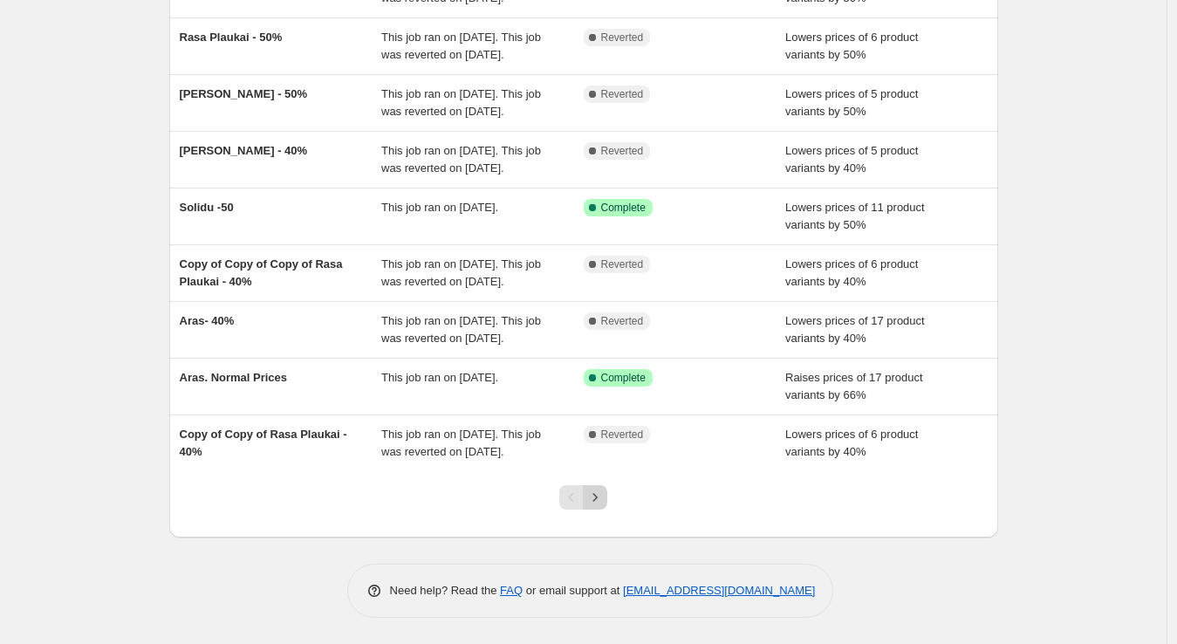
click at [598, 498] on icon "Next" at bounding box center [595, 497] width 4 height 8
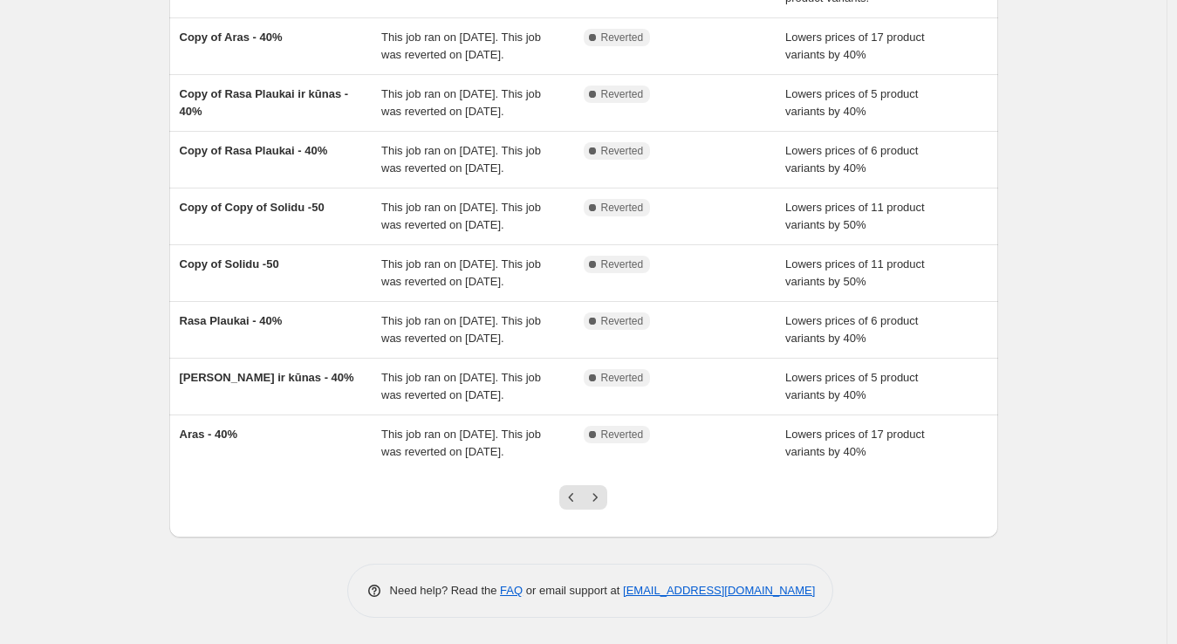
scroll to position [407, 0]
click at [607, 496] on button "Next" at bounding box center [595, 497] width 24 height 24
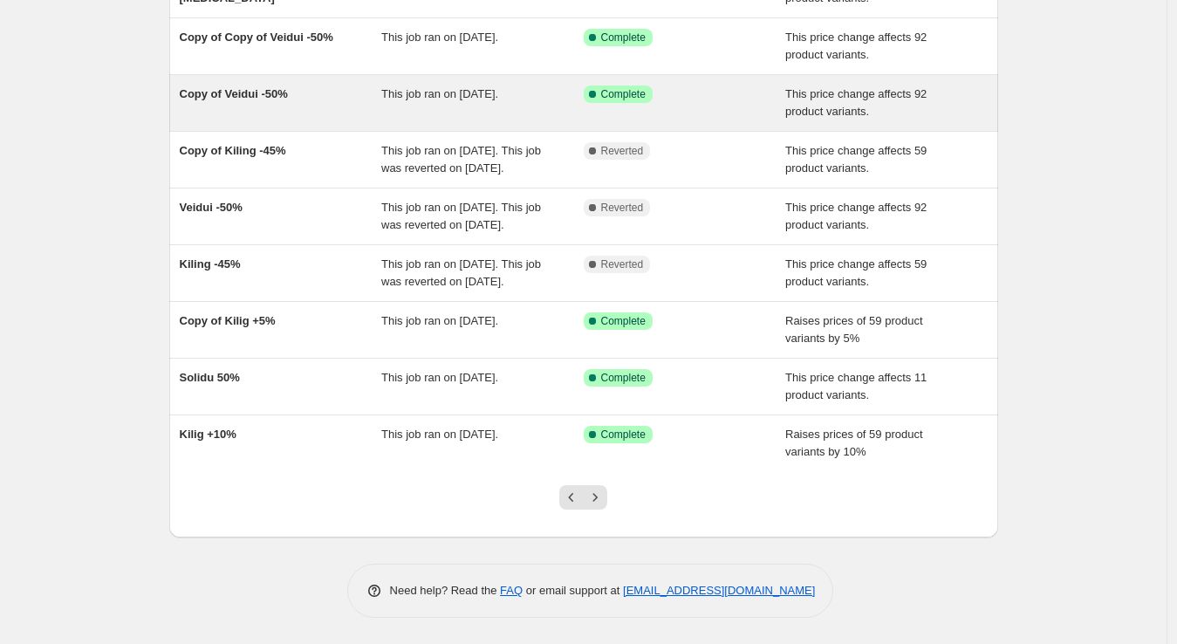
scroll to position [319, 0]
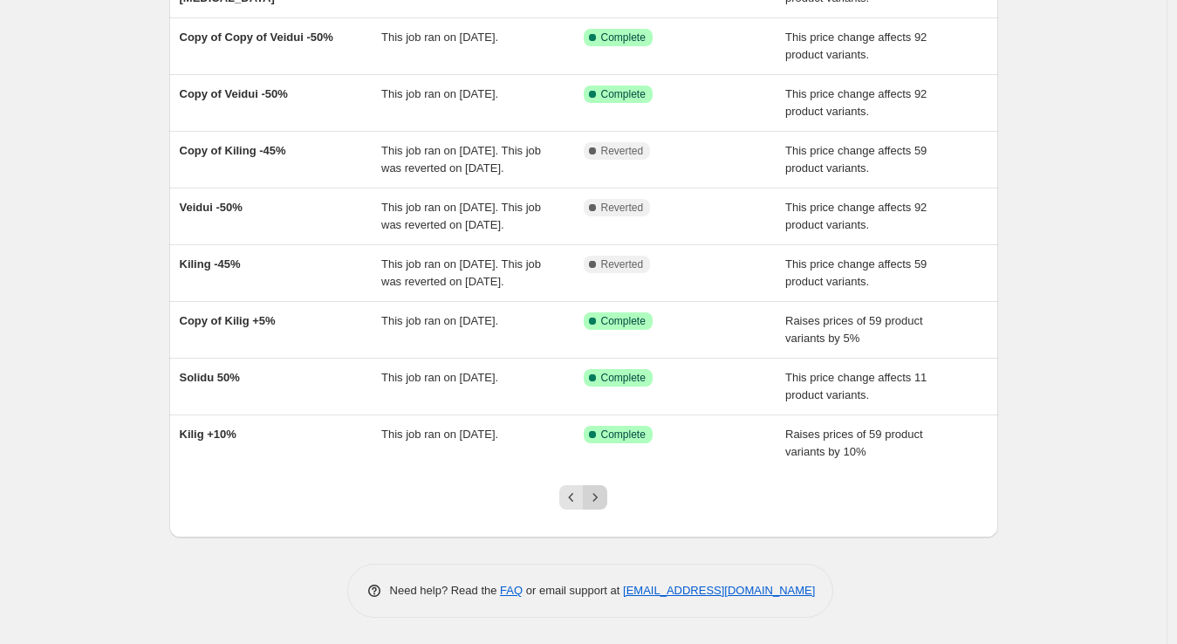
click at [600, 491] on icon "Next" at bounding box center [594, 497] width 17 height 17
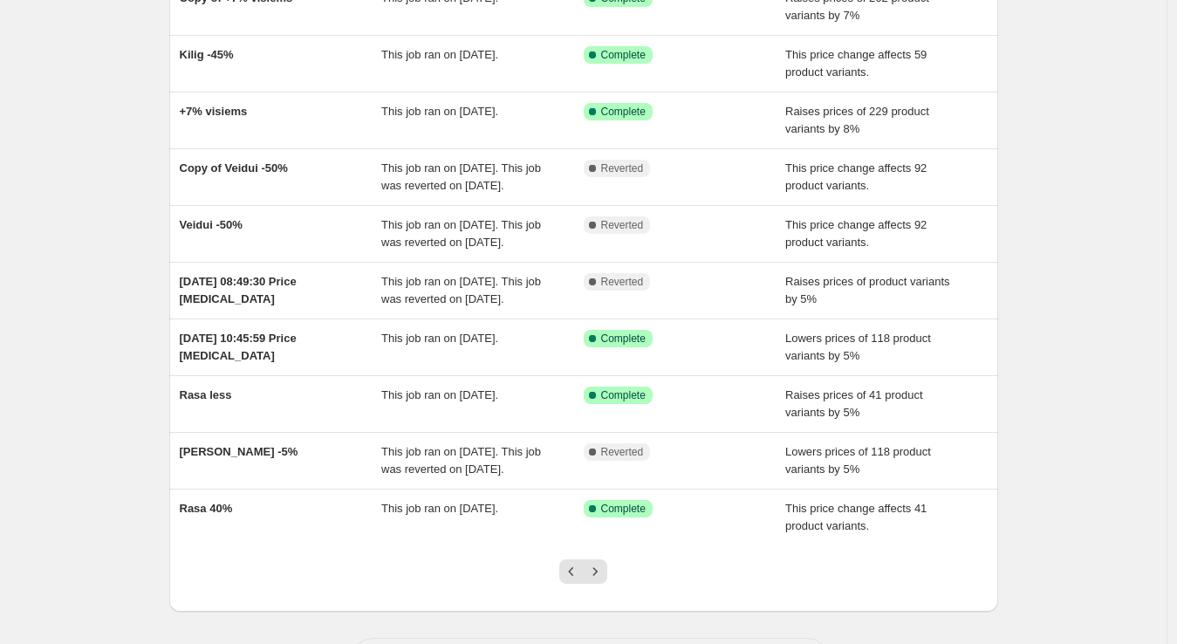
scroll to position [250, 0]
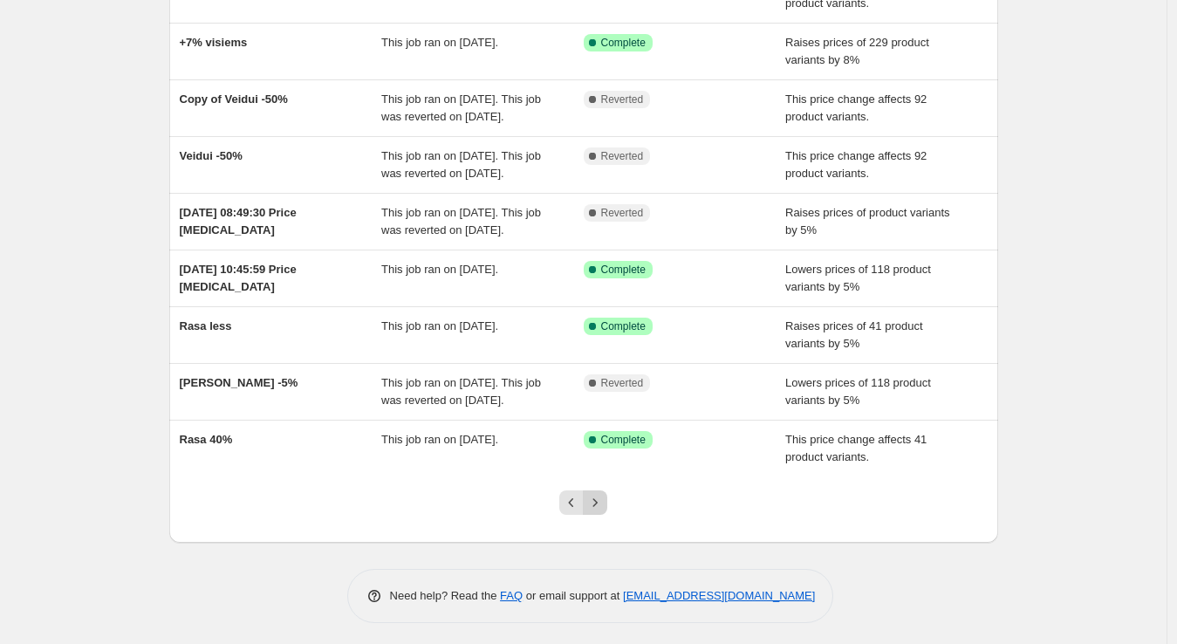
click at [595, 497] on icon "Next" at bounding box center [594, 502] width 17 height 17
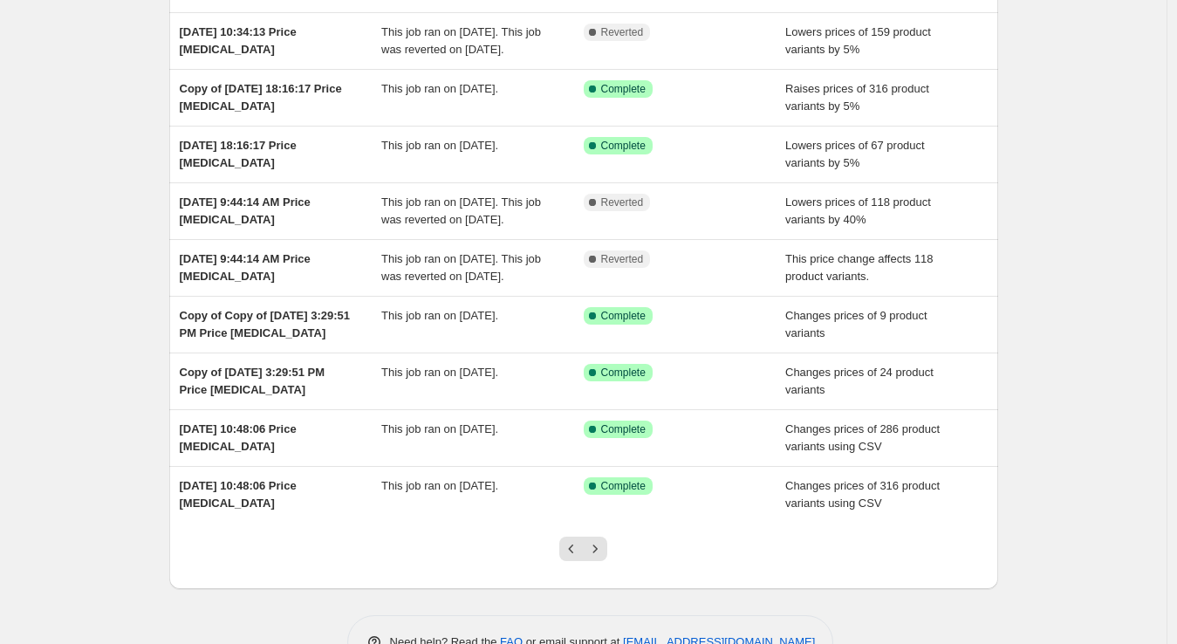
scroll to position [219, 0]
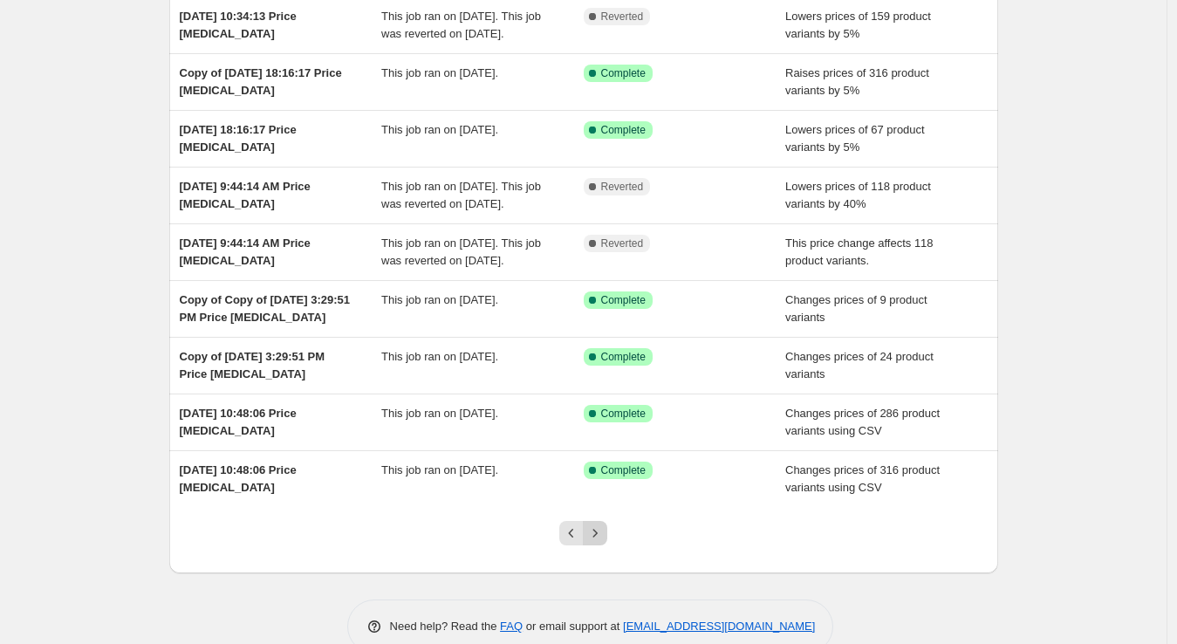
click at [606, 537] on button "Next" at bounding box center [595, 533] width 24 height 24
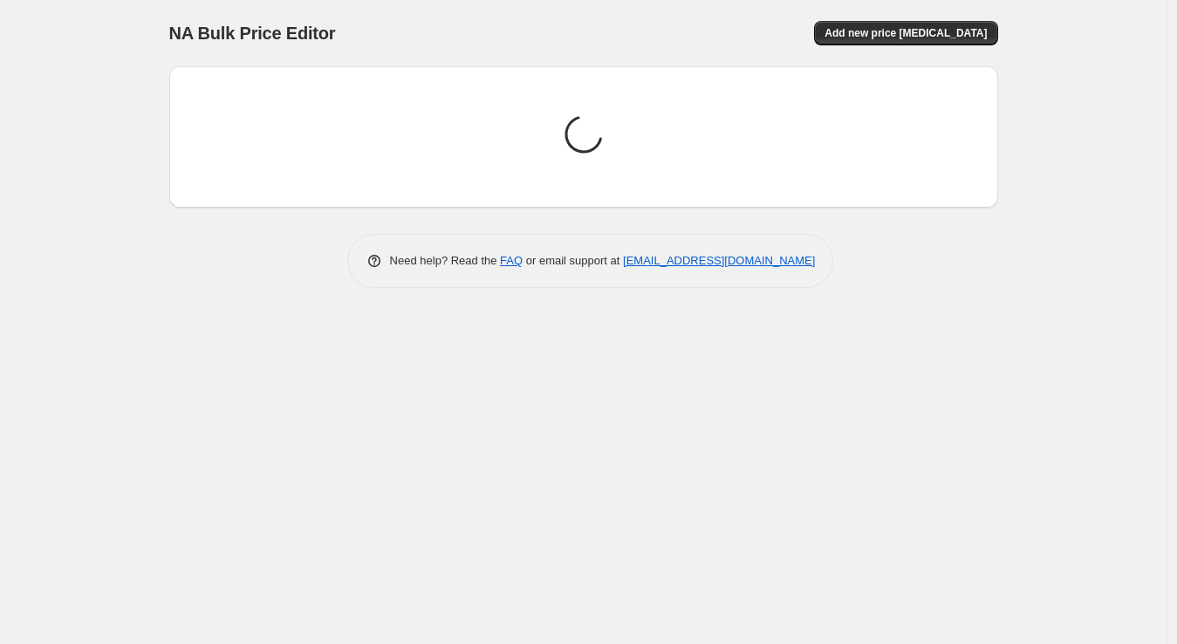
scroll to position [0, 0]
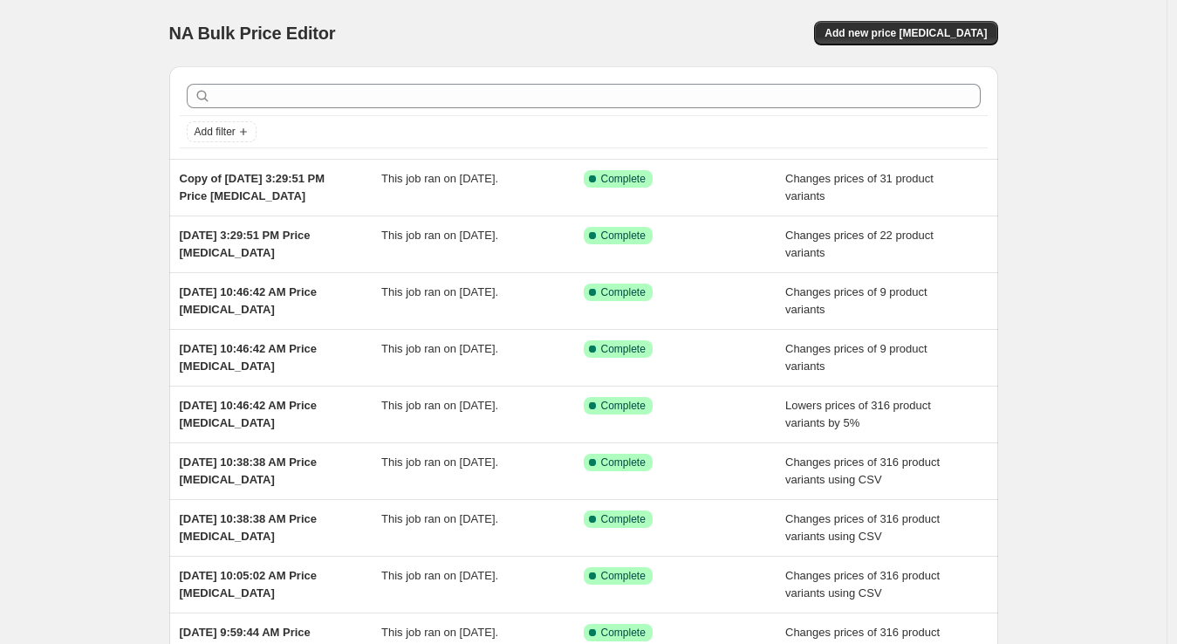
select select "percentage"
select select "no_change"
select select "vendor"
select select "collection"
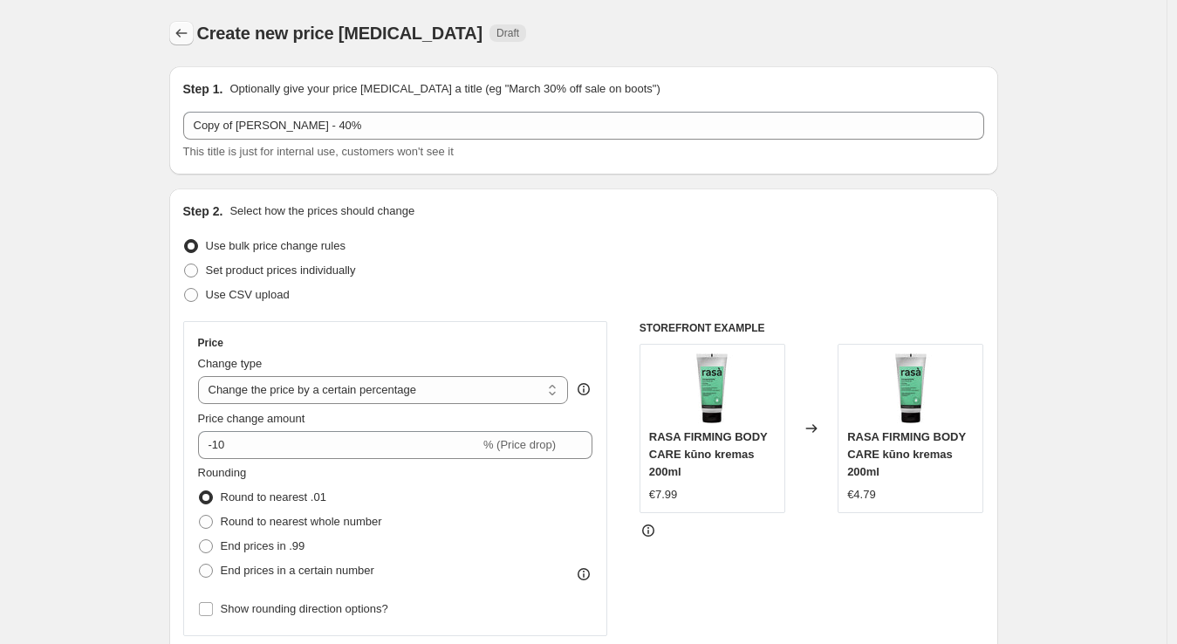
click at [174, 31] on button "Price change jobs" at bounding box center [181, 33] width 24 height 24
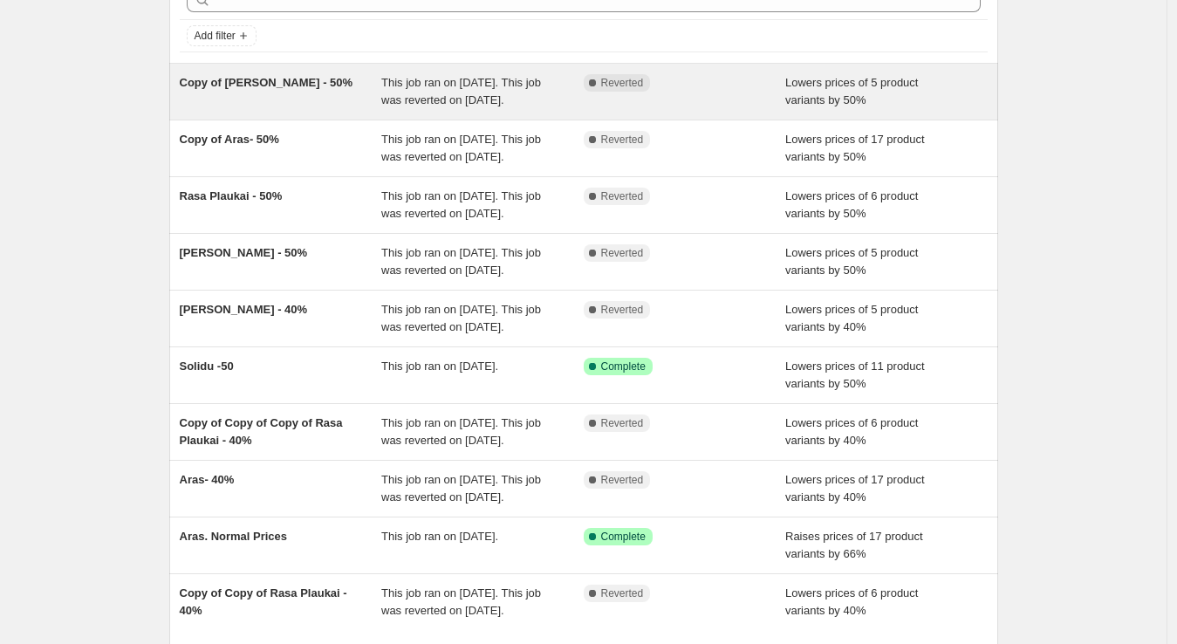
scroll to position [97, 0]
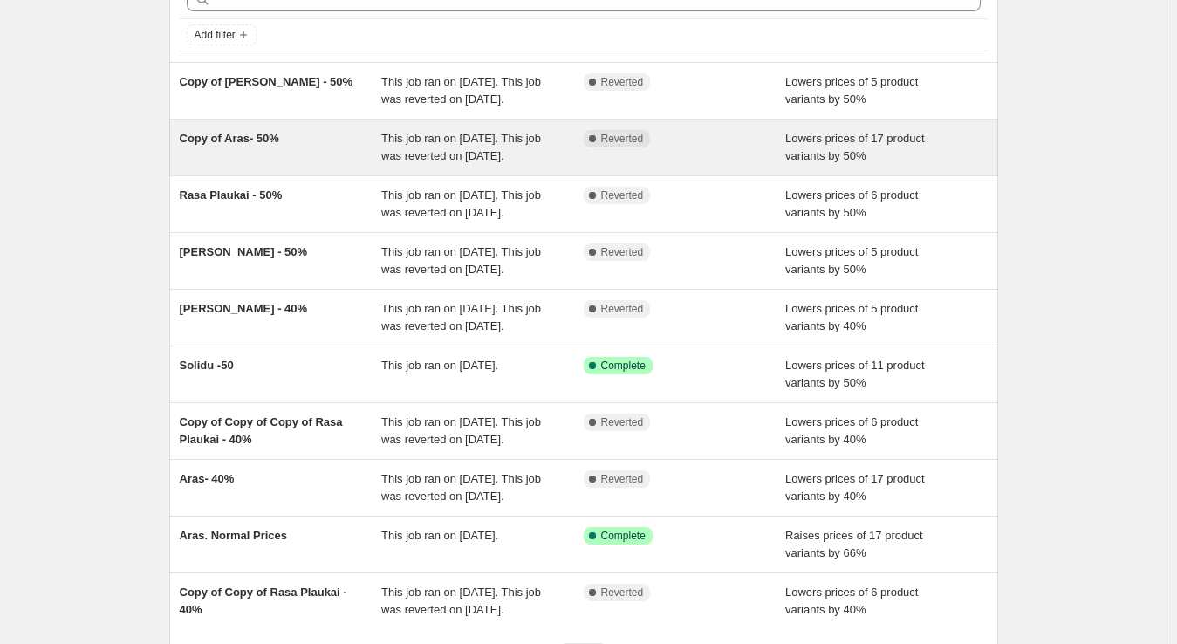
click at [304, 153] on div "Copy of Aras- 50%" at bounding box center [281, 147] width 202 height 35
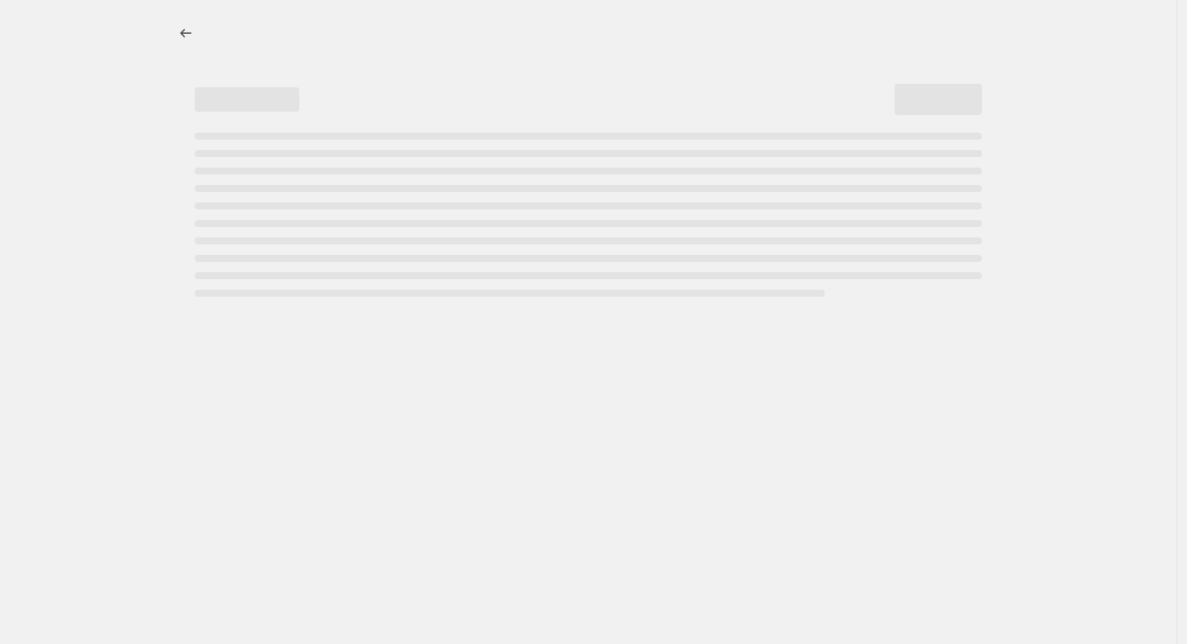
select select "percentage"
select select "vendor"
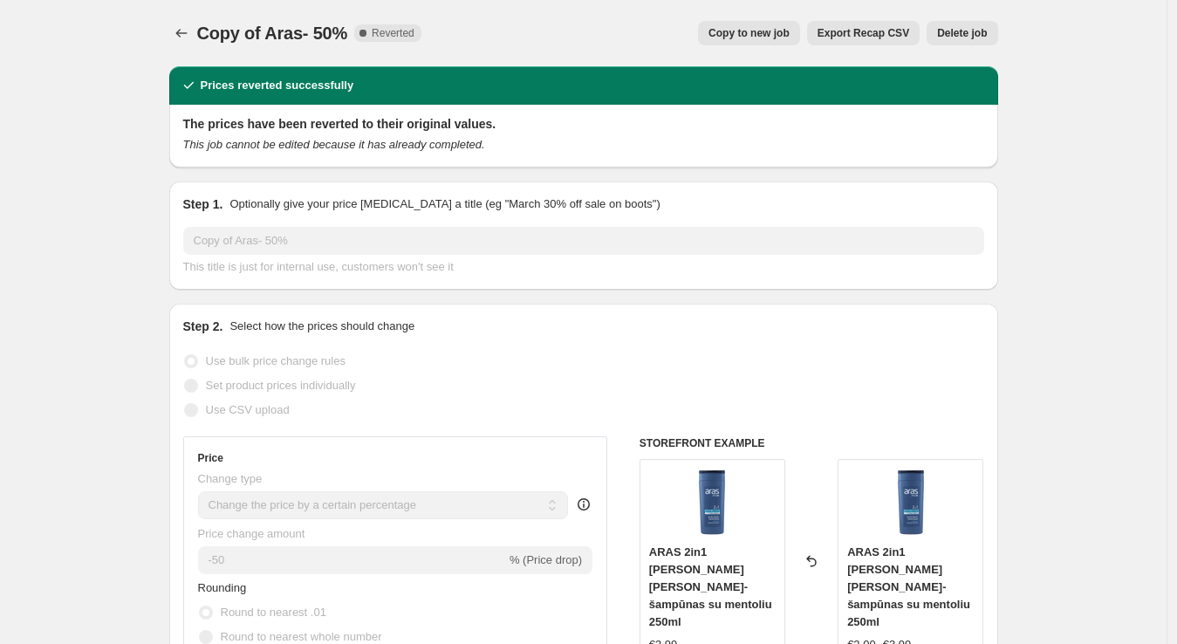
click at [771, 34] on span "Copy to new job" at bounding box center [748, 33] width 81 height 14
select select "percentage"
select select "vendor"
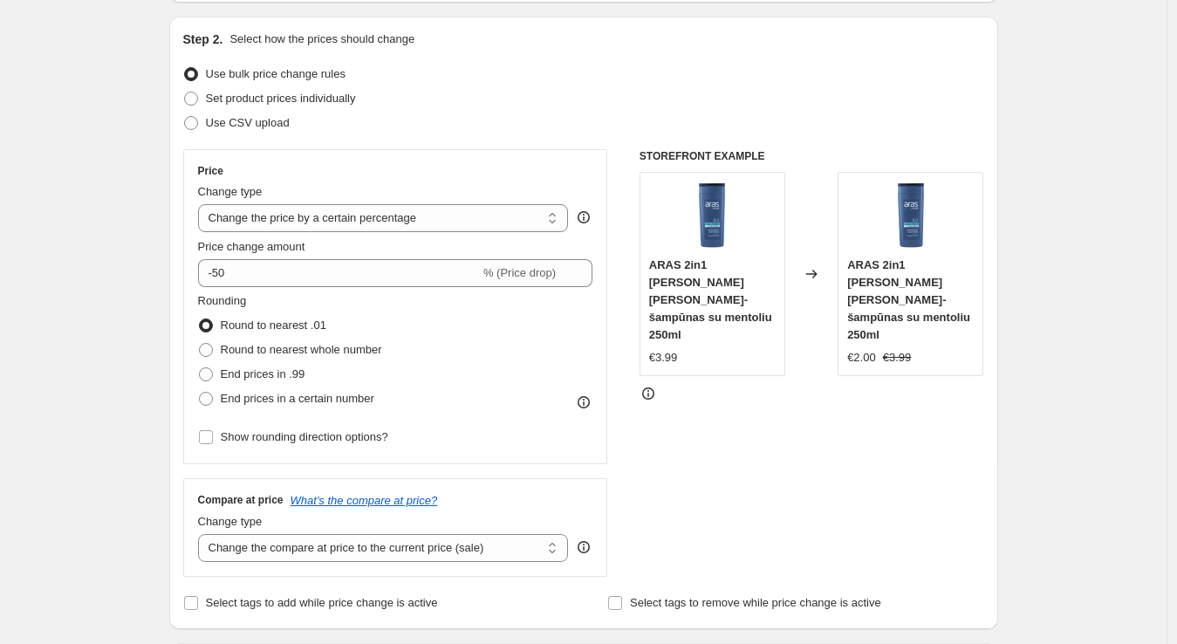
scroll to position [173, 0]
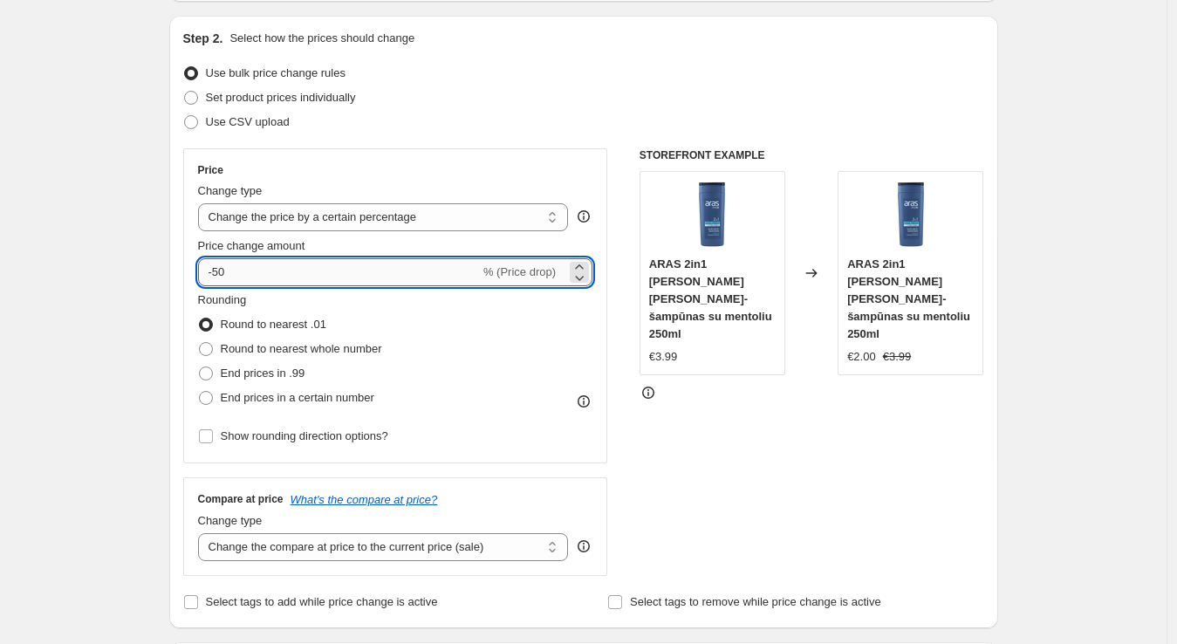
click at [289, 279] on input "-50" at bounding box center [339, 272] width 282 height 28
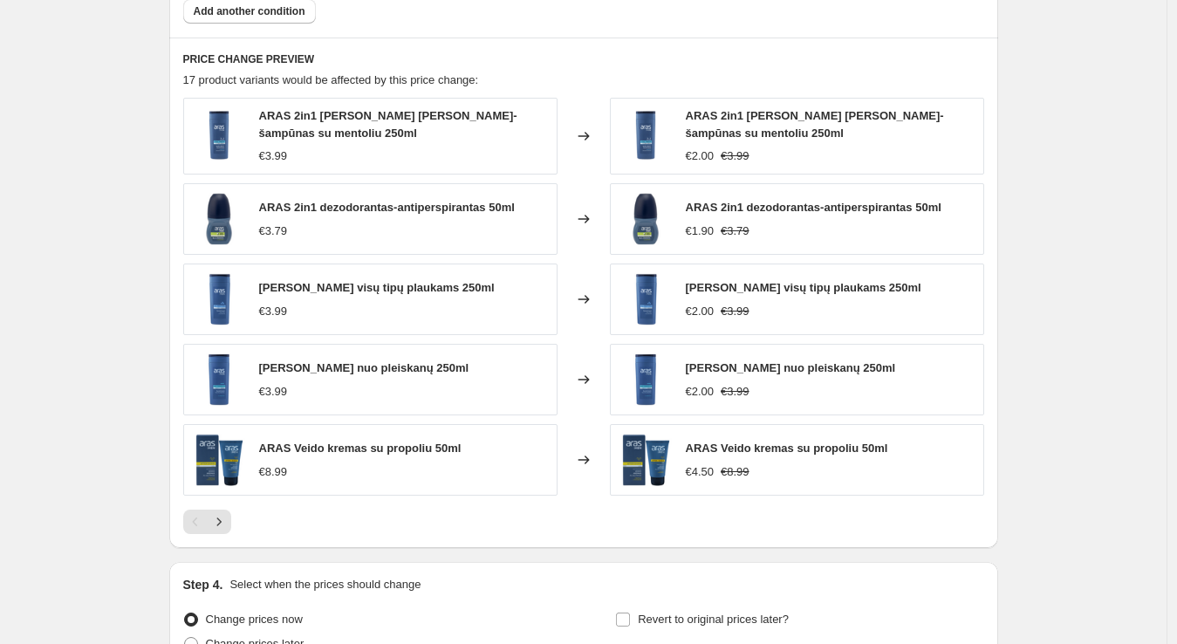
scroll to position [1290, 0]
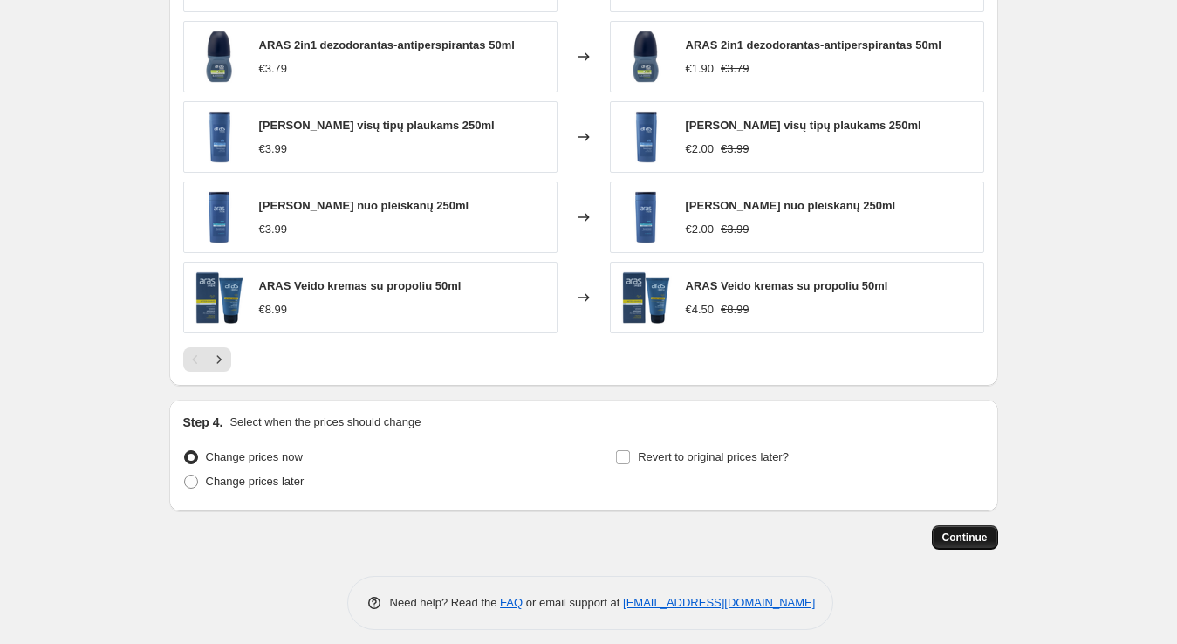
click at [979, 530] on span "Continue" at bounding box center [964, 537] width 45 height 14
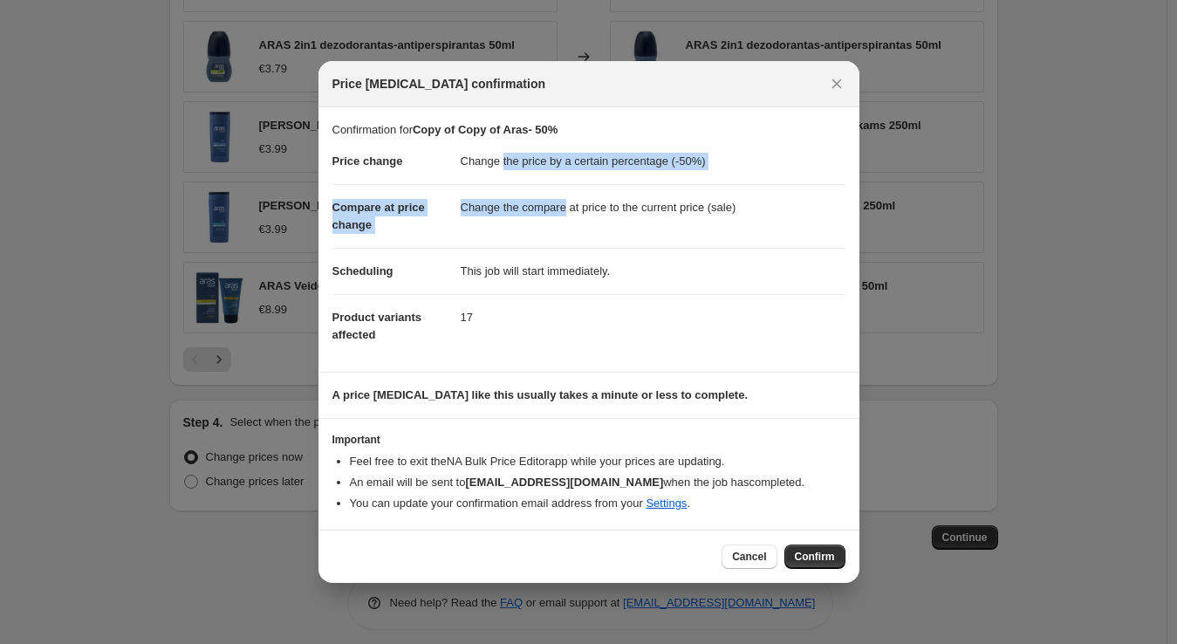
drag, startPoint x: 503, startPoint y: 171, endPoint x: 564, endPoint y: 230, distance: 85.1
click at [564, 230] on dl "Price change Change the price by a certain percentage (-50%) Compare at price c…" at bounding box center [588, 248] width 513 height 219
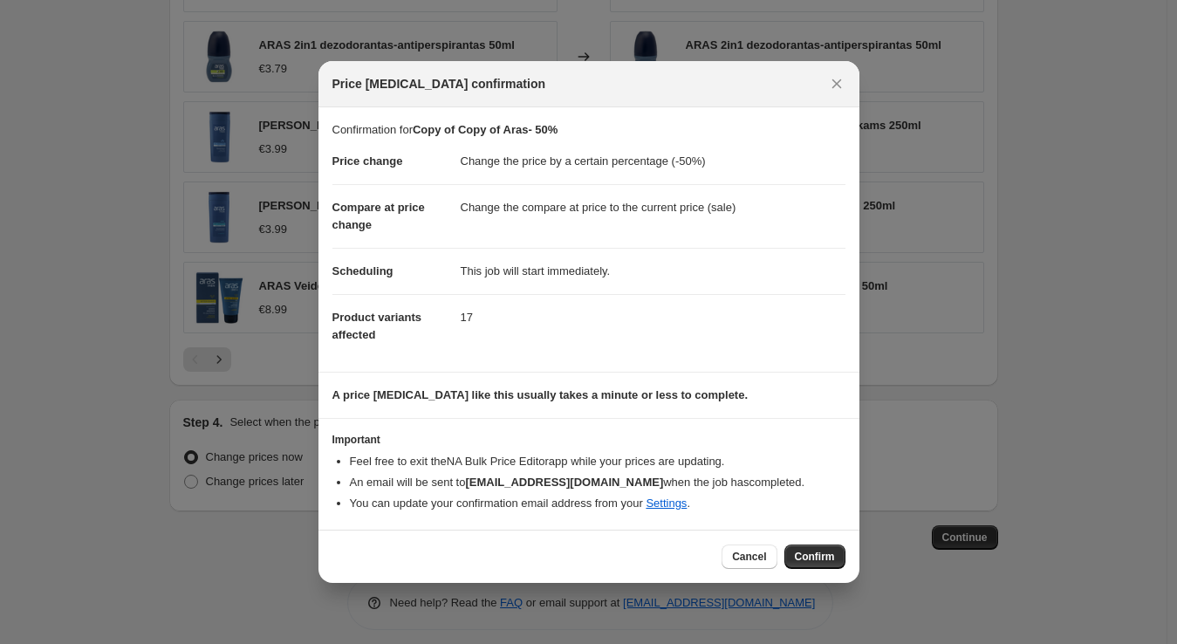
click at [598, 298] on dd "17" at bounding box center [653, 317] width 385 height 46
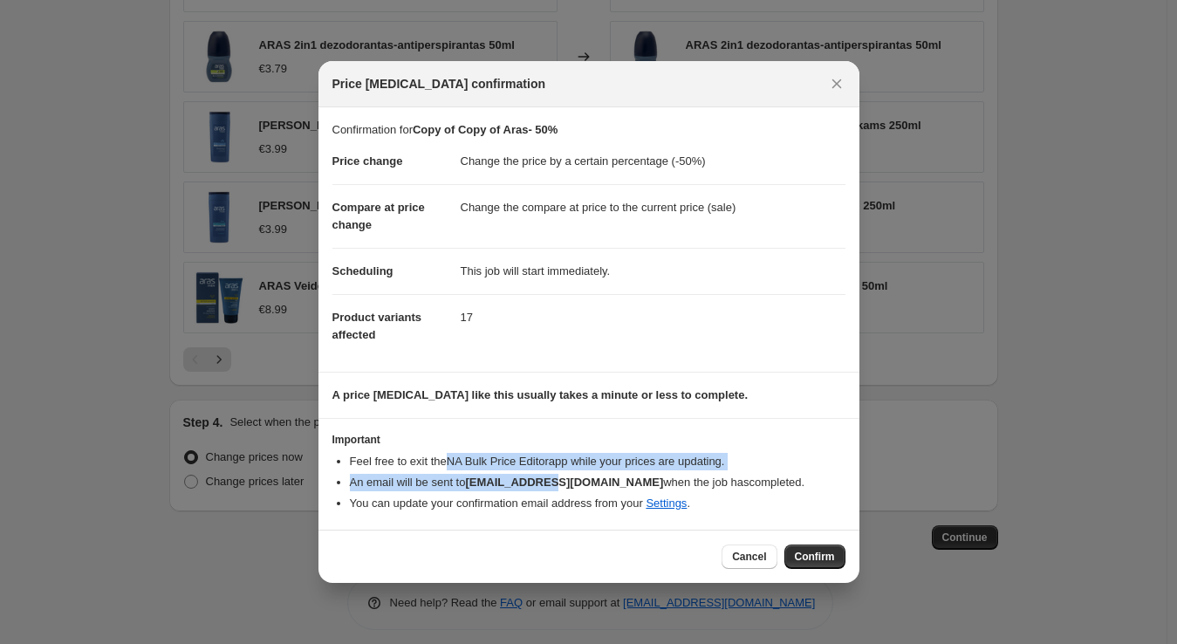
drag, startPoint x: 444, startPoint y: 457, endPoint x: 549, endPoint y: 486, distance: 108.6
click at [549, 486] on ul "Feel free to exit the NA Bulk Price Editor app while your prices are updating. …" at bounding box center [588, 482] width 513 height 59
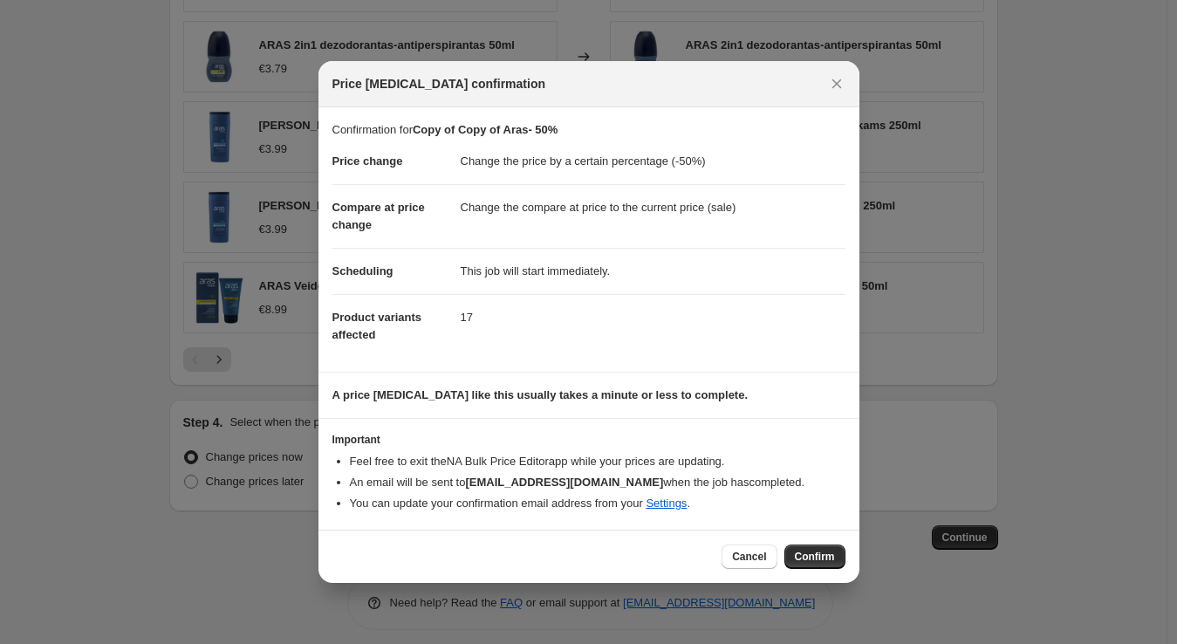
click at [688, 500] on li "You can update your confirmation email address from your Settings ." at bounding box center [598, 503] width 496 height 17
click at [815, 566] on button "Confirm" at bounding box center [814, 556] width 61 height 24
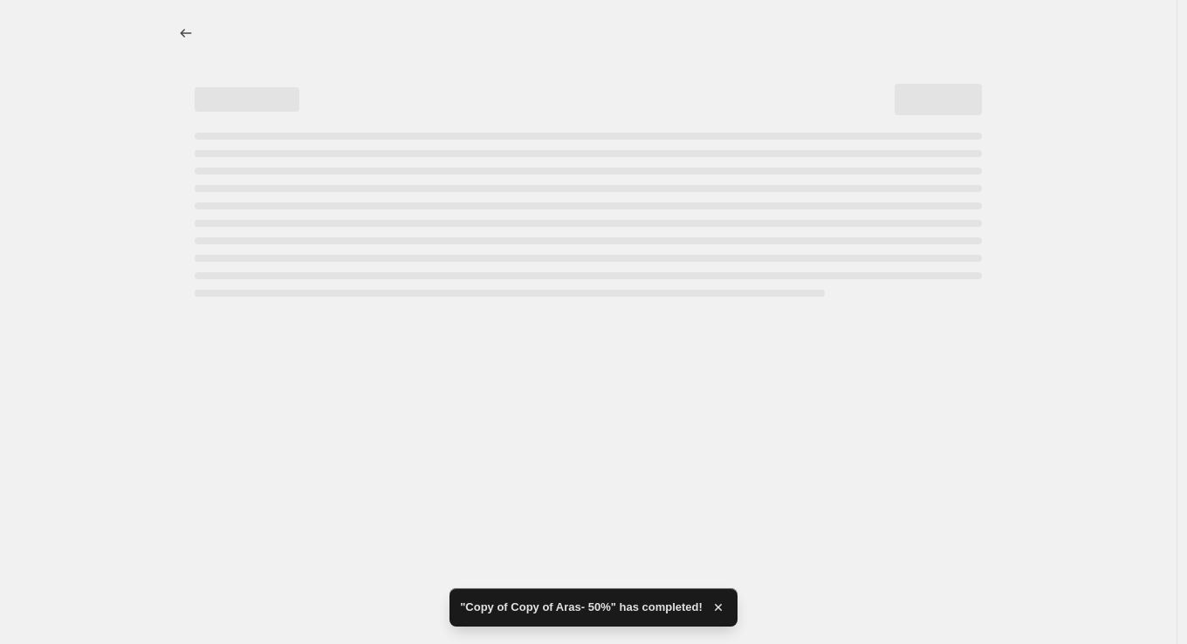
select select "percentage"
select select "vendor"
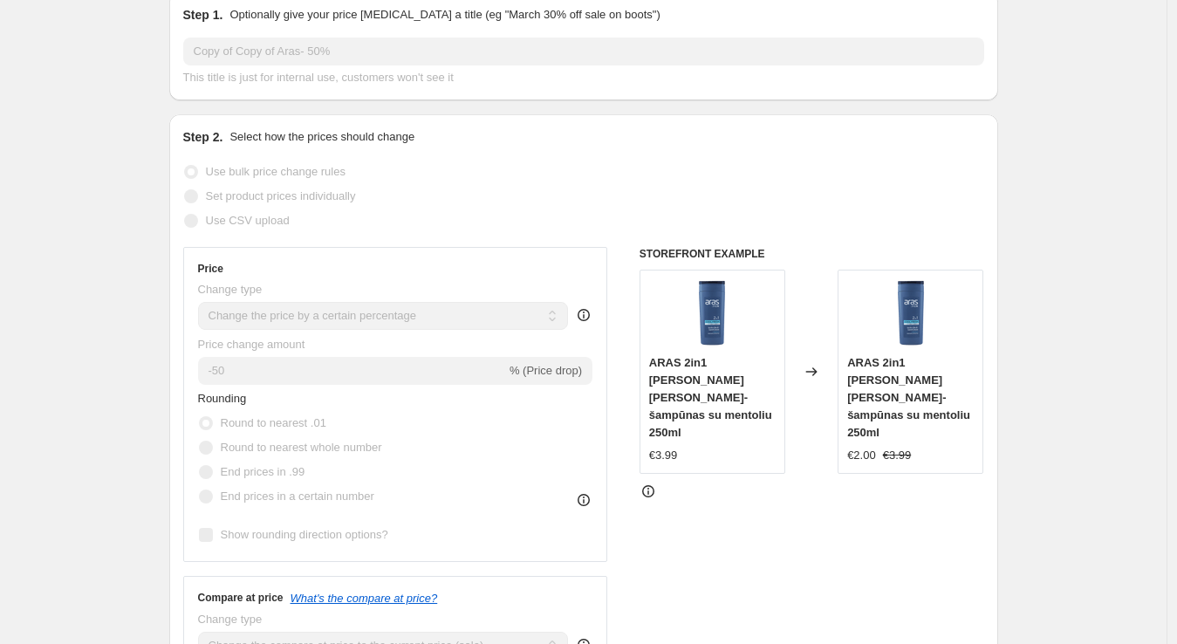
scroll to position [31, 0]
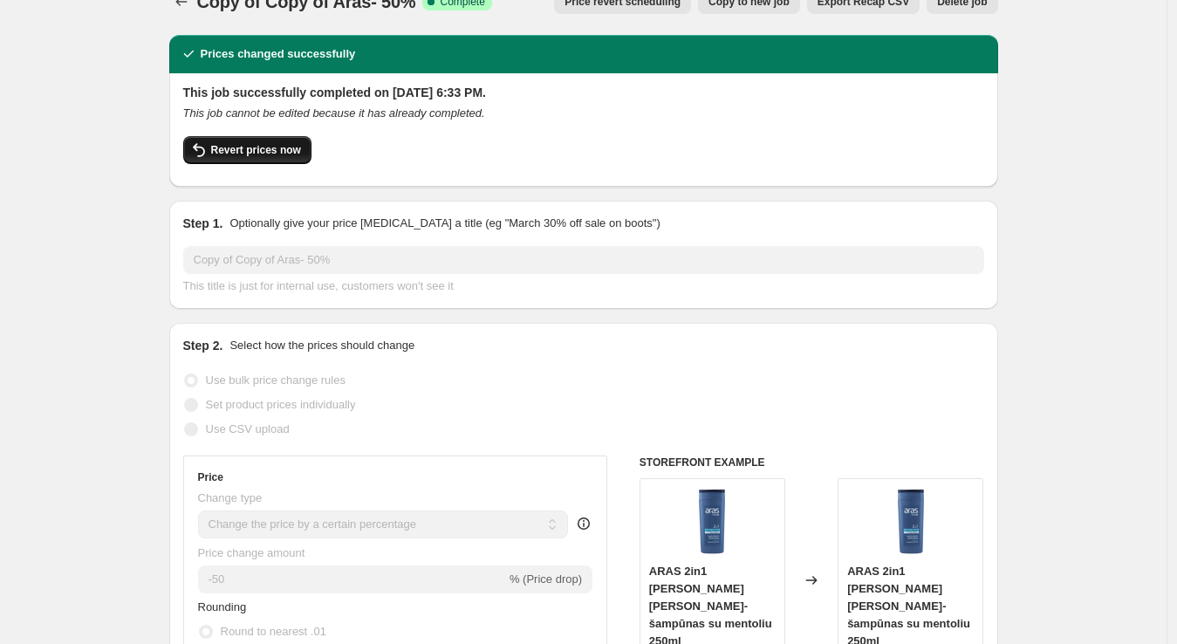
click at [270, 136] on button "Revert prices now" at bounding box center [247, 150] width 128 height 28
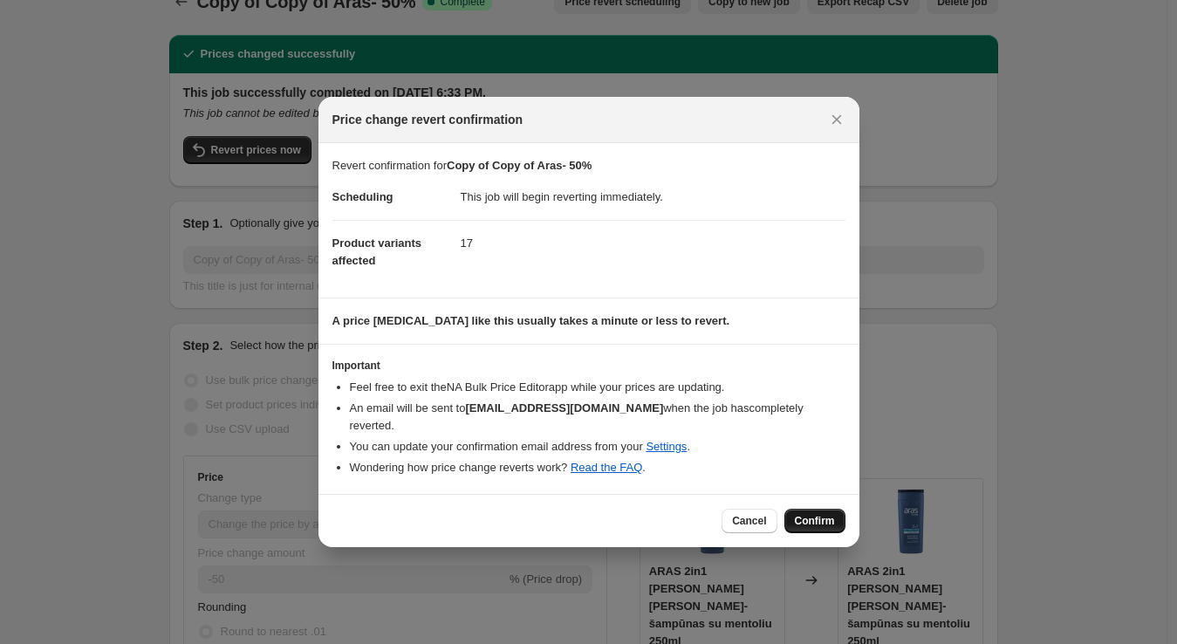
click at [825, 509] on button "Confirm" at bounding box center [814, 521] width 61 height 24
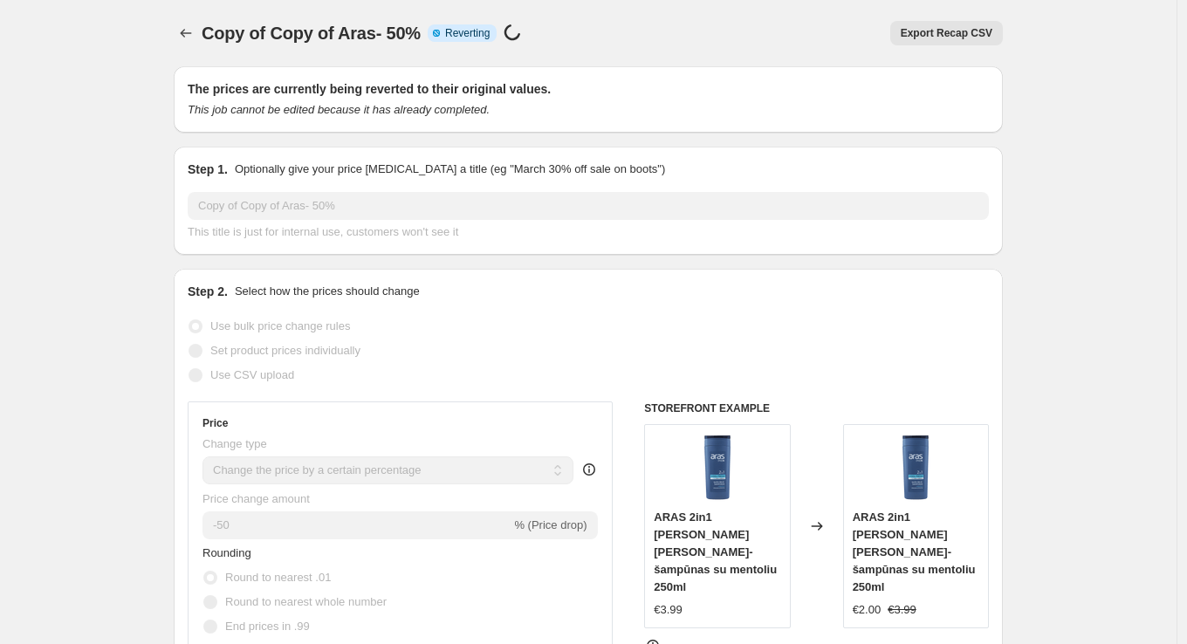
select select "percentage"
select select "vendor"
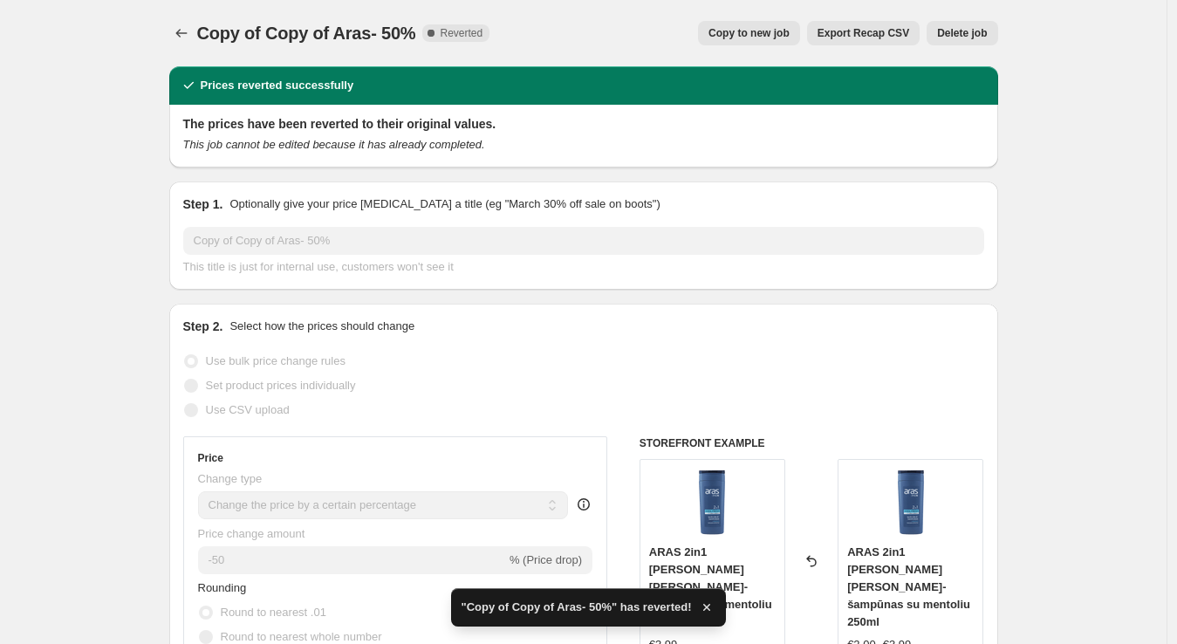
click at [770, 42] on button "Copy to new job" at bounding box center [749, 33] width 102 height 24
select select "percentage"
select select "vendor"
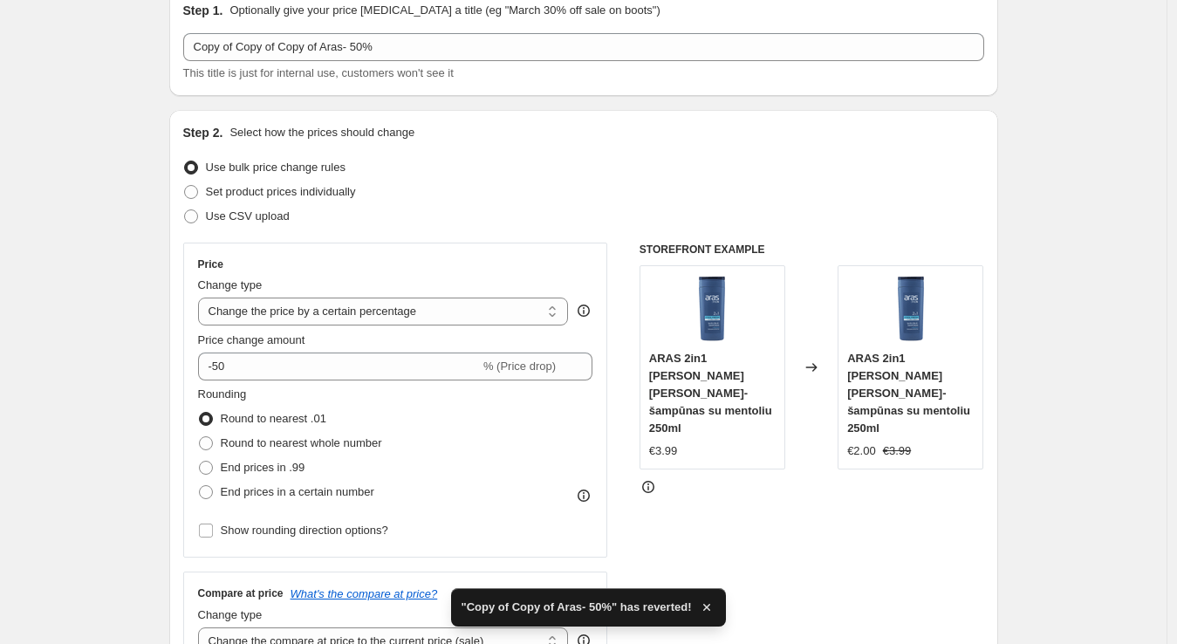
scroll to position [79, 0]
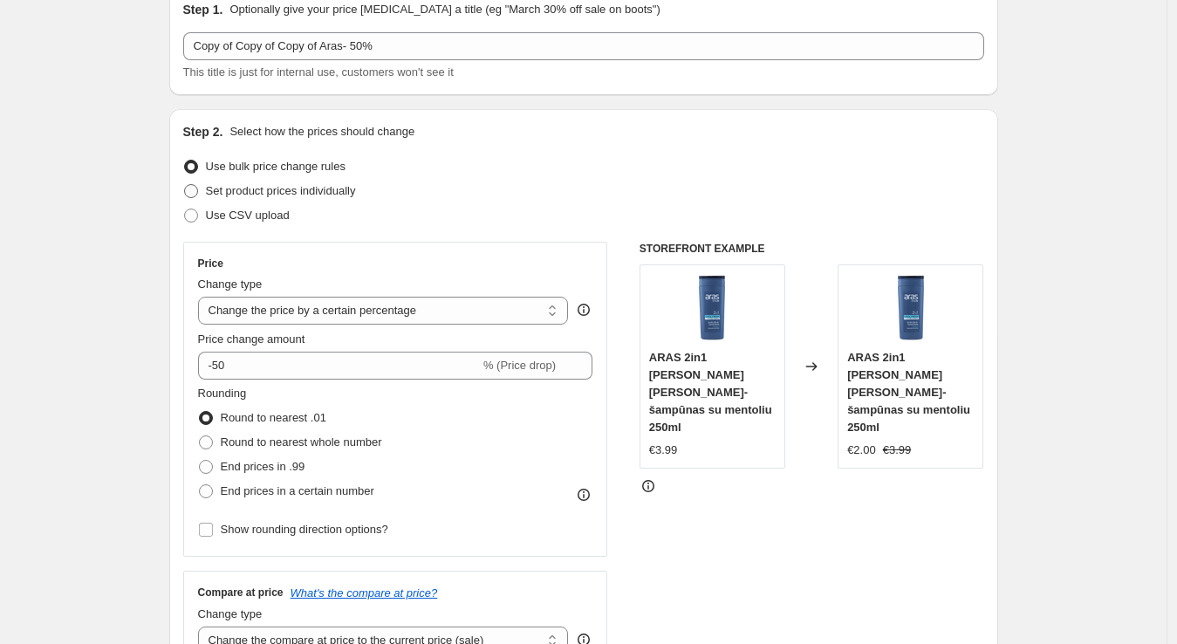
click at [332, 192] on span "Set product prices individually" at bounding box center [281, 190] width 150 height 13
click at [185, 185] on input "Set product prices individually" at bounding box center [184, 184] width 1 height 1
radio input "true"
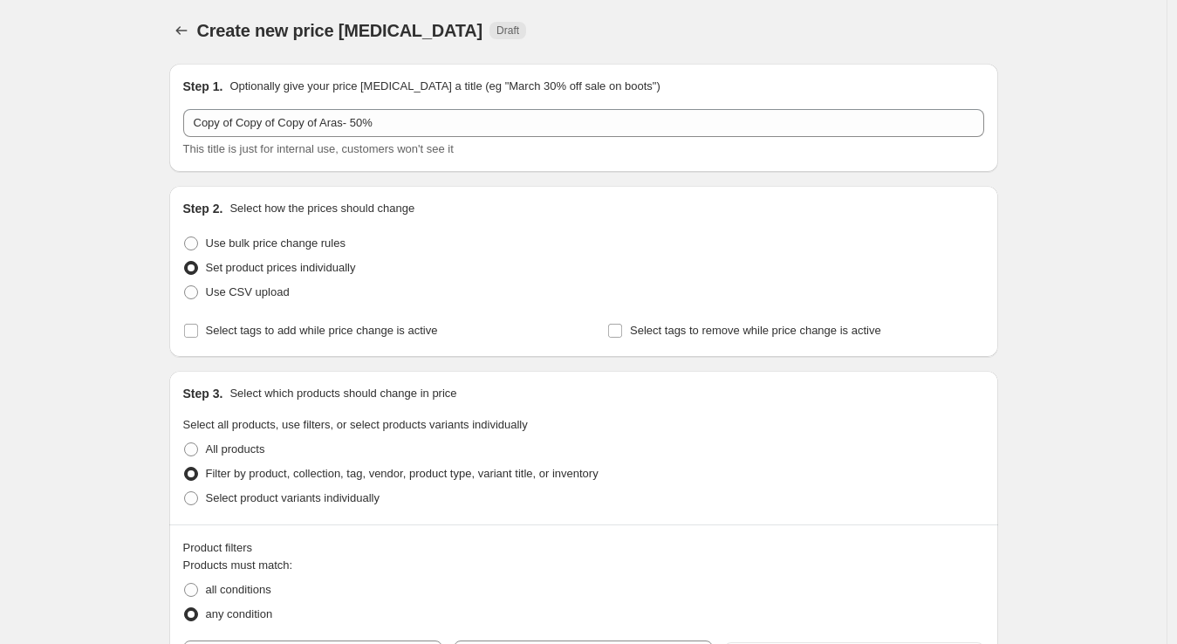
scroll to position [0, 0]
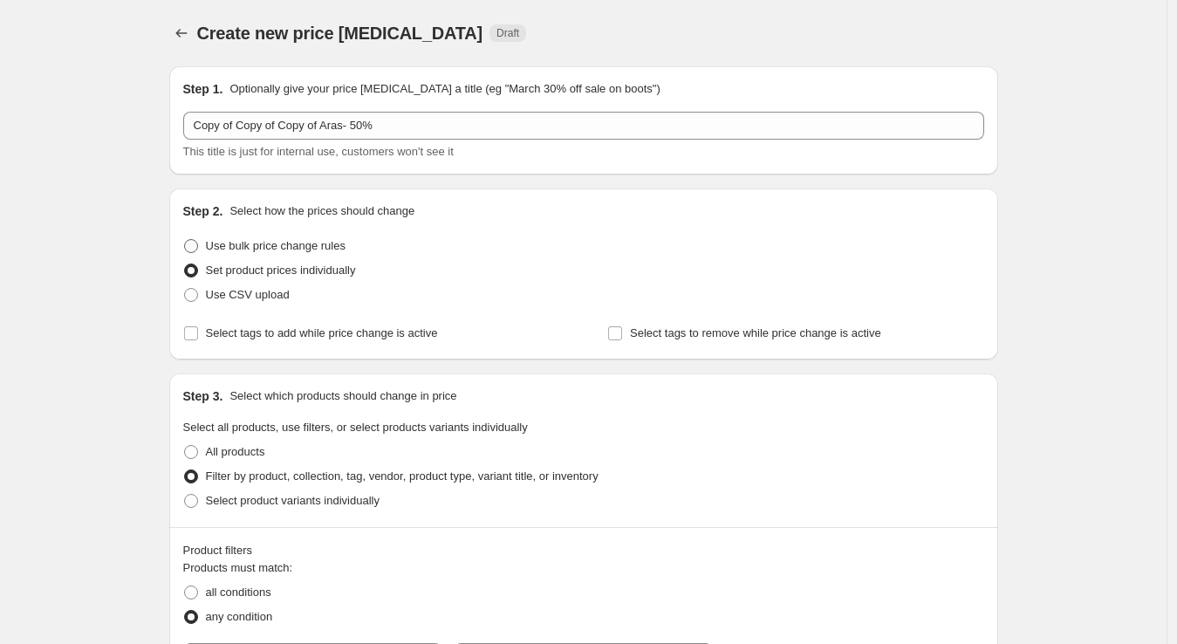
click at [259, 257] on label "Use bulk price change rules" at bounding box center [264, 246] width 162 height 24
click at [185, 240] on input "Use bulk price change rules" at bounding box center [184, 239] width 1 height 1
radio input "true"
select select "percentage"
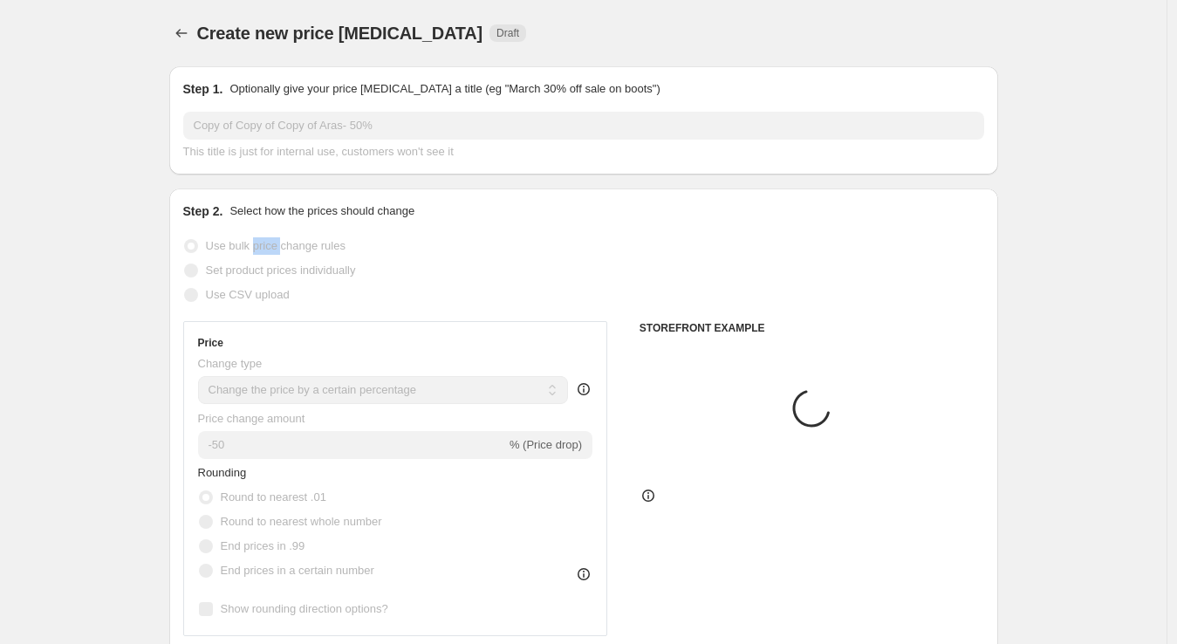
click at [259, 257] on label "Use bulk price change rules" at bounding box center [264, 246] width 162 height 24
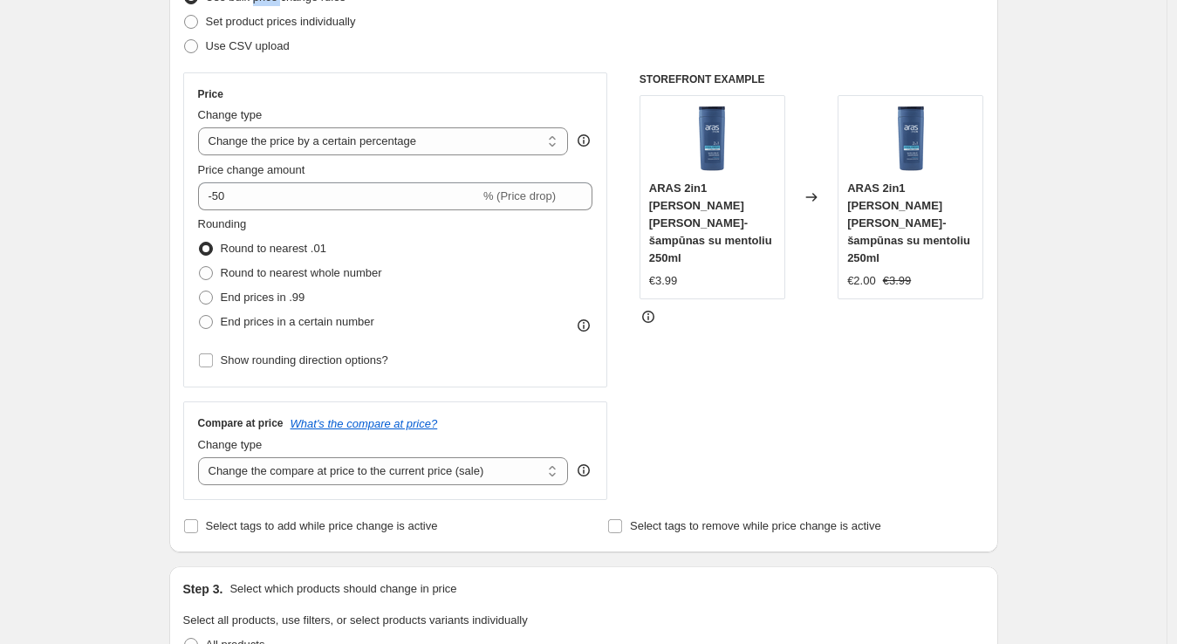
scroll to position [251, 0]
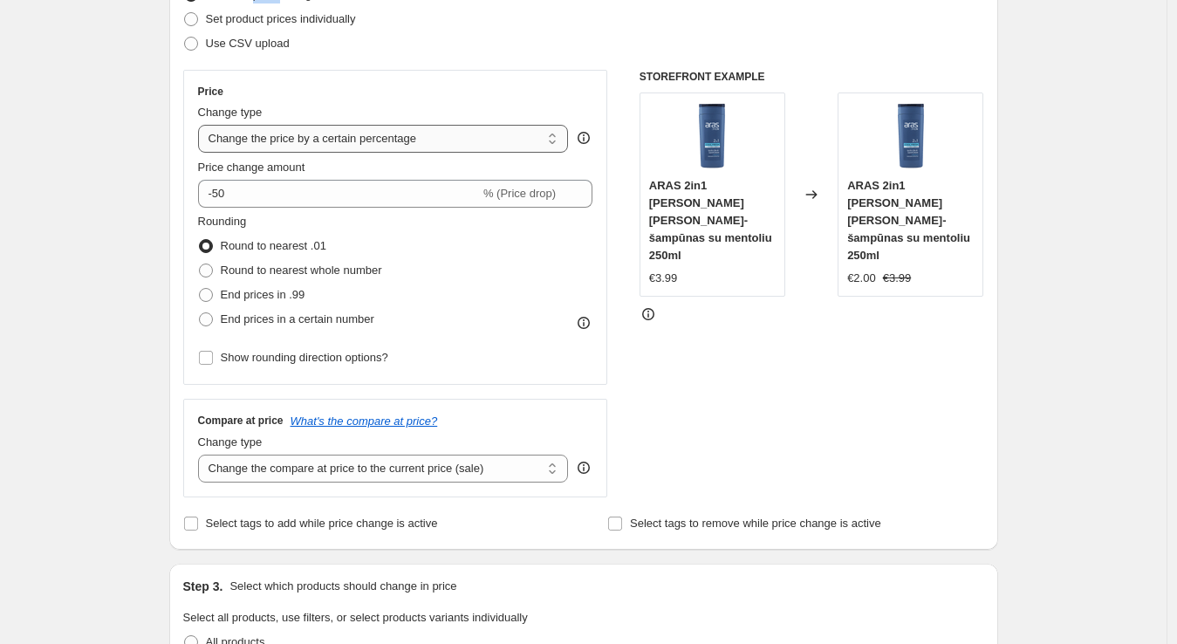
click at [455, 136] on select "Change the price to a certain amount Change the price by a certain amount Chang…" at bounding box center [383, 139] width 371 height 28
click at [202, 125] on select "Change the price to a certain amount Change the price by a certain amount Chang…" at bounding box center [383, 139] width 371 height 28
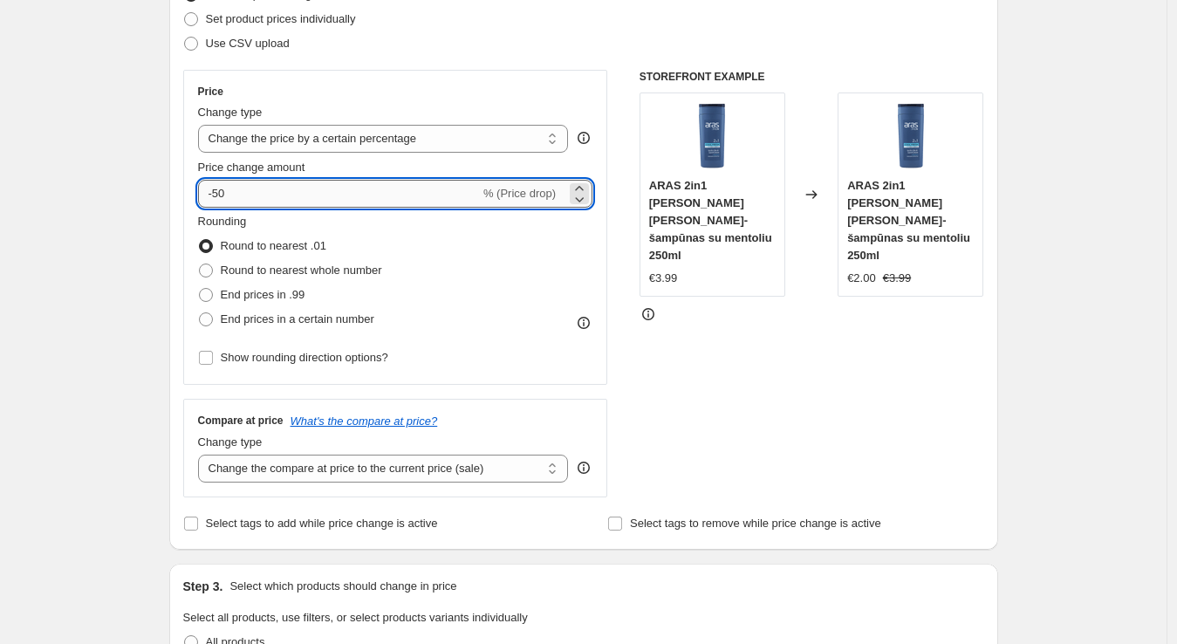
click at [283, 186] on input "-50" at bounding box center [339, 194] width 282 height 28
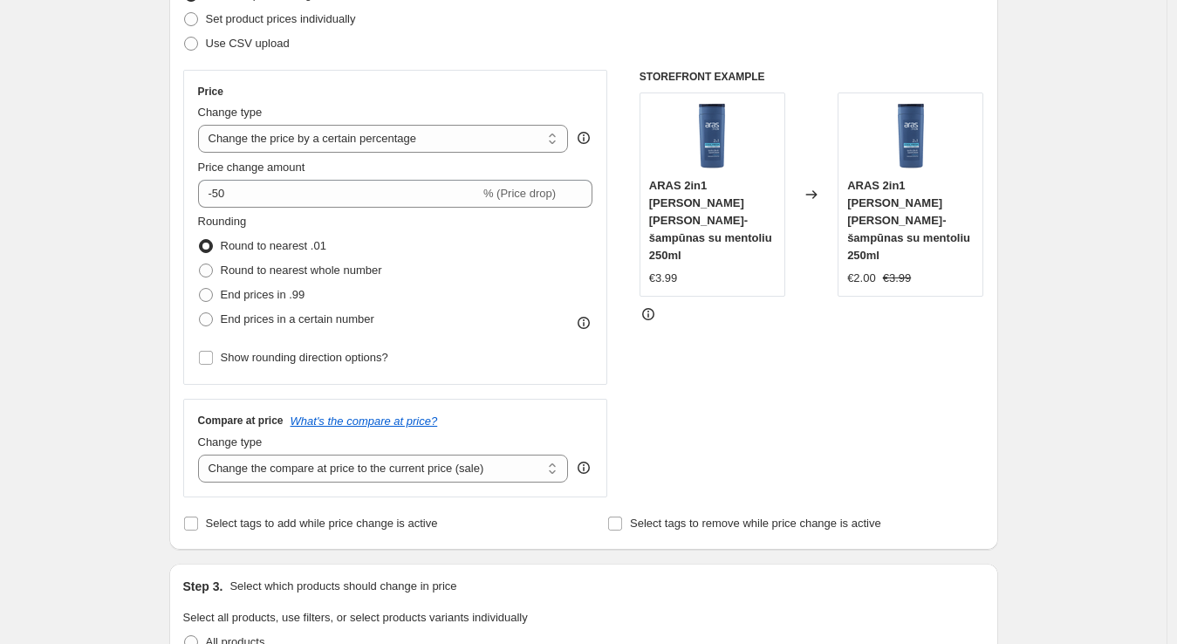
click at [231, 251] on span "Round to nearest .01" at bounding box center [274, 245] width 106 height 13
click at [200, 240] on input "Round to nearest .01" at bounding box center [199, 239] width 1 height 1
click at [275, 361] on span "Show rounding direction options?" at bounding box center [305, 357] width 168 height 13
click at [213, 361] on input "Show rounding direction options?" at bounding box center [206, 358] width 14 height 14
checkbox input "true"
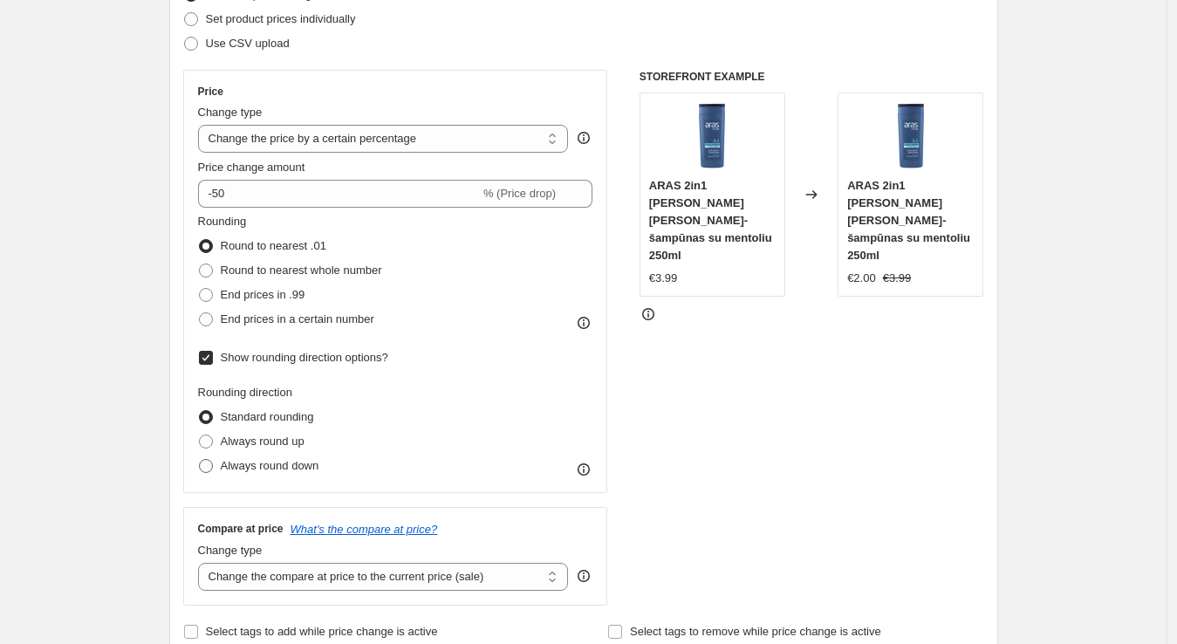
click at [311, 471] on span "Always round down" at bounding box center [270, 465] width 99 height 13
click at [200, 460] on input "Always round down" at bounding box center [199, 459] width 1 height 1
radio input "true"
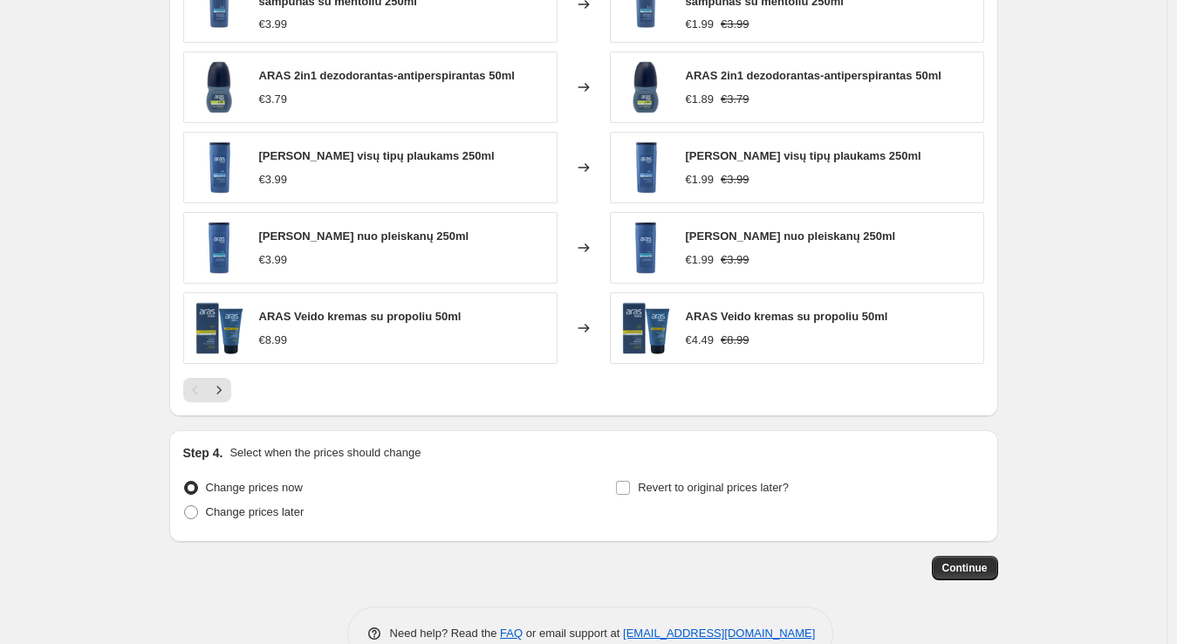
scroll to position [1368, 0]
click at [977, 560] on span "Continue" at bounding box center [964, 567] width 45 height 14
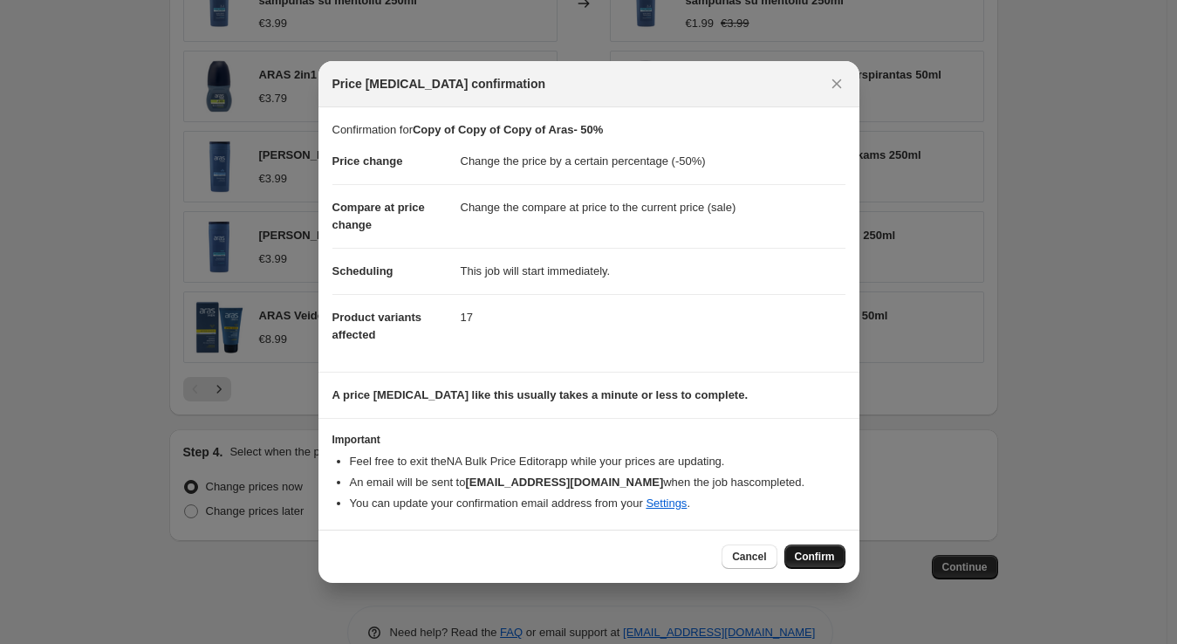
click at [794, 548] on button "Confirm" at bounding box center [814, 556] width 61 height 24
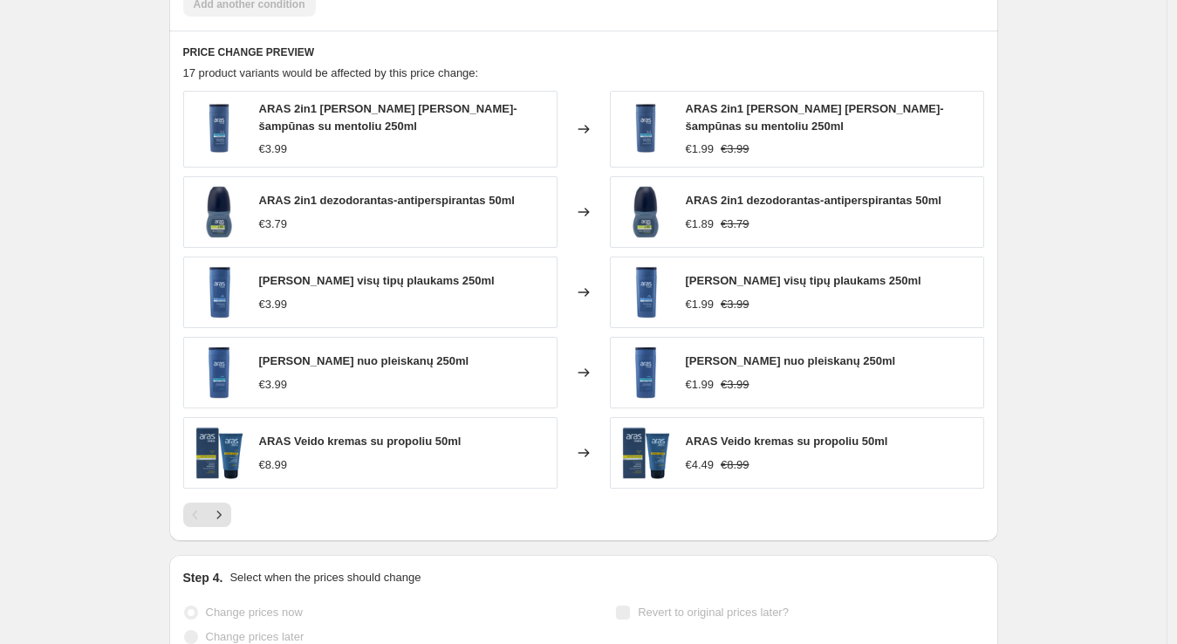
scroll to position [1413, 0]
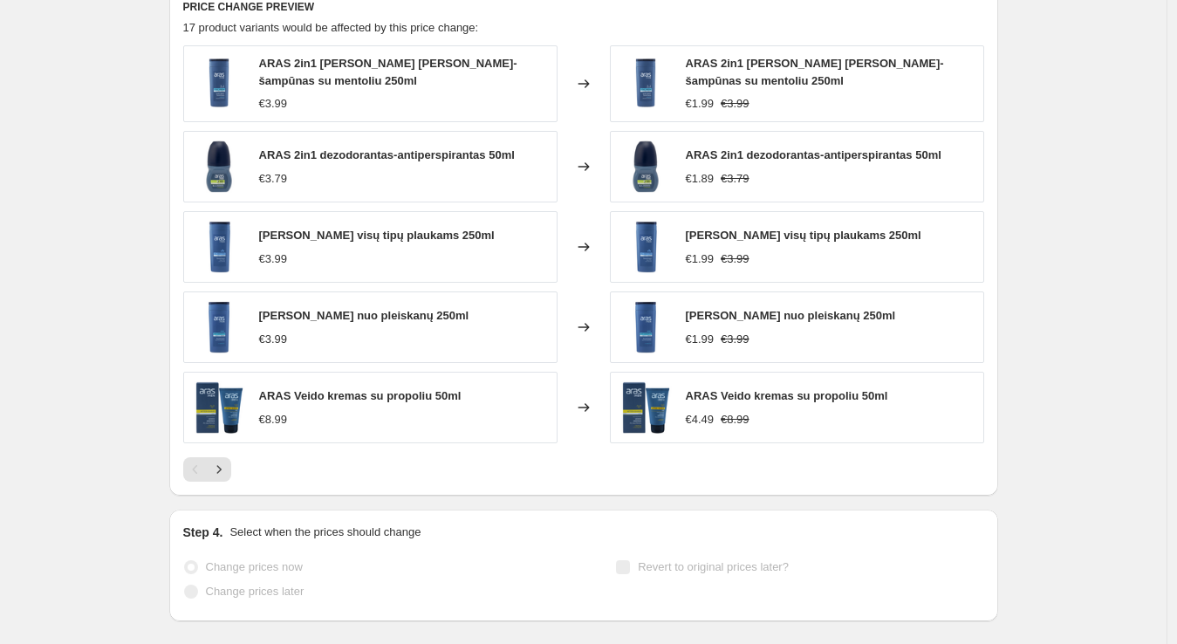
select select "percentage"
select select "vendor"
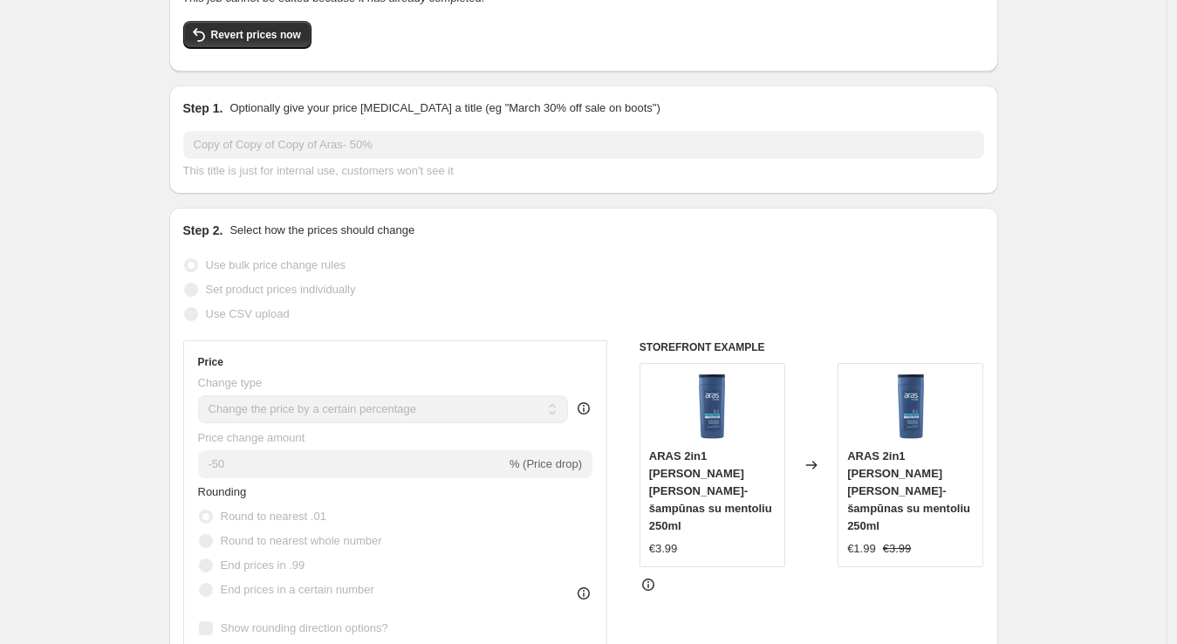
scroll to position [0, 0]
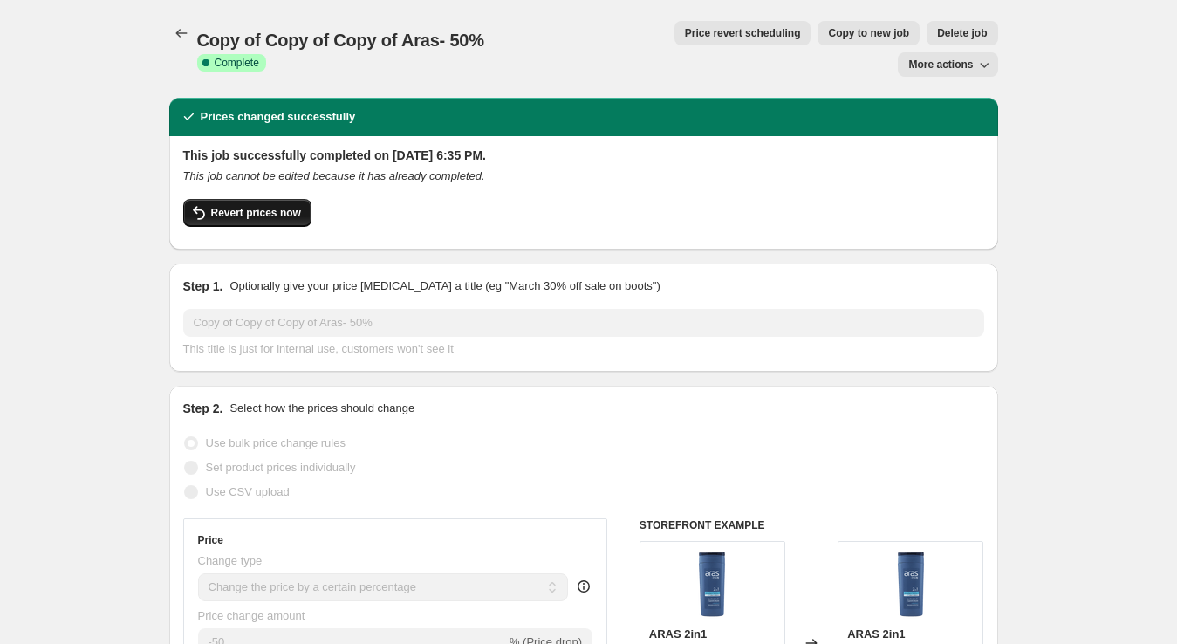
click at [242, 206] on span "Revert prices now" at bounding box center [256, 213] width 90 height 14
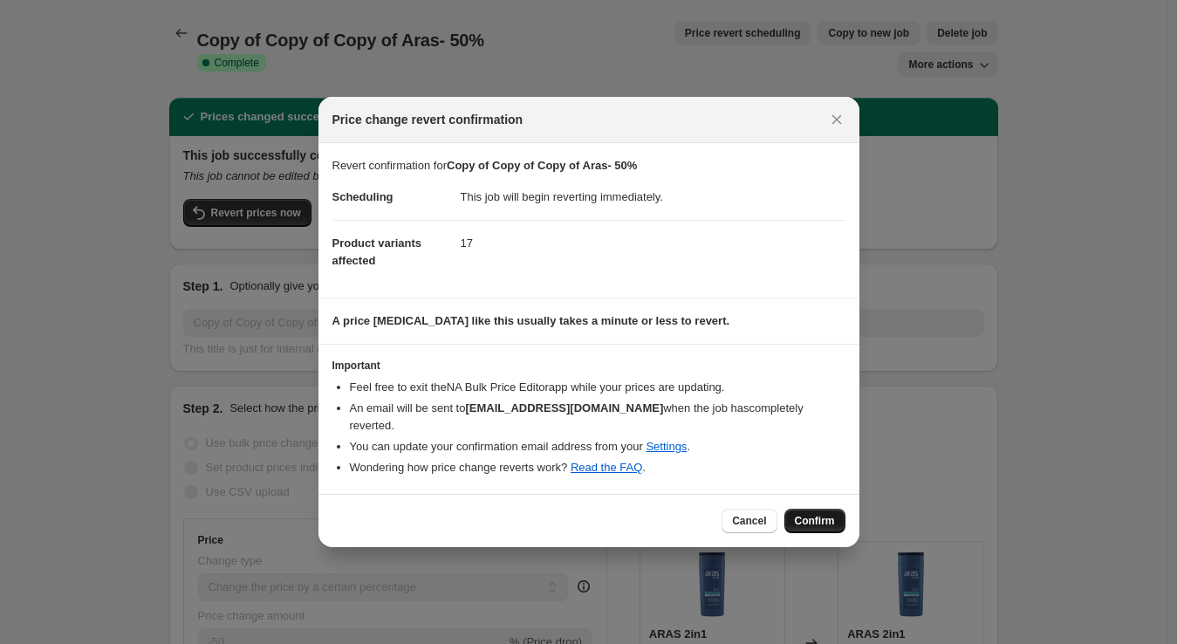
click at [833, 514] on span "Confirm" at bounding box center [815, 521] width 40 height 14
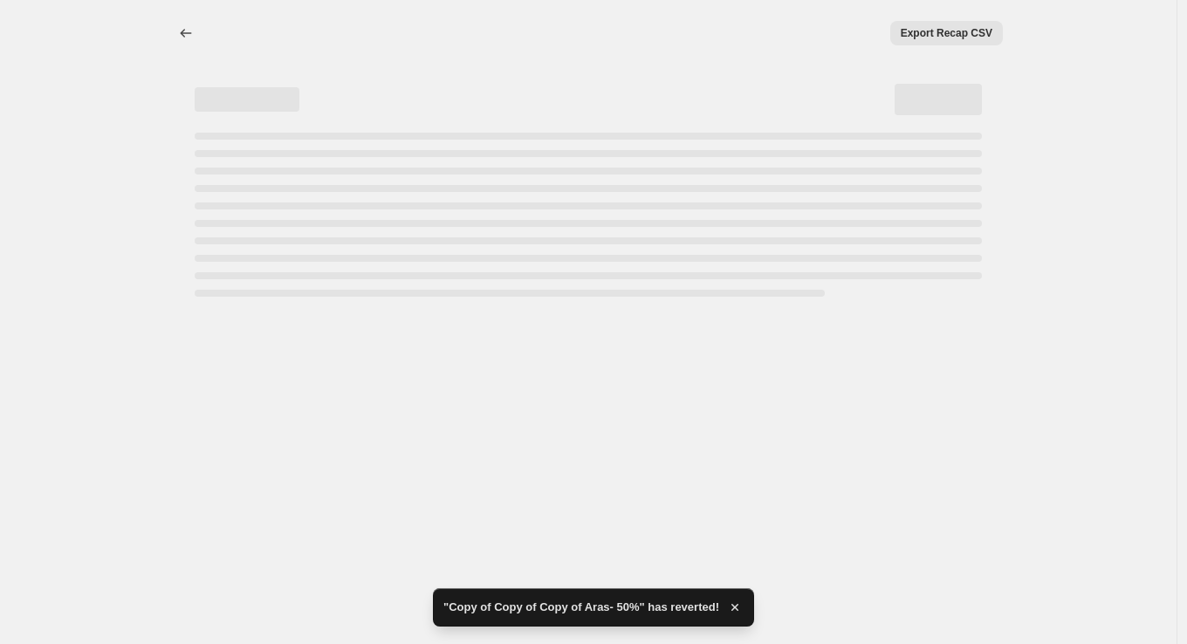
select select "percentage"
select select "vendor"
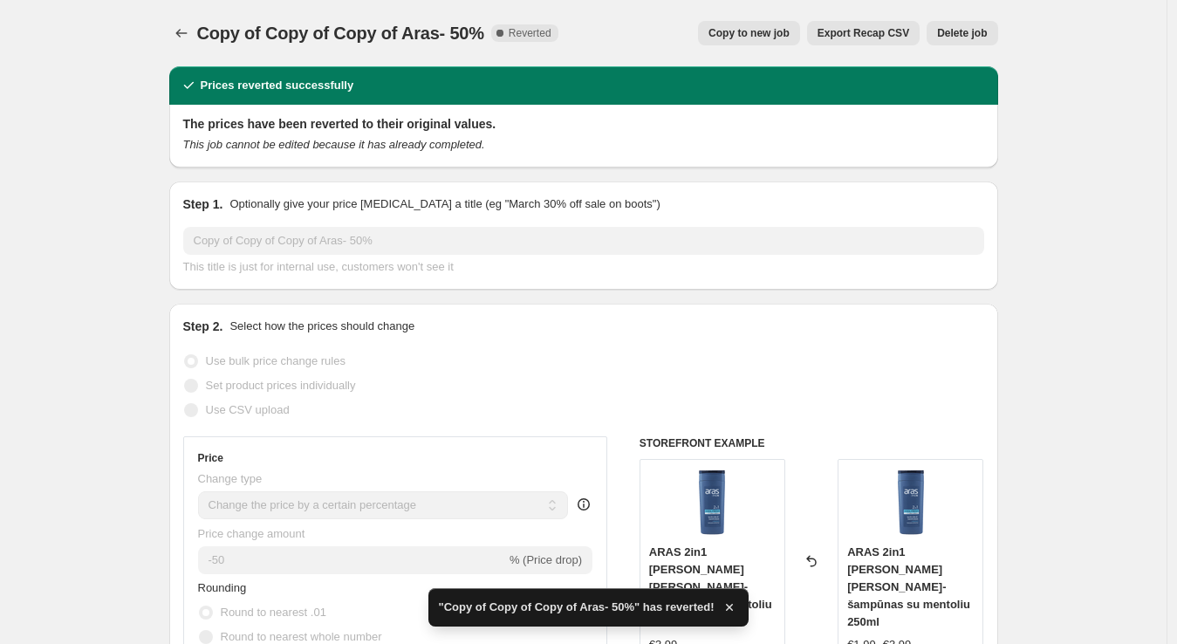
click at [764, 26] on span "Copy to new job" at bounding box center [748, 33] width 81 height 14
select select "percentage"
select select "vendor"
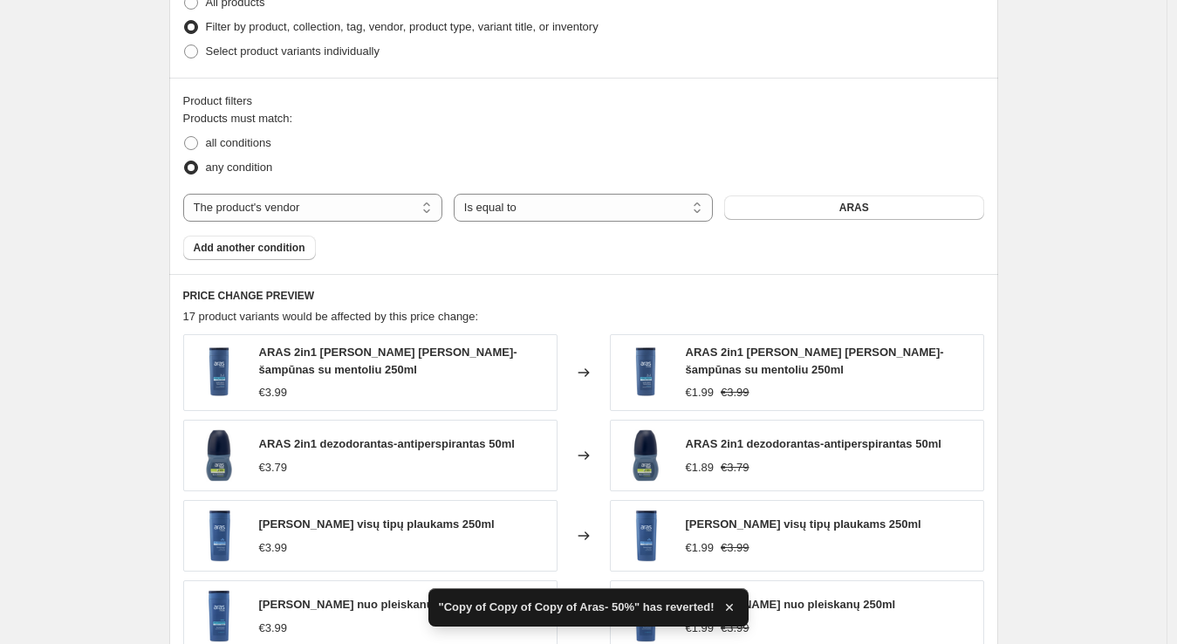
scroll to position [887, 0]
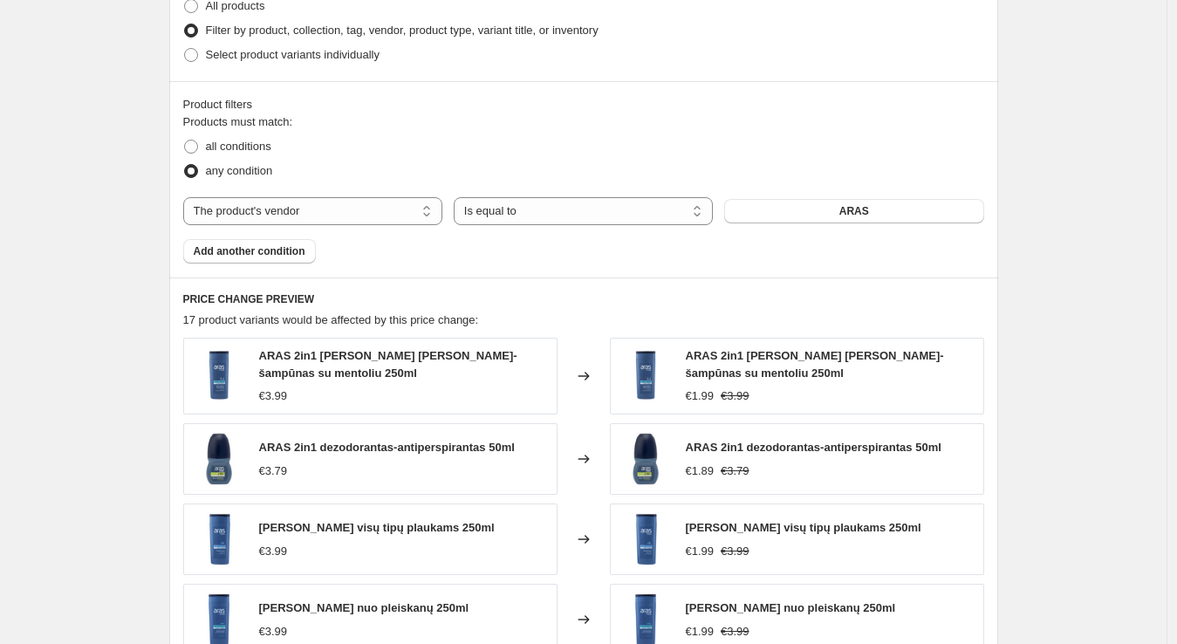
click at [778, 277] on div "PRICE CHANGE PREVIEW 17 product variants would be affected by this price change…" at bounding box center [583, 532] width 829 height 511
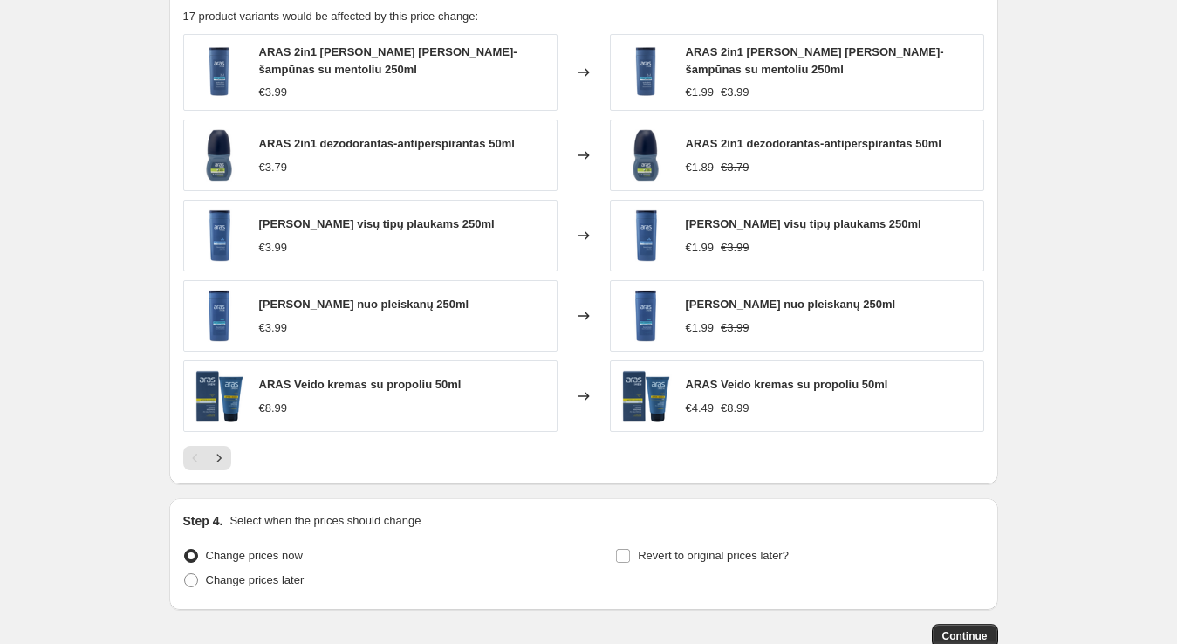
scroll to position [1192, 0]
click at [228, 448] on icon "Next" at bounding box center [218, 456] width 17 height 17
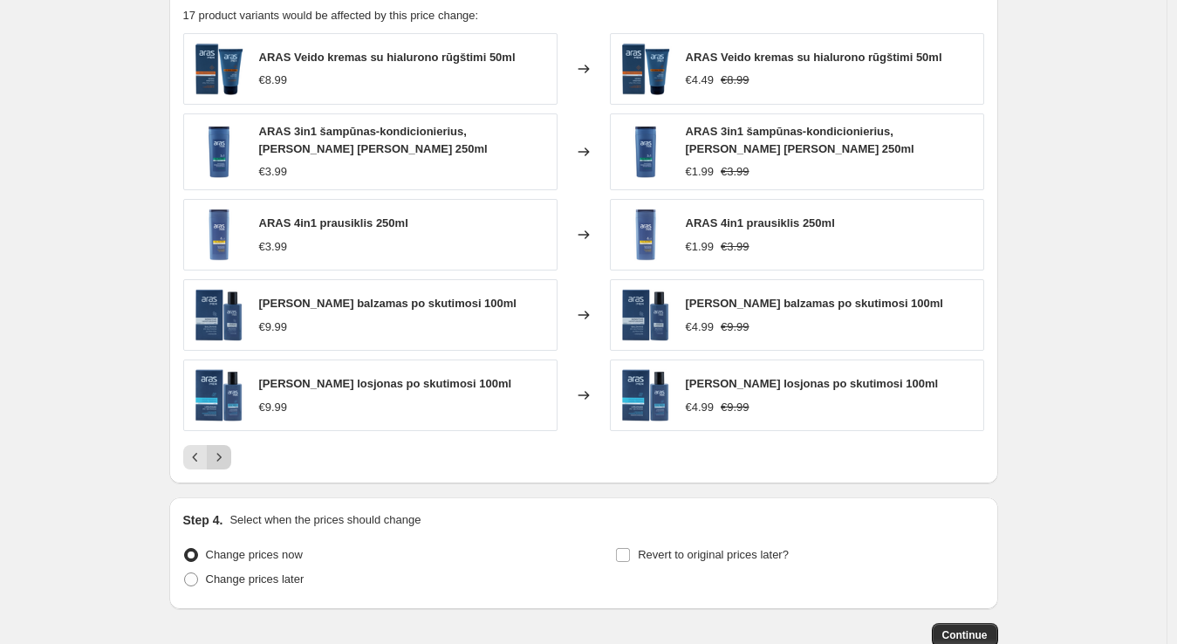
click at [227, 448] on icon "Next" at bounding box center [218, 456] width 17 height 17
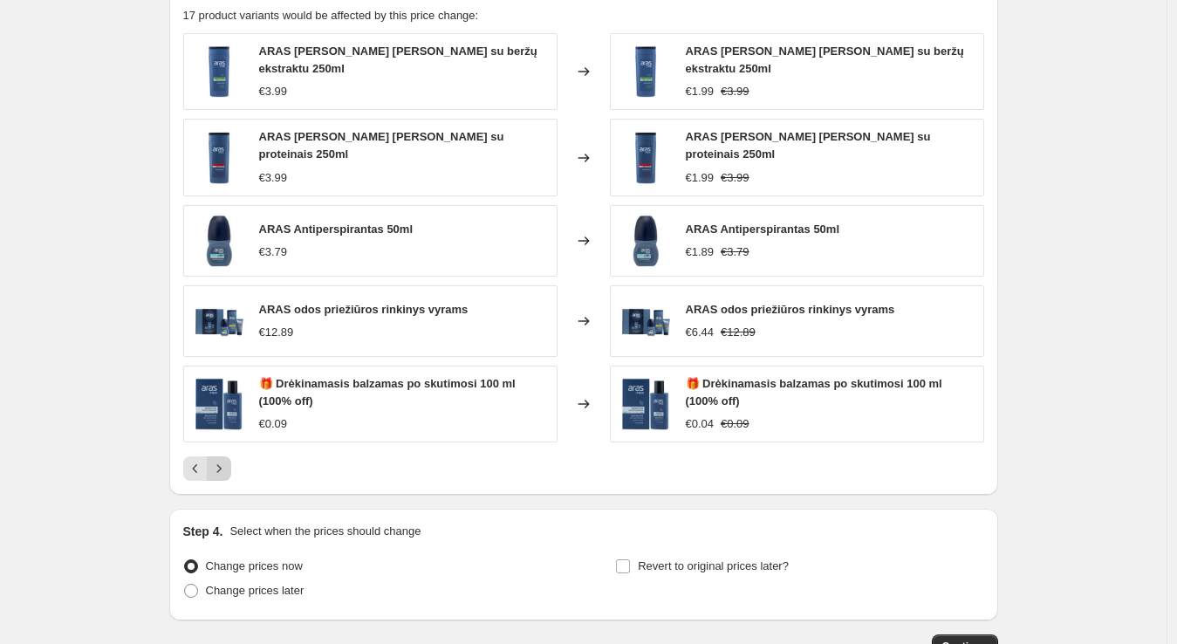
click at [228, 460] on icon "Next" at bounding box center [218, 468] width 17 height 17
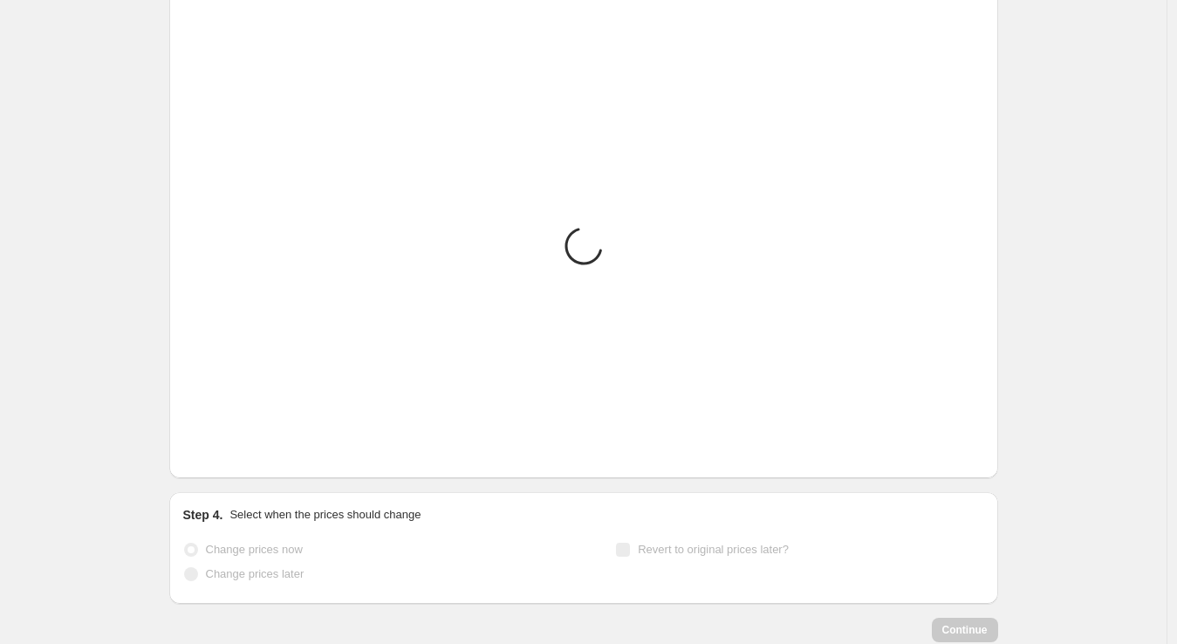
scroll to position [1057, 0]
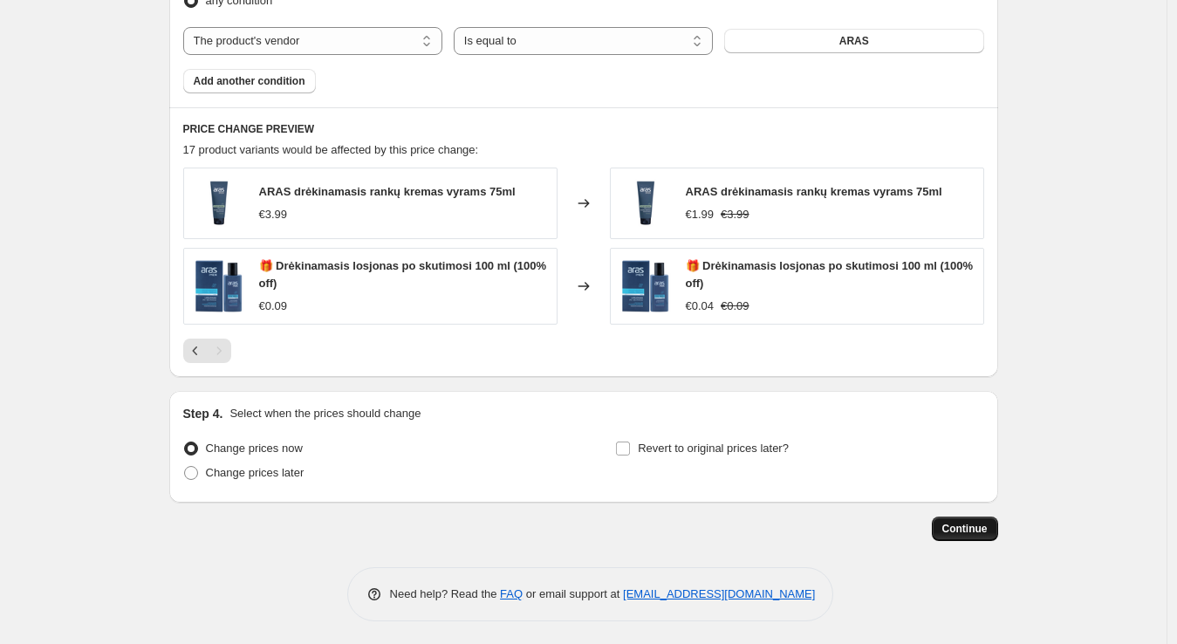
click at [971, 532] on span "Continue" at bounding box center [964, 529] width 45 height 14
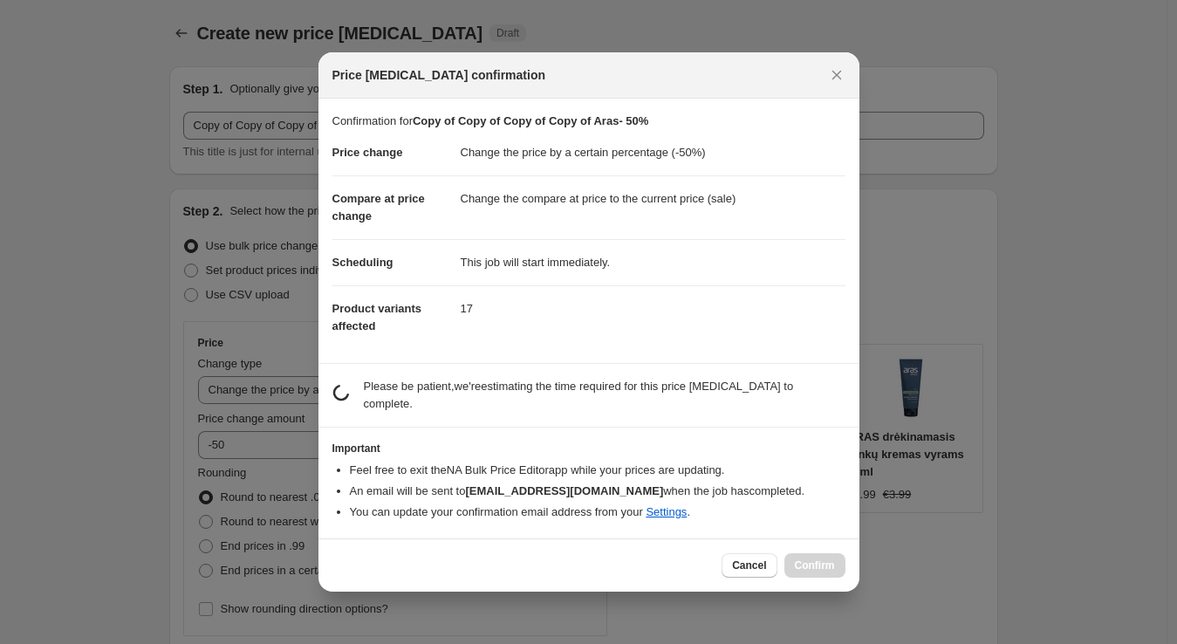
scroll to position [0, 0]
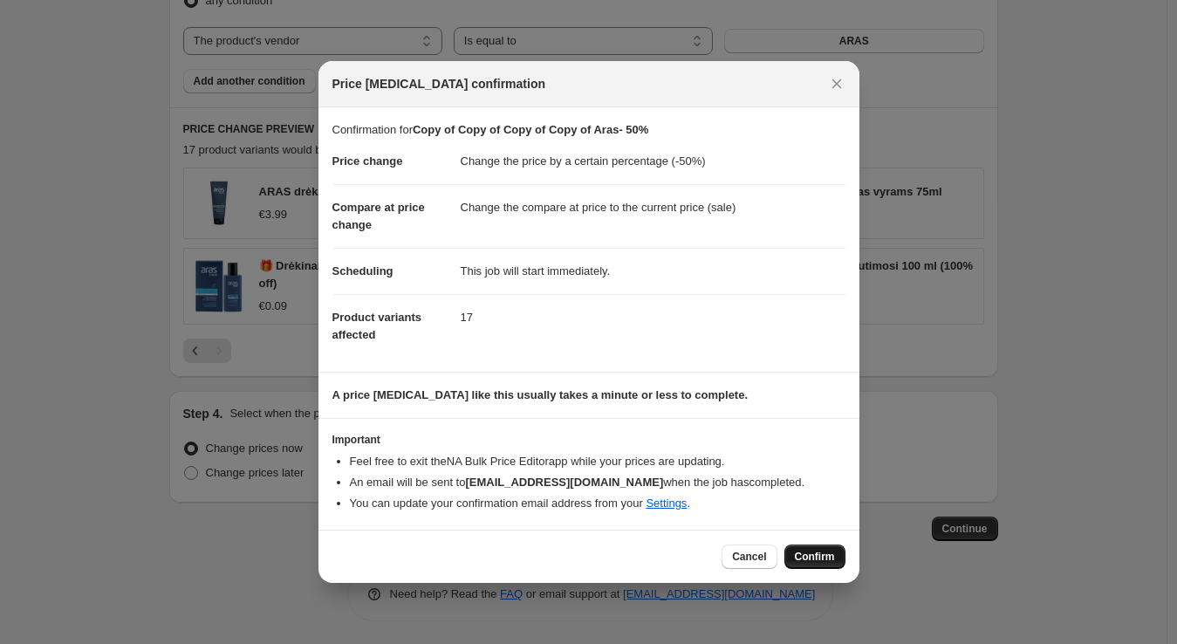
click at [815, 550] on span "Confirm" at bounding box center [815, 557] width 40 height 14
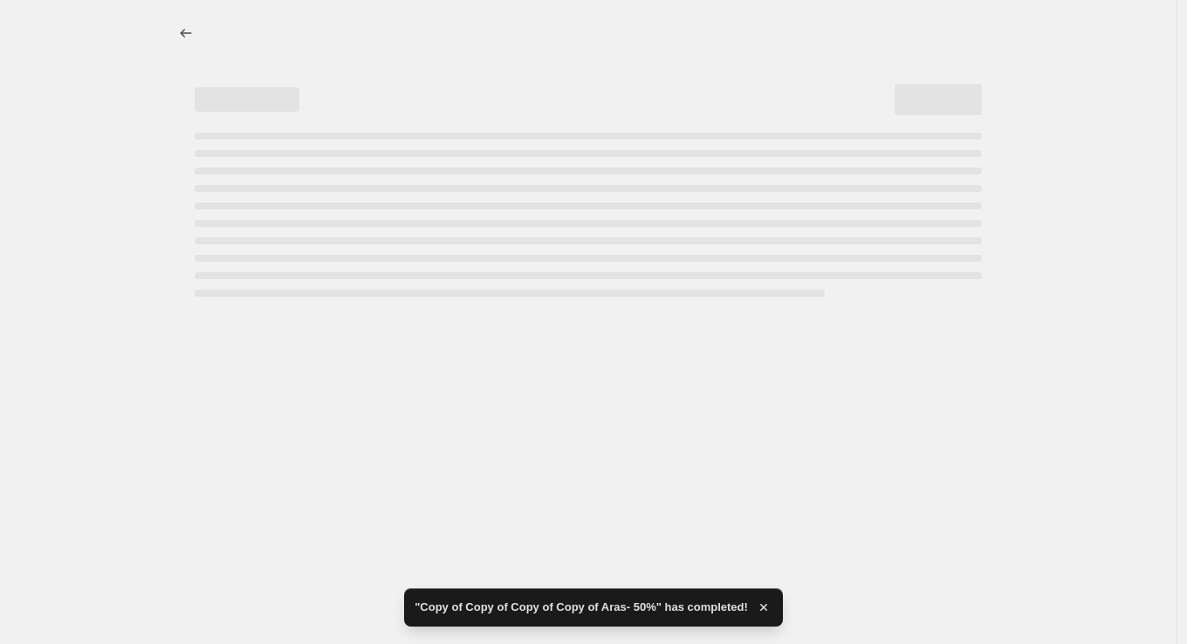
select select "percentage"
select select "vendor"
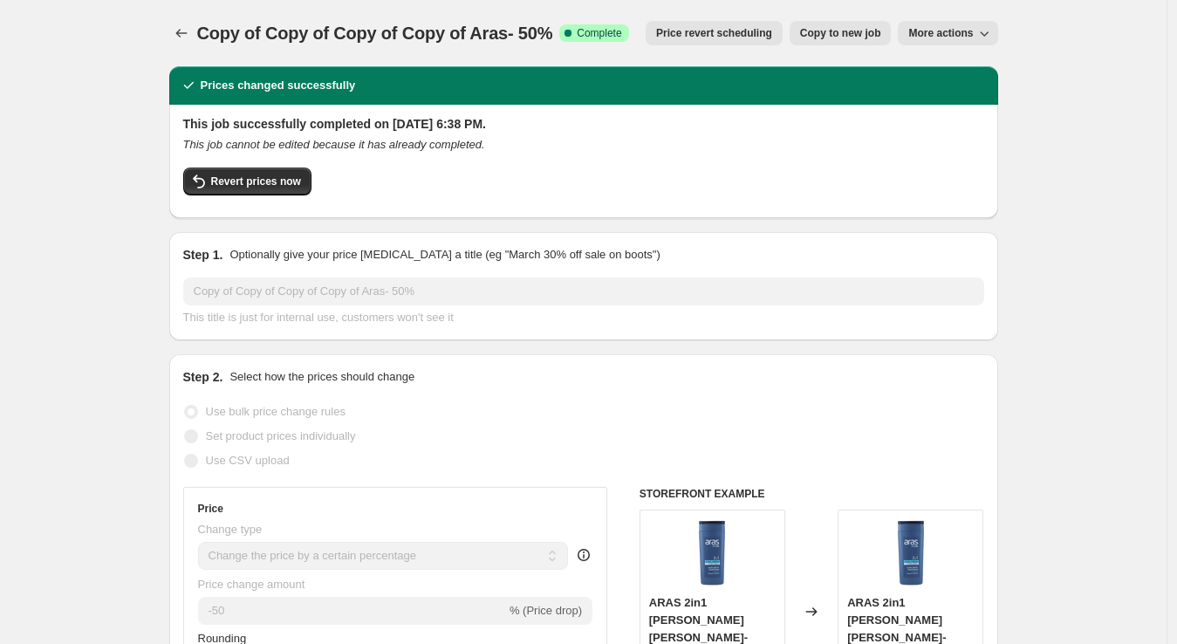
click at [180, 17] on div "Copy of Copy of Copy of Copy of Aras- 50%. This page is ready Copy of Copy of C…" at bounding box center [583, 33] width 829 height 66
click at [186, 28] on icon "Price change jobs" at bounding box center [181, 32] width 17 height 17
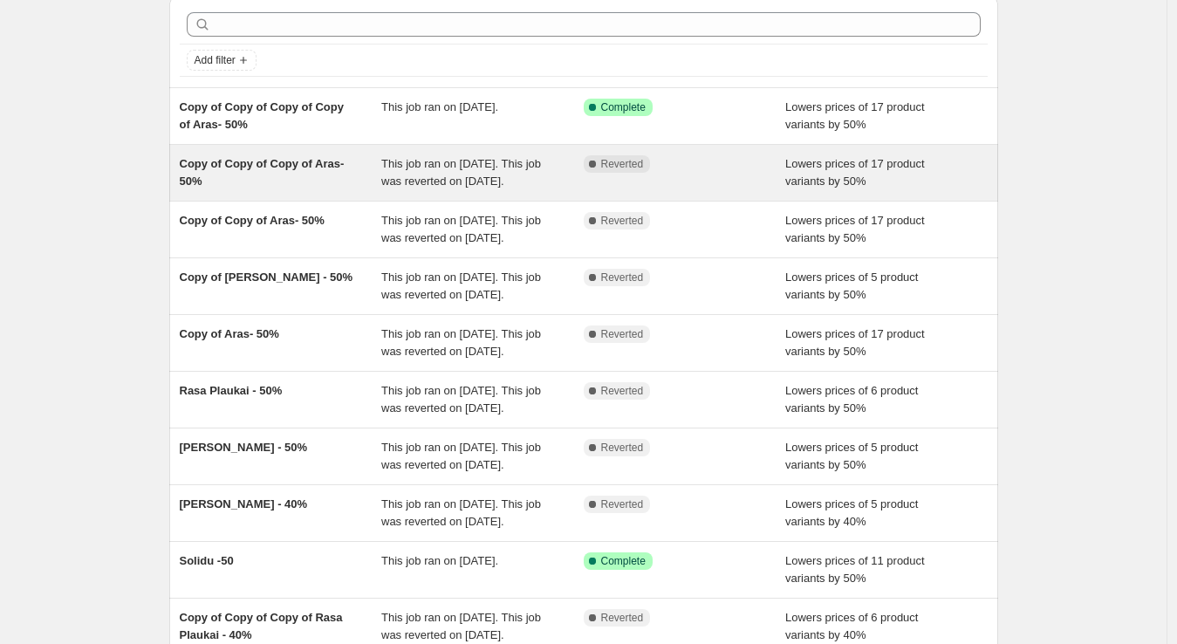
scroll to position [72, 0]
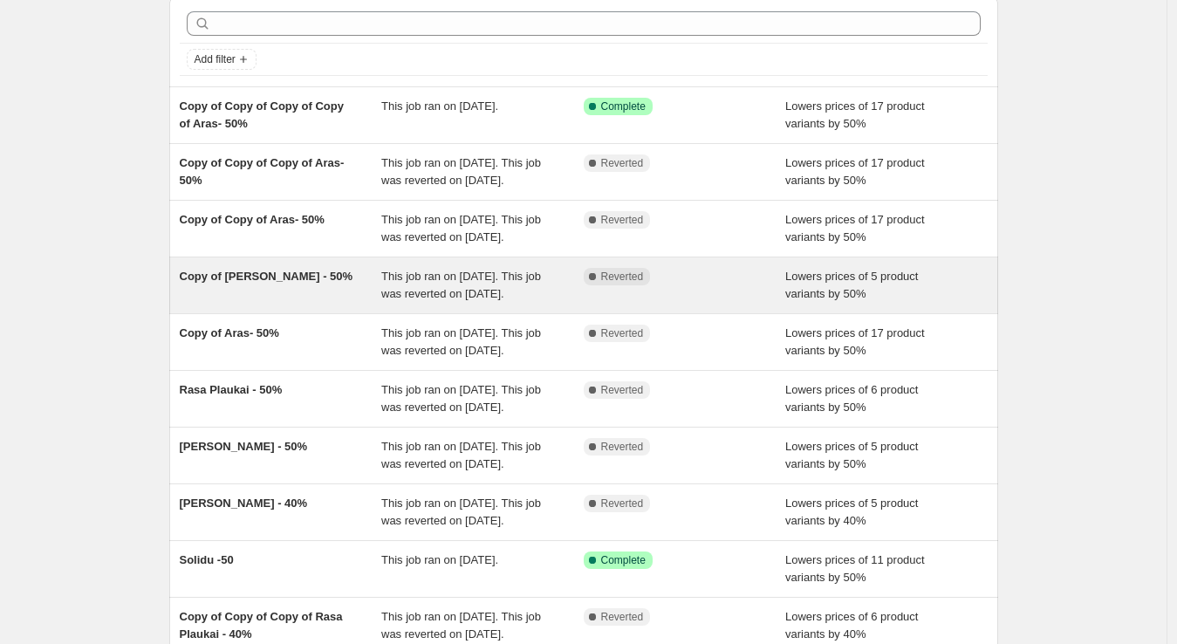
click at [489, 300] on span "This job ran on [DATE]. This job was reverted on [DATE]." at bounding box center [461, 285] width 160 height 31
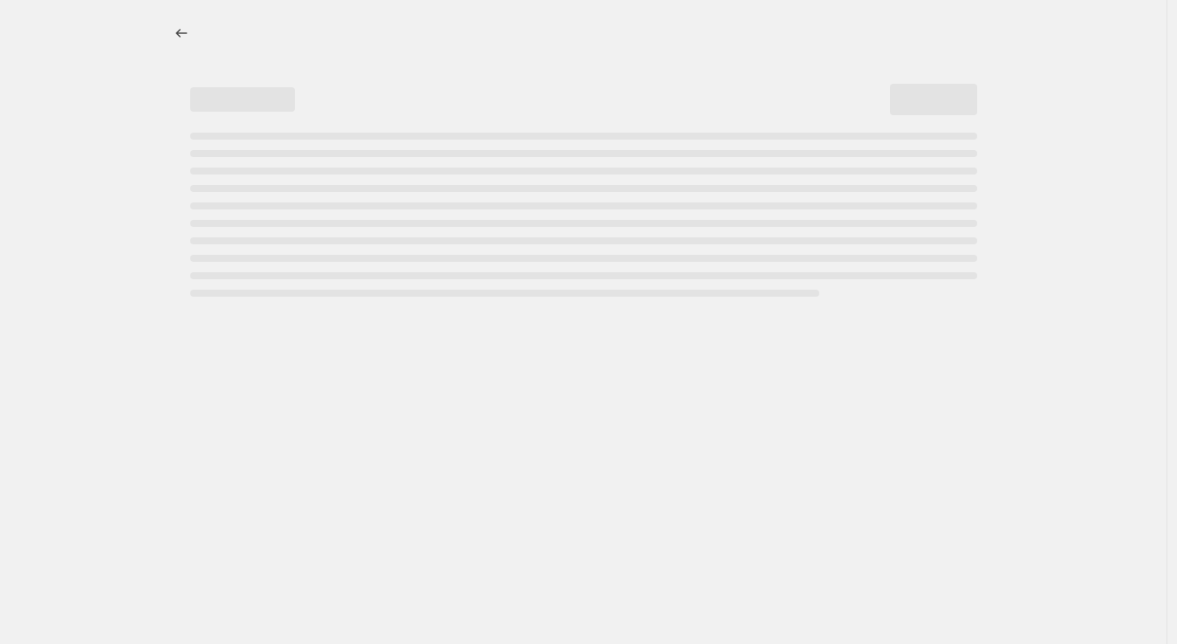
select select "percentage"
select select "no_change"
select select "vendor"
select select "collection"
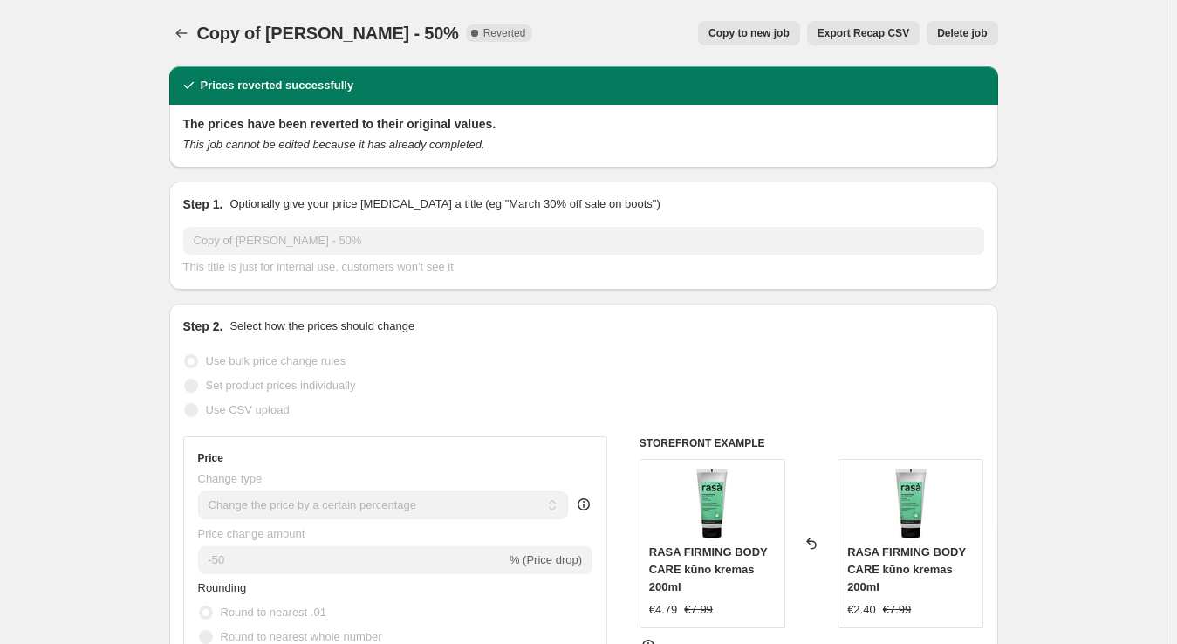
click at [773, 29] on span "Copy to new job" at bounding box center [748, 33] width 81 height 14
select select "percentage"
select select "no_change"
select select "vendor"
select select "collection"
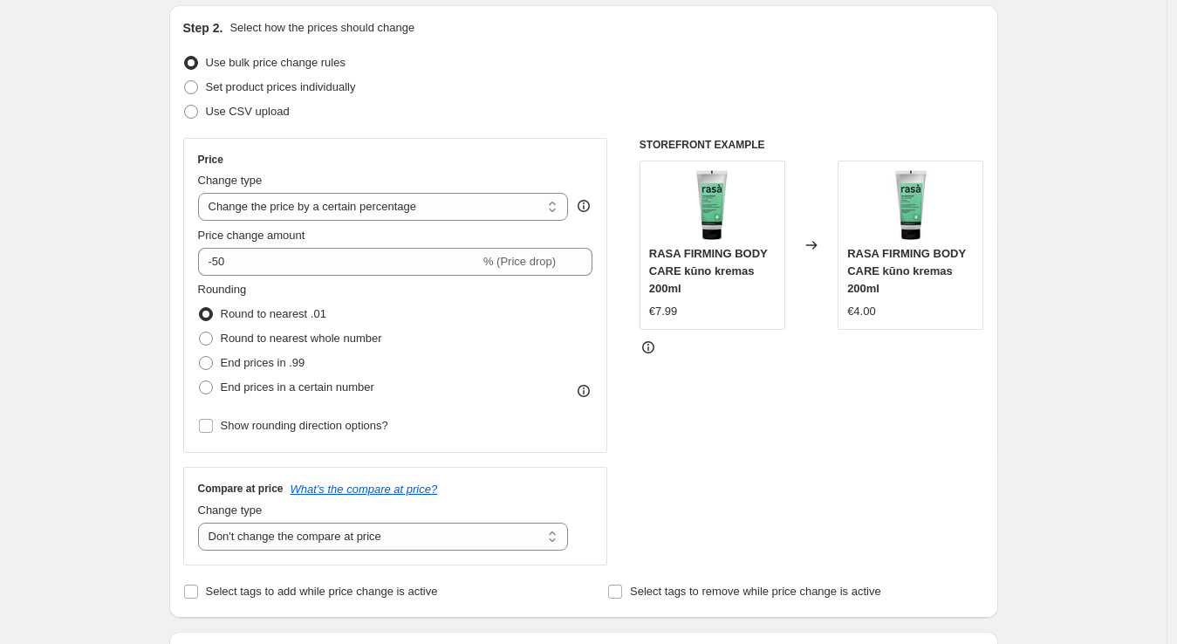
scroll to position [167, 0]
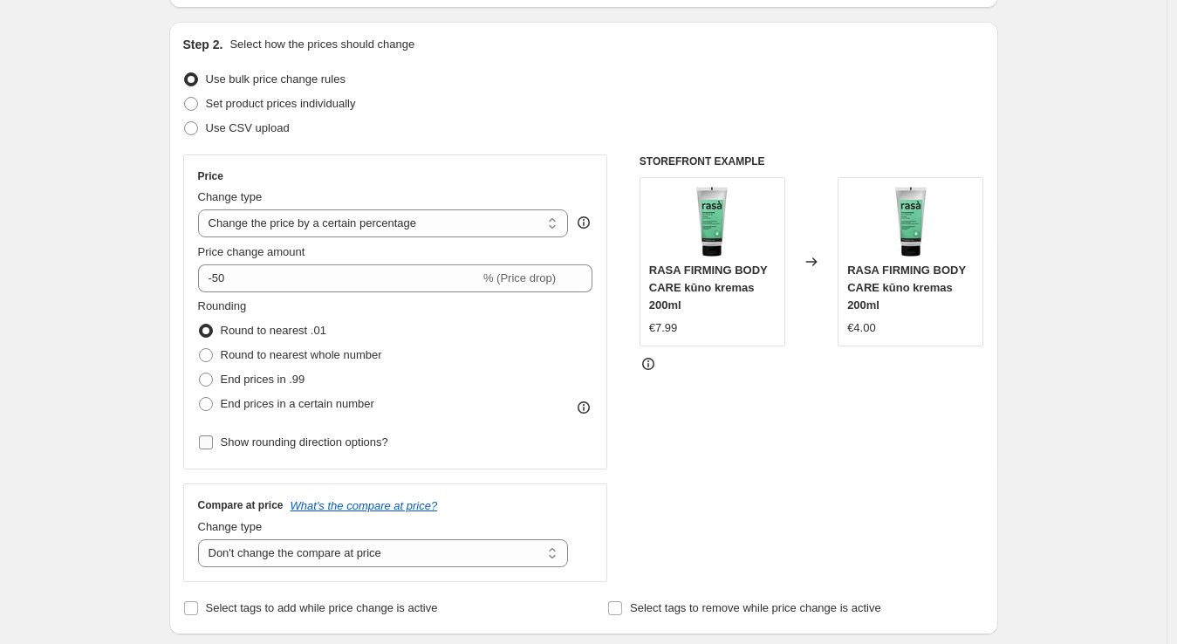
click at [294, 435] on span "Show rounding direction options?" at bounding box center [305, 441] width 168 height 13
click at [213, 435] on input "Show rounding direction options?" at bounding box center [206, 442] width 14 height 14
checkbox input "true"
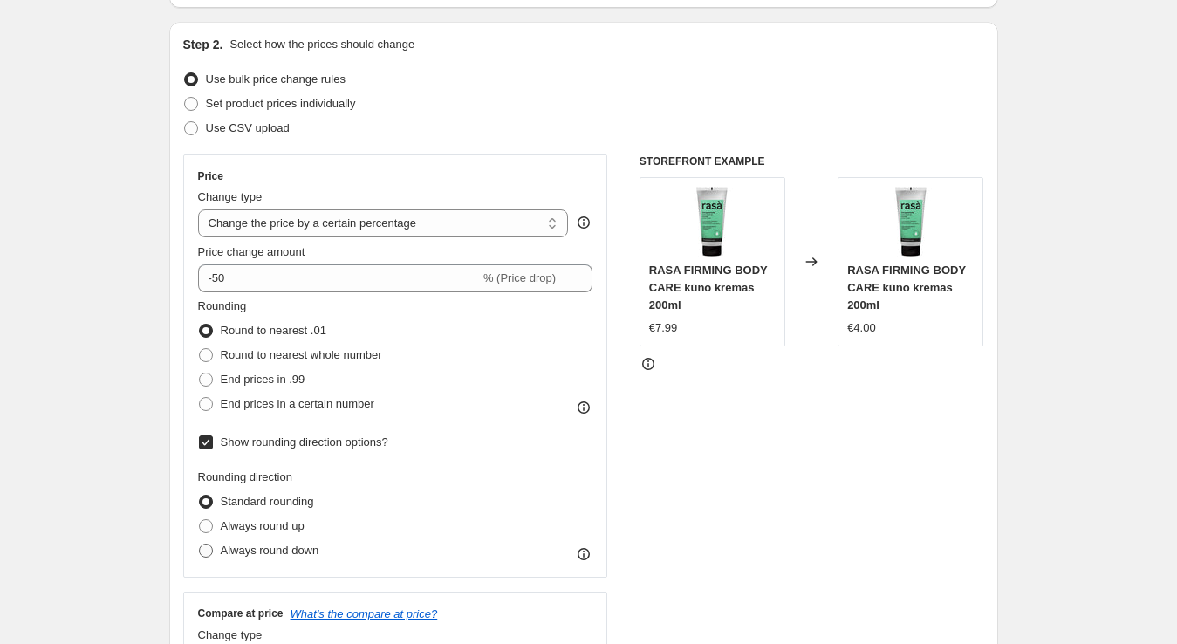
click at [307, 555] on span "Always round down" at bounding box center [270, 550] width 99 height 13
click at [200, 544] on input "Always round down" at bounding box center [199, 544] width 1 height 1
radio input "true"
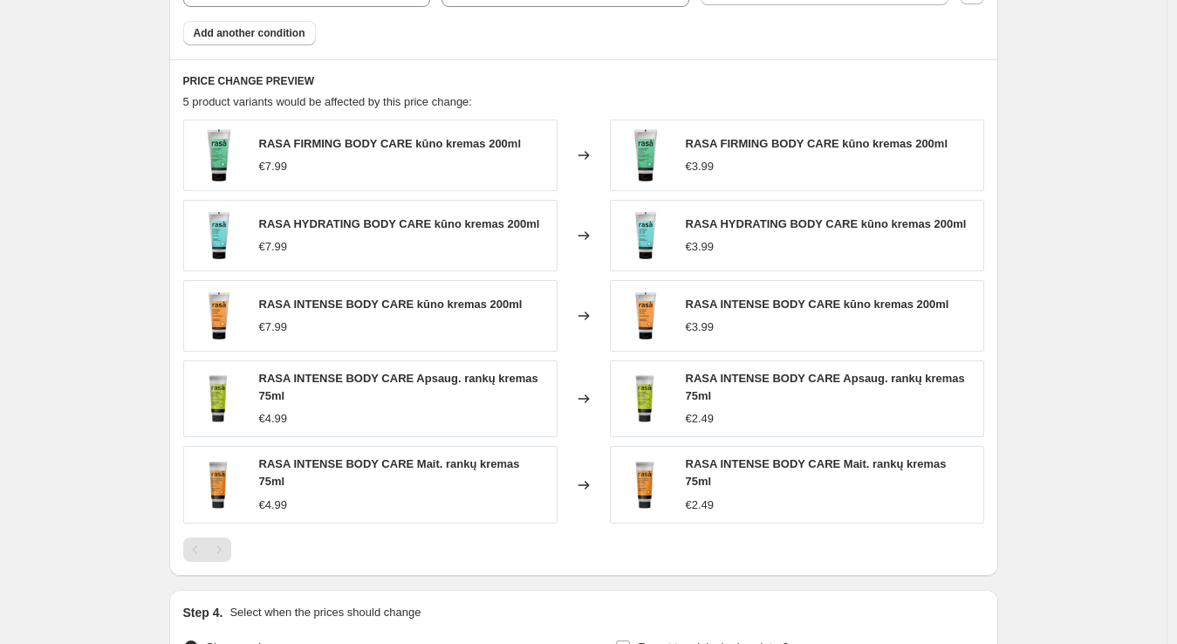
scroll to position [1442, 0]
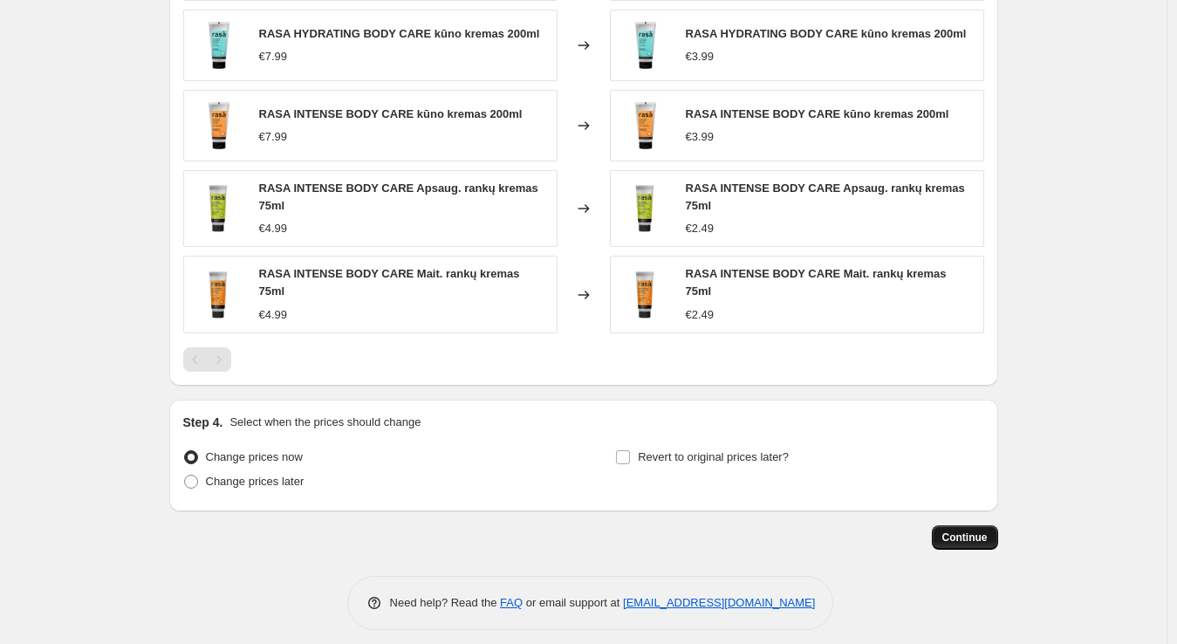
click at [979, 530] on span "Continue" at bounding box center [964, 537] width 45 height 14
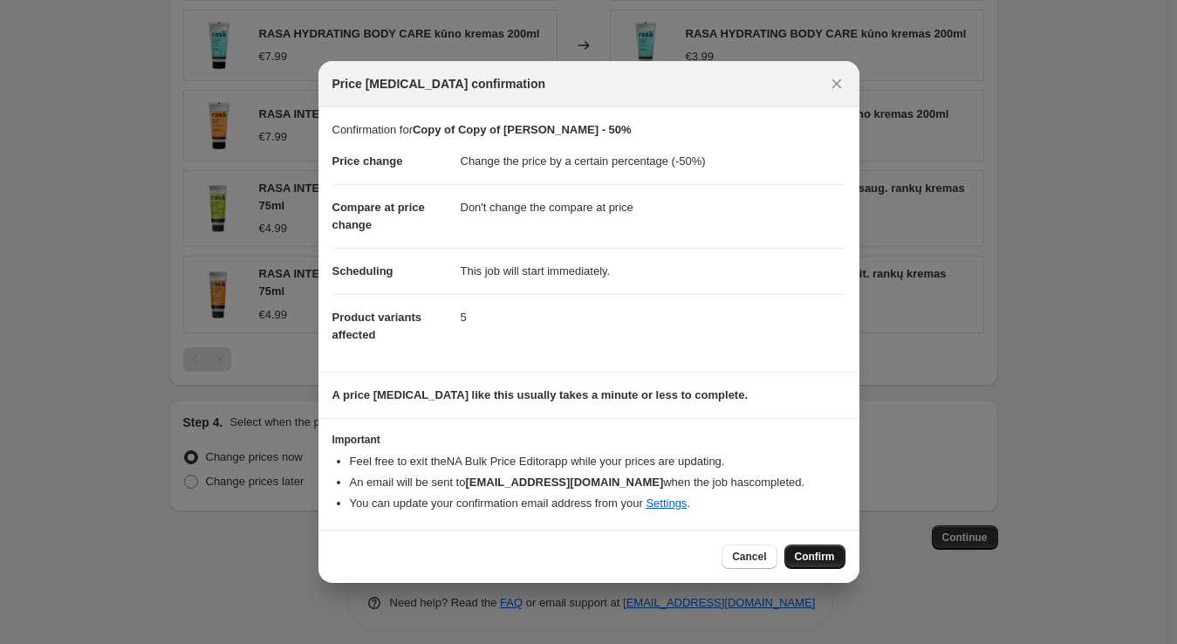
click at [808, 561] on span "Confirm" at bounding box center [815, 557] width 40 height 14
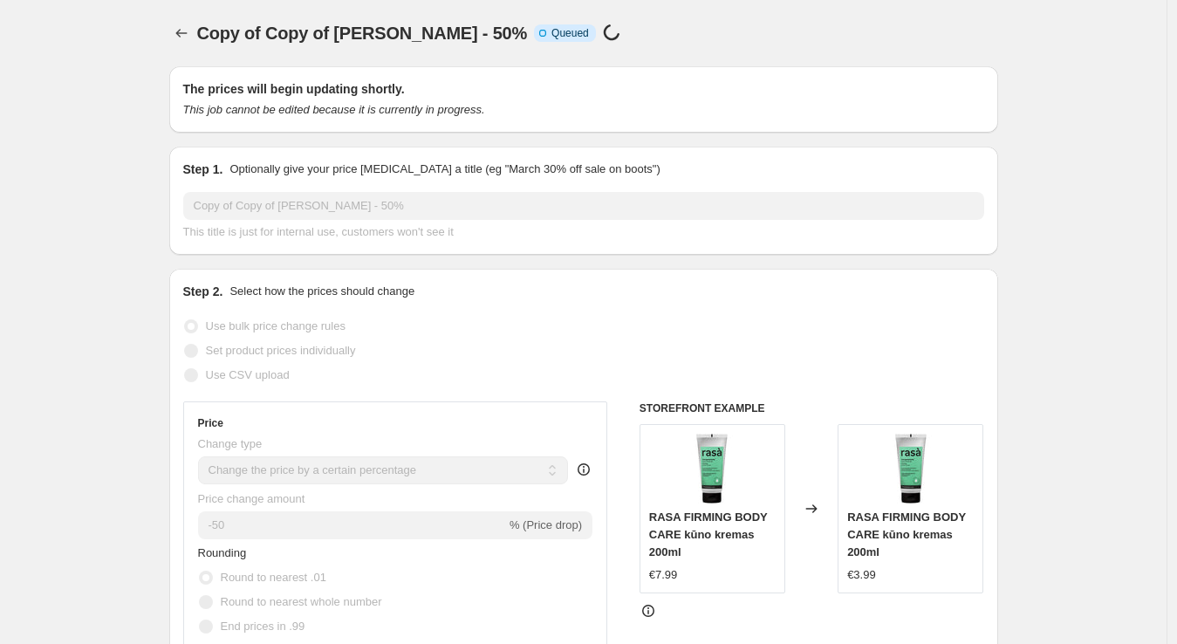
scroll to position [1442, 0]
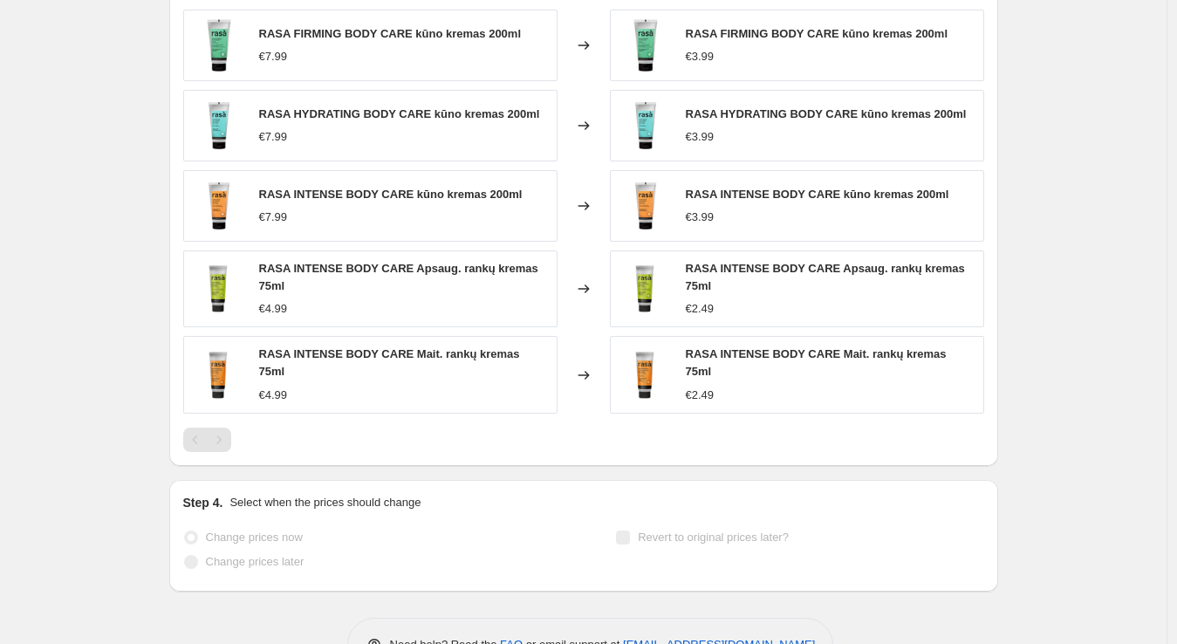
select select "percentage"
select select "no_change"
select select "vendor"
select select "collection"
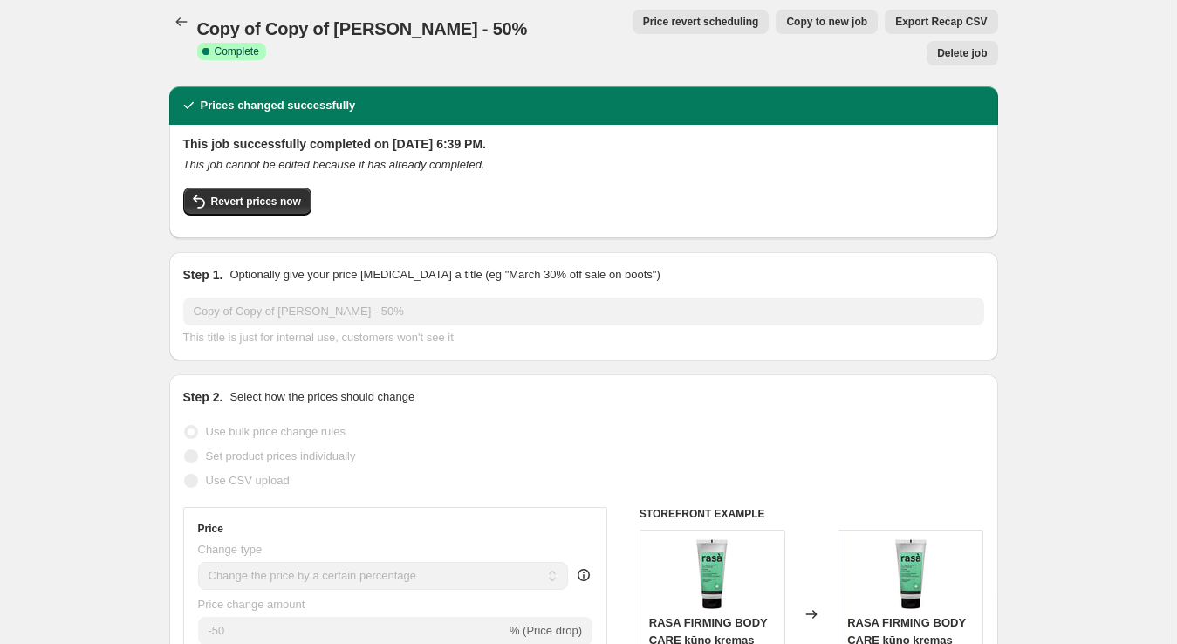
scroll to position [0, 0]
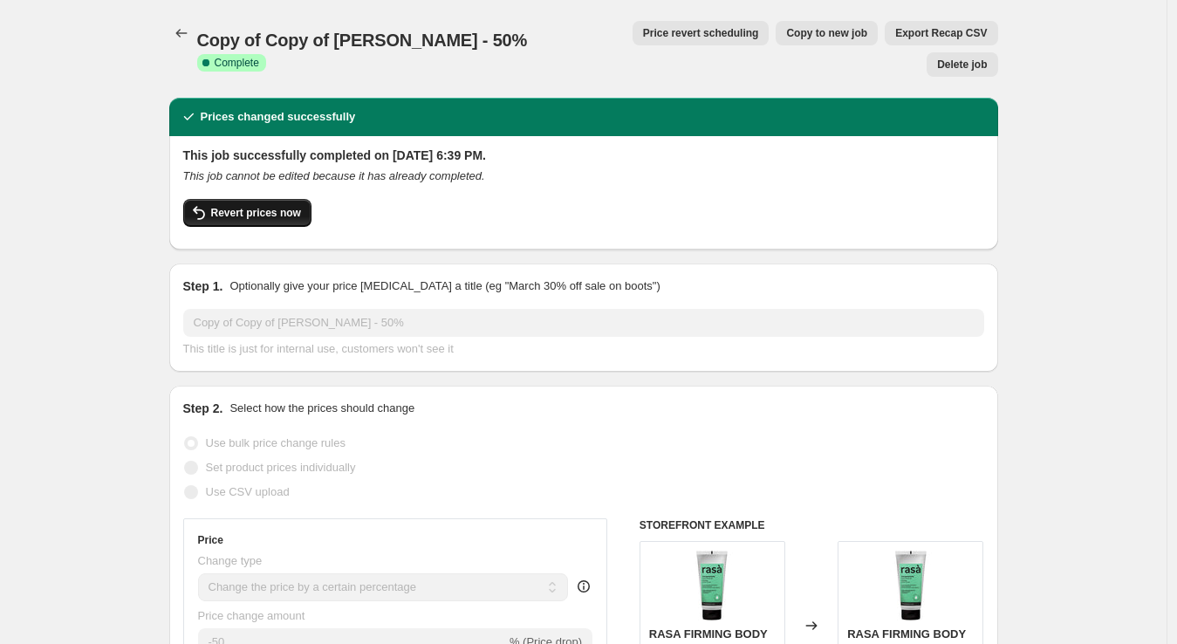
click at [245, 206] on span "Revert prices now" at bounding box center [256, 213] width 90 height 14
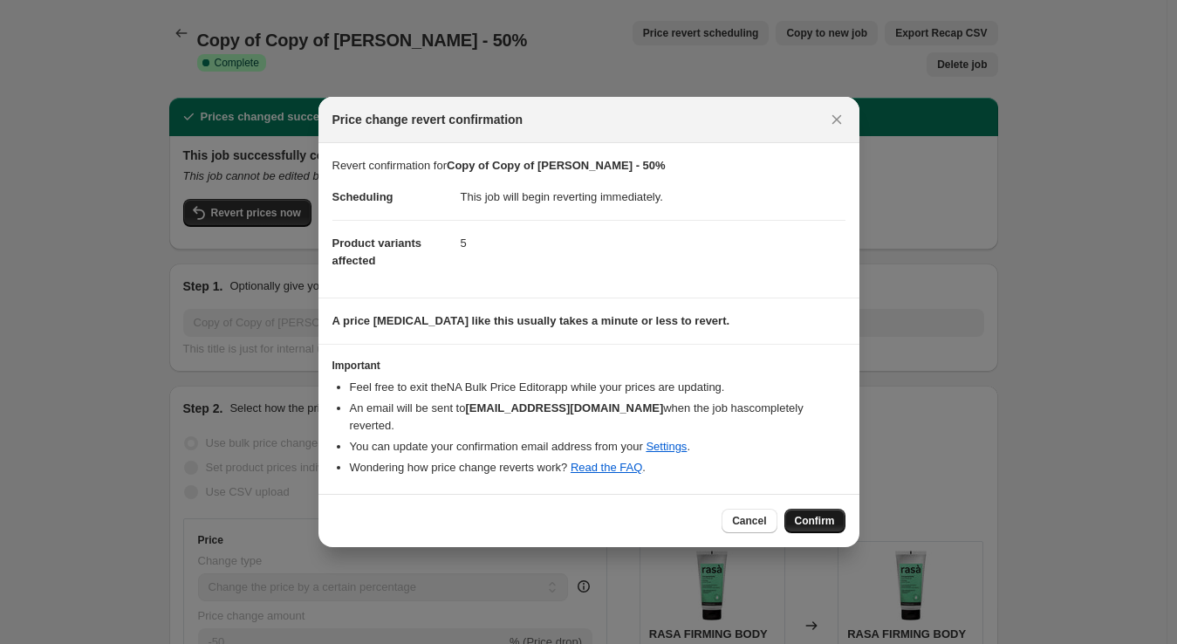
click at [805, 514] on span "Confirm" at bounding box center [815, 521] width 40 height 14
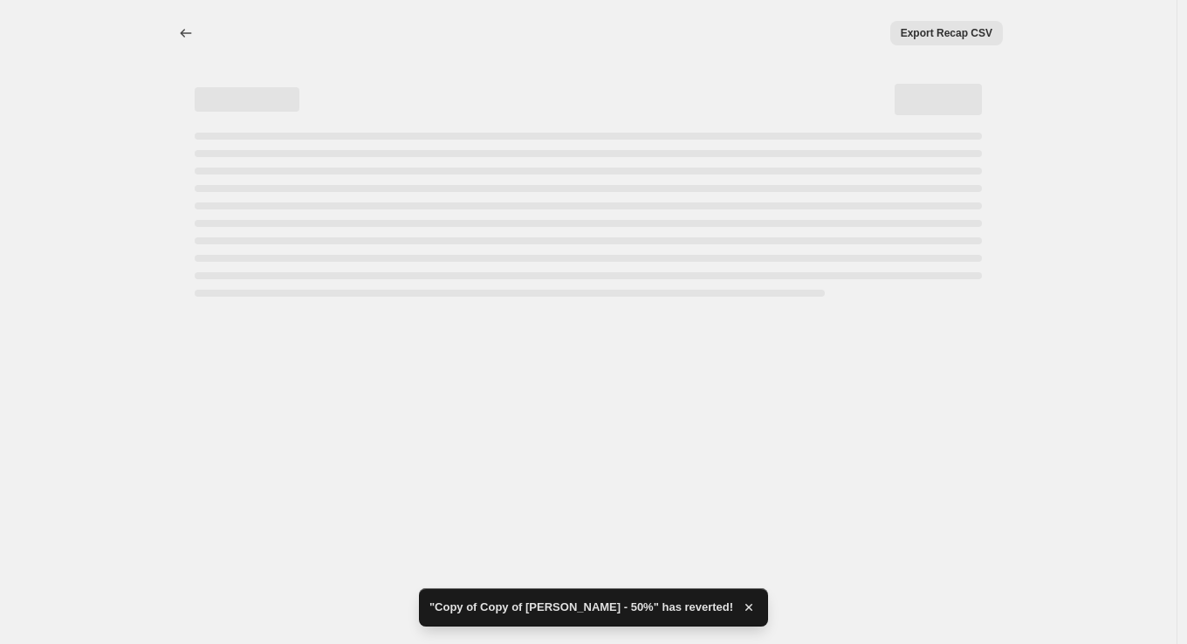
select select "percentage"
select select "no_change"
select select "vendor"
select select "collection"
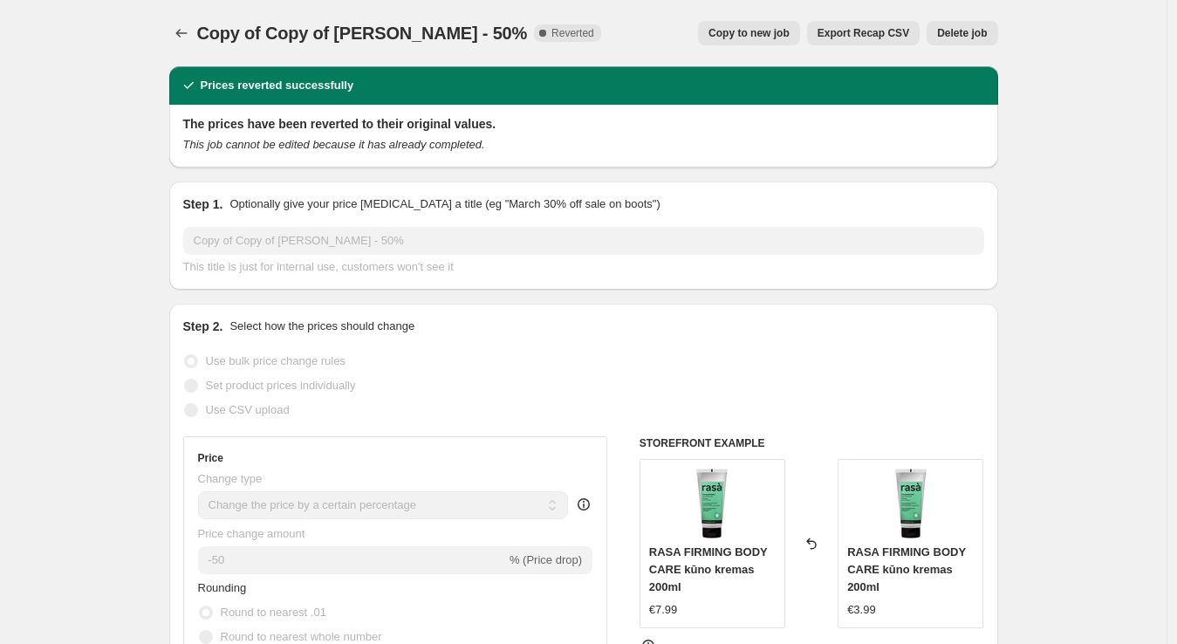
click at [753, 36] on span "Copy to new job" at bounding box center [748, 33] width 81 height 14
select select "percentage"
select select "no_change"
select select "vendor"
select select "collection"
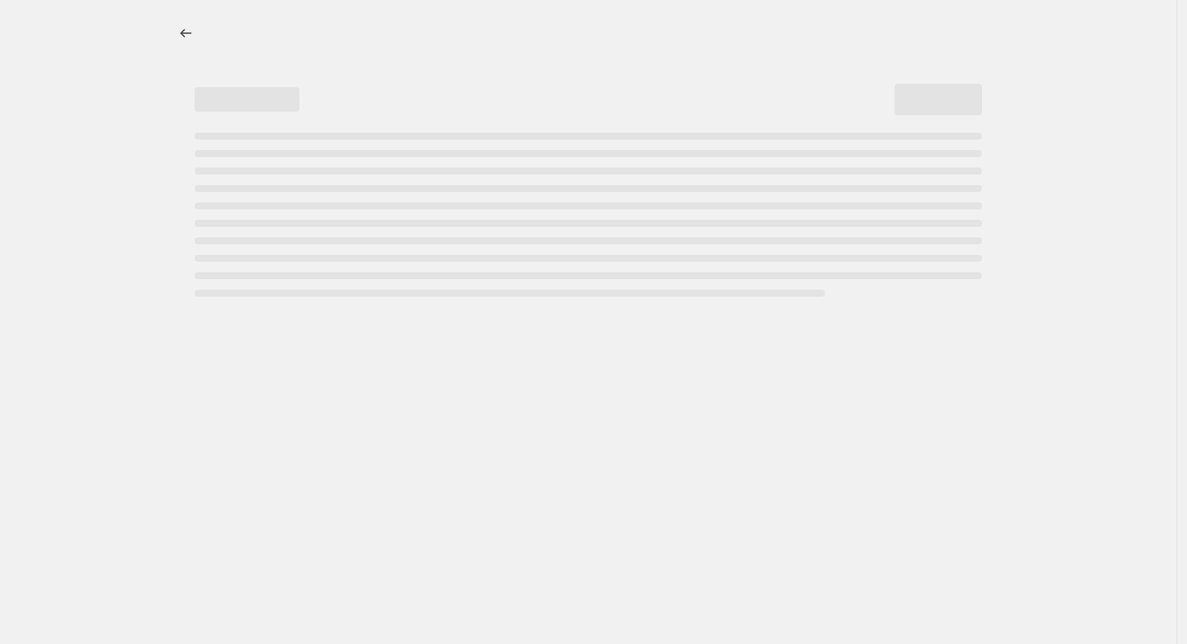
select select "percentage"
select select "no_change"
select select "vendor"
select select "collection"
select select "percentage"
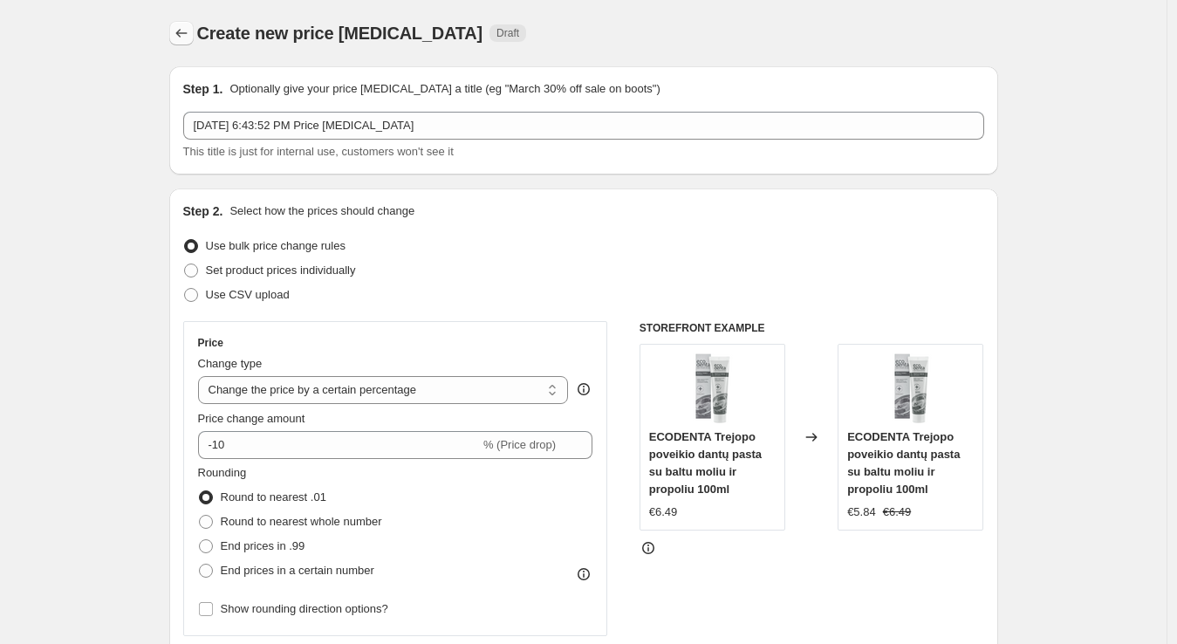
click at [190, 34] on icon "Price change jobs" at bounding box center [181, 32] width 17 height 17
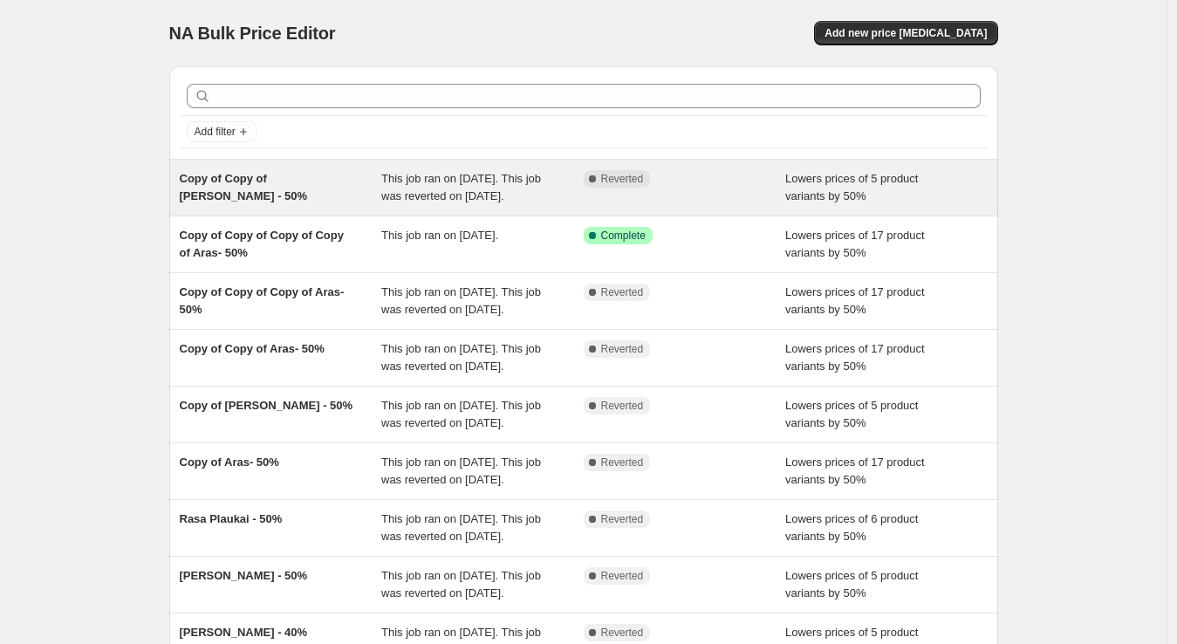
click at [278, 182] on span "Copy of Copy of [PERSON_NAME] - 50%" at bounding box center [244, 187] width 128 height 31
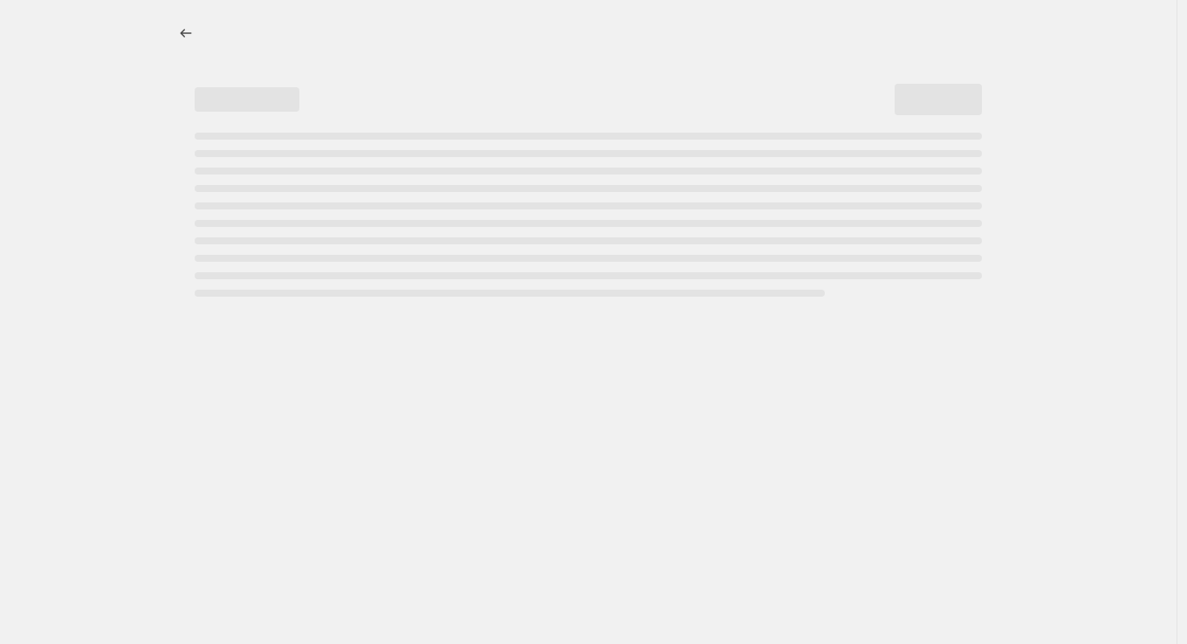
select select "percentage"
select select "no_change"
select select "vendor"
select select "collection"
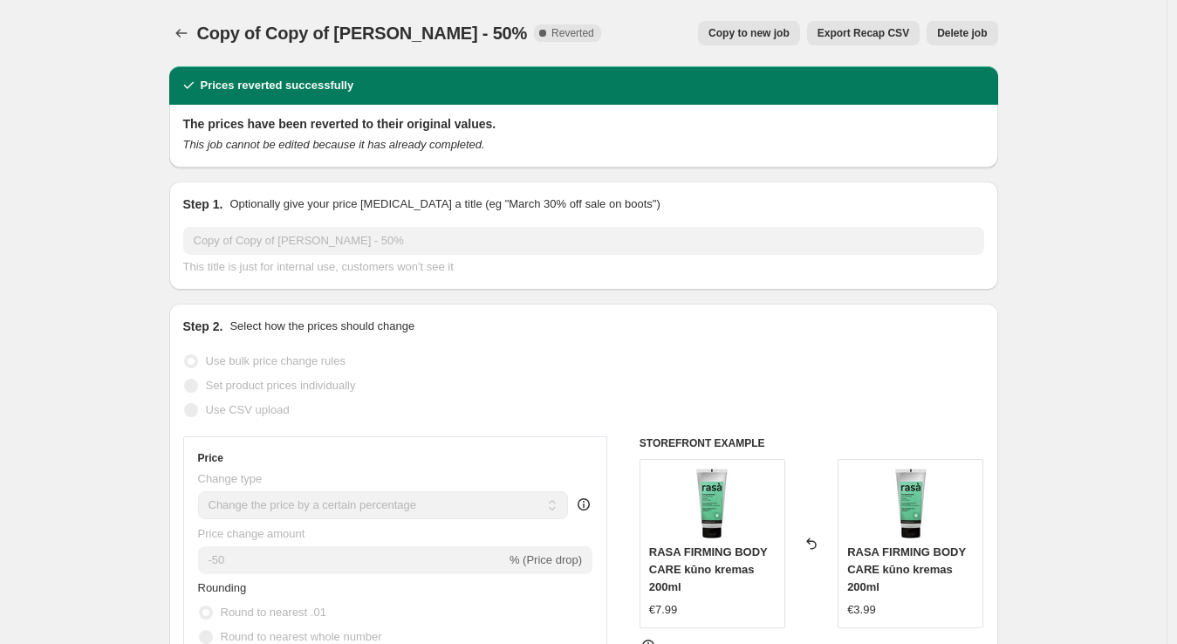
click at [753, 35] on span "Copy to new job" at bounding box center [748, 33] width 81 height 14
select select "percentage"
select select "no_change"
select select "vendor"
select select "collection"
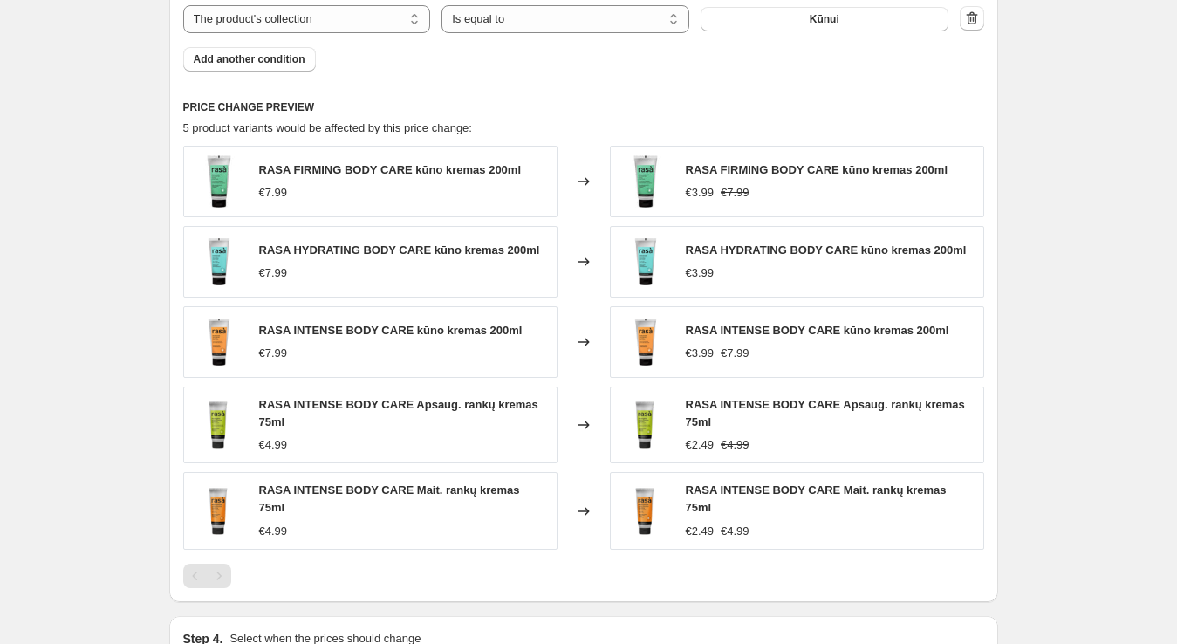
scroll to position [1197, 0]
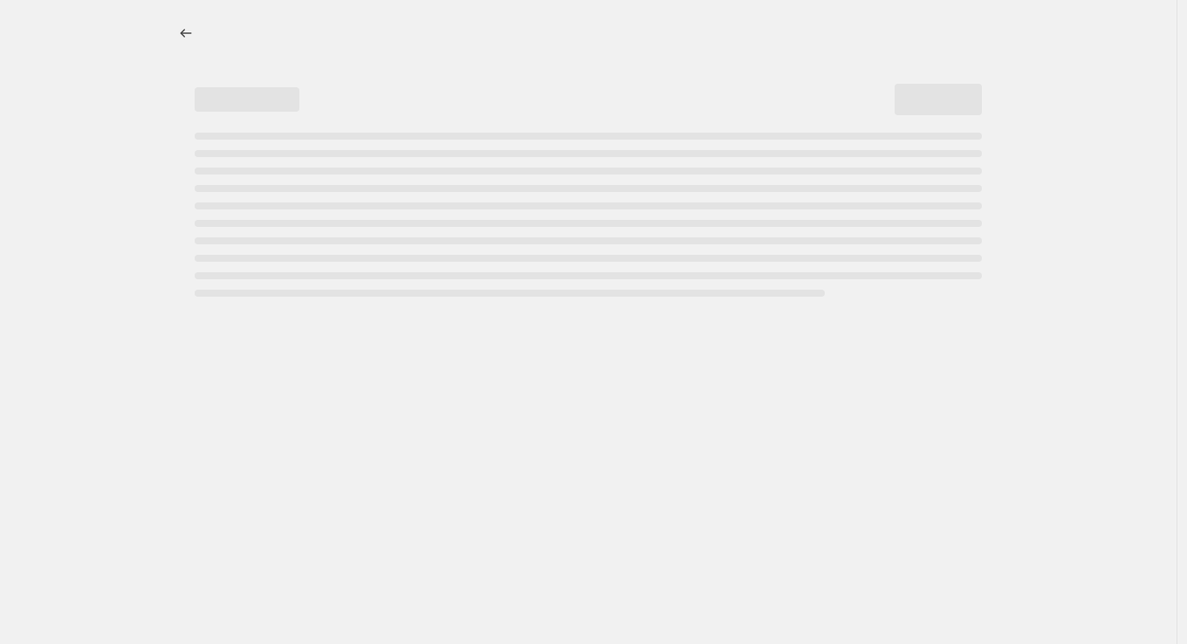
select select "percentage"
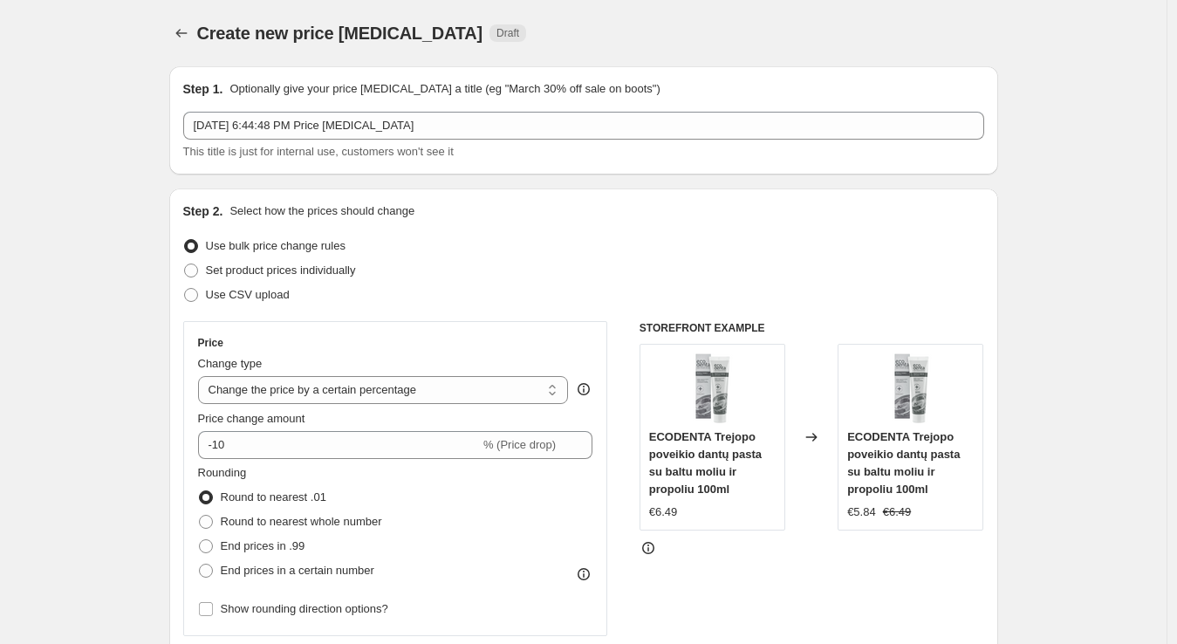
click at [195, 14] on div "Create new price [MEDICAL_DATA]. This page is ready Create new price [MEDICAL_D…" at bounding box center [583, 33] width 829 height 66
click at [175, 53] on div "Create new price [MEDICAL_DATA]. This page is ready Create new price [MEDICAL_D…" at bounding box center [583, 33] width 829 height 66
click at [190, 38] on icon "Price change jobs" at bounding box center [181, 32] width 17 height 17
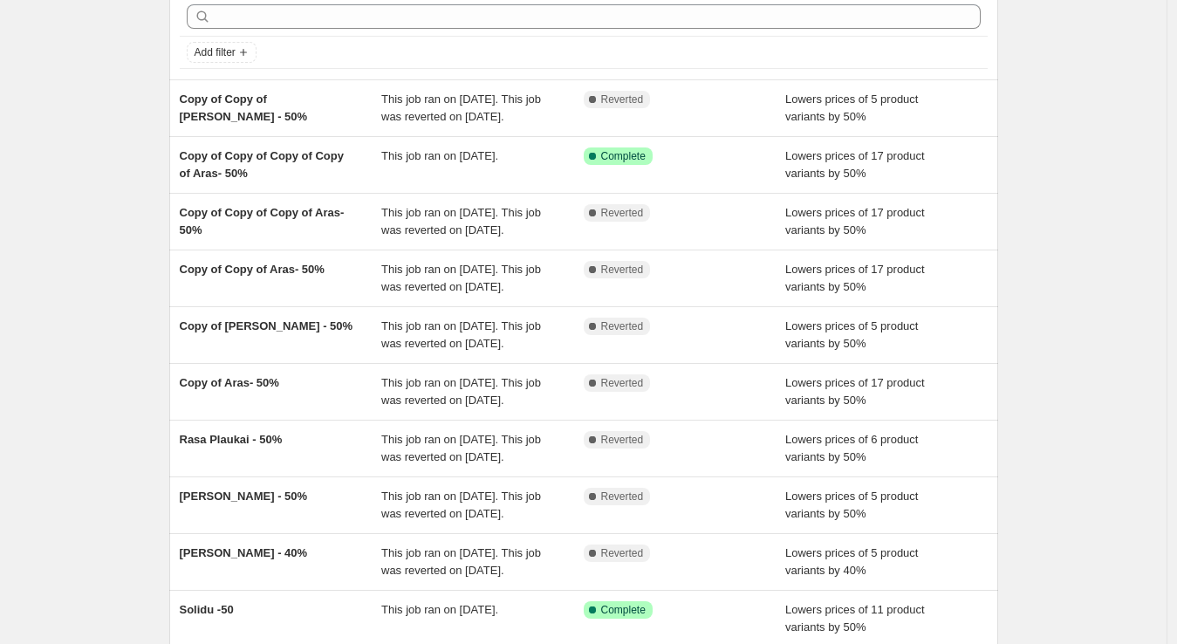
scroll to position [80, 0]
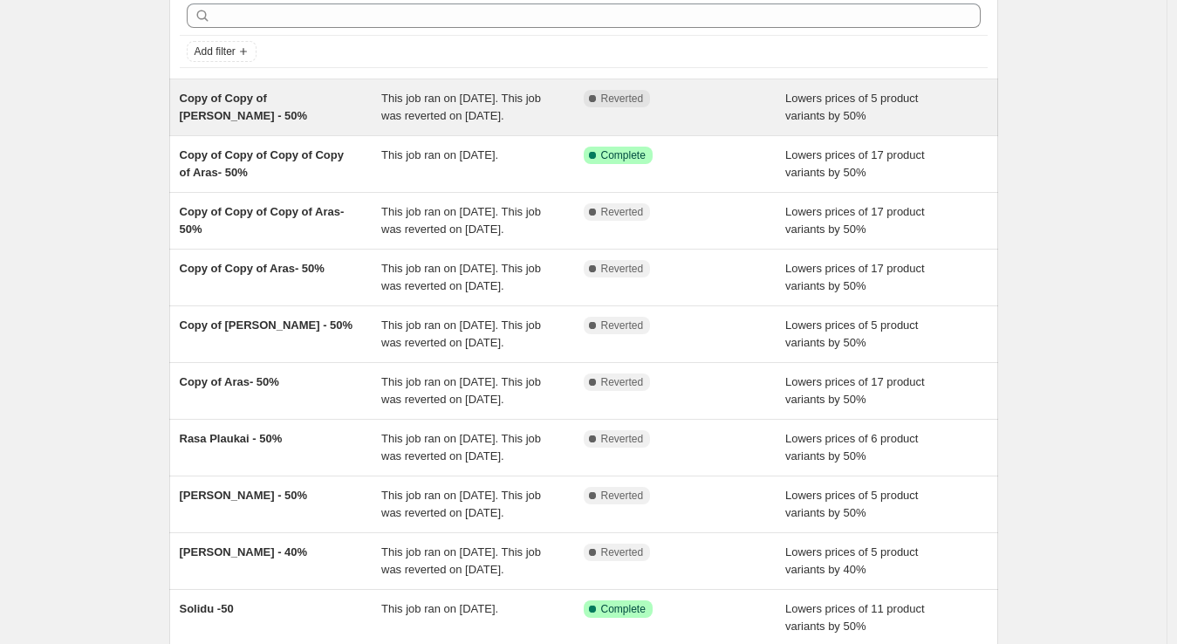
click at [281, 105] on div "Copy of Copy of [PERSON_NAME] - 50%" at bounding box center [281, 107] width 202 height 35
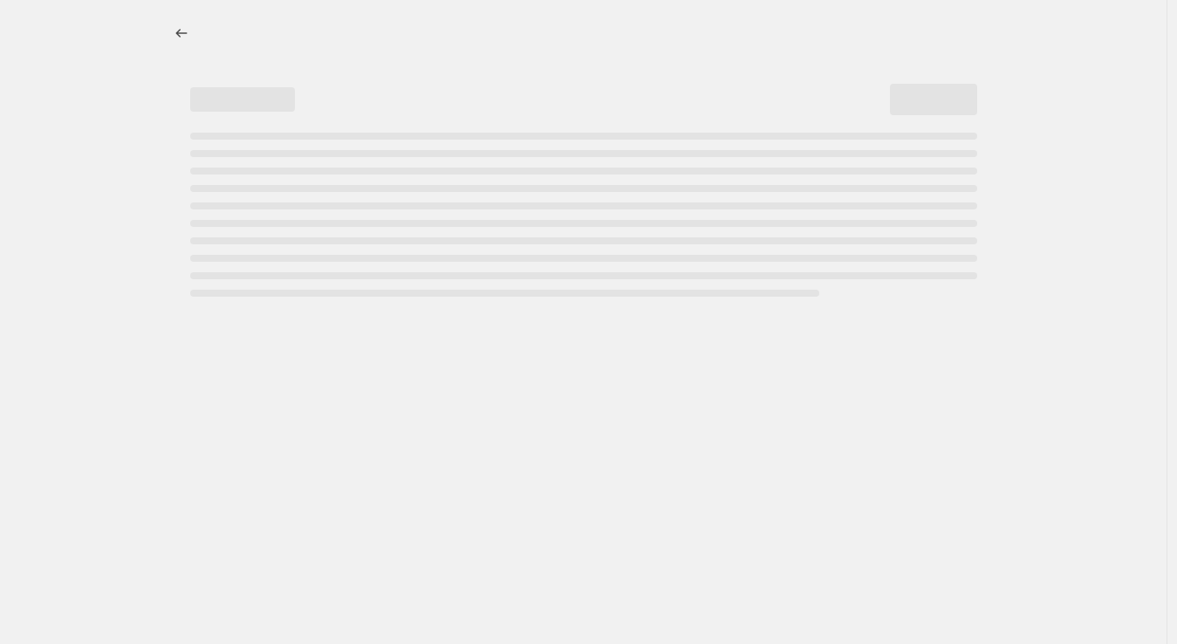
select select "percentage"
select select "no_change"
select select "vendor"
select select "collection"
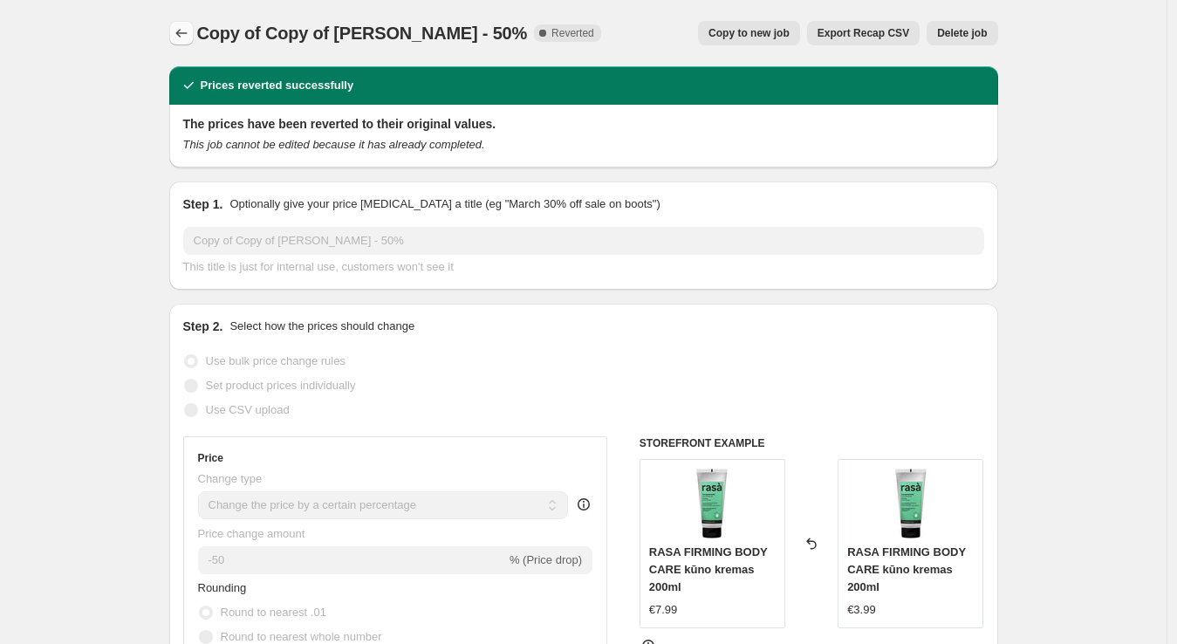
click at [180, 38] on icon "Price change jobs" at bounding box center [181, 32] width 17 height 17
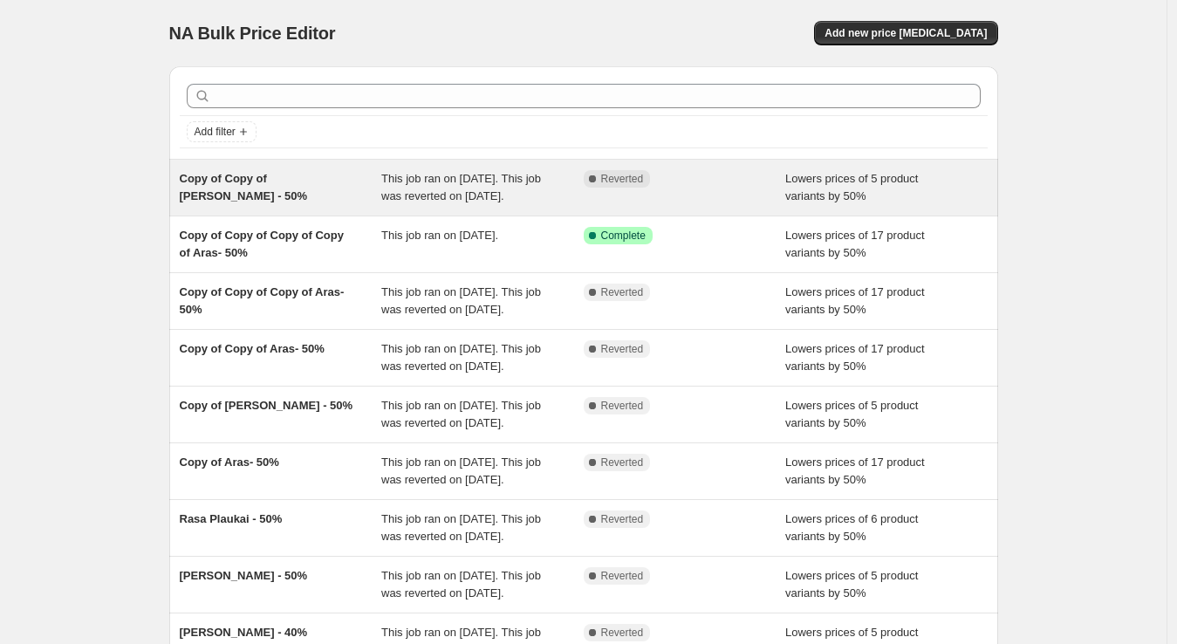
click at [250, 191] on div "Copy of Copy of [PERSON_NAME] - 50%" at bounding box center [281, 187] width 202 height 35
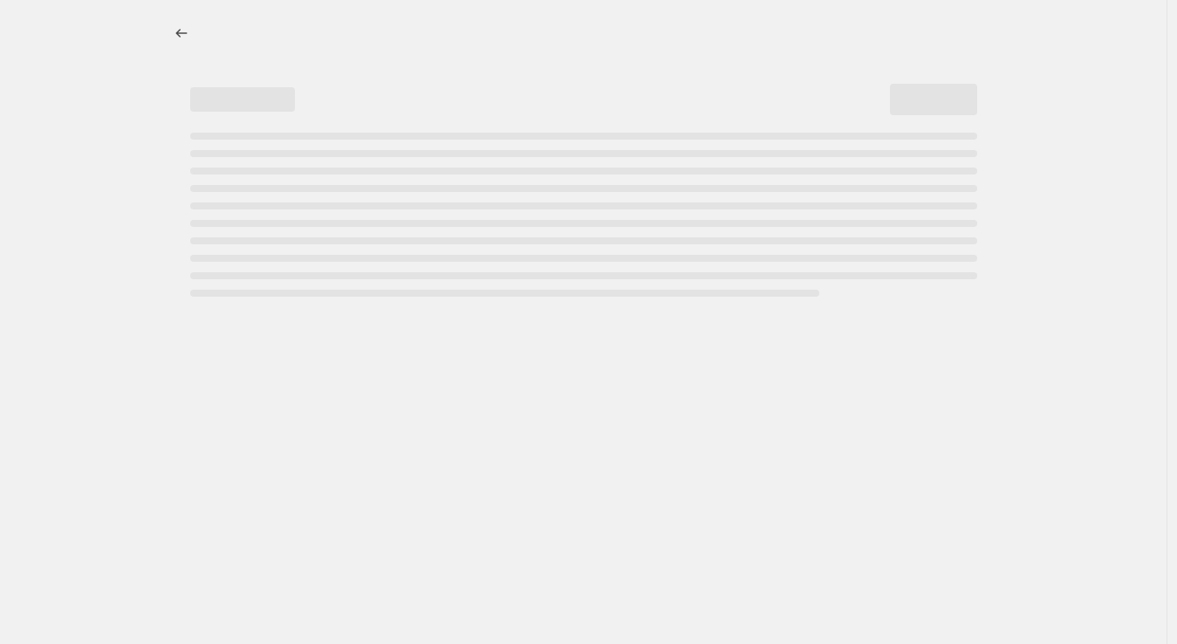
select select "percentage"
select select "no_change"
select select "vendor"
select select "collection"
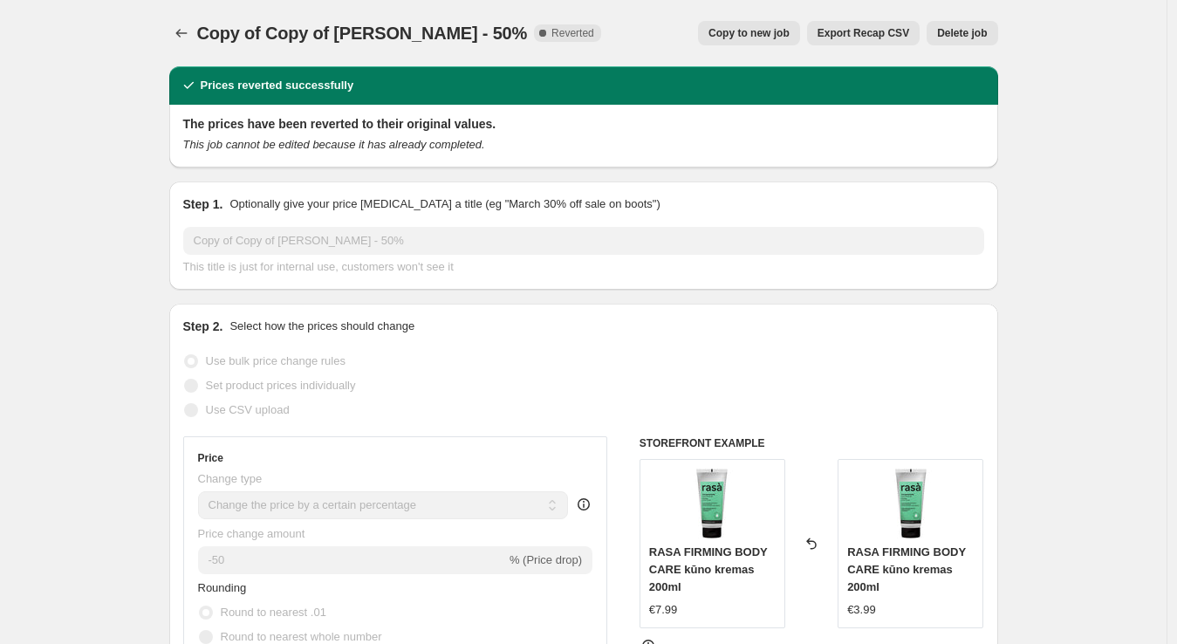
scroll to position [2, 0]
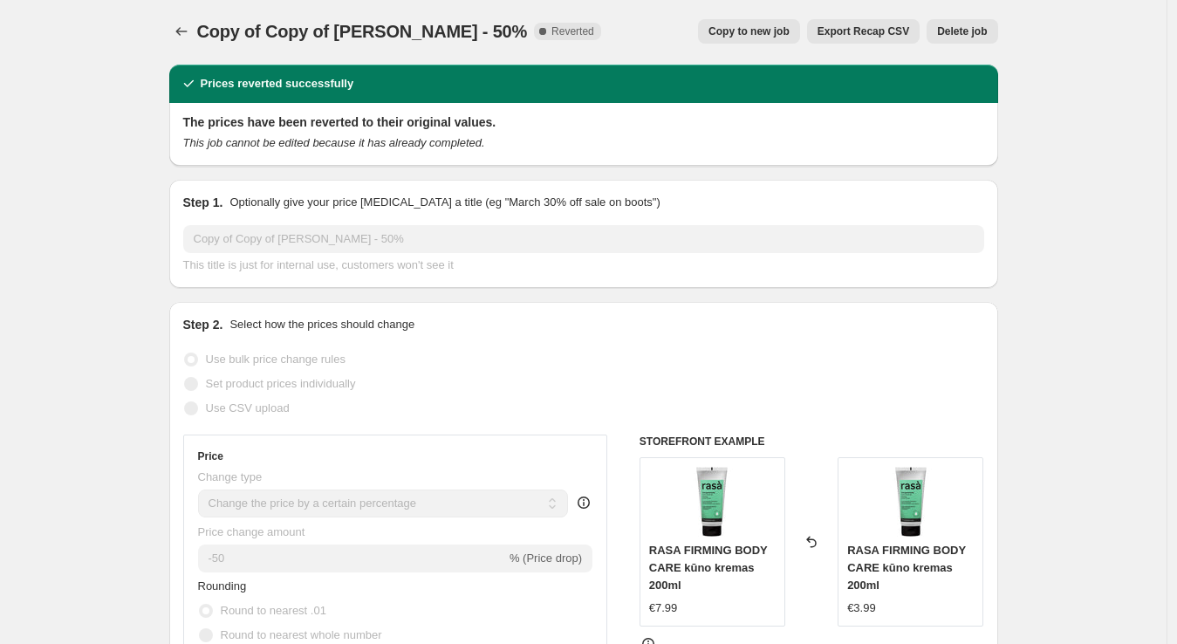
click at [753, 27] on span "Copy to new job" at bounding box center [748, 31] width 81 height 14
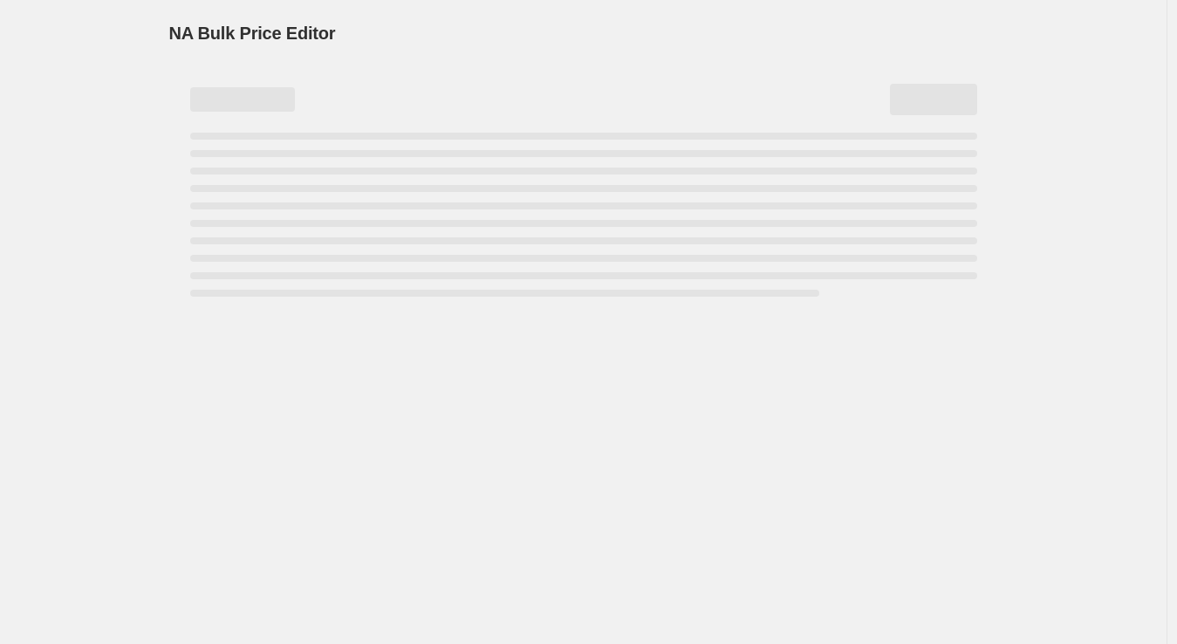
select select "percentage"
select select "no_change"
select select "vendor"
select select "collection"
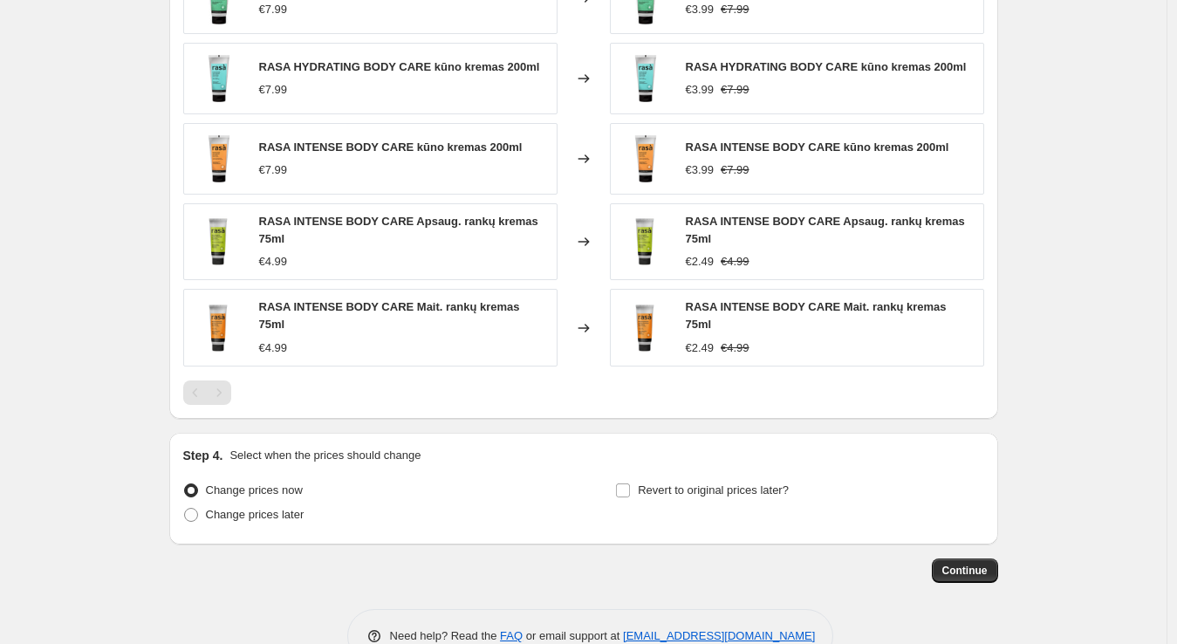
scroll to position [1302, 0]
click at [965, 563] on span "Continue" at bounding box center [964, 570] width 45 height 14
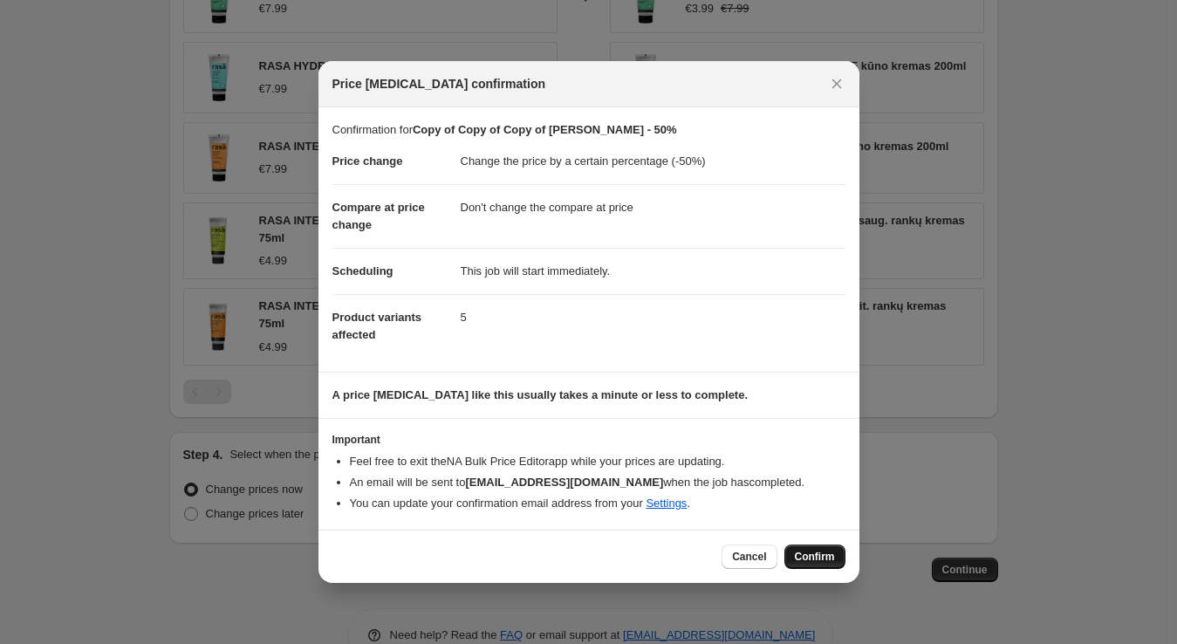
click at [824, 551] on span "Confirm" at bounding box center [815, 557] width 40 height 14
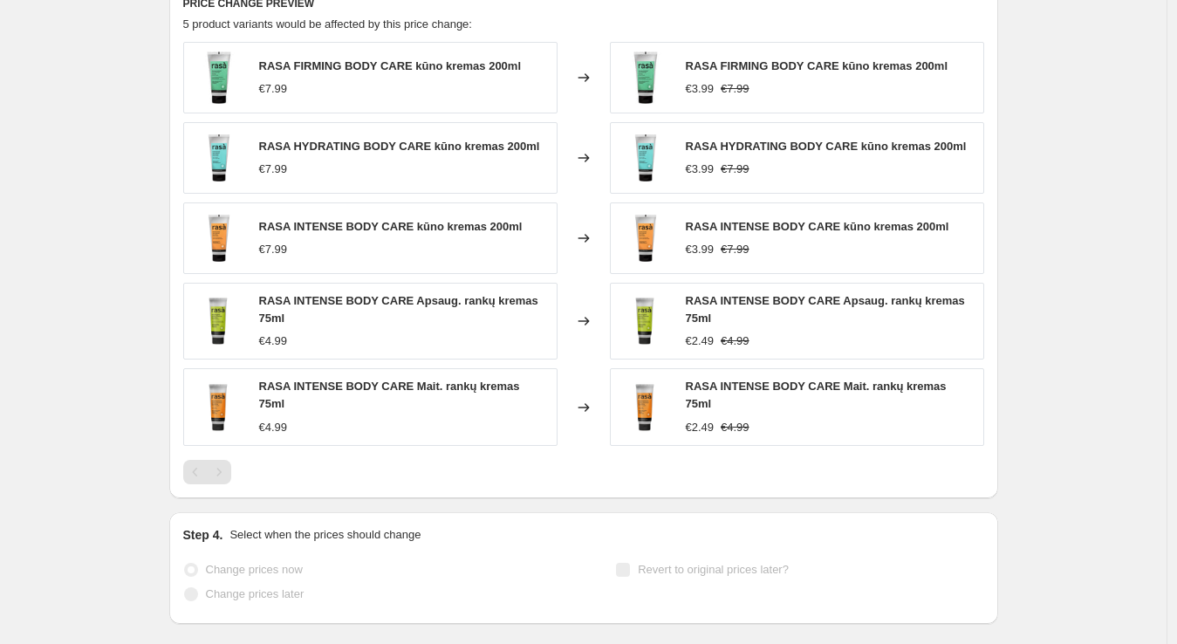
scroll to position [1347, 0]
select select "percentage"
select select "no_change"
select select "vendor"
select select "collection"
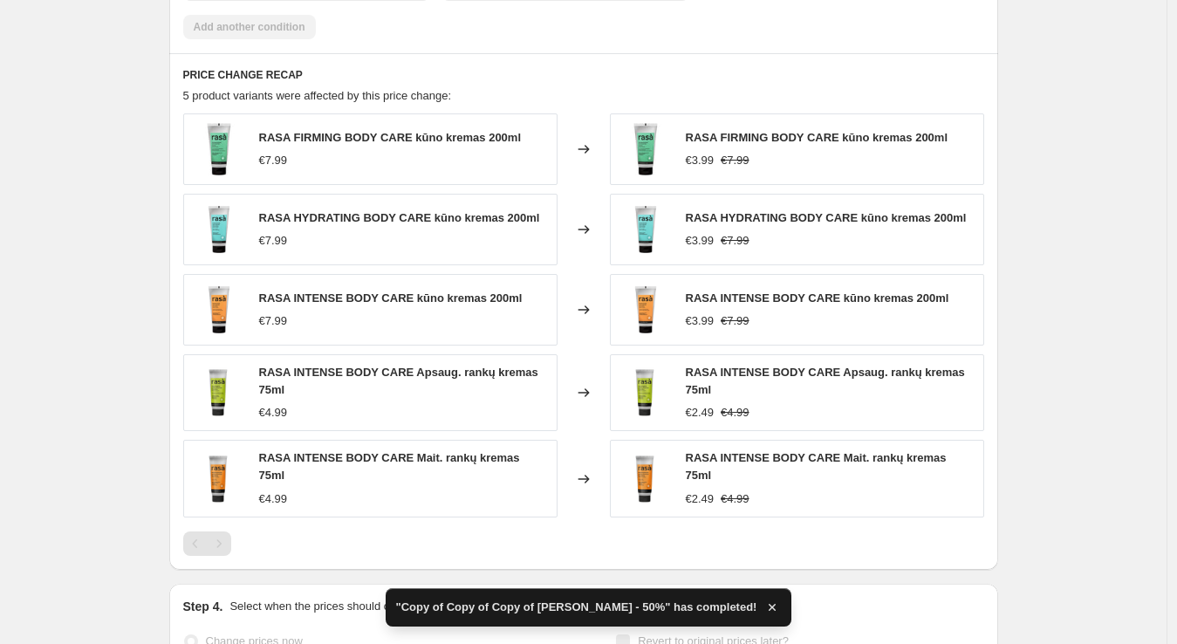
scroll to position [0, 0]
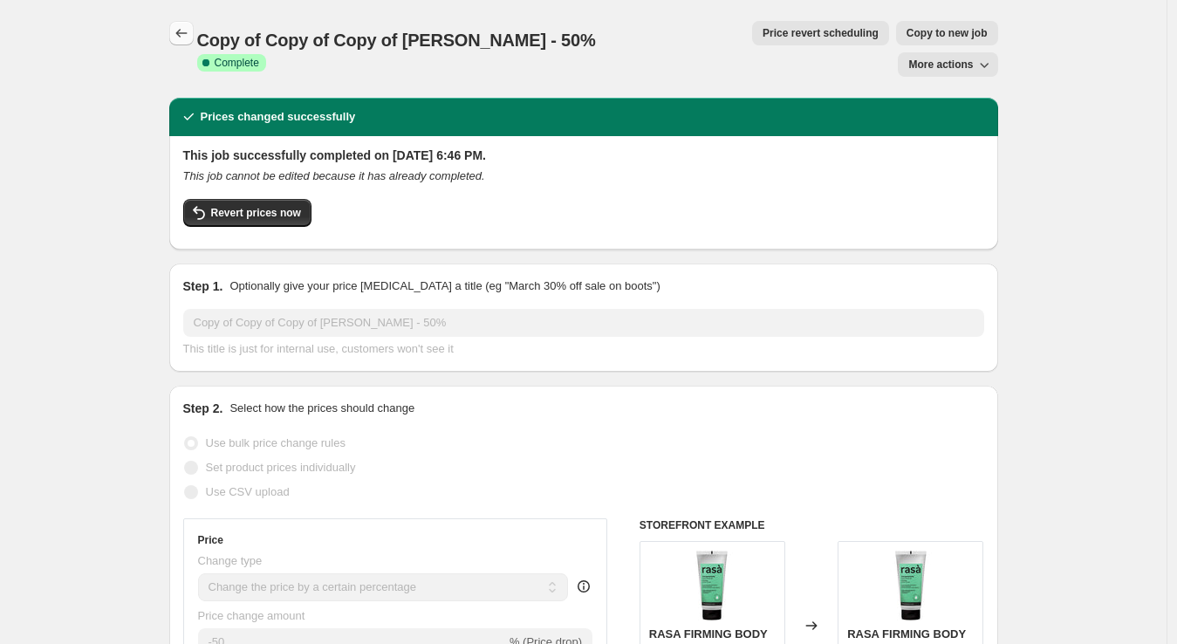
click at [188, 42] on button "Price change jobs" at bounding box center [181, 33] width 24 height 24
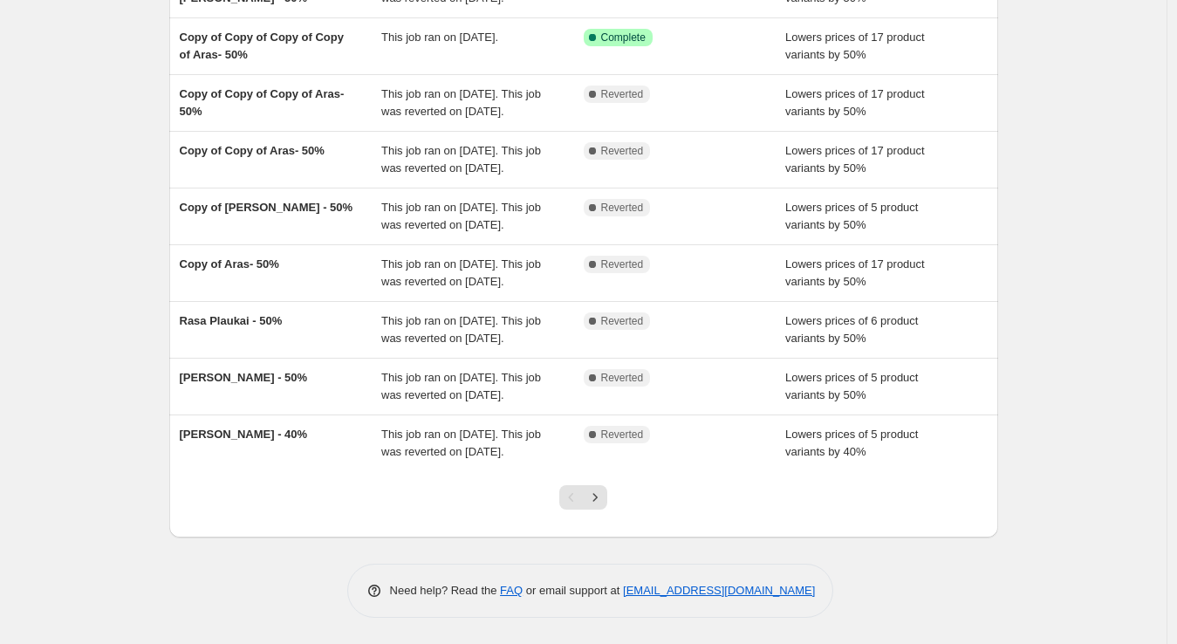
scroll to position [290, 0]
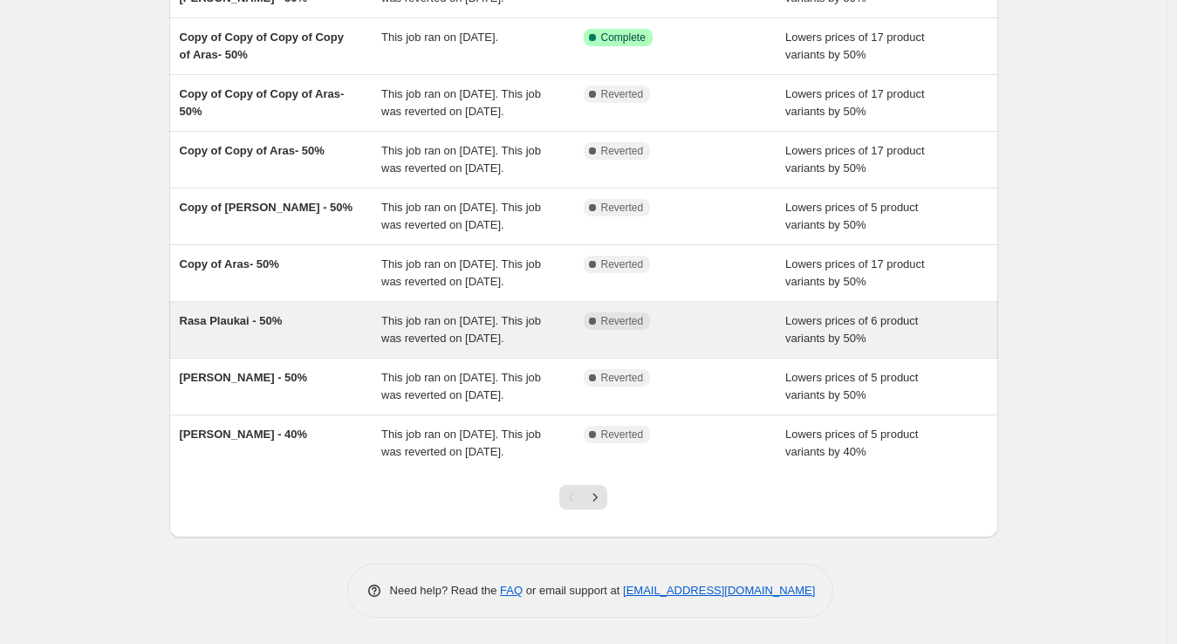
click at [263, 327] on span "Rasa Plaukai - 50%" at bounding box center [231, 320] width 103 height 13
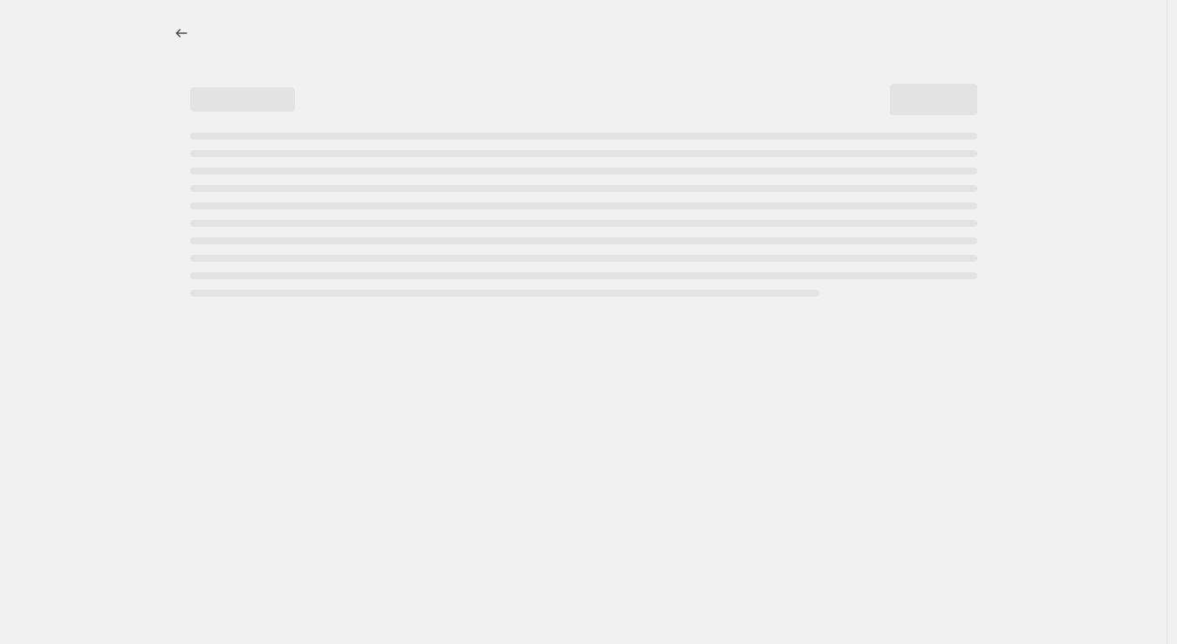
select select "percentage"
select select "vendor"
select select "collection"
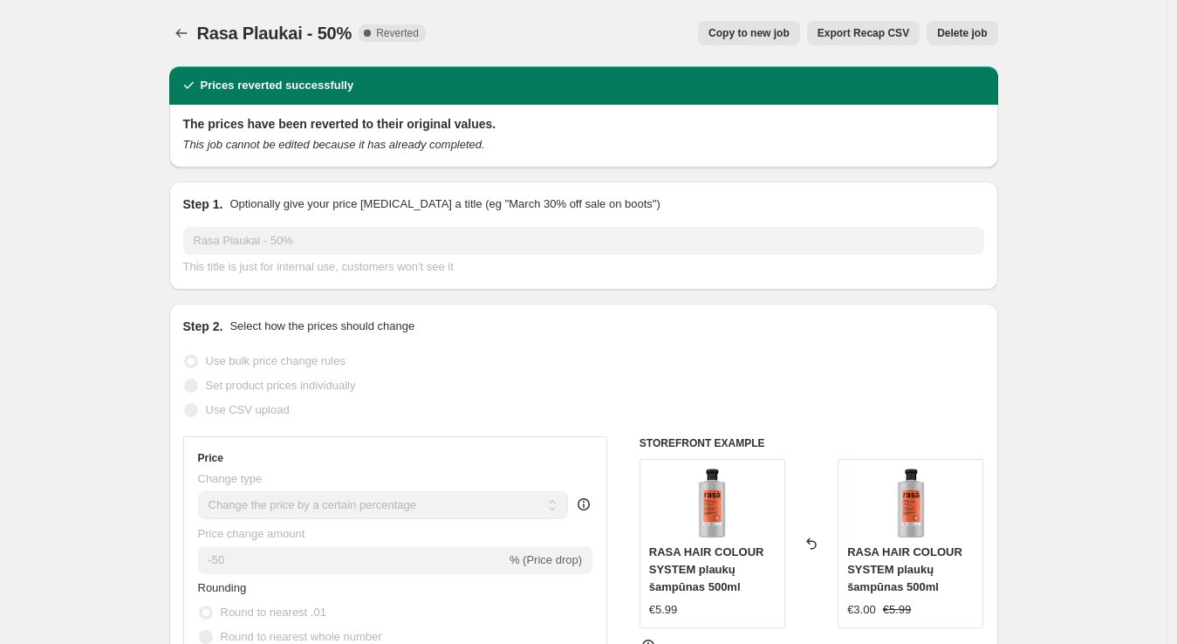
click at [777, 38] on span "Copy to new job" at bounding box center [748, 33] width 81 height 14
select select "percentage"
select select "vendor"
select select "collection"
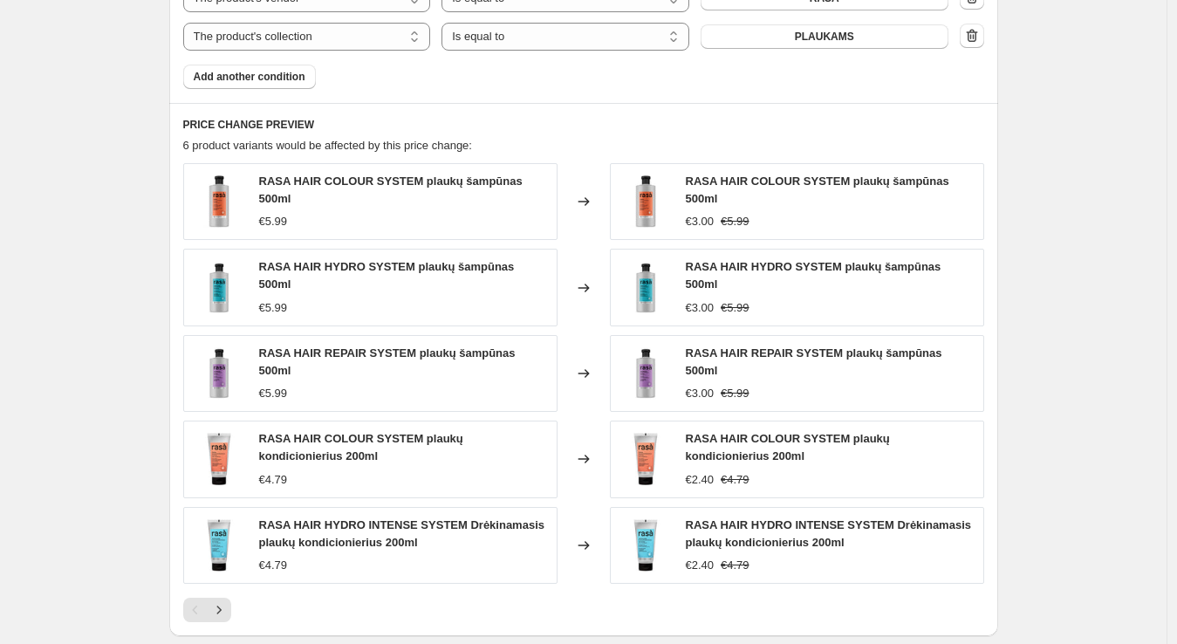
scroll to position [1101, 0]
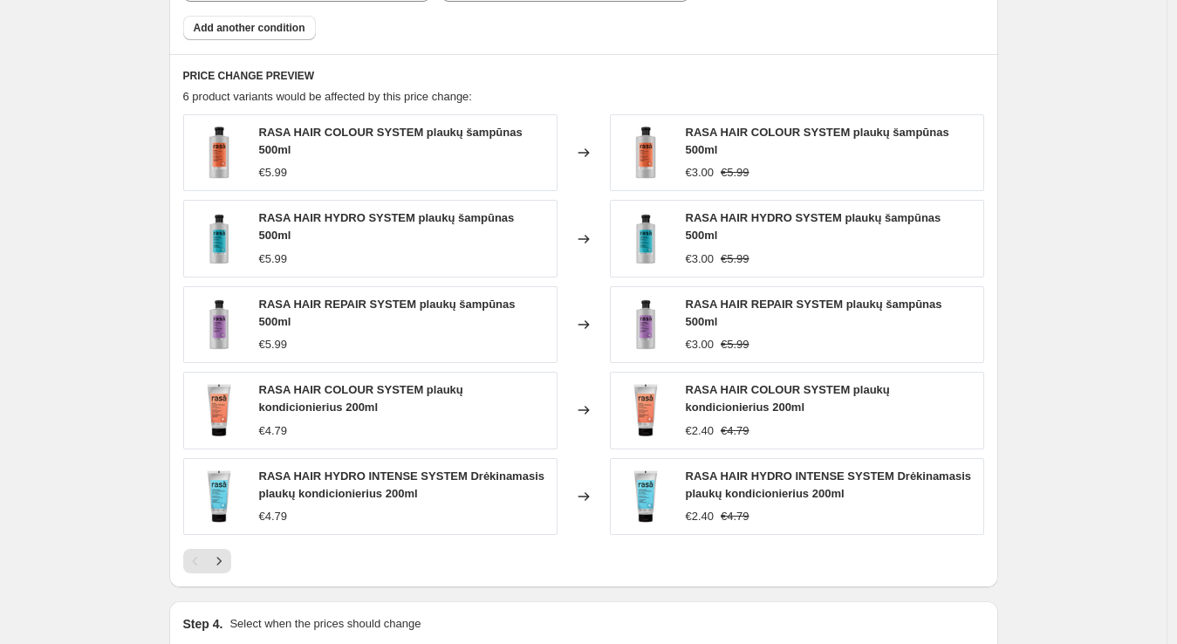
scroll to position [1340, 0]
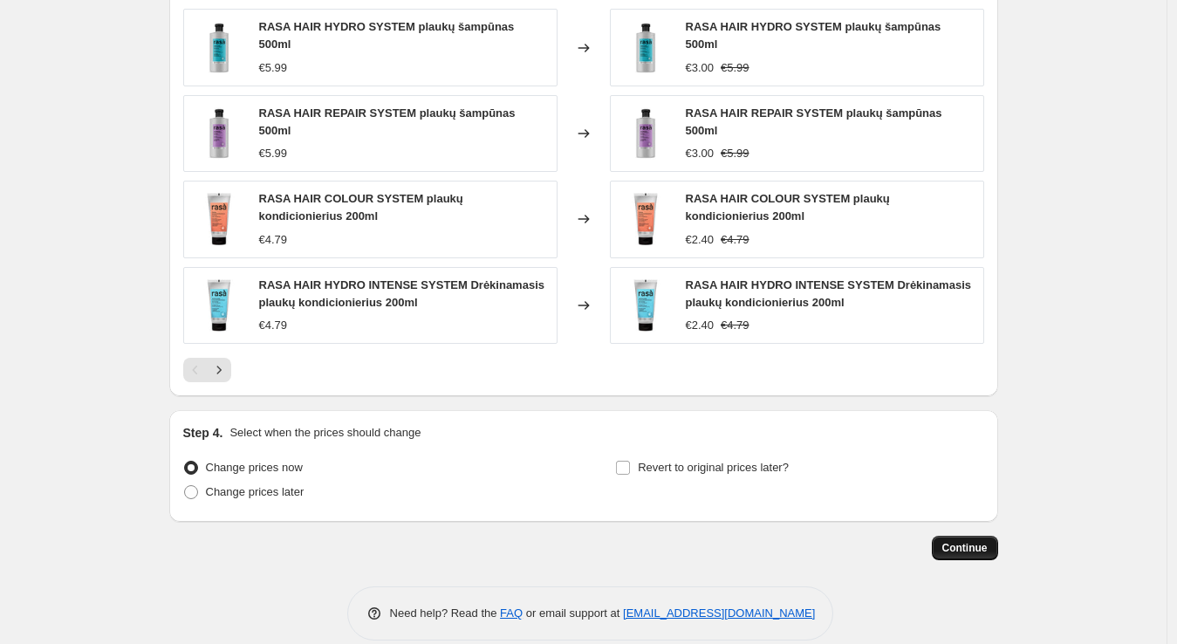
click at [969, 541] on span "Continue" at bounding box center [964, 548] width 45 height 14
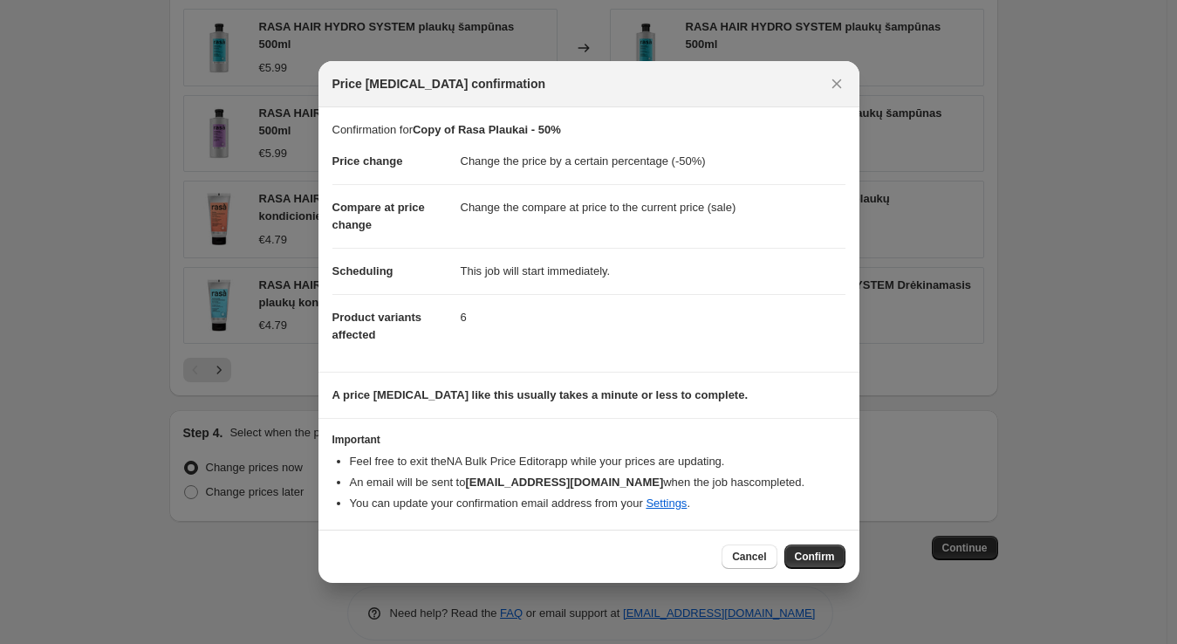
drag, startPoint x: 815, startPoint y: 553, endPoint x: 731, endPoint y: 347, distance: 222.3
click at [731, 347] on div "Price [MEDICAL_DATA] confirmation Confirmation for Copy of Rasa Plaukai - 50% P…" at bounding box center [588, 321] width 541 height 521
